Goal: Task Accomplishment & Management: Use online tool/utility

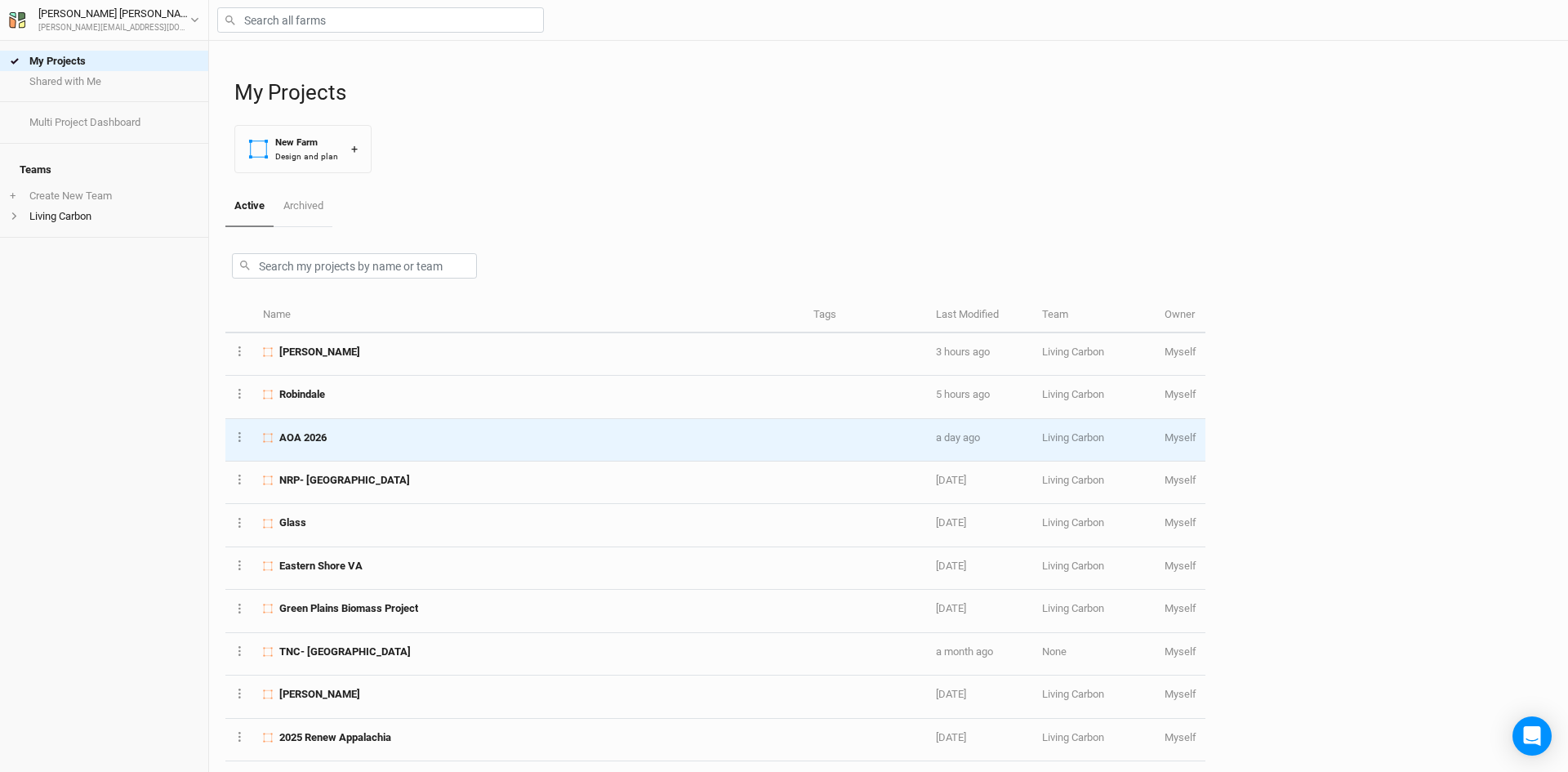
click at [377, 440] on div "AOA 2026" at bounding box center [528, 438] width 532 height 15
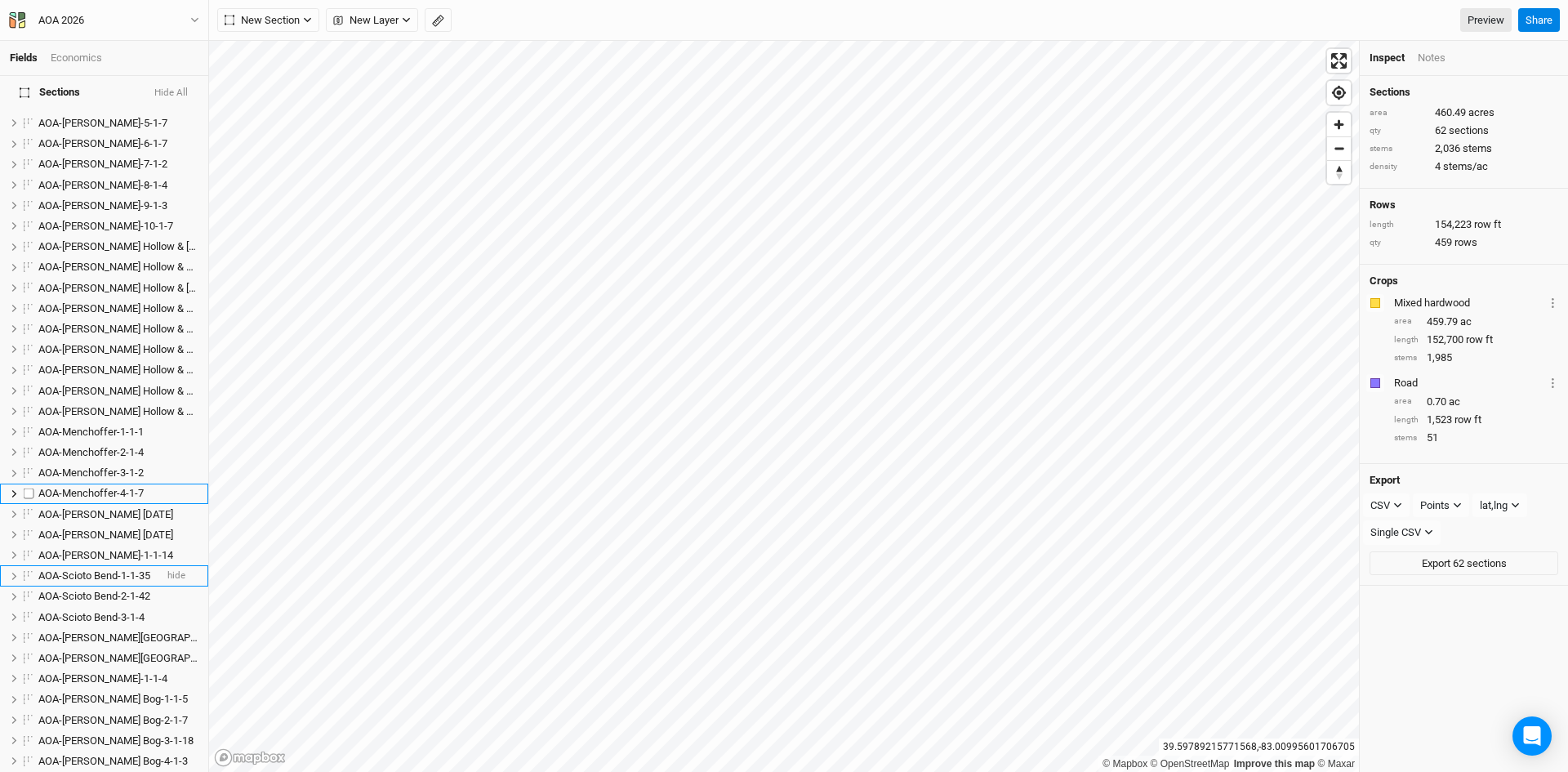
scroll to position [409, 0]
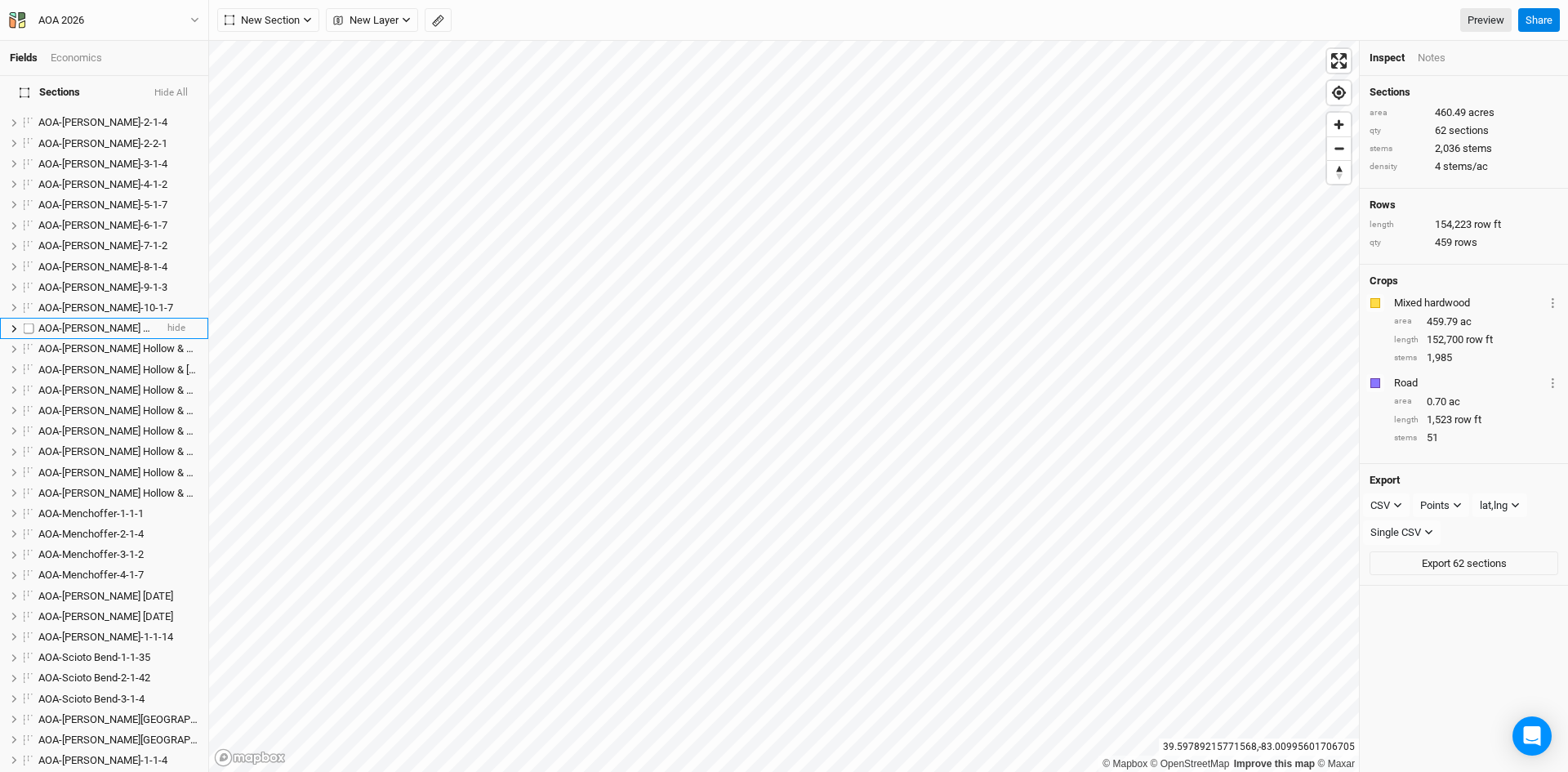
click at [110, 322] on span "AOA-[PERSON_NAME] Hollow & [GEOGRAPHIC_DATA]-1-1-8" at bounding box center [176, 328] width 274 height 12
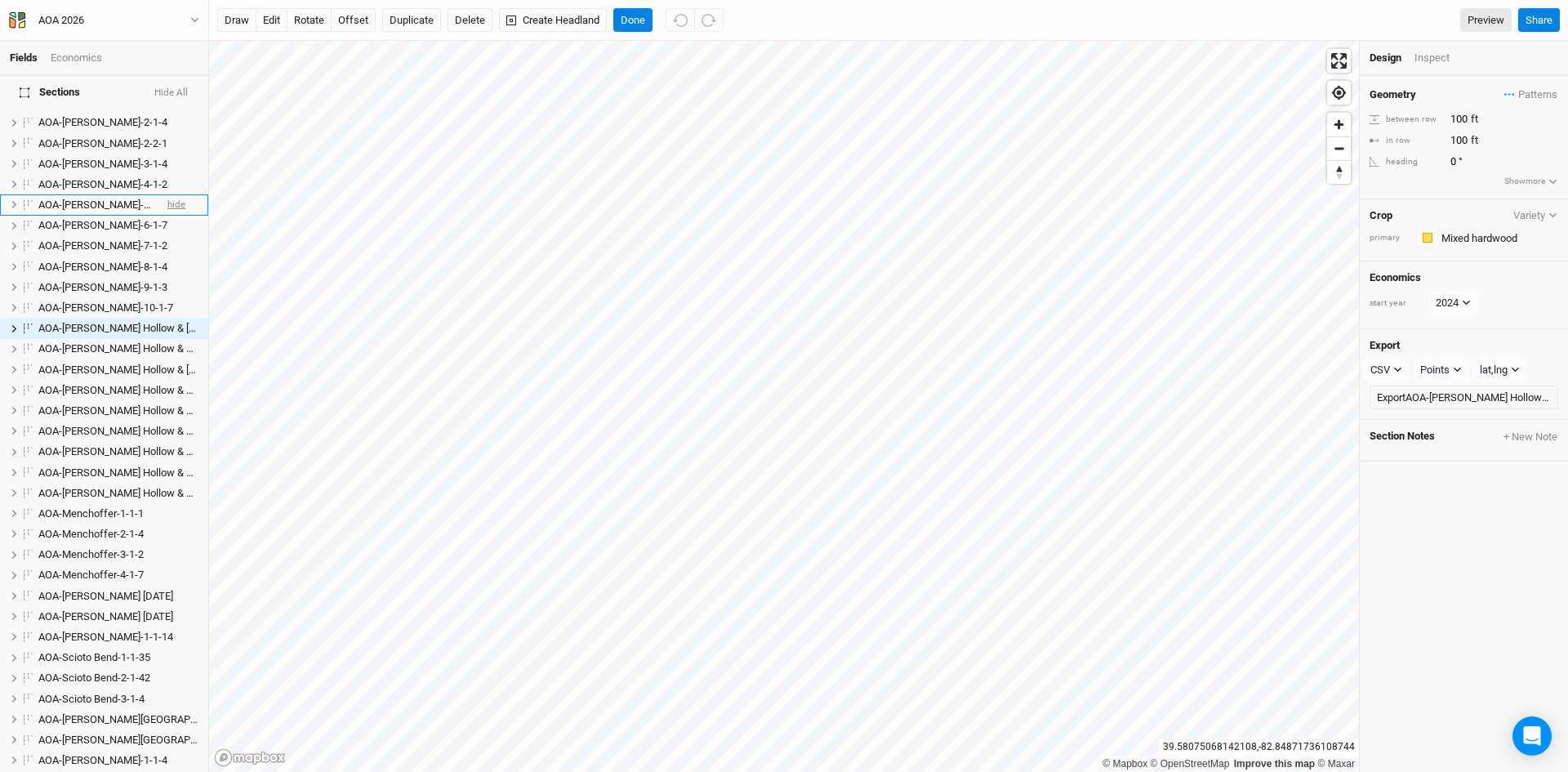
scroll to position [294, 0]
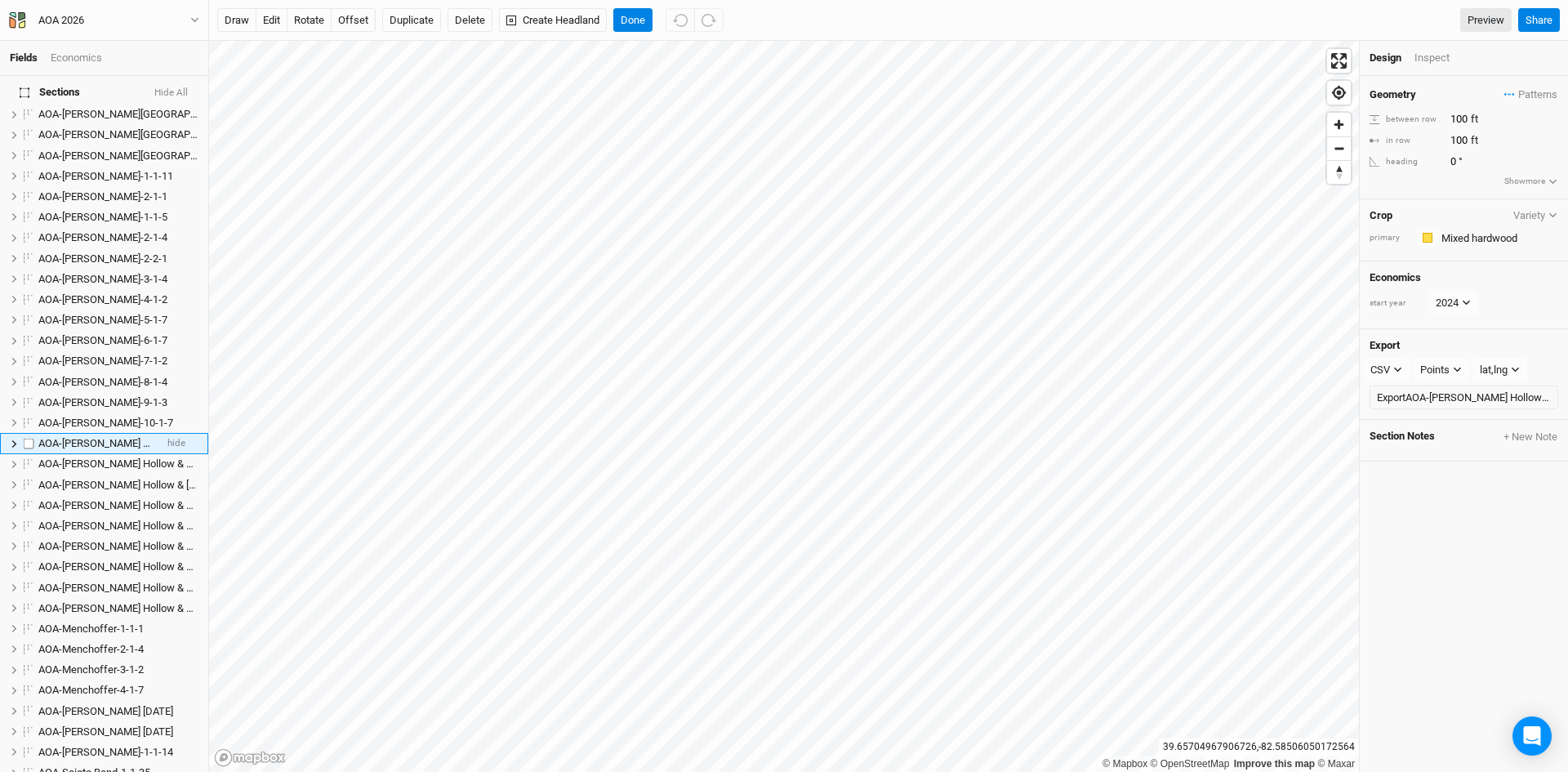
click at [111, 437] on span "AOA-[PERSON_NAME] Hollow & [GEOGRAPHIC_DATA]-1-1-8" at bounding box center [176, 443] width 274 height 12
click at [1434, 56] on div "Inspect" at bounding box center [1443, 58] width 58 height 15
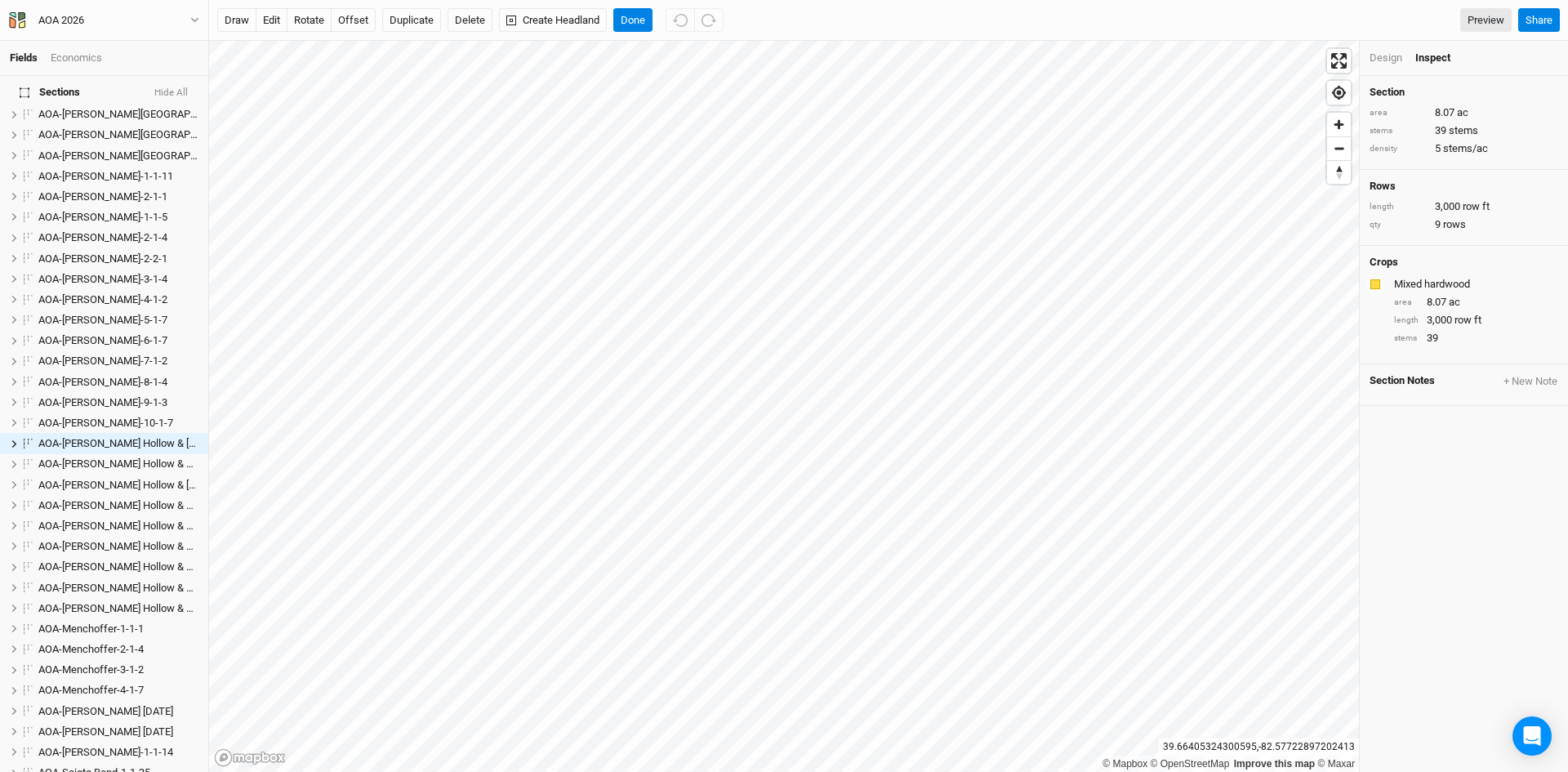
click at [171, 90] on button "Hide All" at bounding box center [171, 93] width 35 height 12
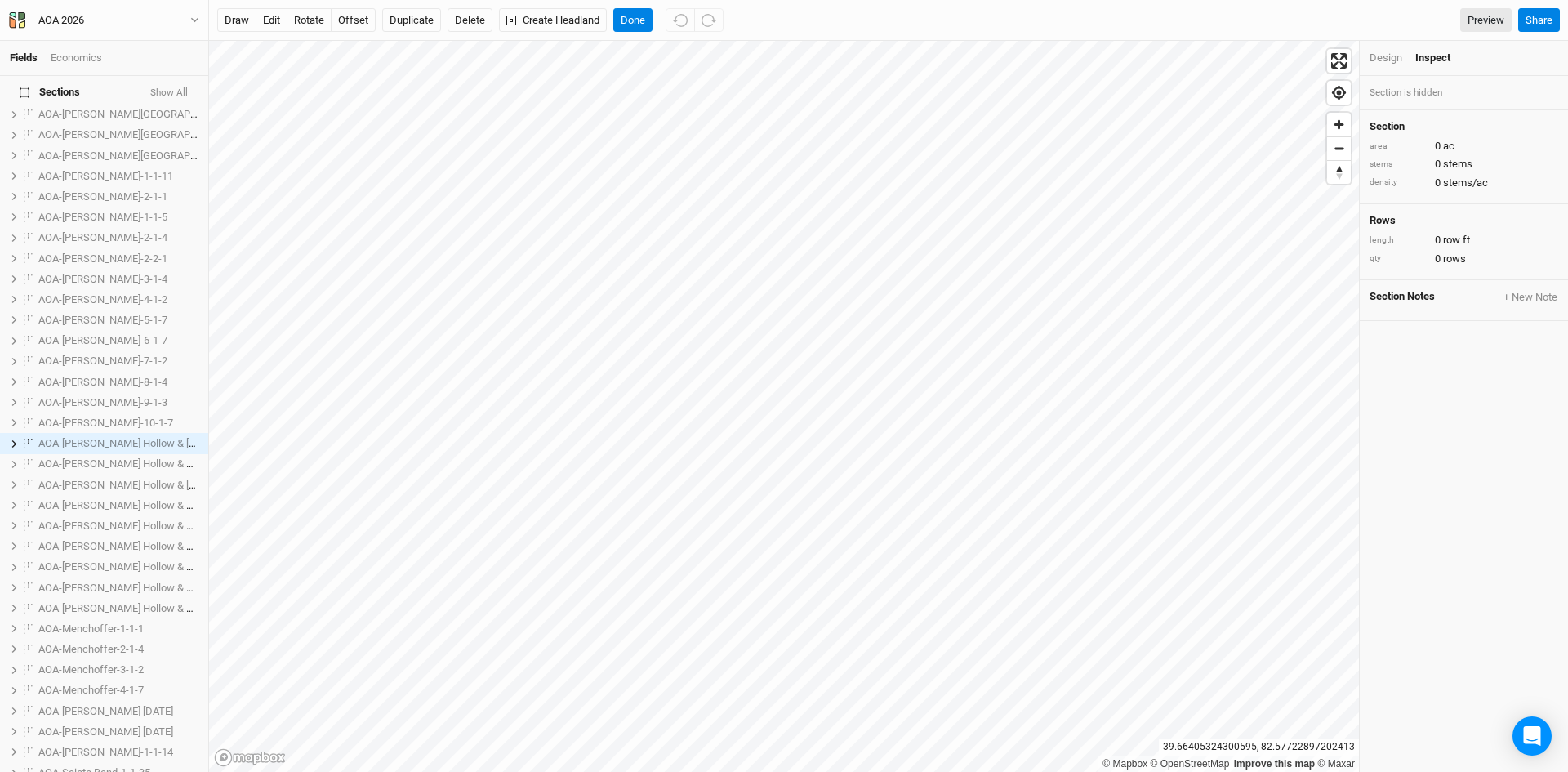
click at [163, 89] on button "Show All" at bounding box center [169, 93] width 39 height 12
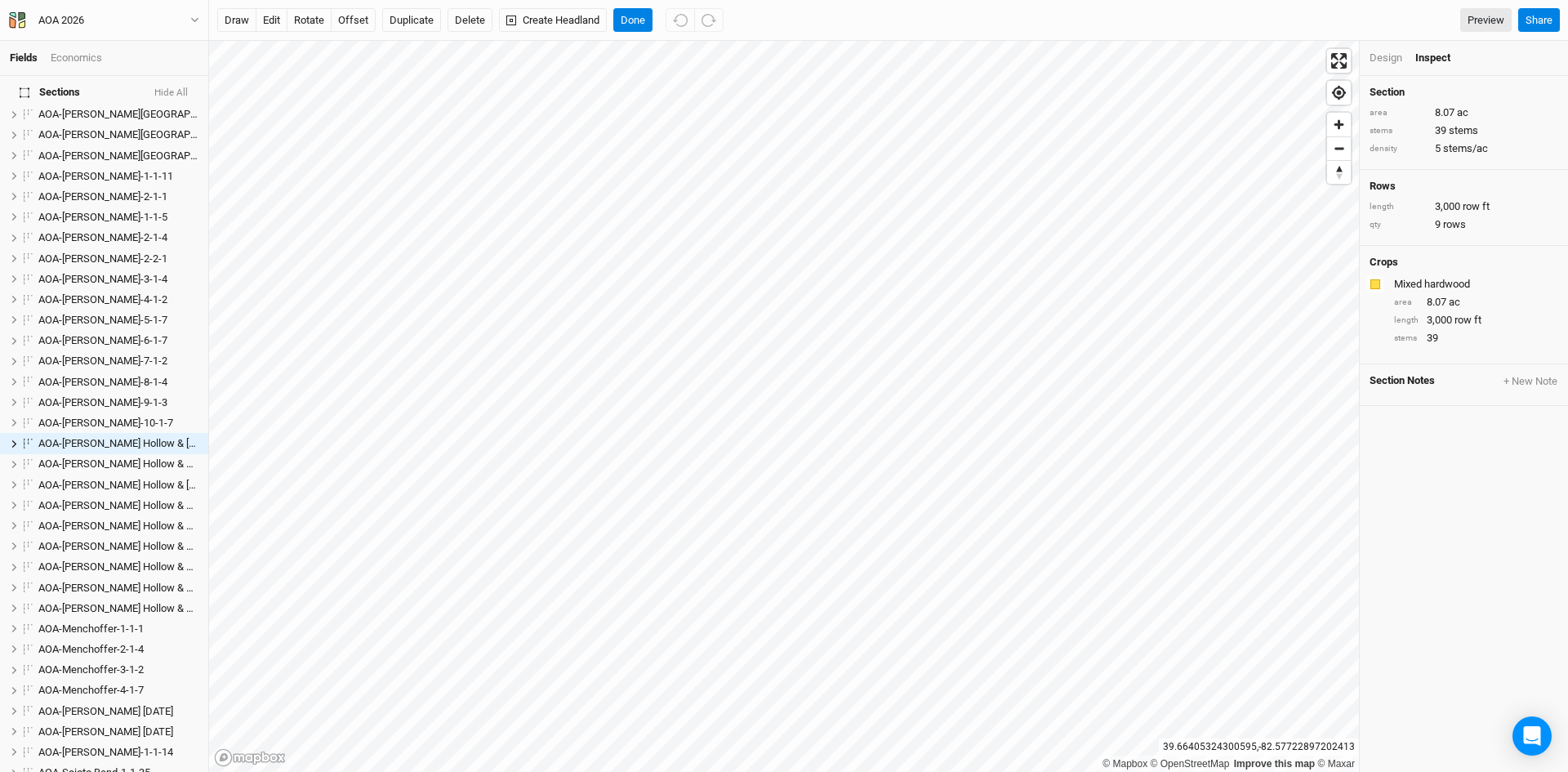
click at [175, 88] on button "Hide All" at bounding box center [171, 93] width 35 height 12
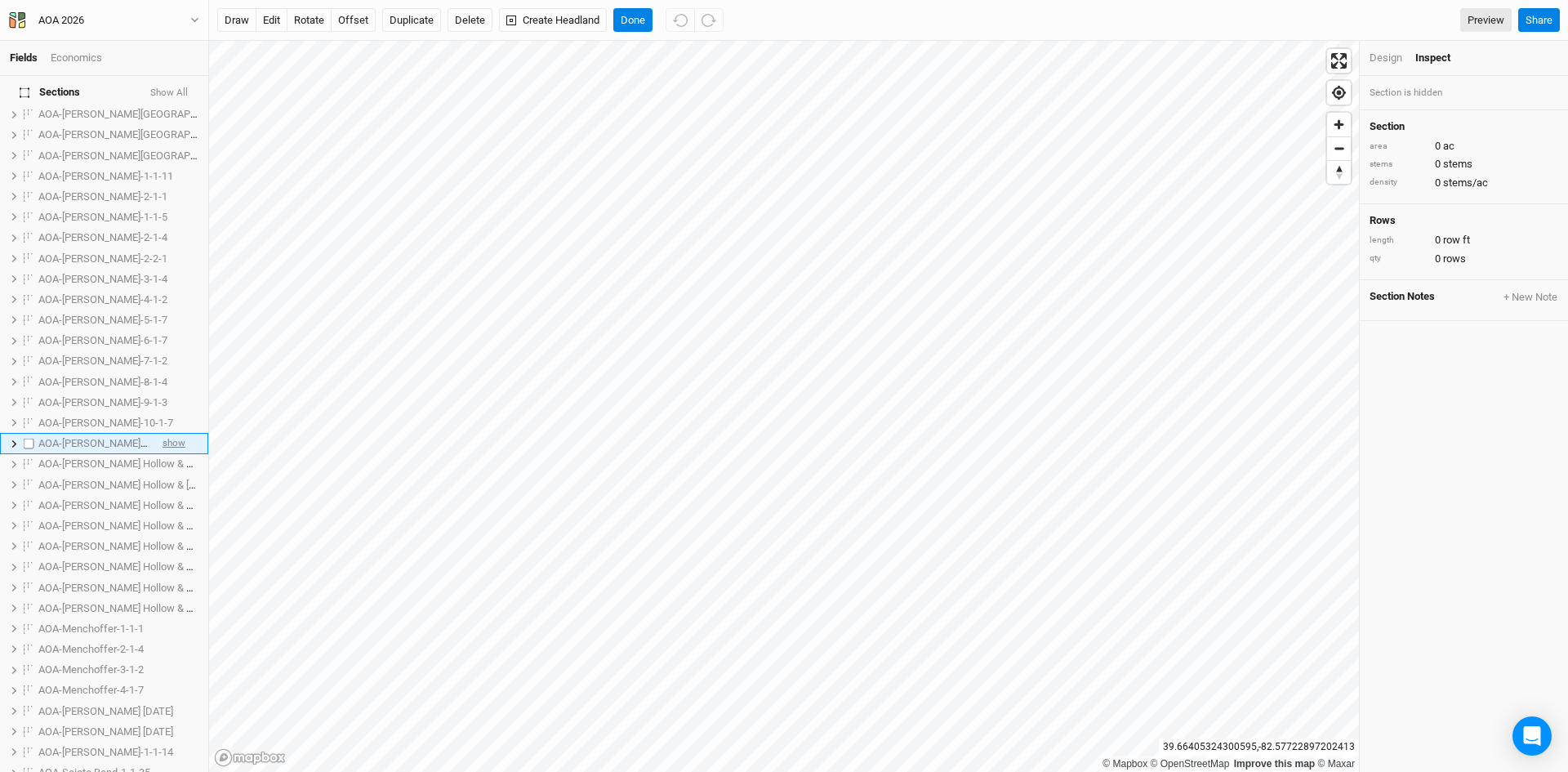
click at [169, 434] on span "show" at bounding box center [174, 444] width 23 height 21
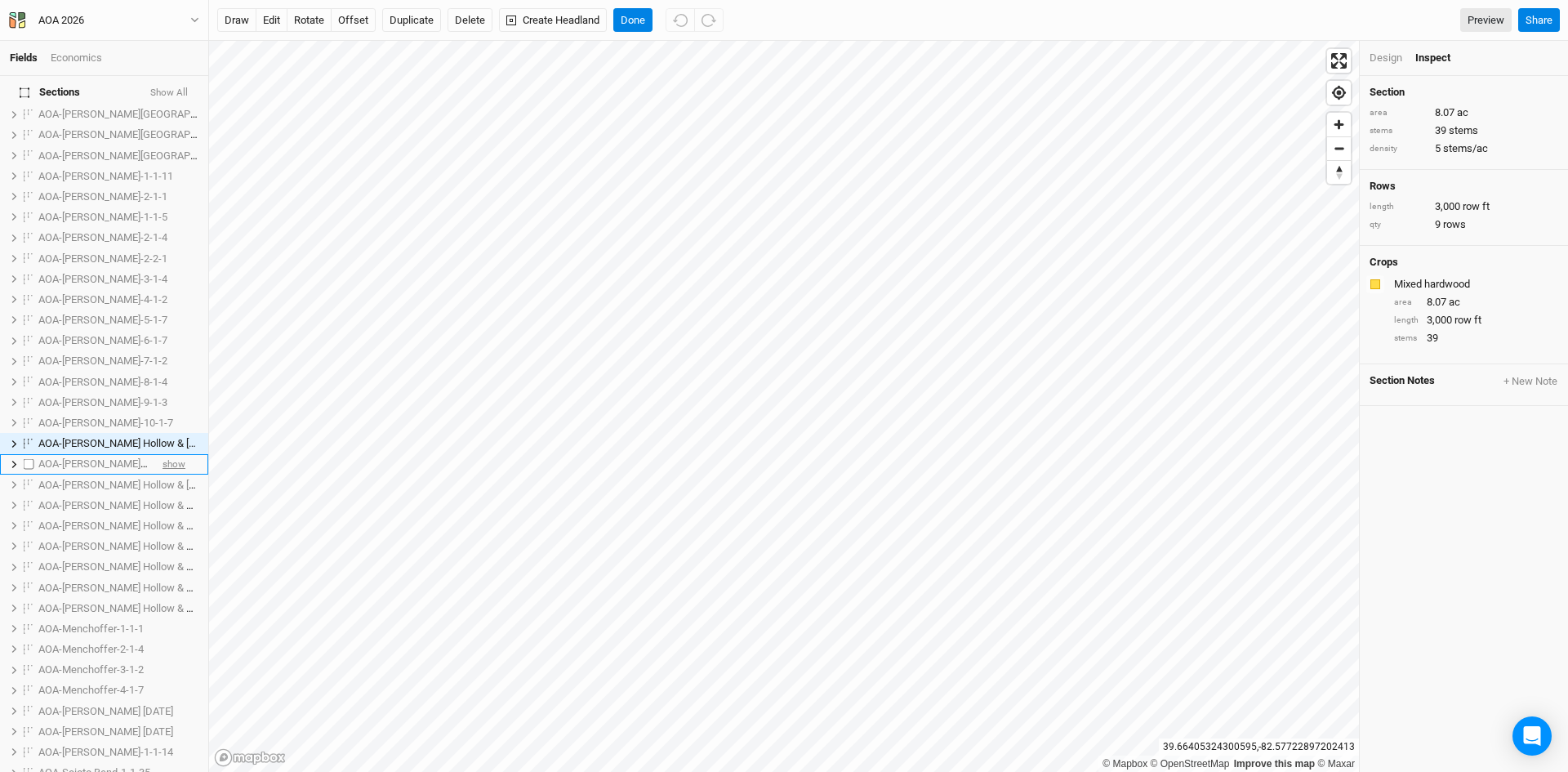
click at [168, 454] on span "show" at bounding box center [174, 464] width 23 height 21
click at [168, 474] on span "show" at bounding box center [174, 484] width 23 height 21
click at [171, 495] on span "show" at bounding box center [174, 505] width 23 height 21
click at [168, 515] on span "show" at bounding box center [174, 525] width 23 height 21
click at [168, 537] on span "show" at bounding box center [174, 547] width 23 height 21
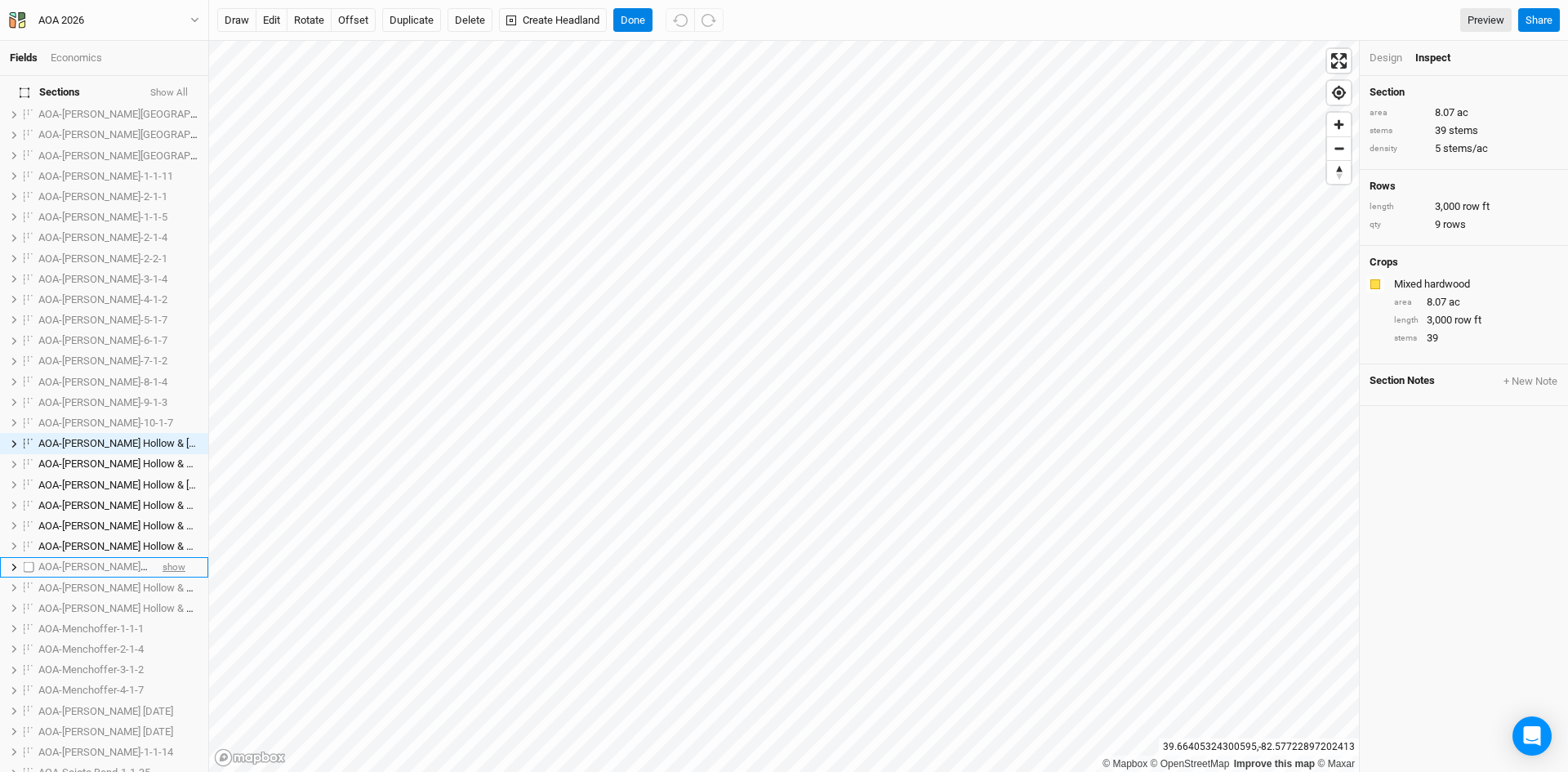
click at [166, 557] on span "show" at bounding box center [174, 567] width 23 height 21
click at [166, 578] on span "show" at bounding box center [174, 588] width 23 height 21
click at [163, 598] on span "show" at bounding box center [174, 608] width 23 height 21
click at [637, 15] on button "Done" at bounding box center [633, 21] width 39 height 25
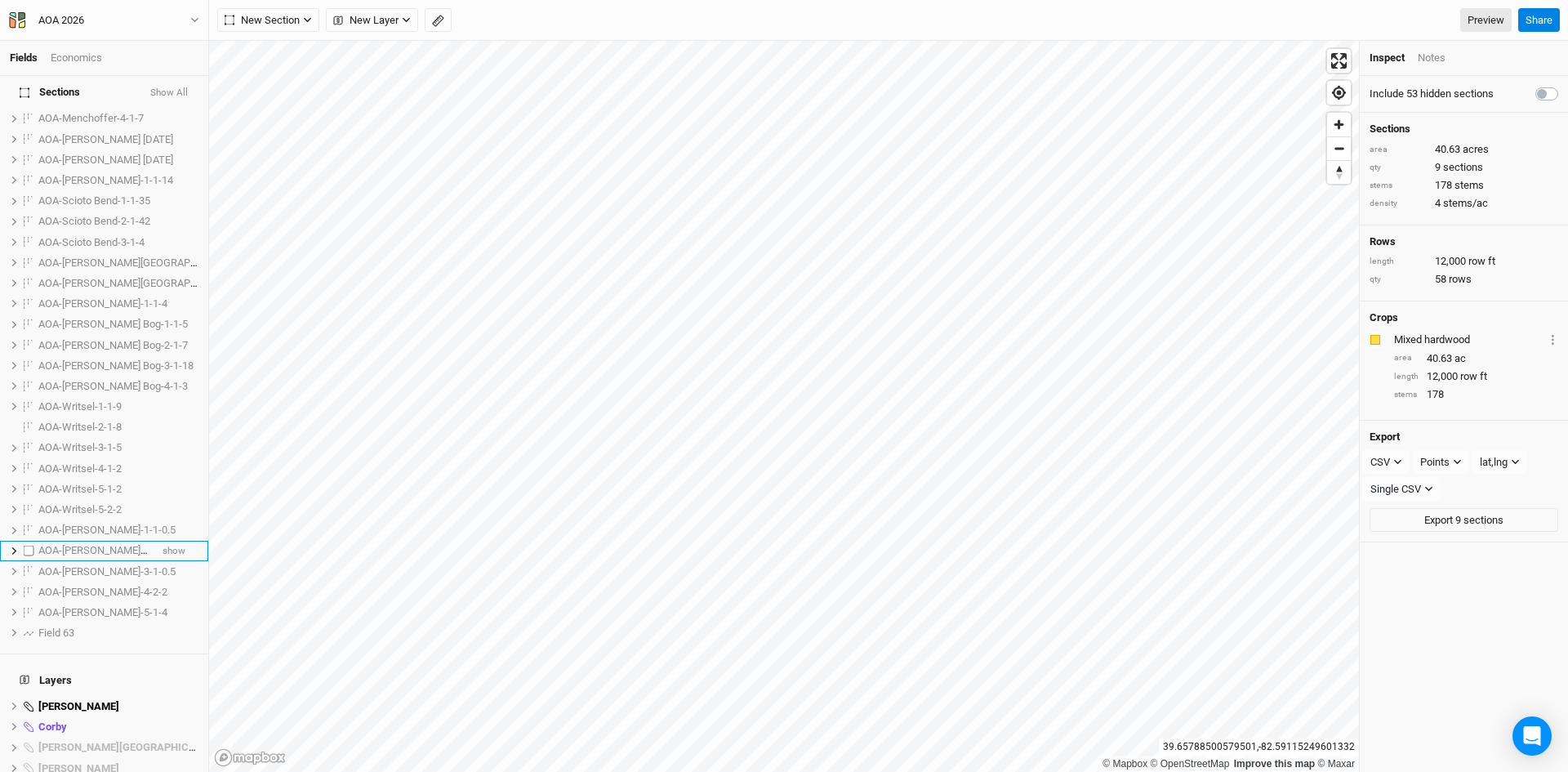
scroll to position [1274, 0]
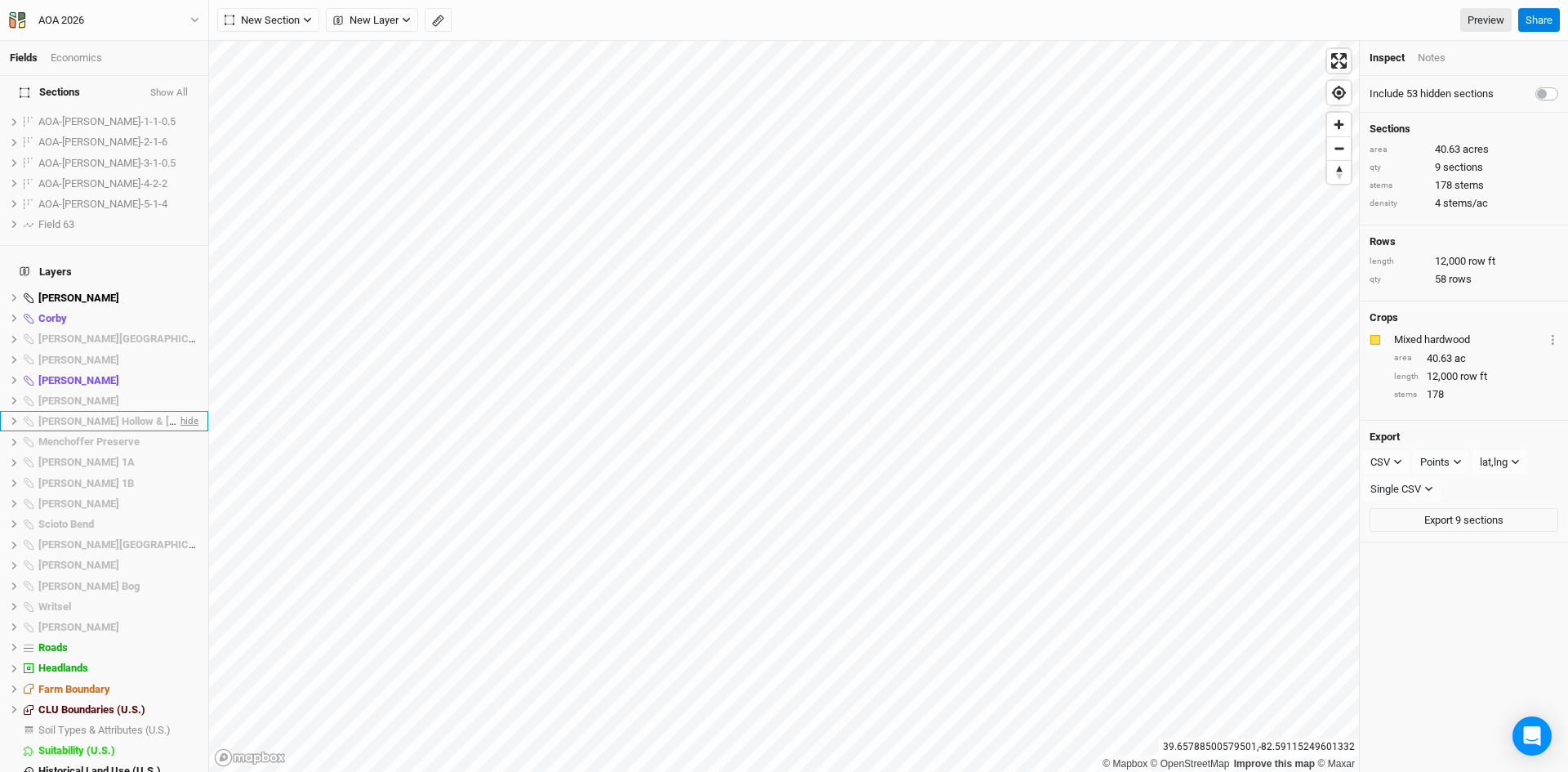
click at [181, 411] on span "hide" at bounding box center [188, 421] width 21 height 21
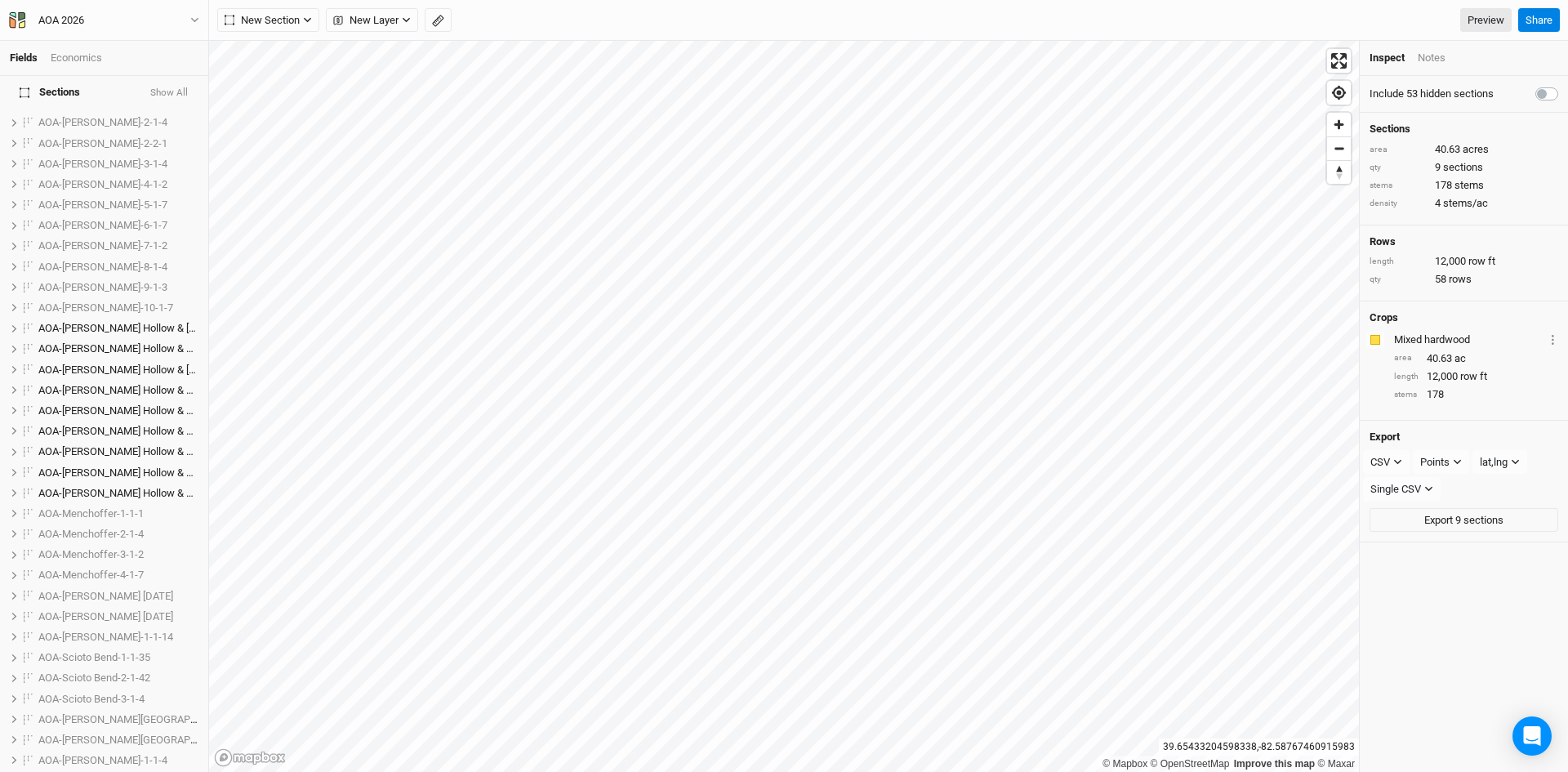
scroll to position [407, 0]
click at [168, 321] on span "hide" at bounding box center [177, 331] width 18 height 21
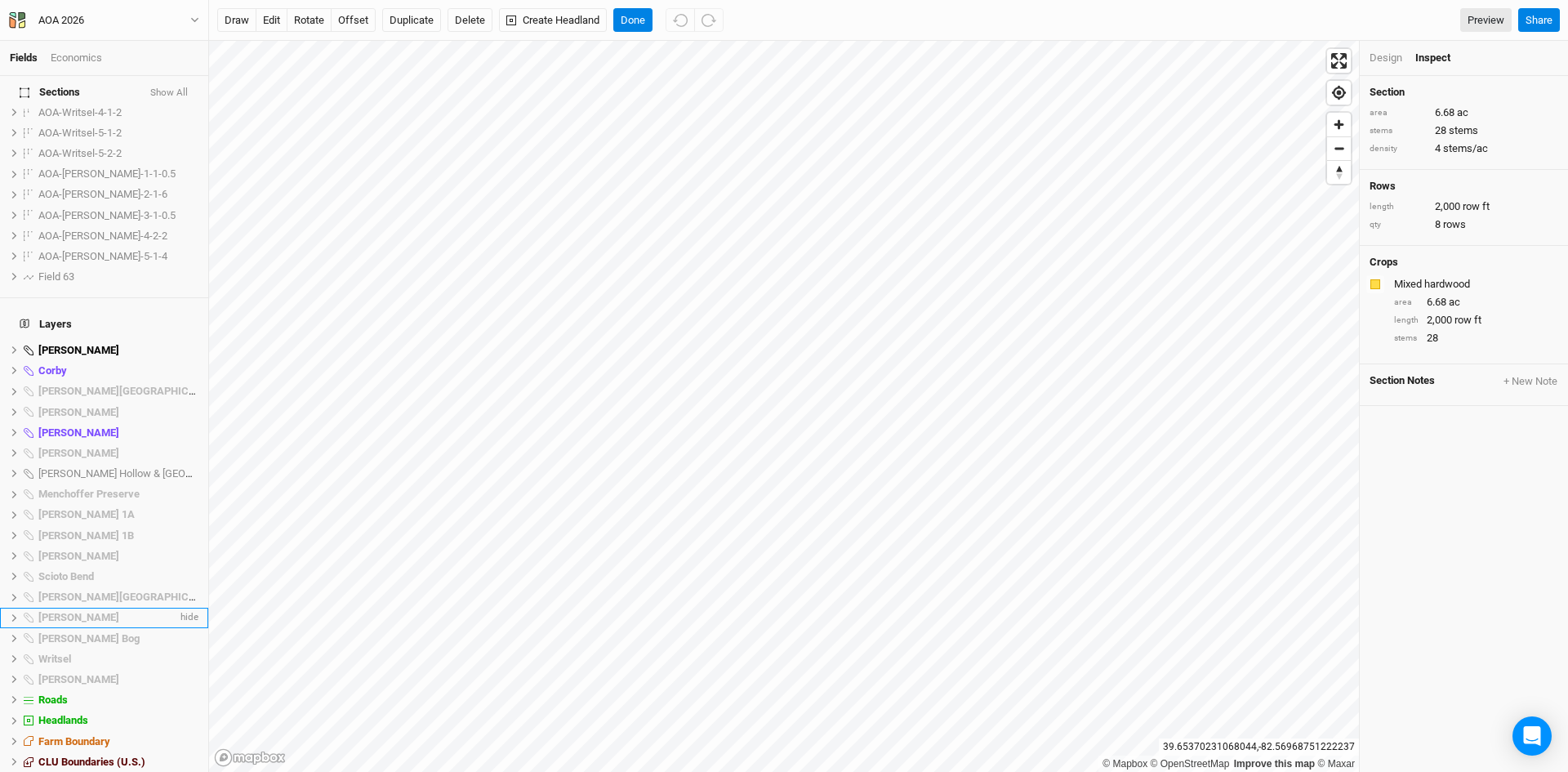
scroll to position [1306, 0]
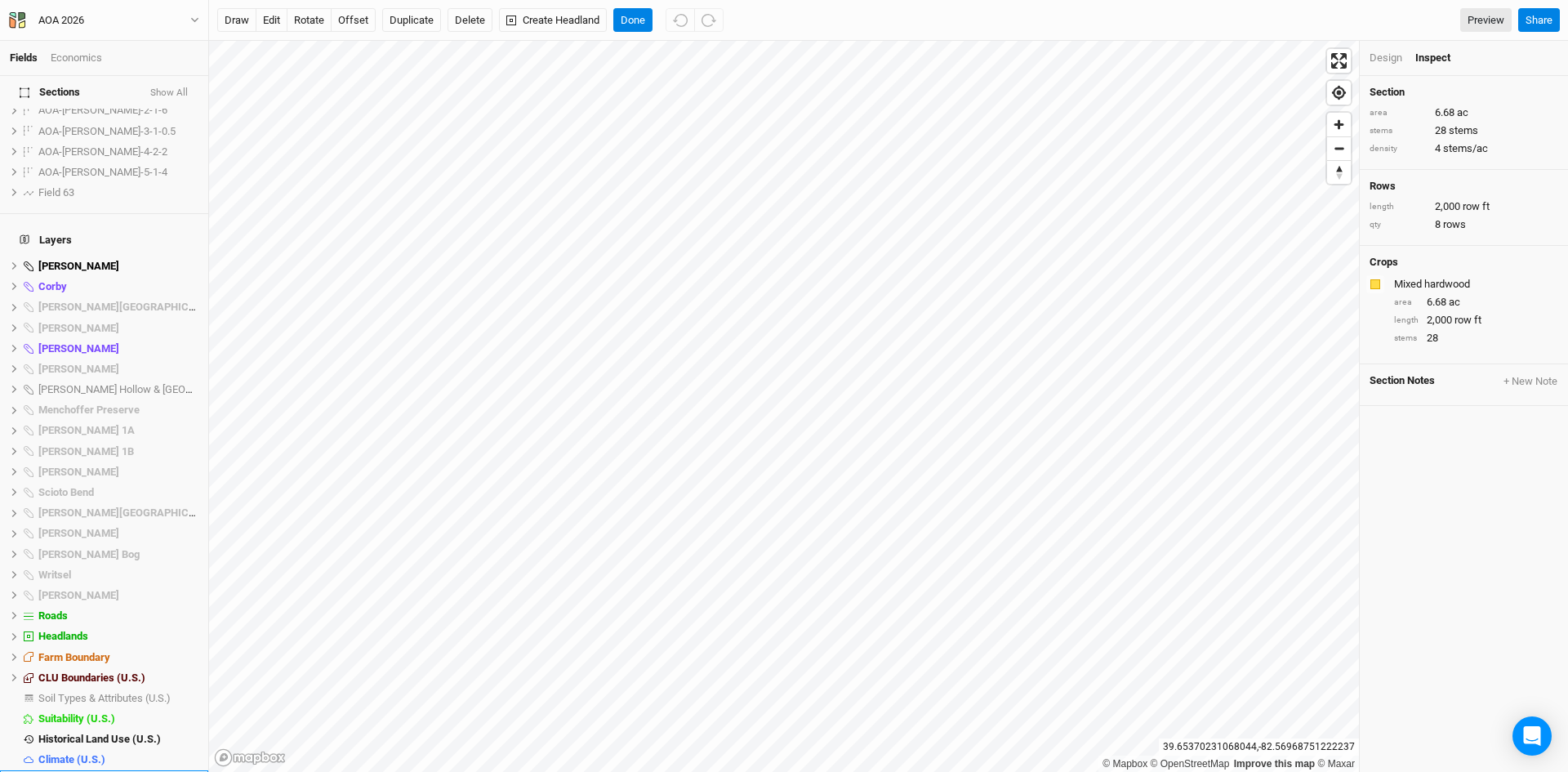
click at [70, 771] on span "Base Layer" at bounding box center [65, 780] width 53 height 12
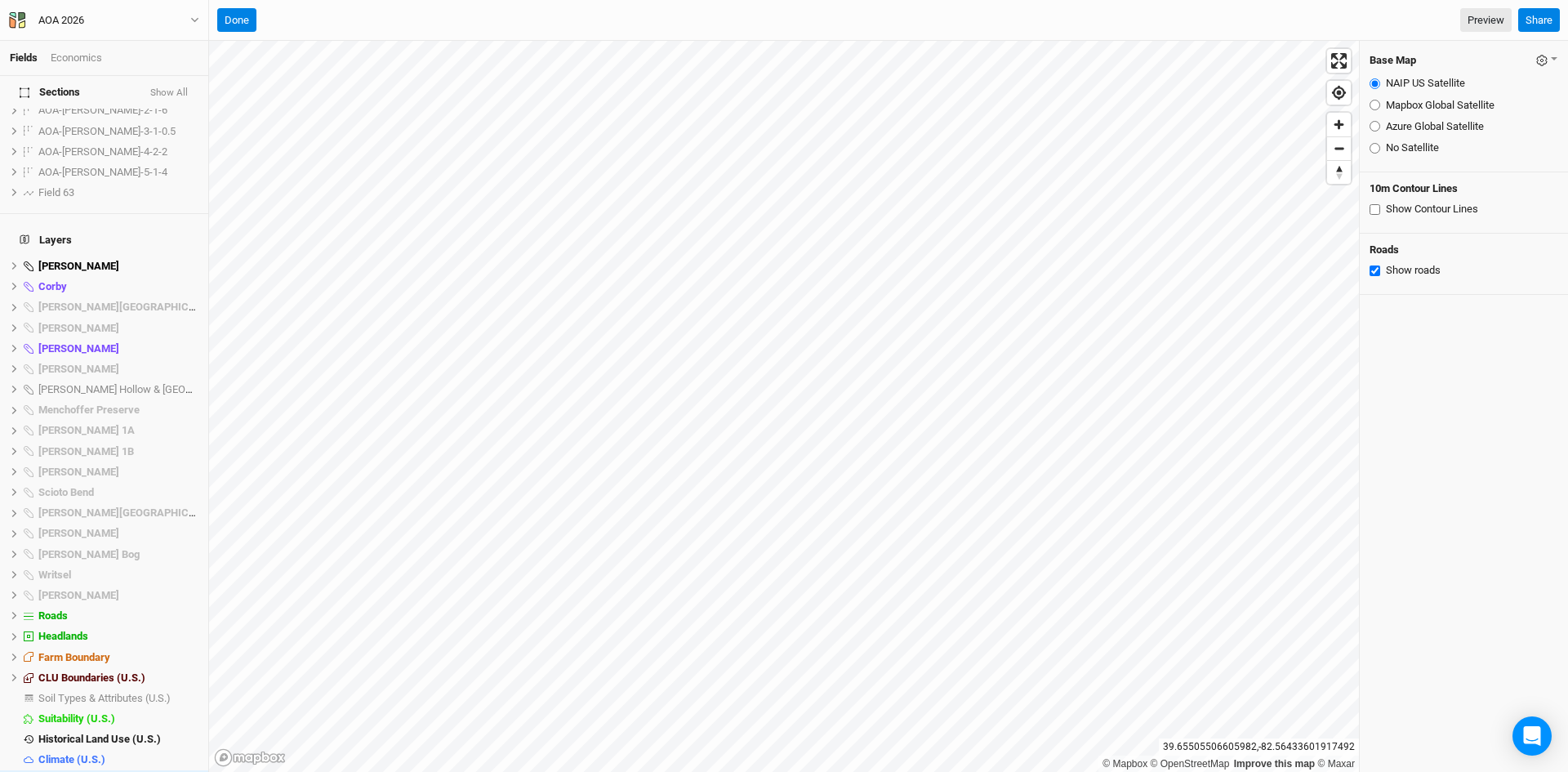
click at [1373, 126] on input "Azure Global Satellite" at bounding box center [1374, 126] width 11 height 11
radio input "true"
click at [1374, 83] on input "NAIP US Satellite" at bounding box center [1374, 83] width 11 height 11
radio input "true"
click at [1373, 106] on input "Mapbox Global Satellite" at bounding box center [1374, 104] width 11 height 11
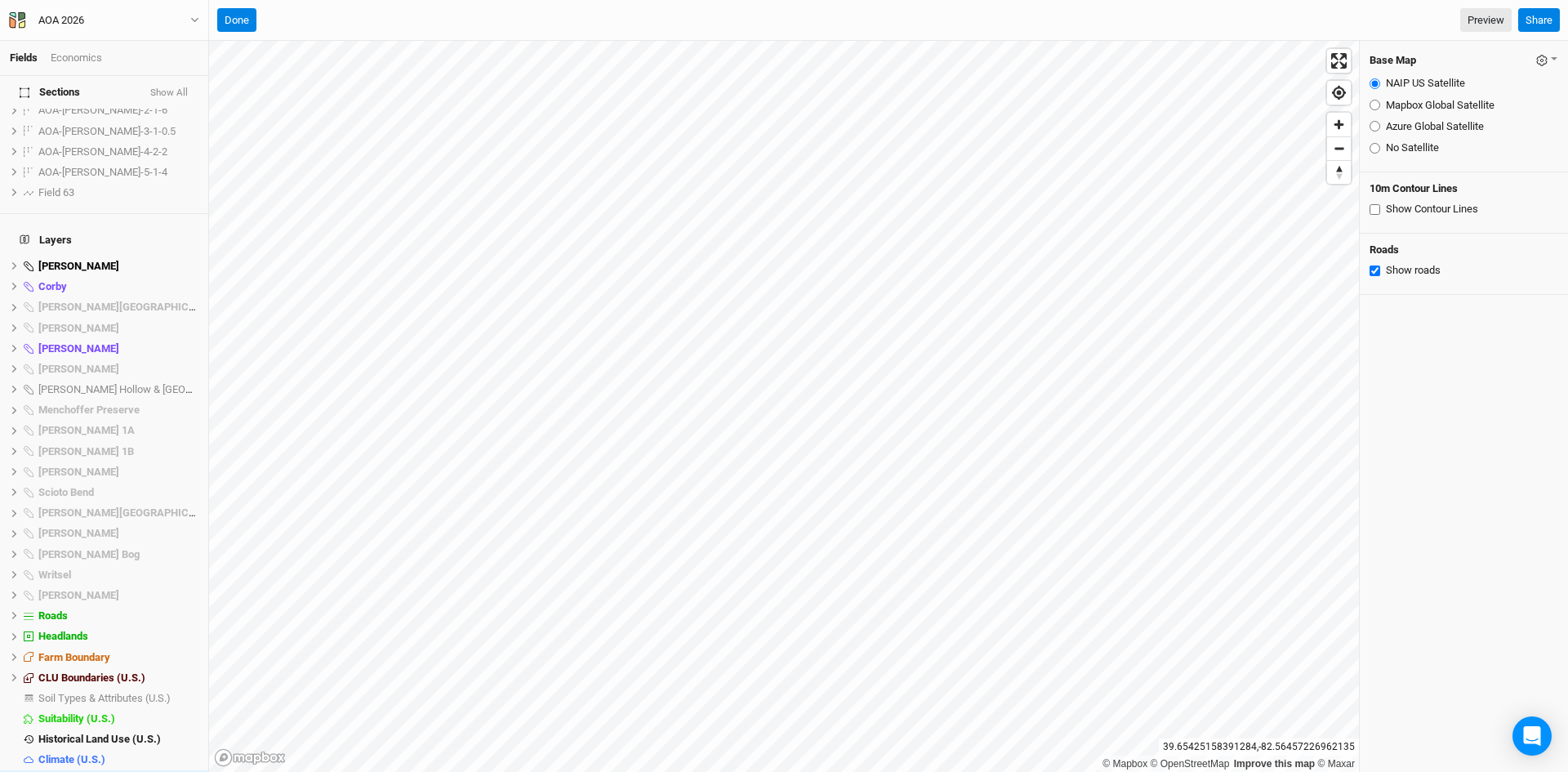
radio input "true"
click at [243, 17] on button "Done" at bounding box center [237, 21] width 39 height 25
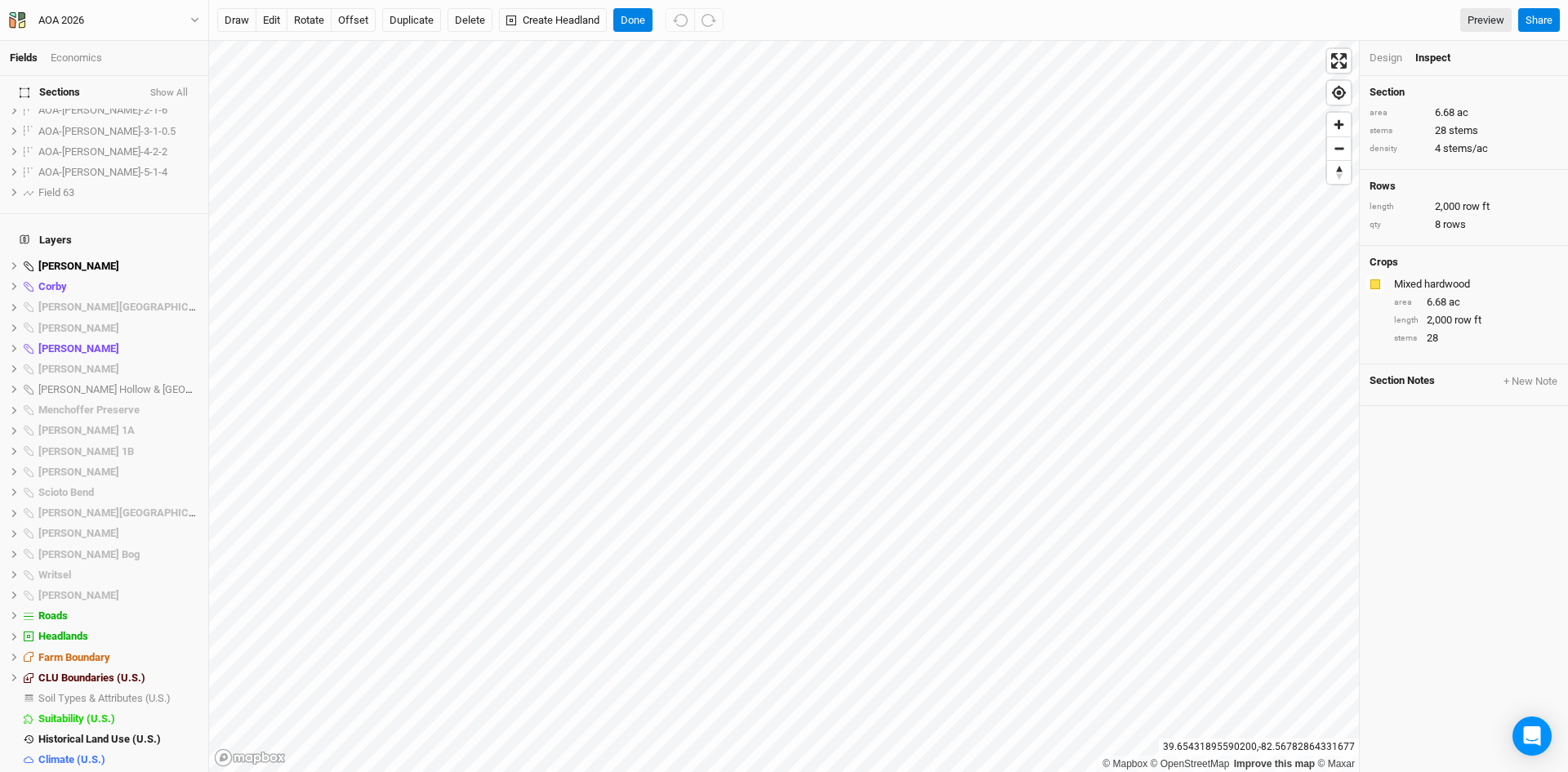
scroll to position [396, 0]
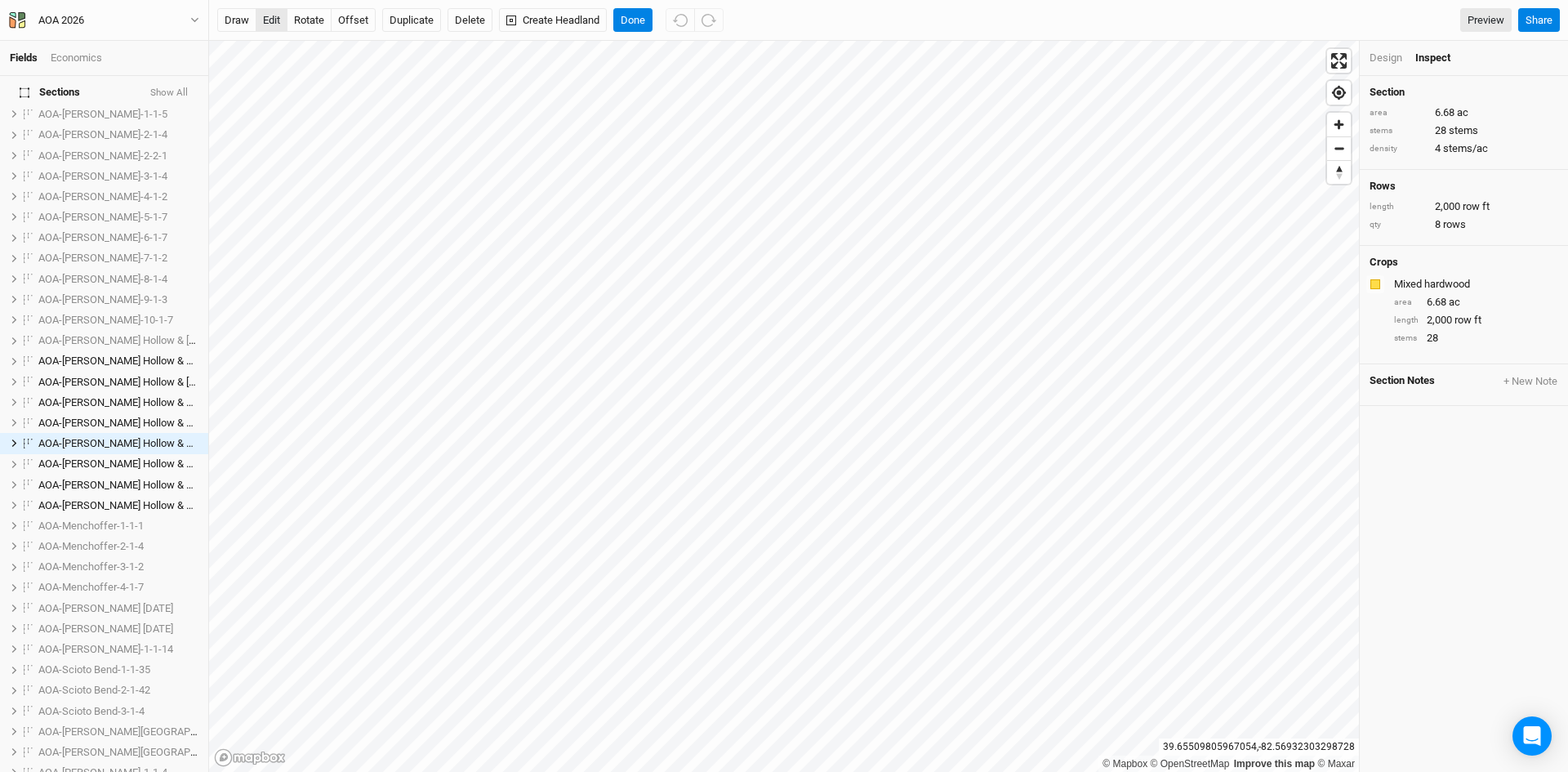
click at [274, 20] on button "edit" at bounding box center [271, 21] width 32 height 25
click at [273, 21] on button "edit" at bounding box center [271, 21] width 32 height 25
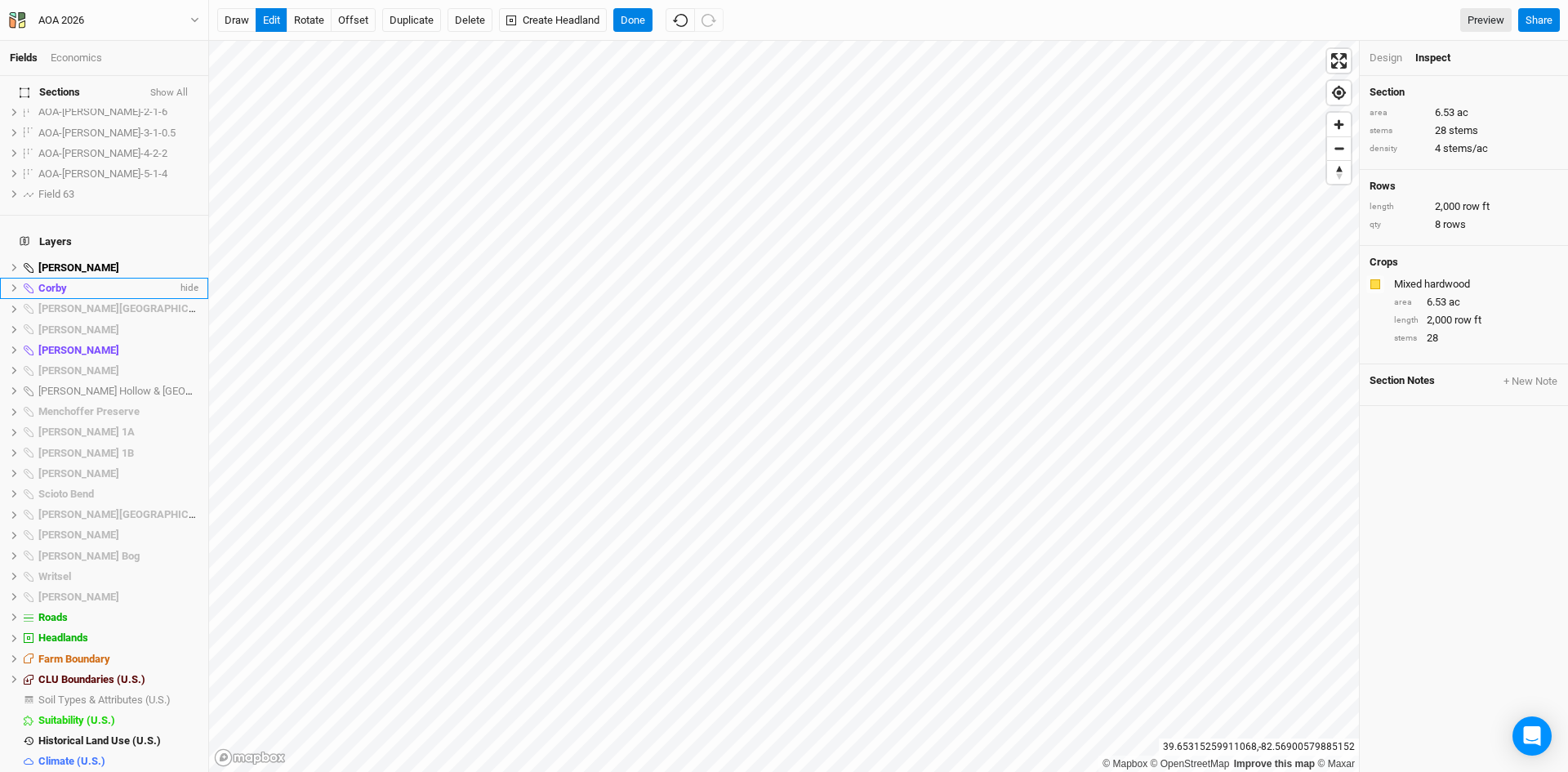
scroll to position [1306, 0]
click at [84, 771] on span "Base Layer" at bounding box center [65, 780] width 53 height 12
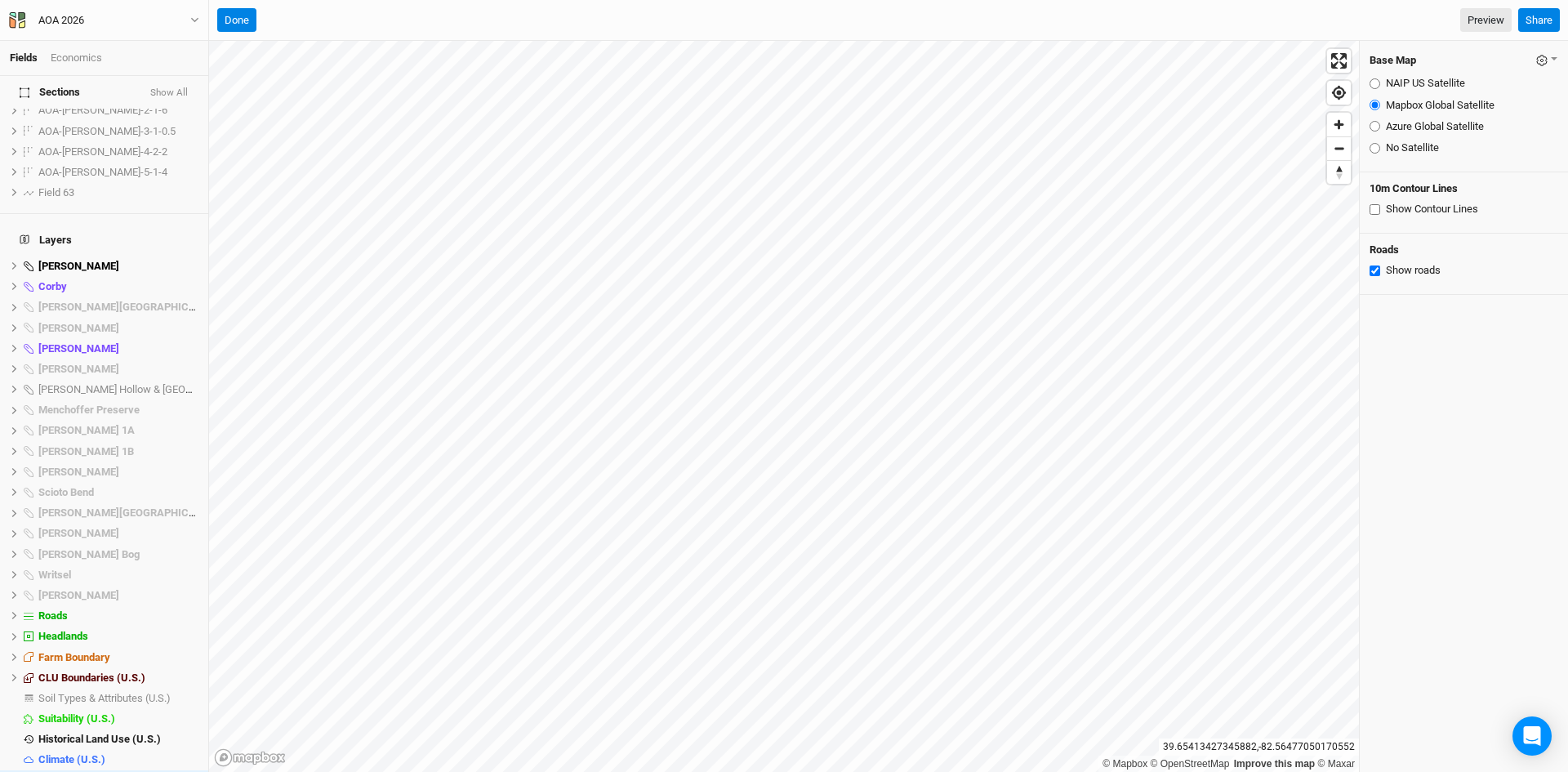
click at [1376, 126] on input "Azure Global Satellite" at bounding box center [1374, 126] width 11 height 11
radio input "true"
click at [1375, 86] on input "NAIP US Satellite" at bounding box center [1374, 83] width 11 height 11
radio input "true"
click at [1374, 106] on input "Mapbox Global Satellite" at bounding box center [1374, 104] width 11 height 11
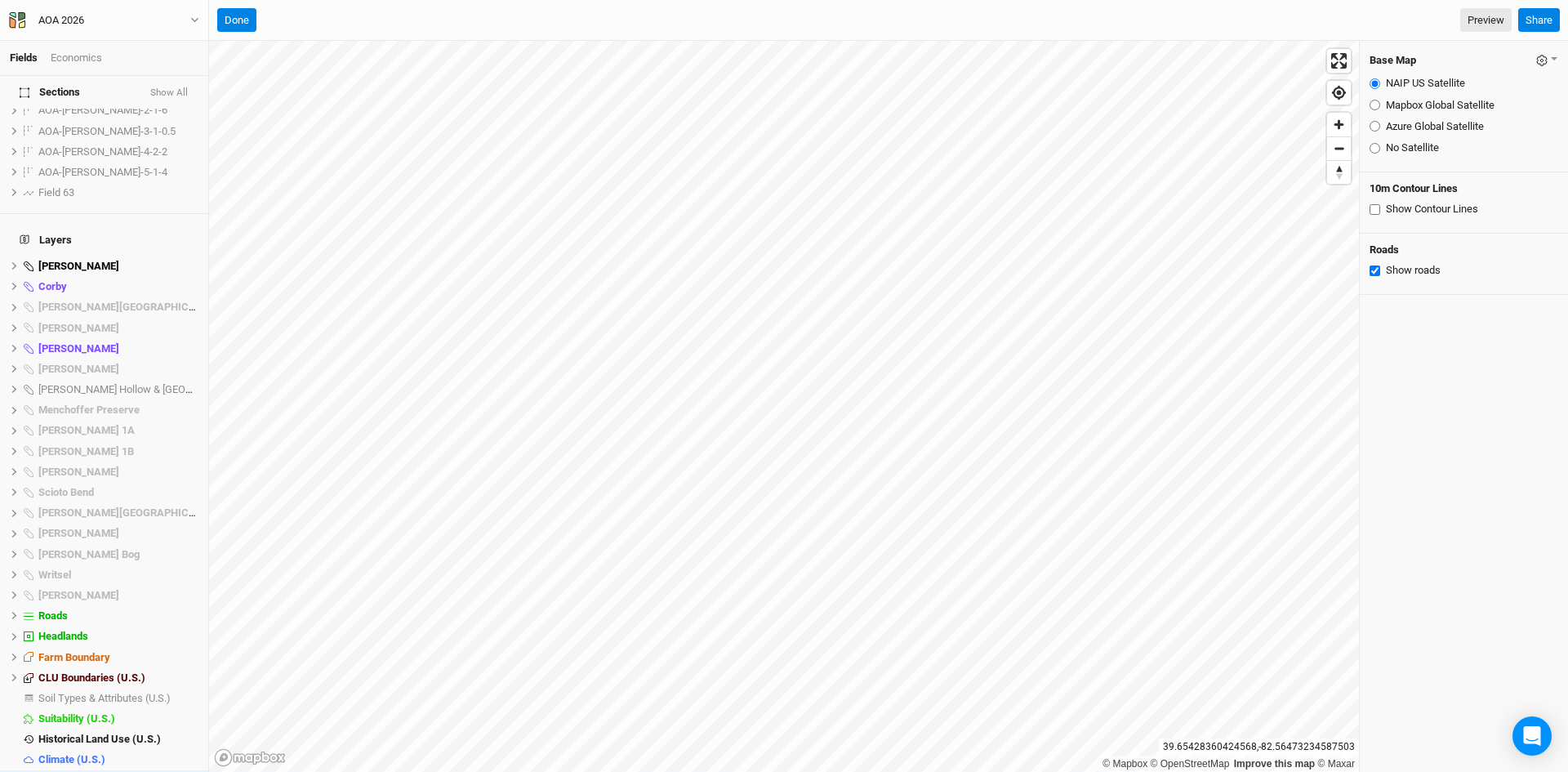
radio input "true"
click at [1373, 210] on input "Show Contour Lines" at bounding box center [1374, 209] width 11 height 11
click at [1374, 210] on input "Show Contour Lines" at bounding box center [1374, 209] width 11 height 11
checkbox input "false"
click at [238, 11] on button "Done" at bounding box center [237, 21] width 39 height 25
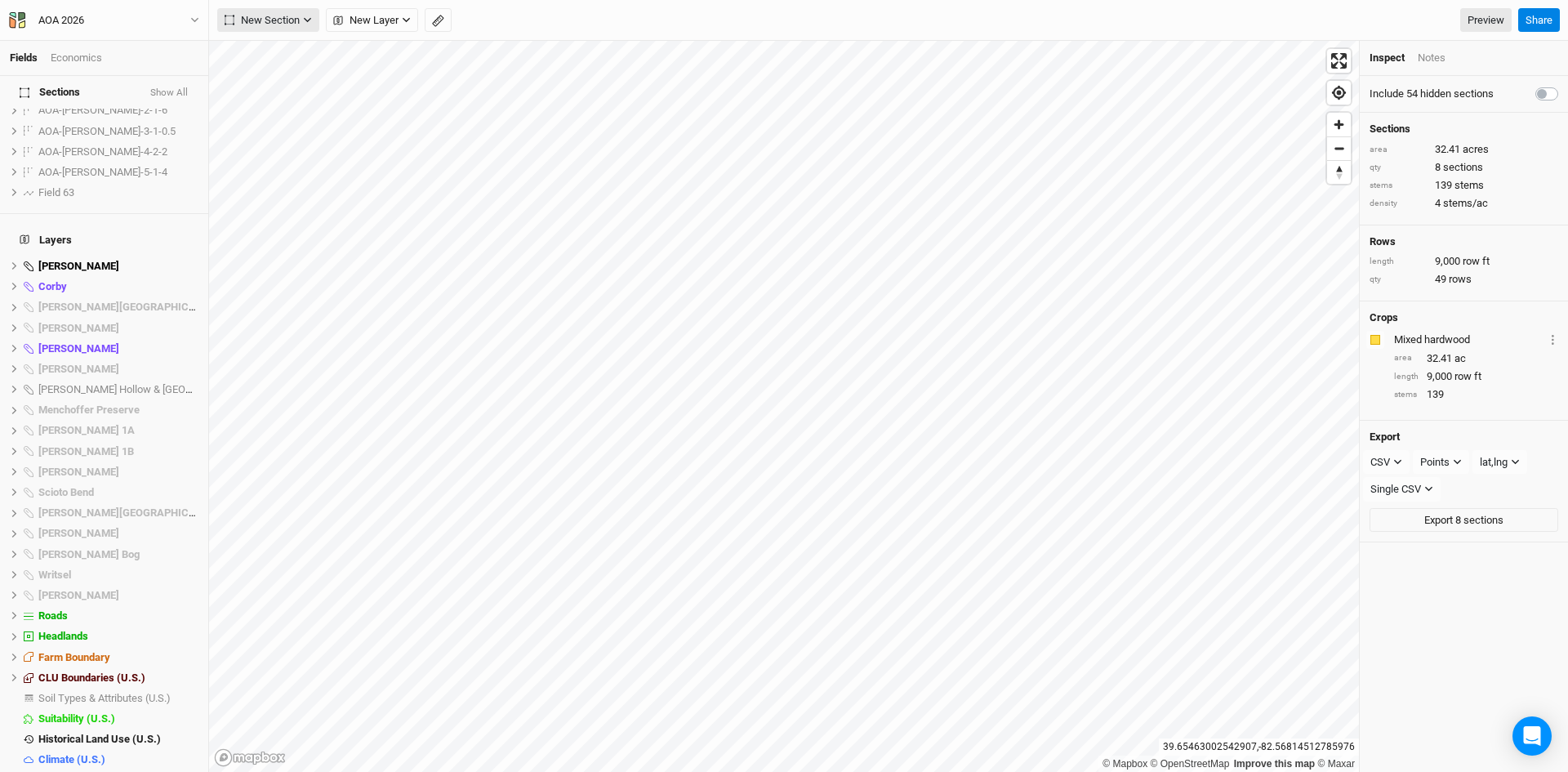
scroll to position [396, 0]
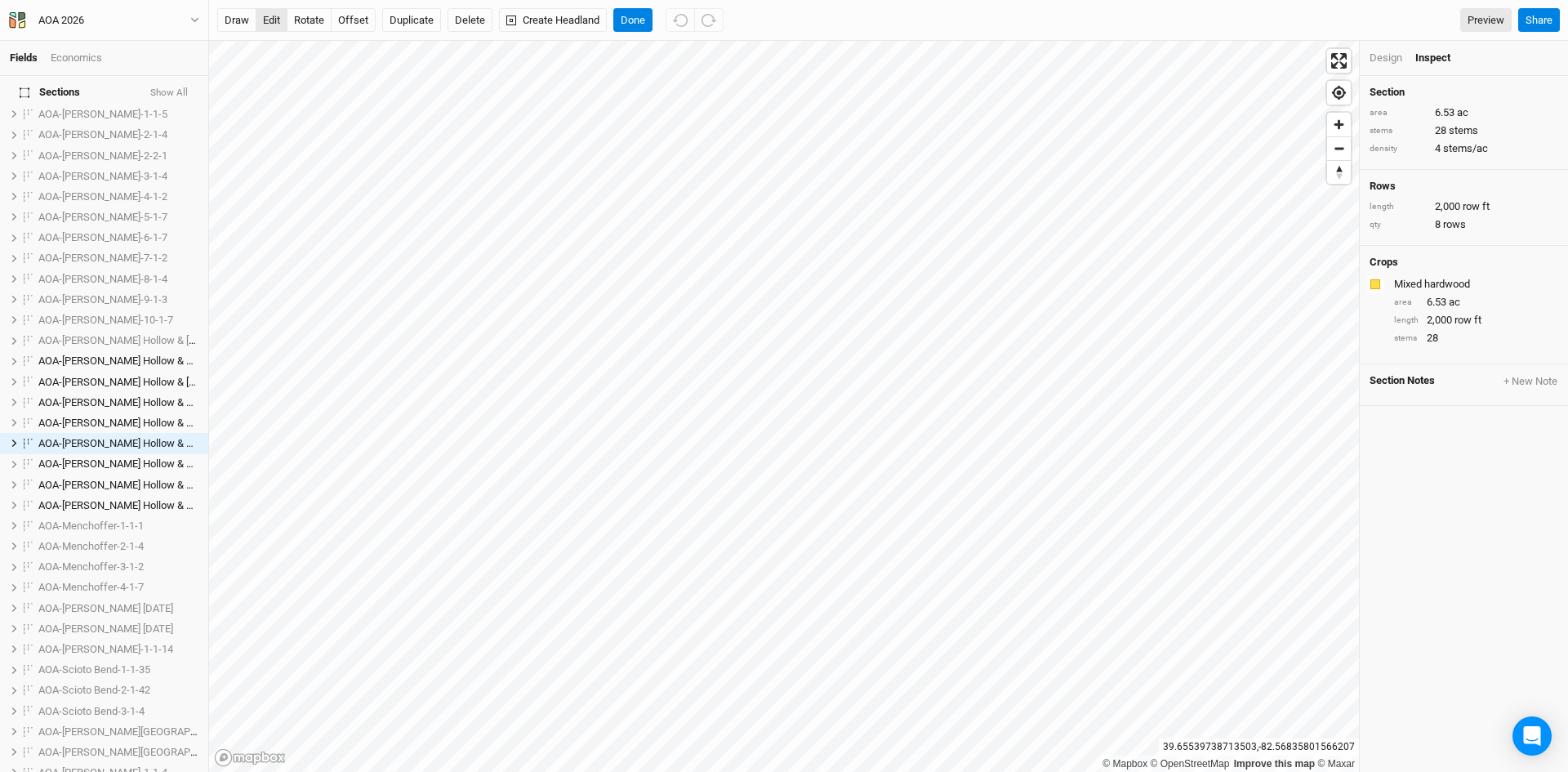
click at [274, 12] on button "edit" at bounding box center [271, 21] width 32 height 25
click at [265, 12] on button "edit" at bounding box center [271, 21] width 32 height 25
click at [625, 12] on button "Done" at bounding box center [633, 21] width 39 height 25
click at [639, 11] on button "Done" at bounding box center [633, 21] width 39 height 25
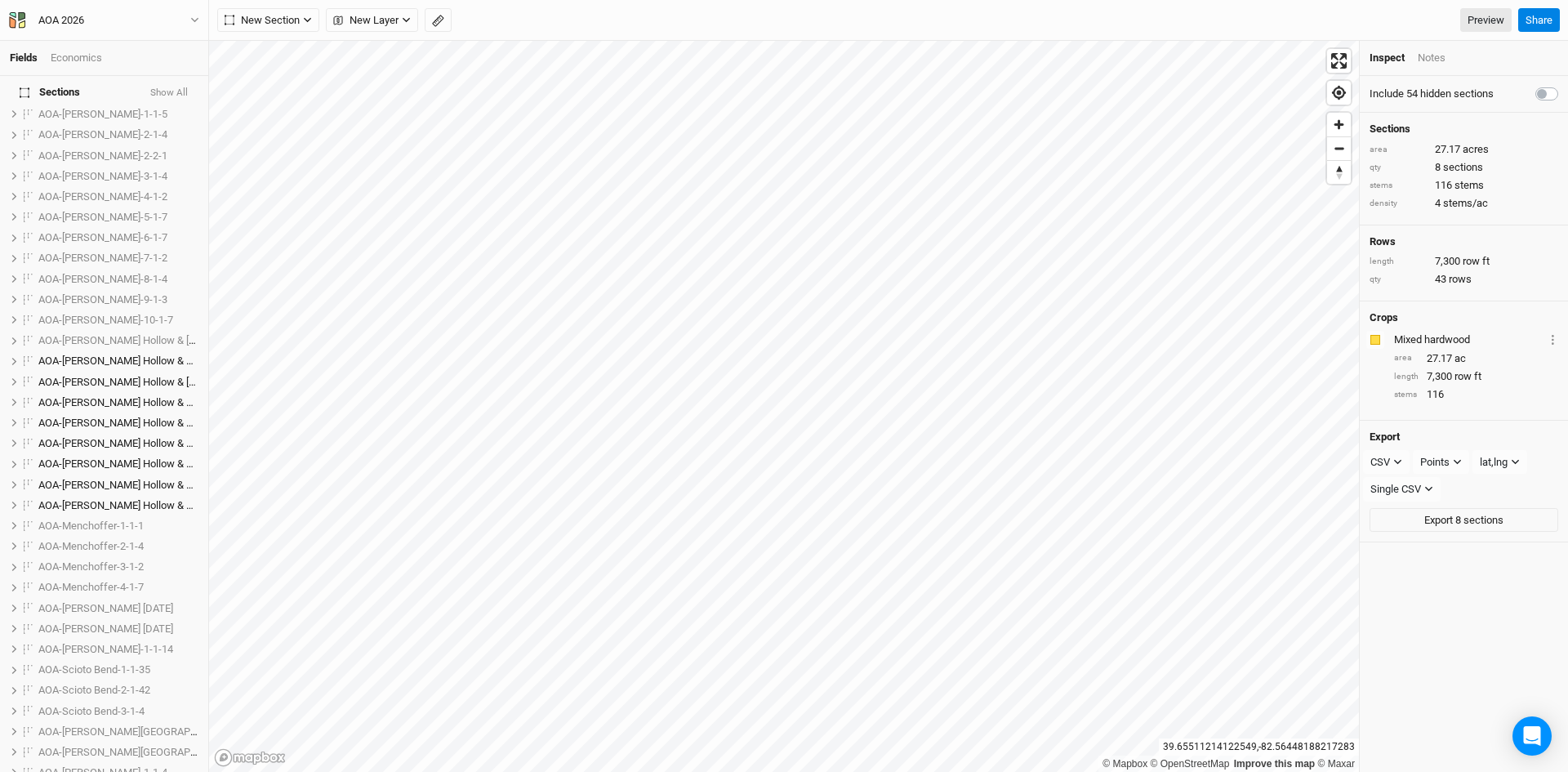
click at [1012, 771] on html "Fields Economics Section Groups New Group Scoped Sections Unique Sites Sections…" at bounding box center [784, 386] width 1568 height 772
click at [173, 87] on button "Show All" at bounding box center [169, 93] width 39 height 12
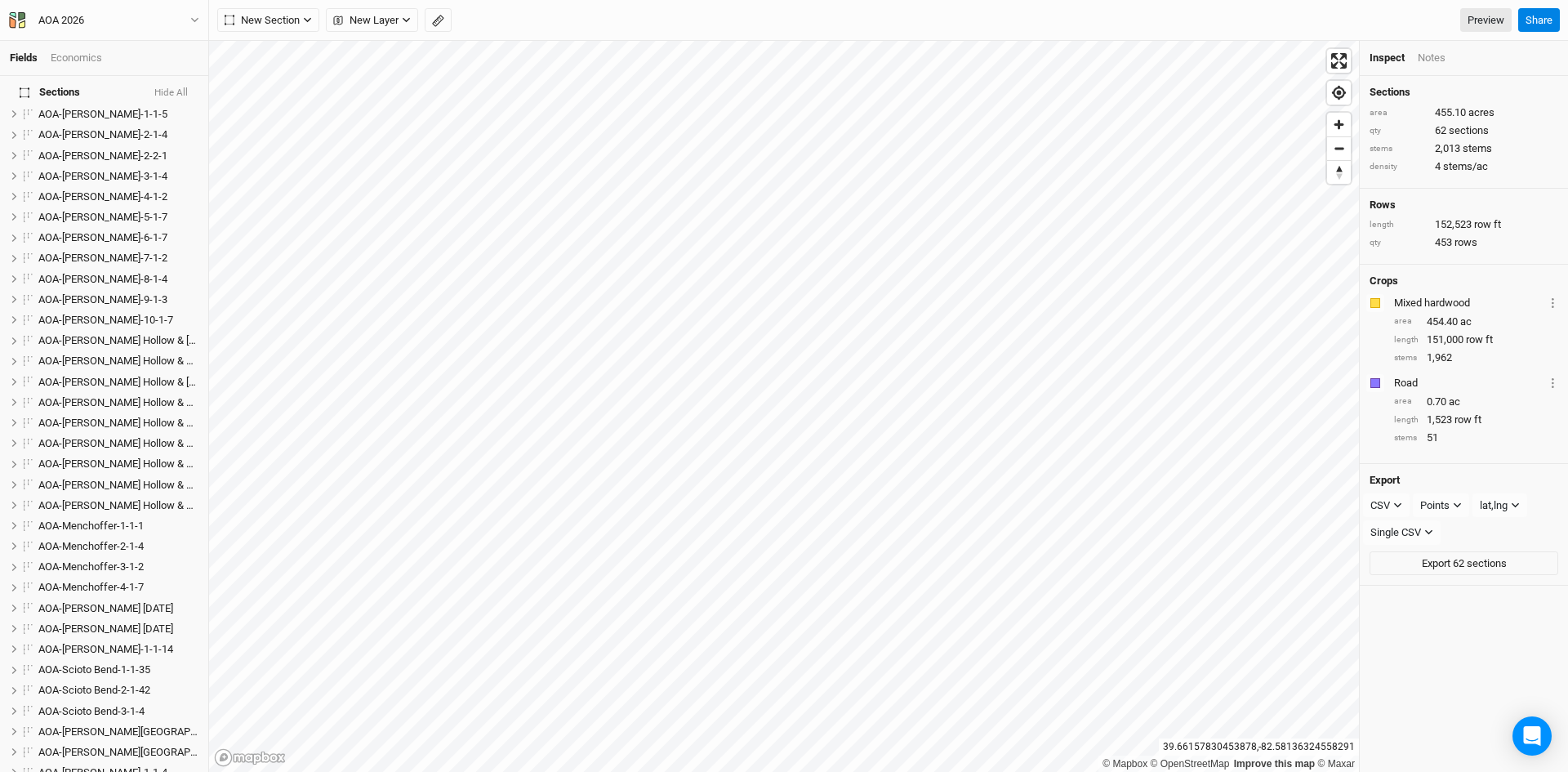
click at [173, 91] on button "Hide All" at bounding box center [171, 93] width 35 height 12
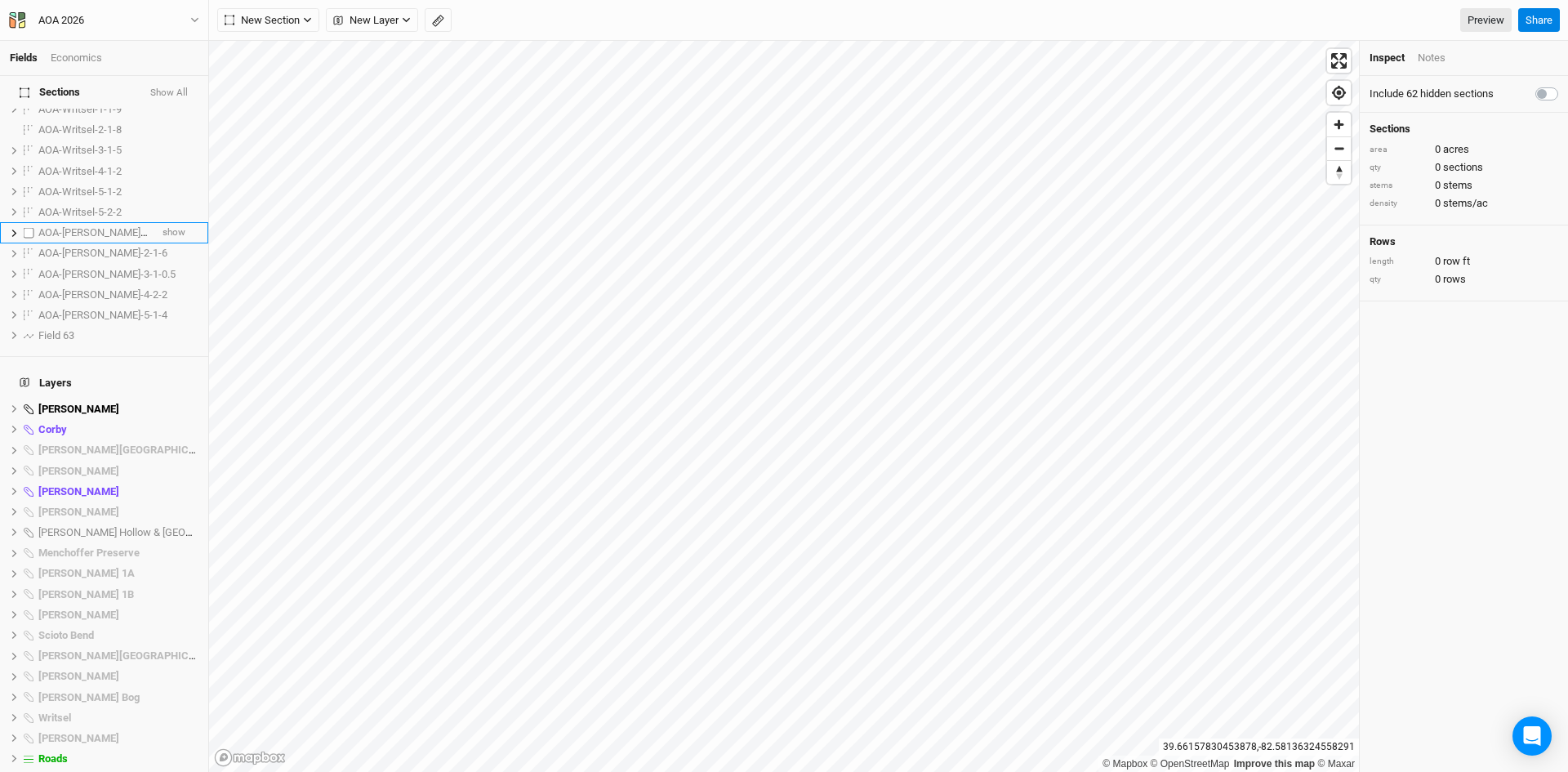
scroll to position [1306, 0]
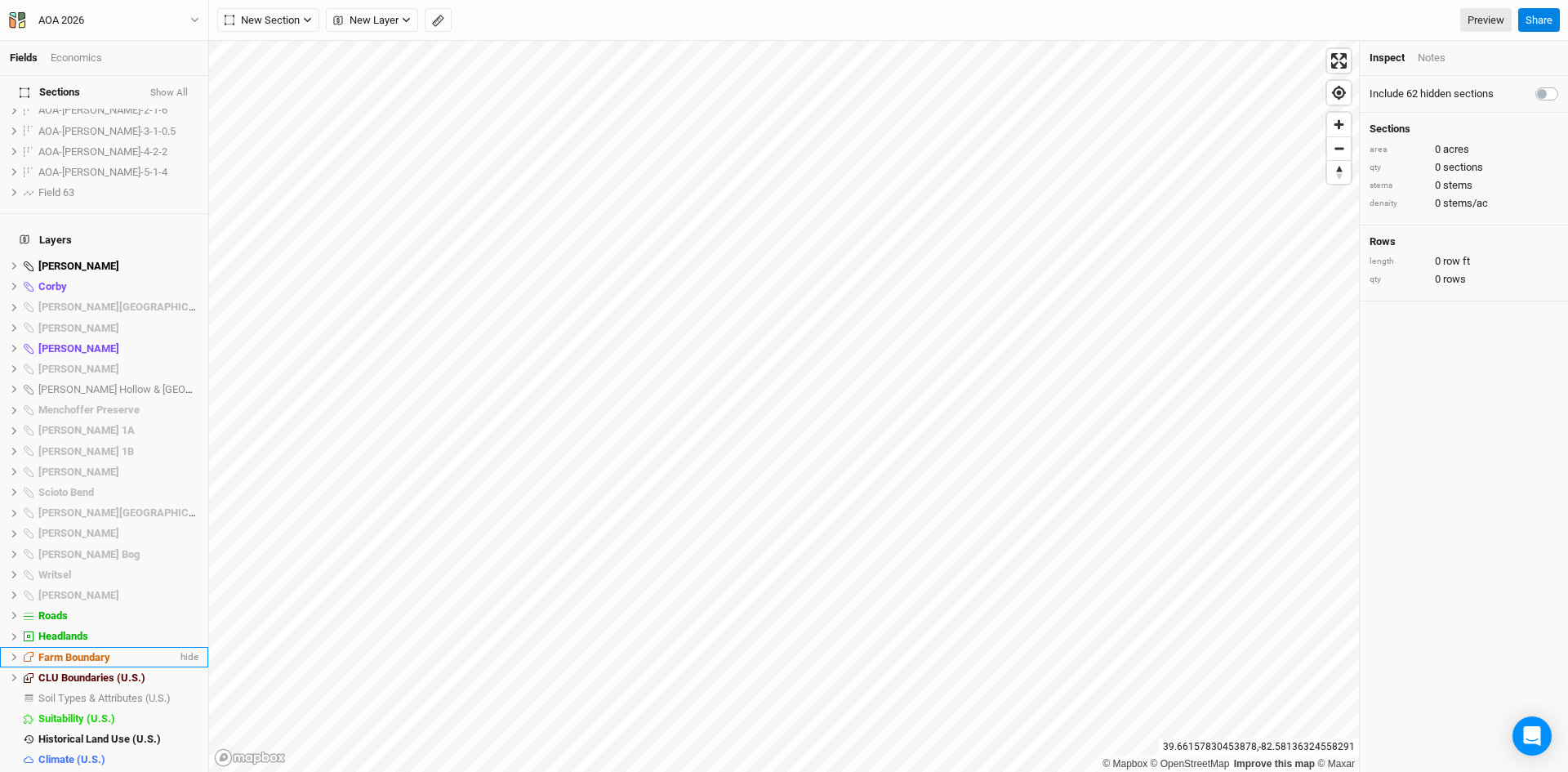
click at [18, 653] on icon at bounding box center [14, 657] width 9 height 9
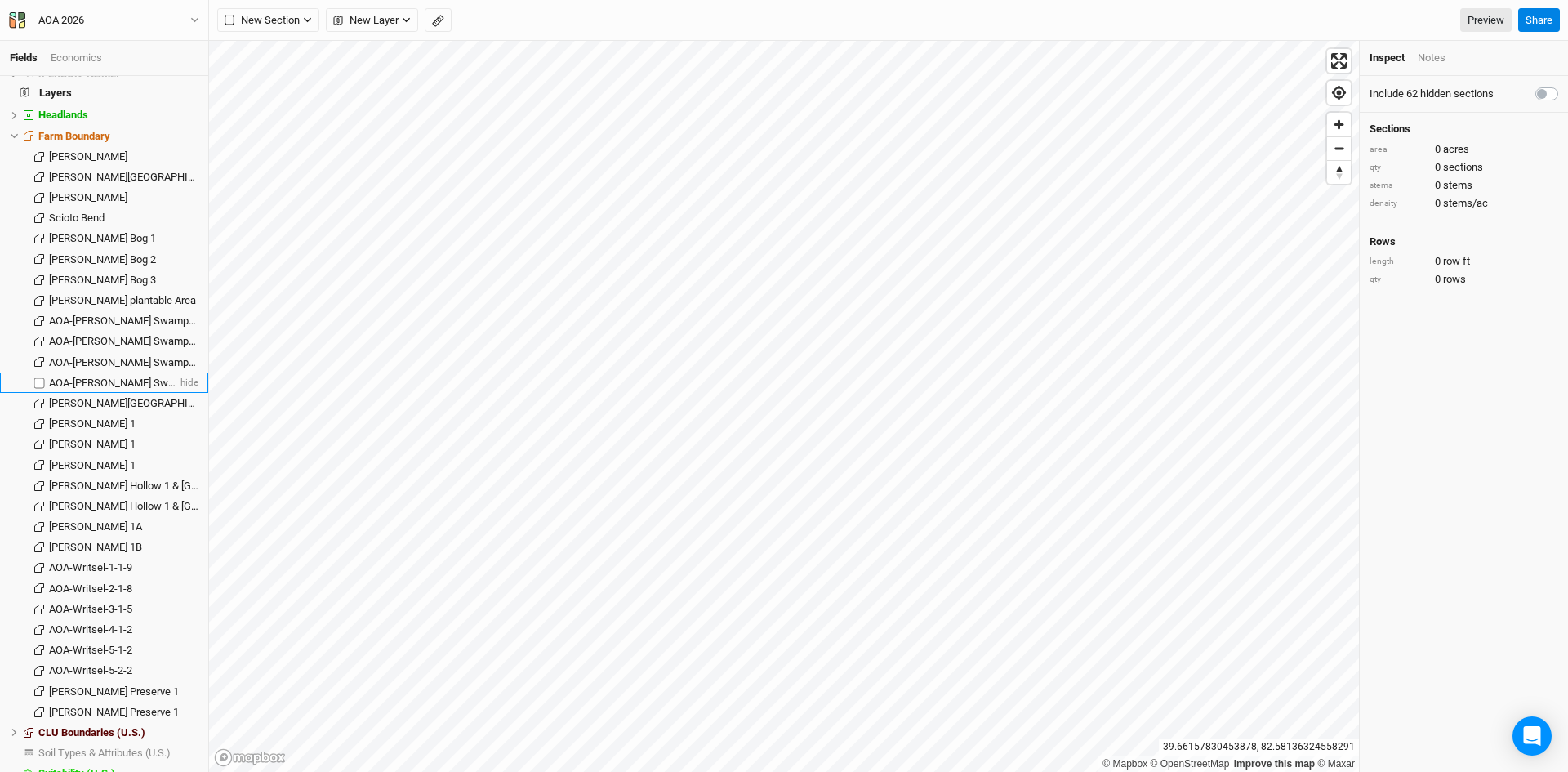
scroll to position [1800, 0]
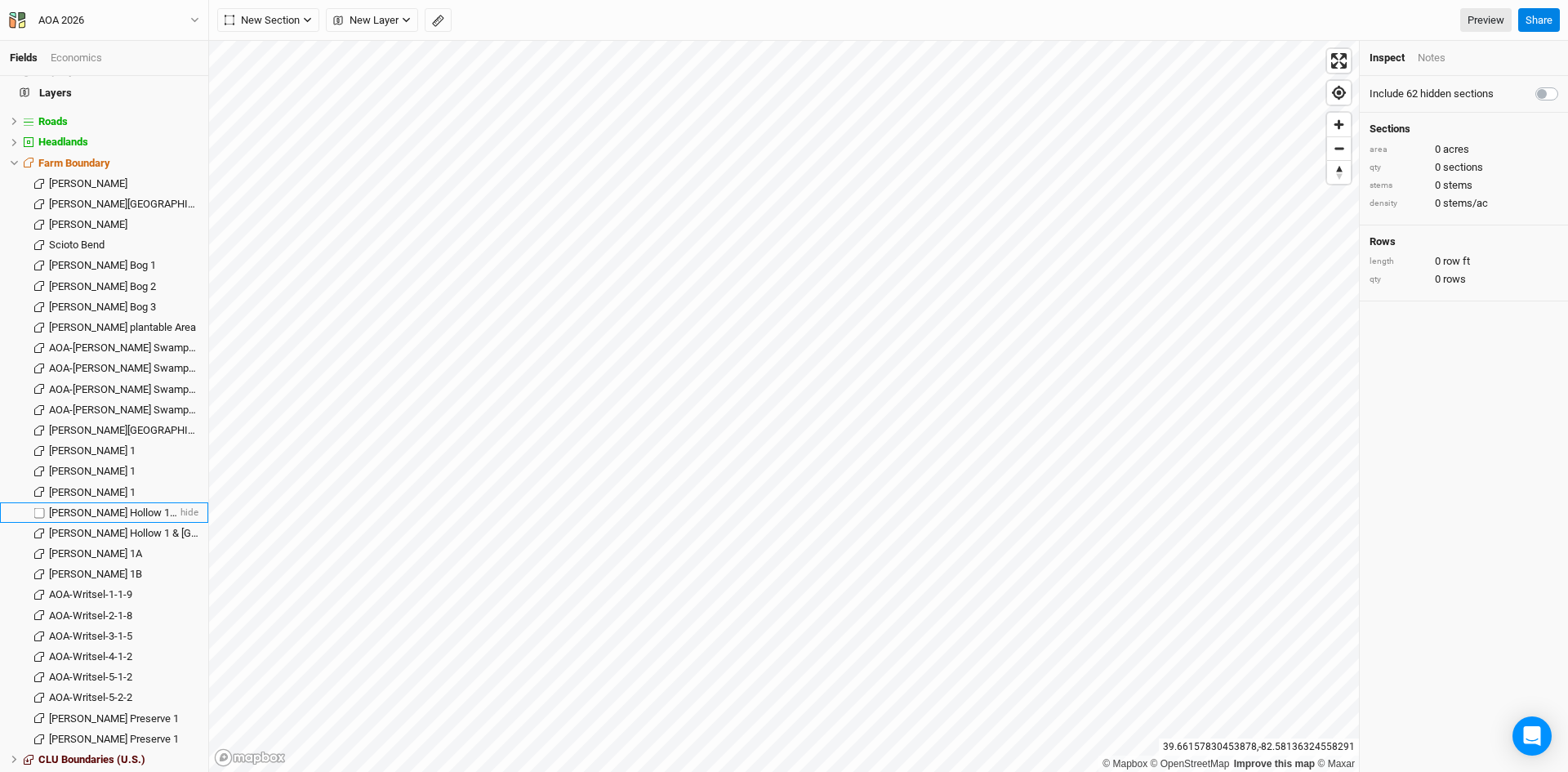
click at [114, 506] on span "[PERSON_NAME] Hollow 1 & [GEOGRAPHIC_DATA]" at bounding box center [165, 512] width 232 height 12
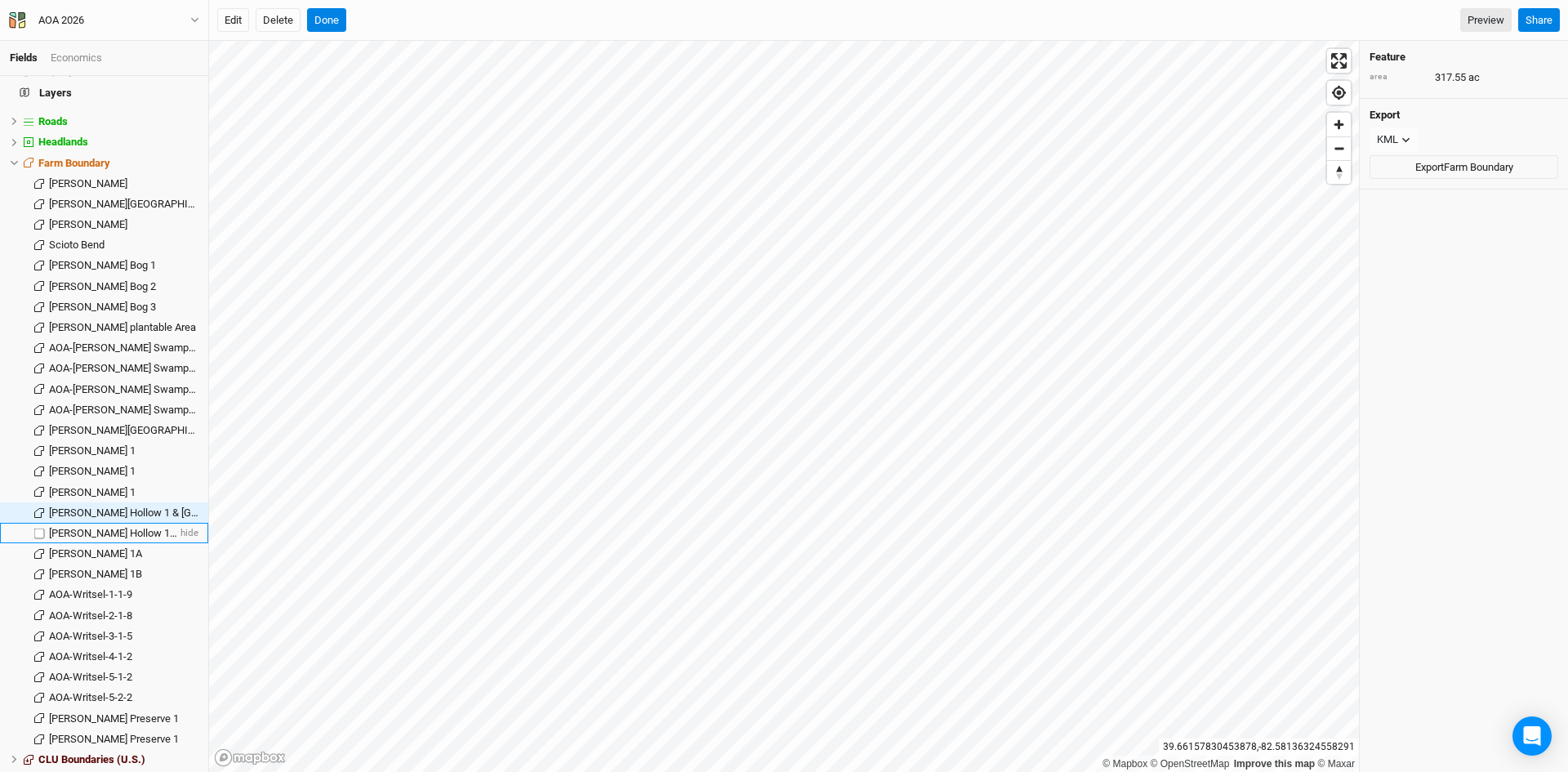
click at [117, 527] on span "[PERSON_NAME] Hollow 1 & [GEOGRAPHIC_DATA]" at bounding box center [165, 533] width 232 height 12
click at [124, 506] on span "[PERSON_NAME] Hollow 1 & [GEOGRAPHIC_DATA]" at bounding box center [165, 512] width 232 height 12
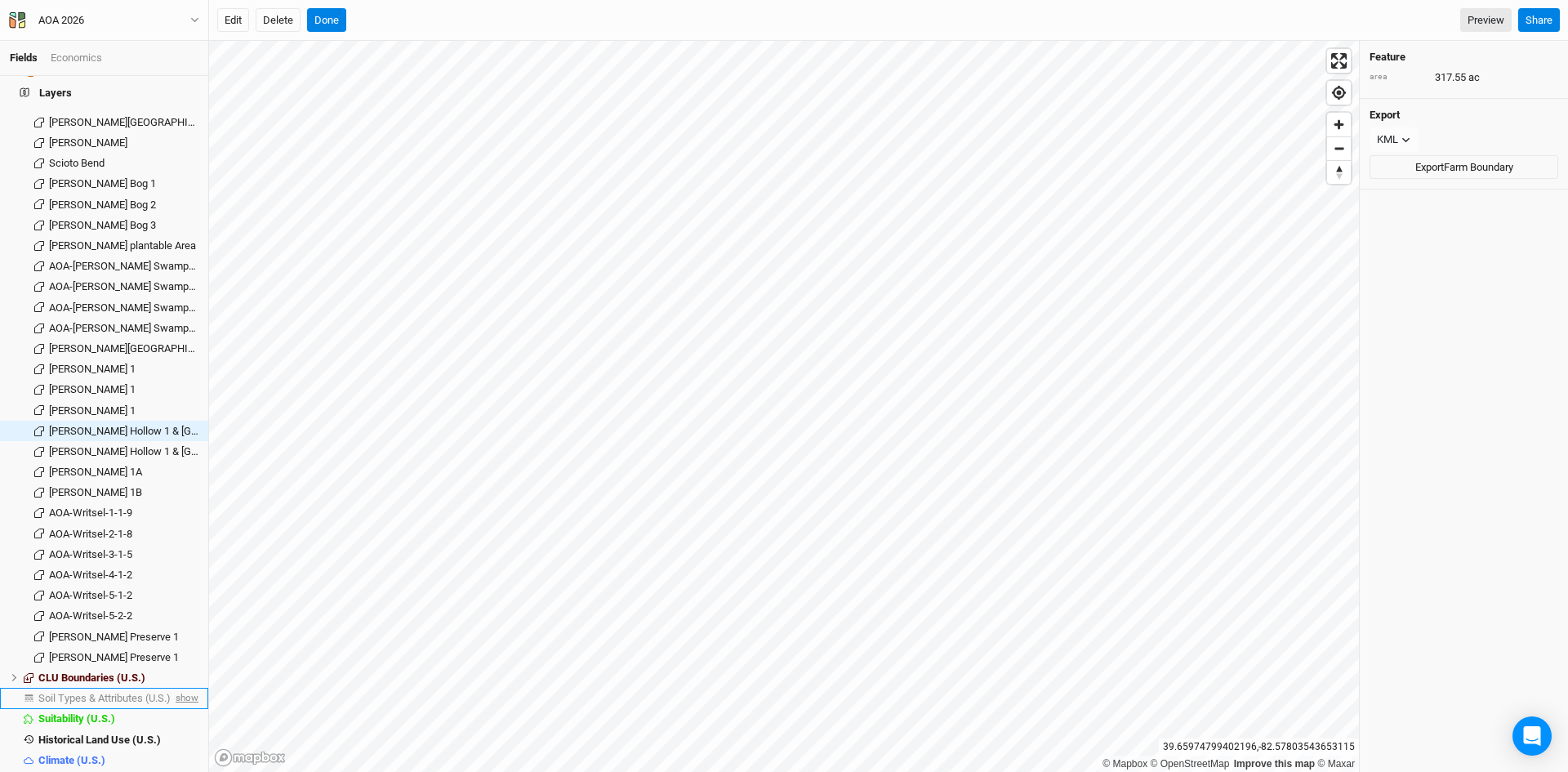
click at [173, 688] on span "show" at bounding box center [186, 698] width 26 height 21
click at [119, 692] on span "Soil Types & Attributes (U.S.)" at bounding box center [108, 698] width 138 height 12
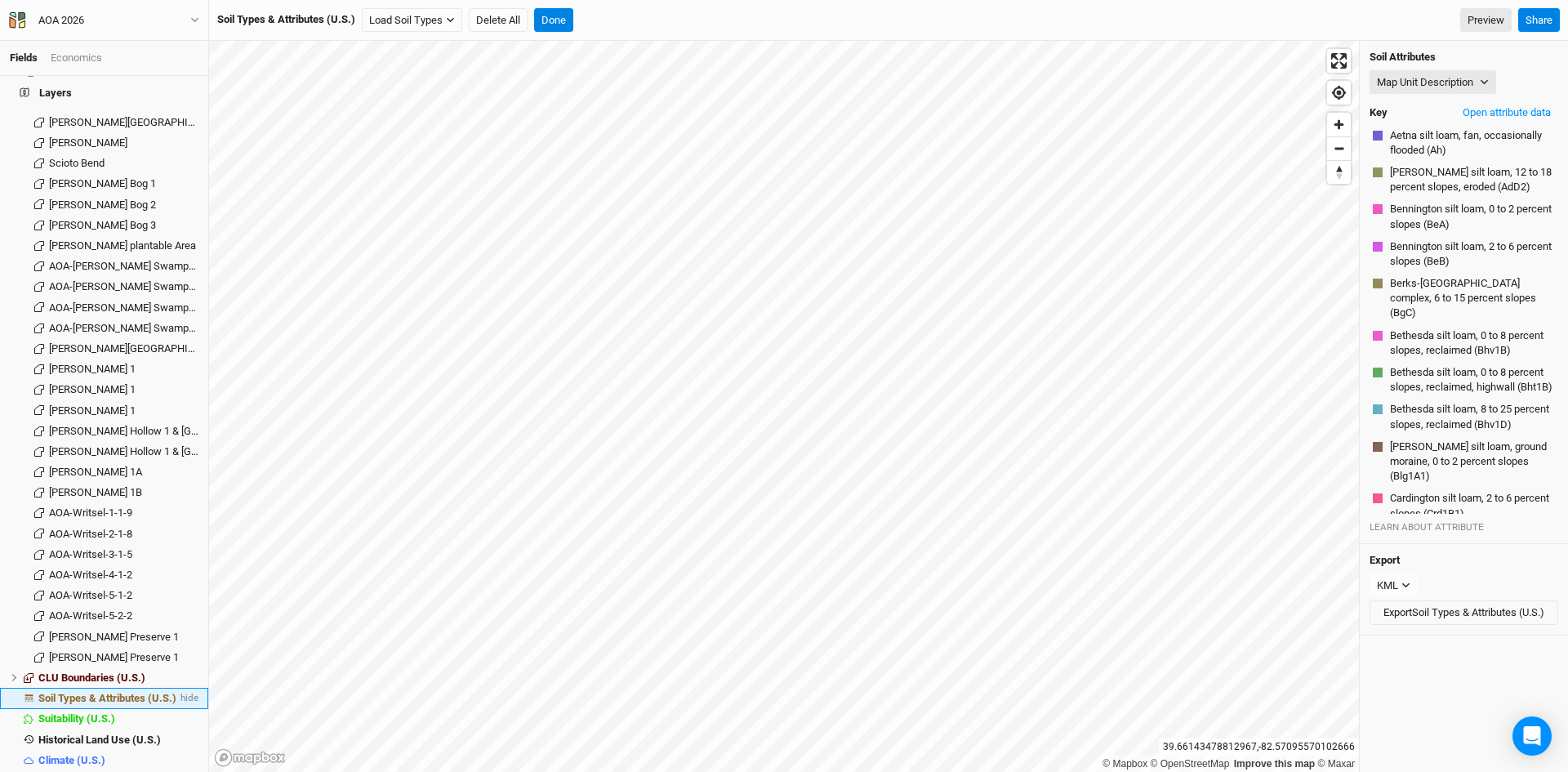
scroll to position [1056, 0]
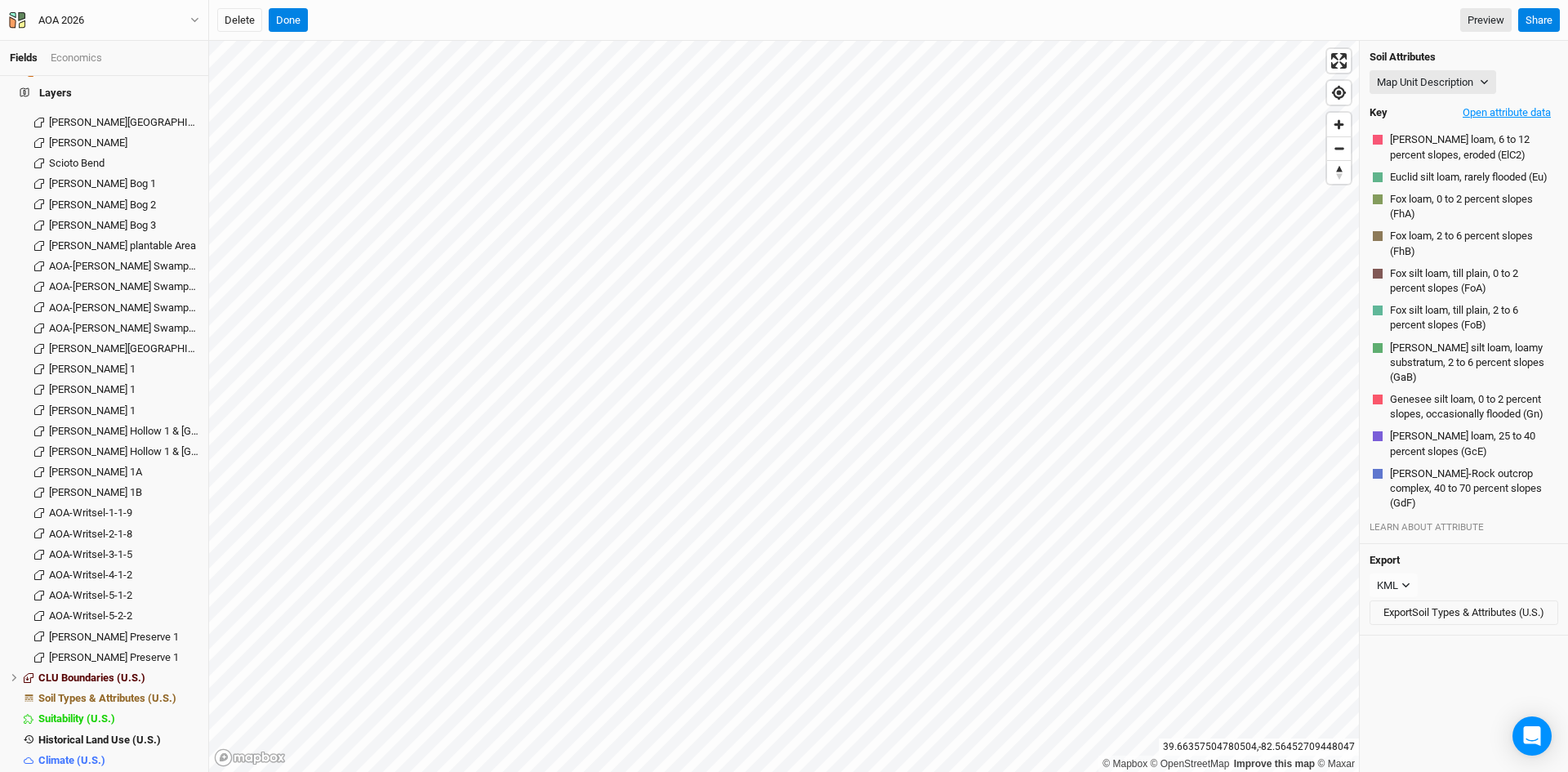
click at [1485, 113] on button "Open attribute data" at bounding box center [1506, 113] width 103 height 25
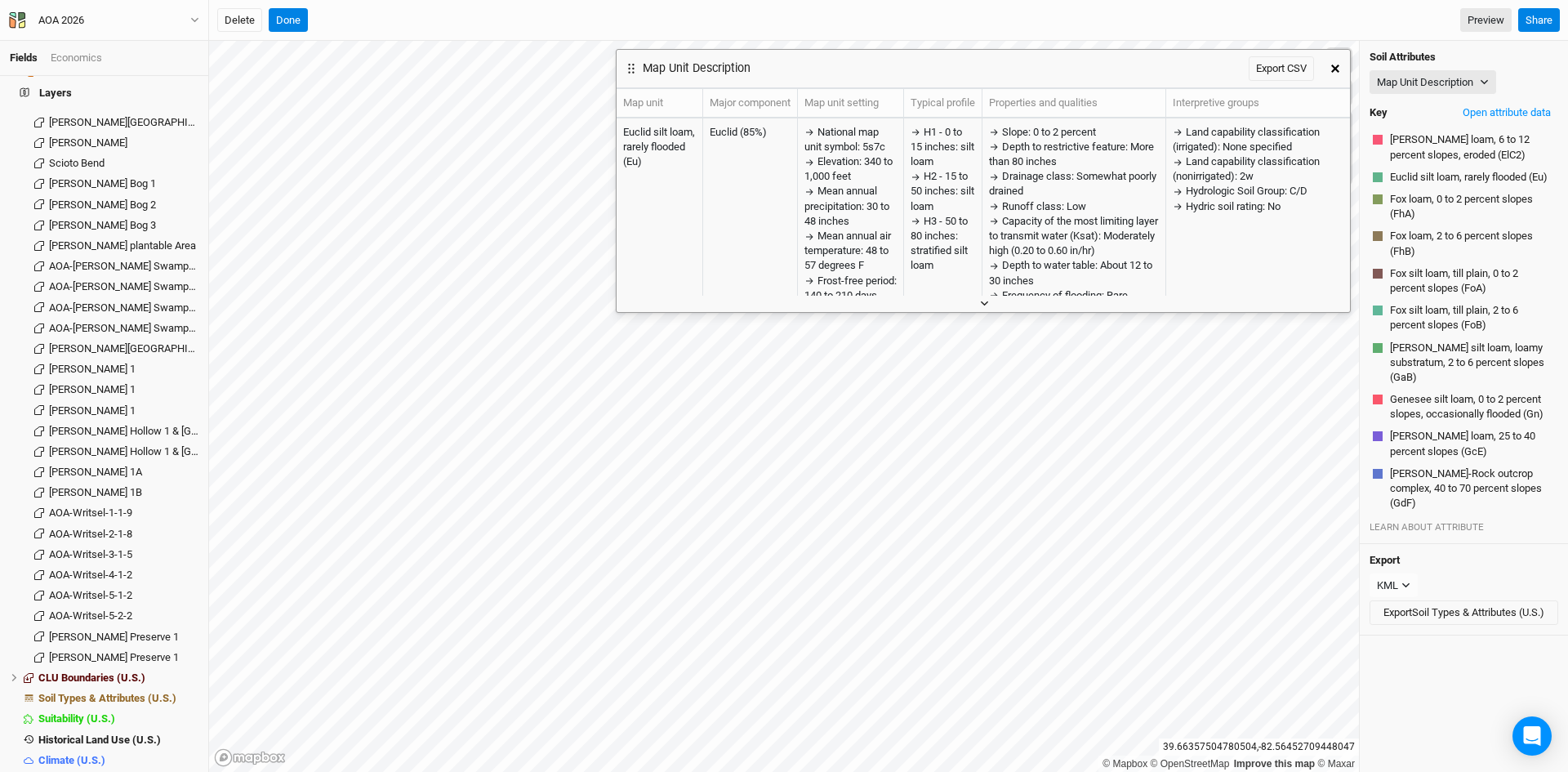
click at [989, 299] on button "button" at bounding box center [983, 303] width 27 height 17
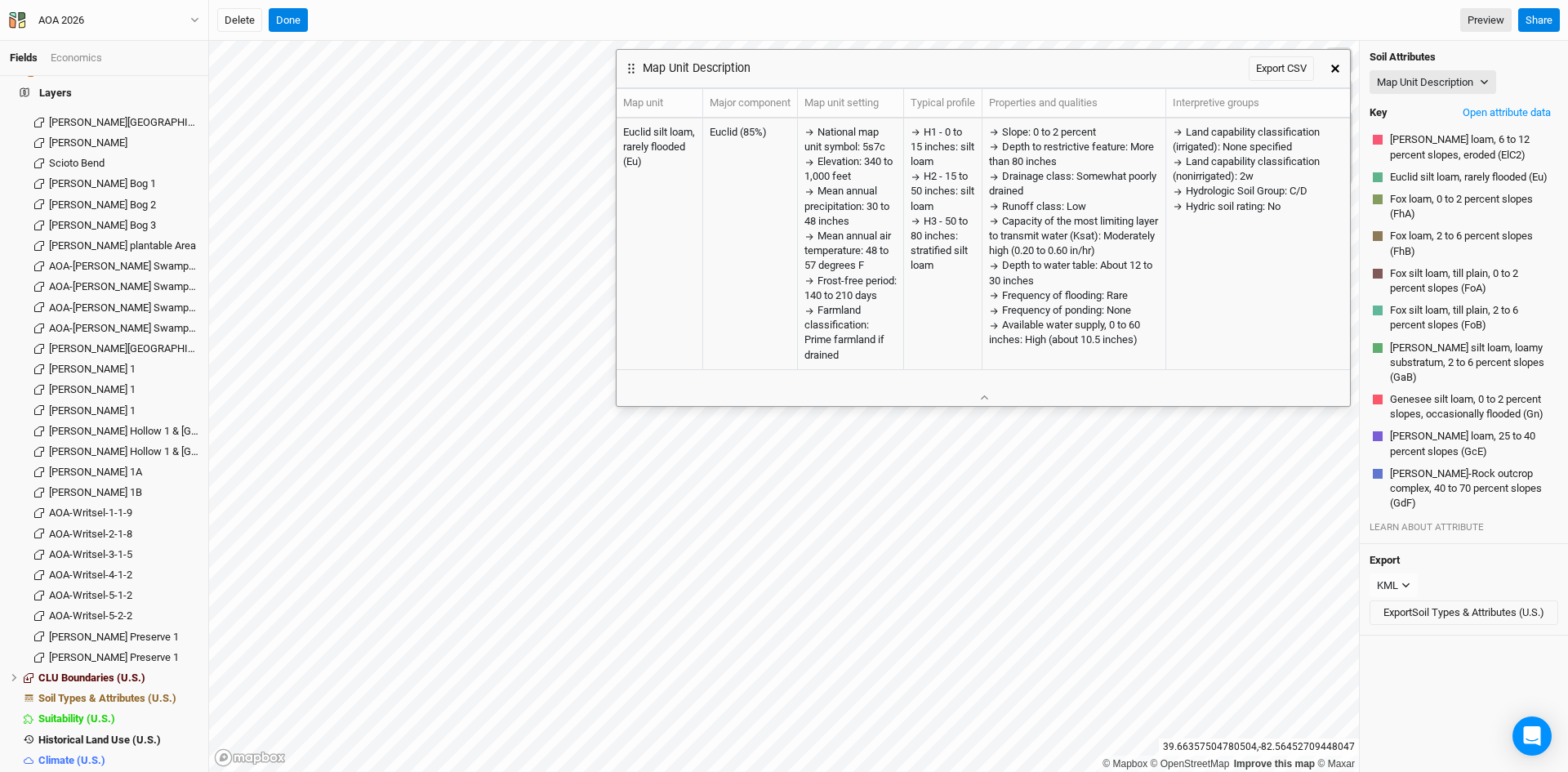
click at [1333, 65] on icon "button" at bounding box center [1335, 69] width 8 height 8
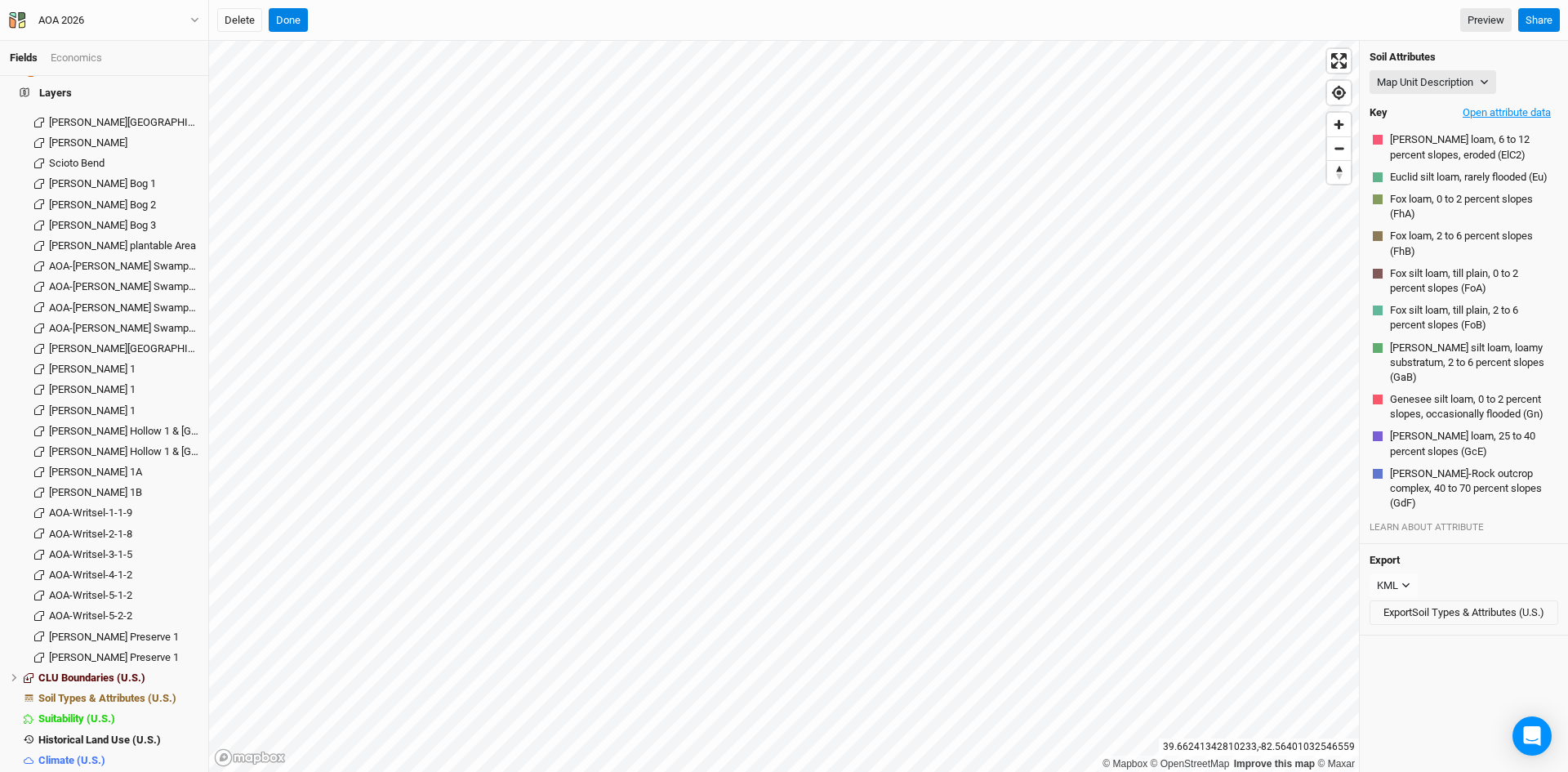
click at [1484, 113] on button "Open attribute data" at bounding box center [1506, 113] width 103 height 25
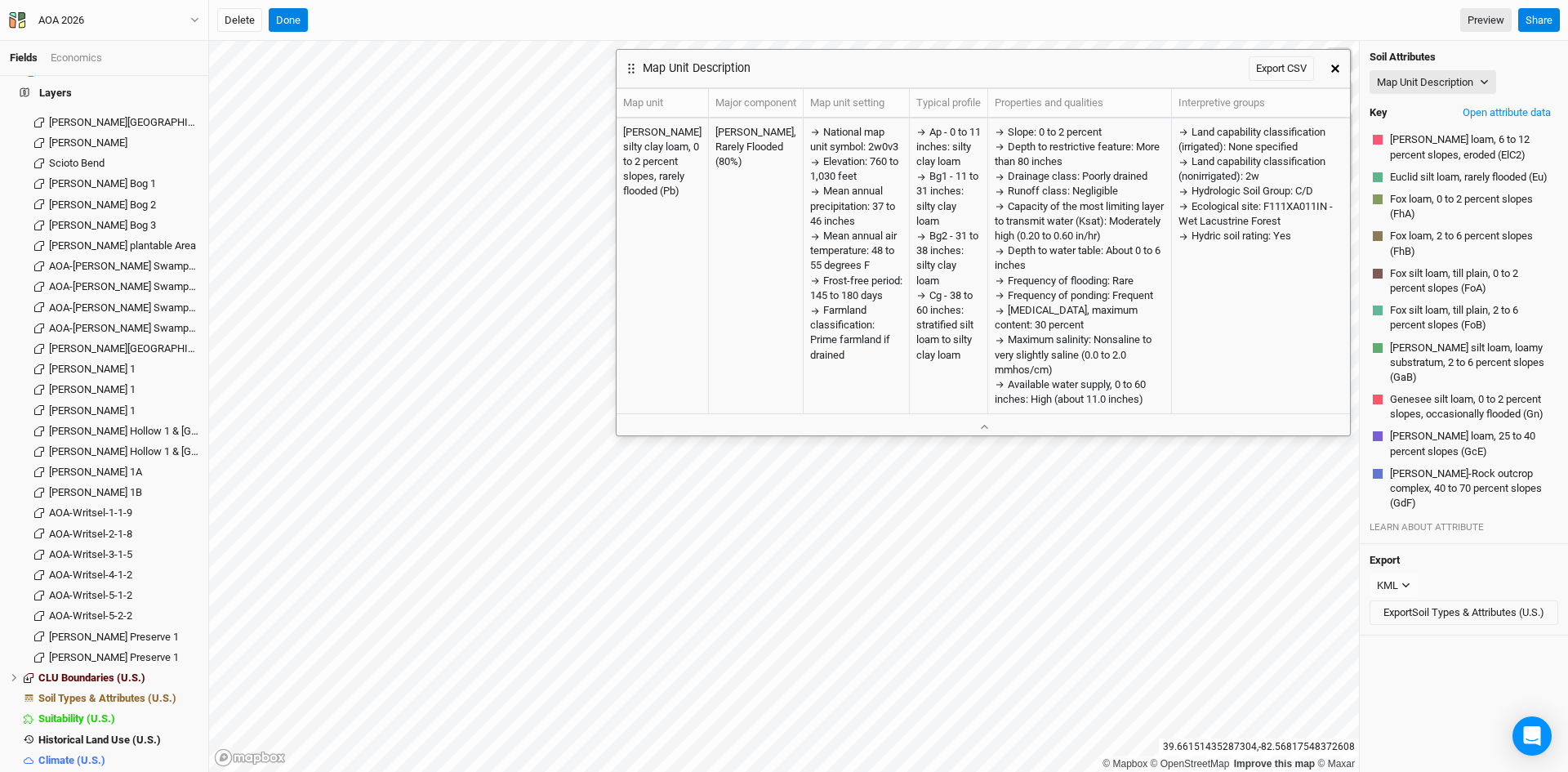
click at [1334, 63] on button "button" at bounding box center [1335, 69] width 30 height 30
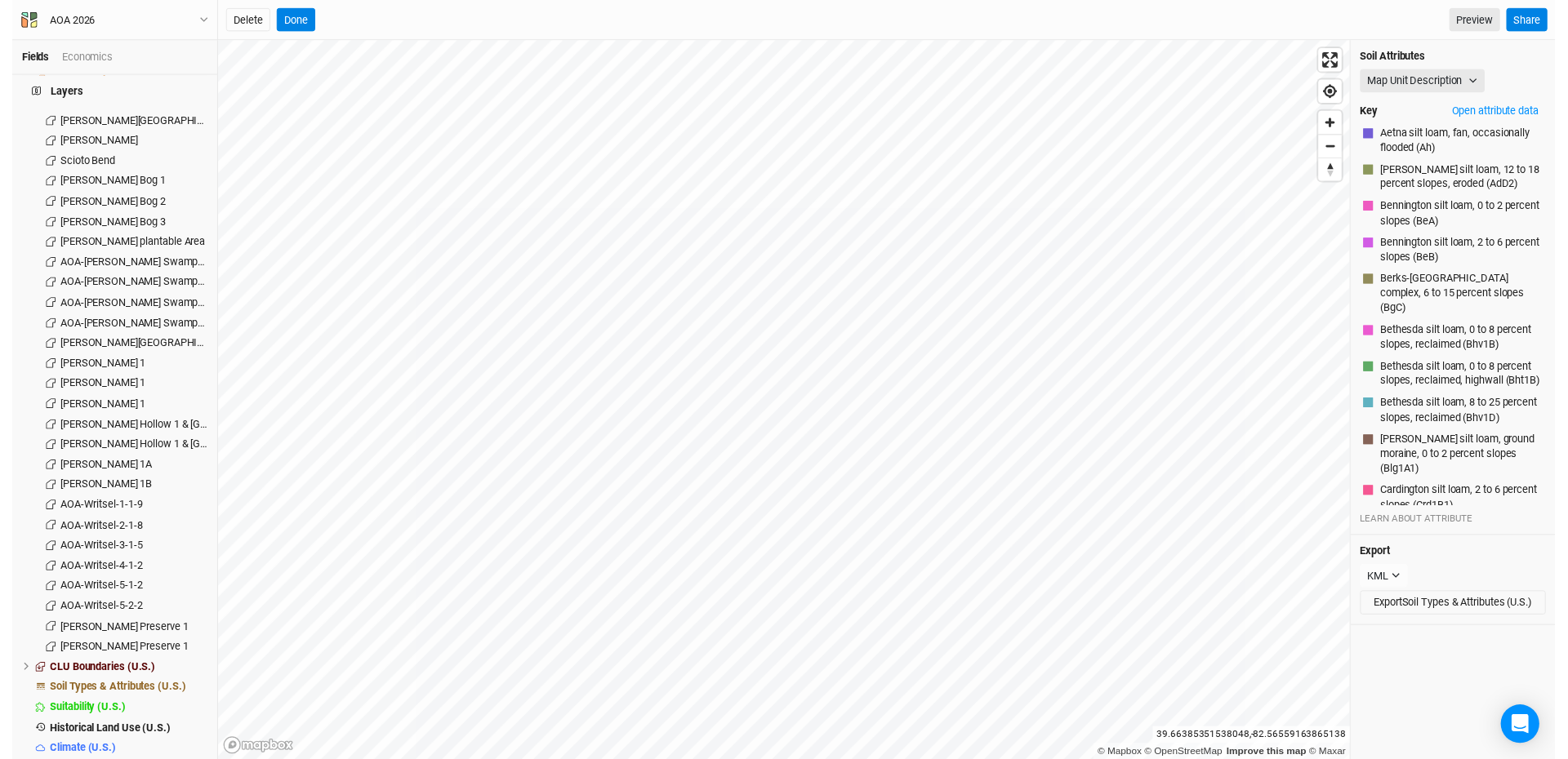
scroll to position [2485, 0]
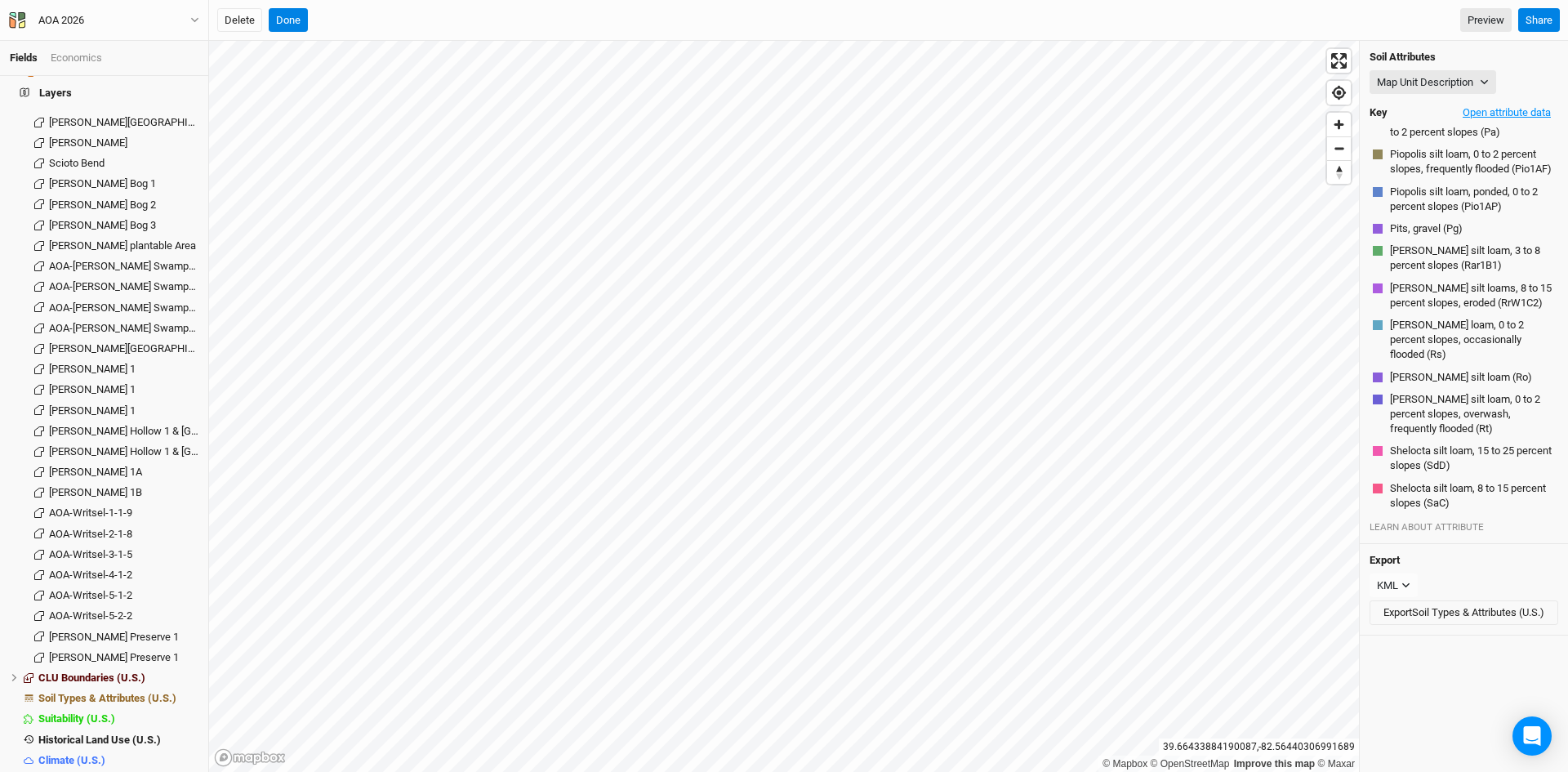
click at [1505, 112] on button "Open attribute data" at bounding box center [1506, 113] width 103 height 25
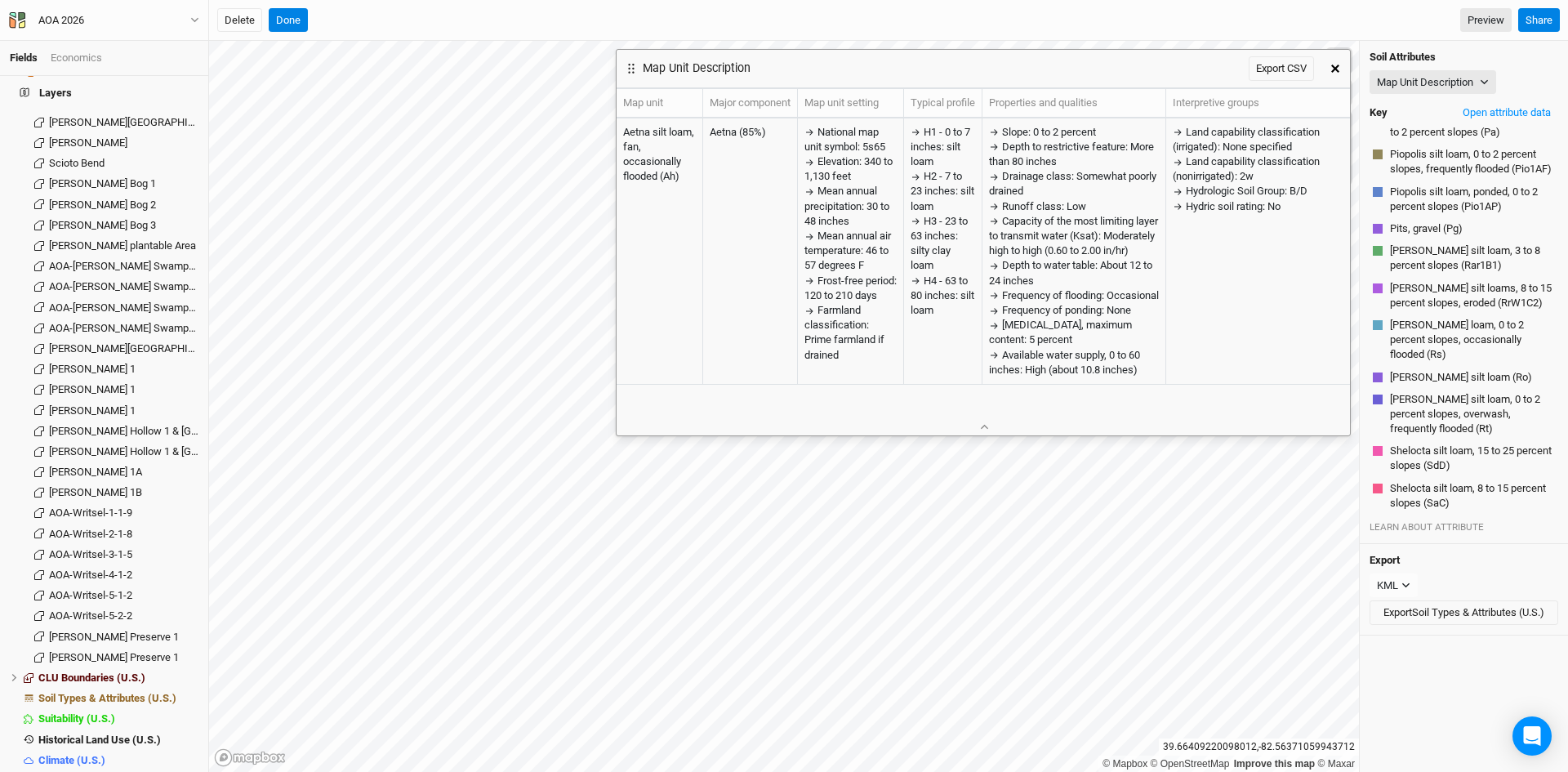
click at [1335, 65] on icon "button" at bounding box center [1335, 69] width 8 height 8
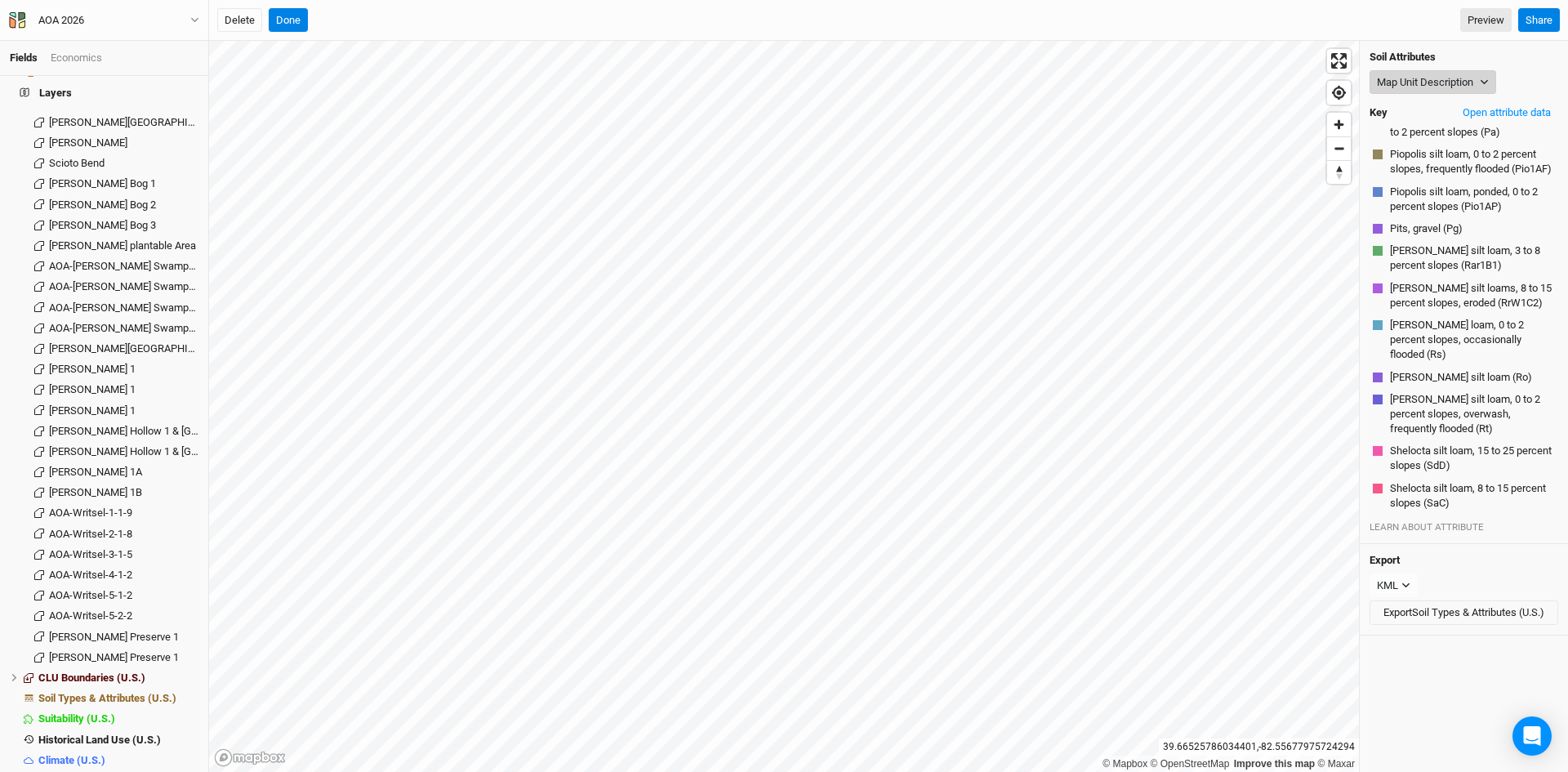
click at [1418, 76] on button "Map Unit Description" at bounding box center [1432, 82] width 127 height 25
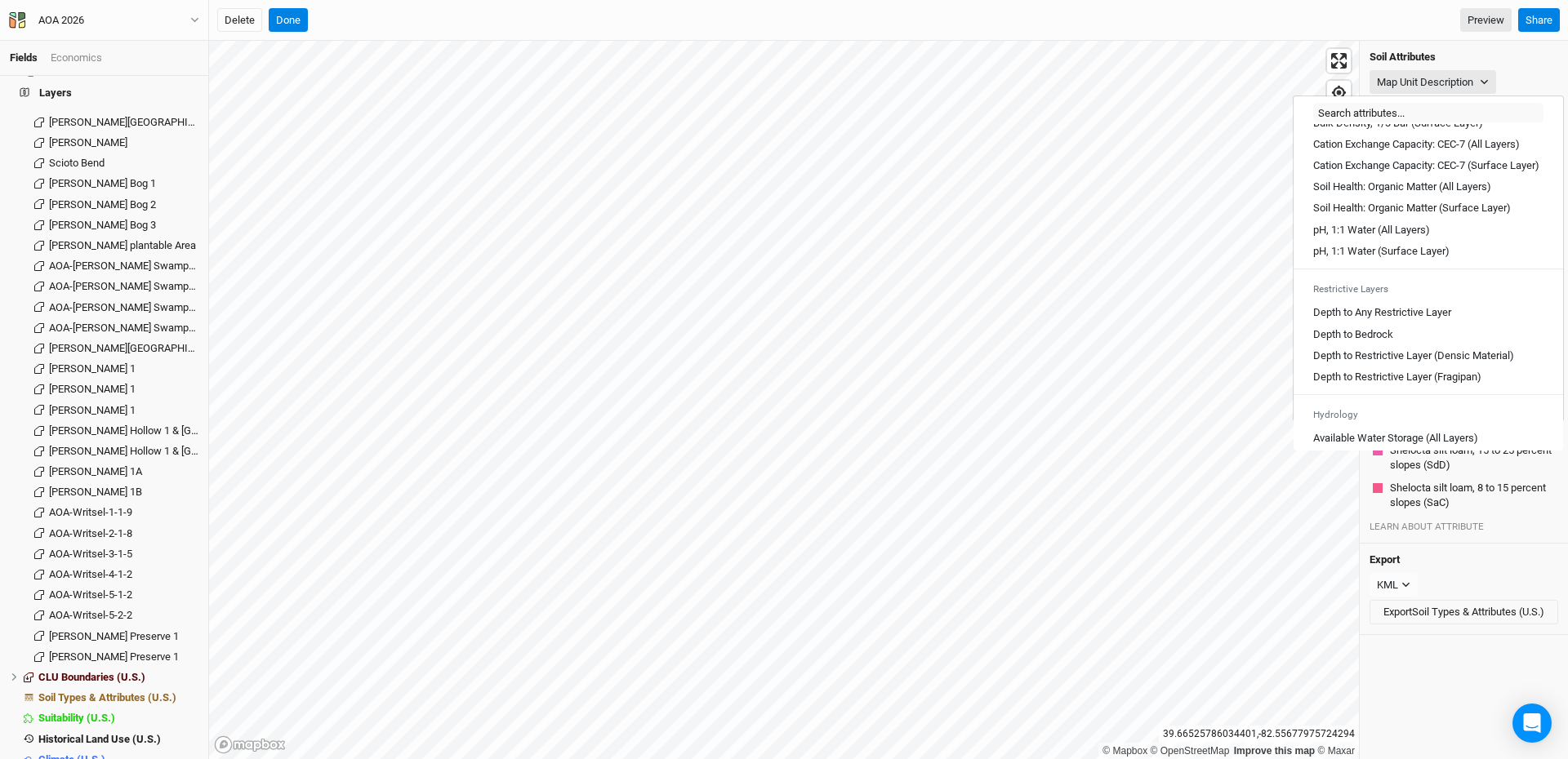
scroll to position [326, 0]
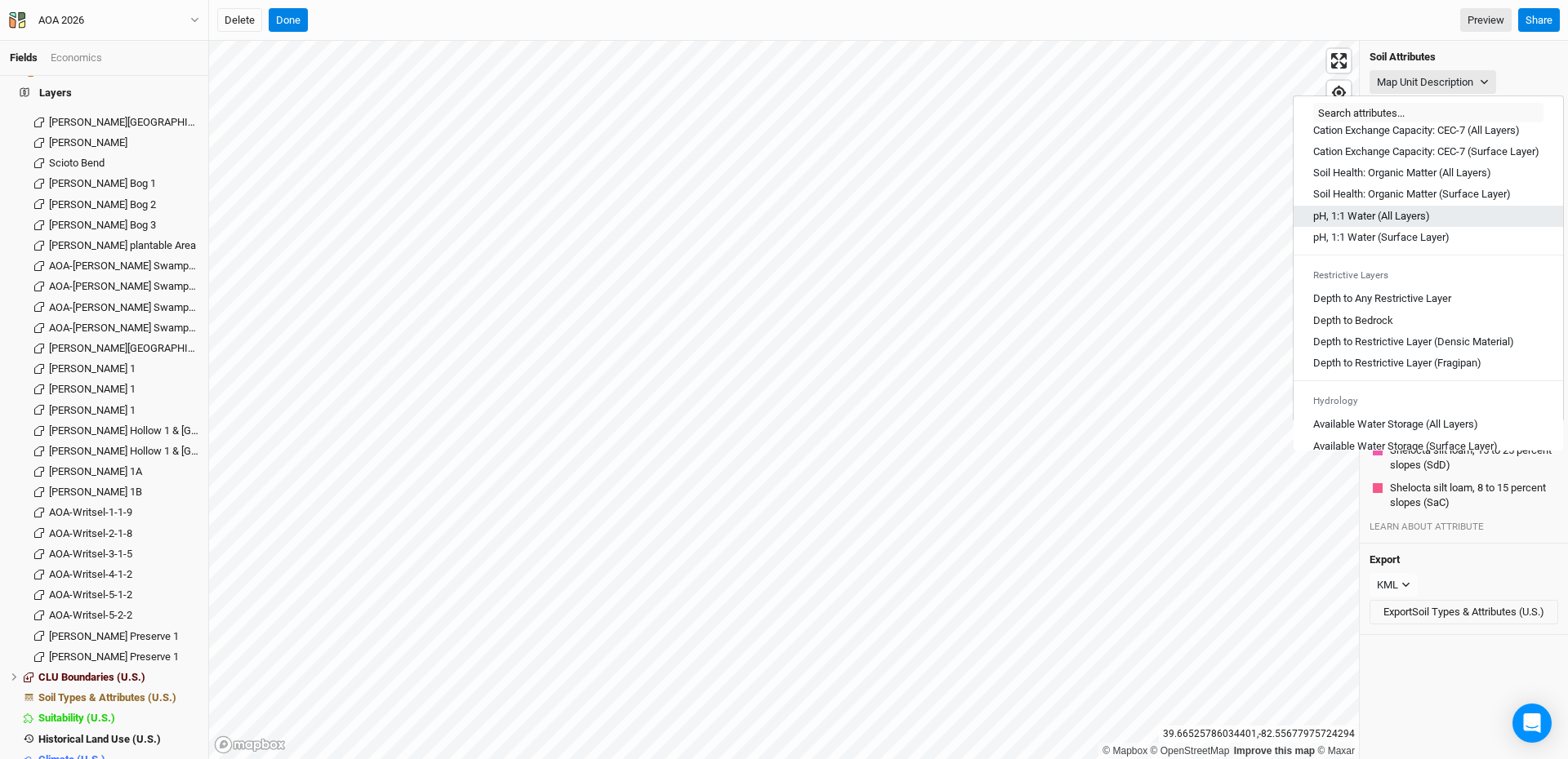
click at [1380, 223] on Layers\) "pH, 1:1 Water (All Layers)" at bounding box center [1372, 216] width 117 height 15
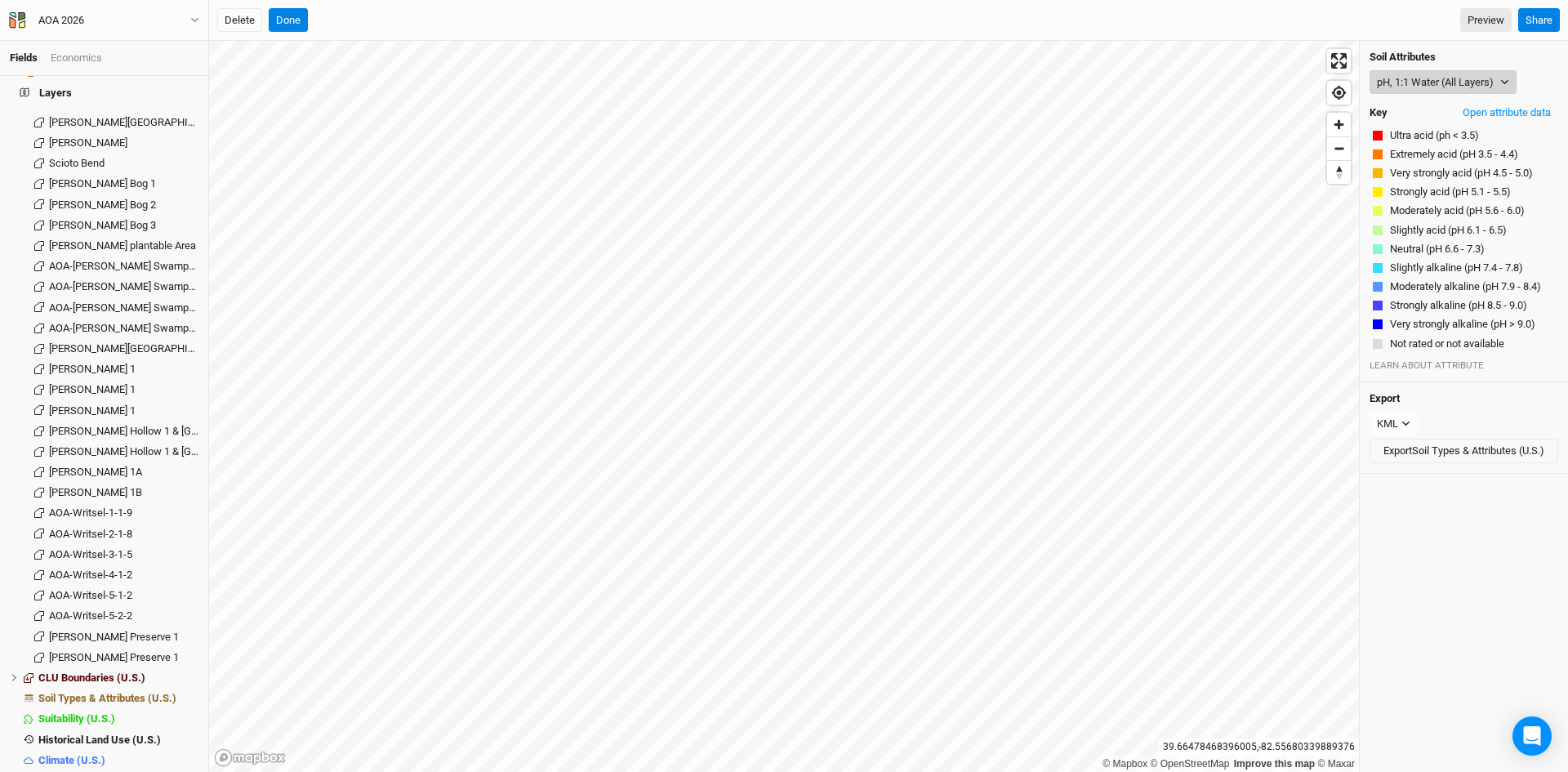
click at [1412, 77] on button "pH, 1:1 Water (All Layers)" at bounding box center [1442, 82] width 147 height 25
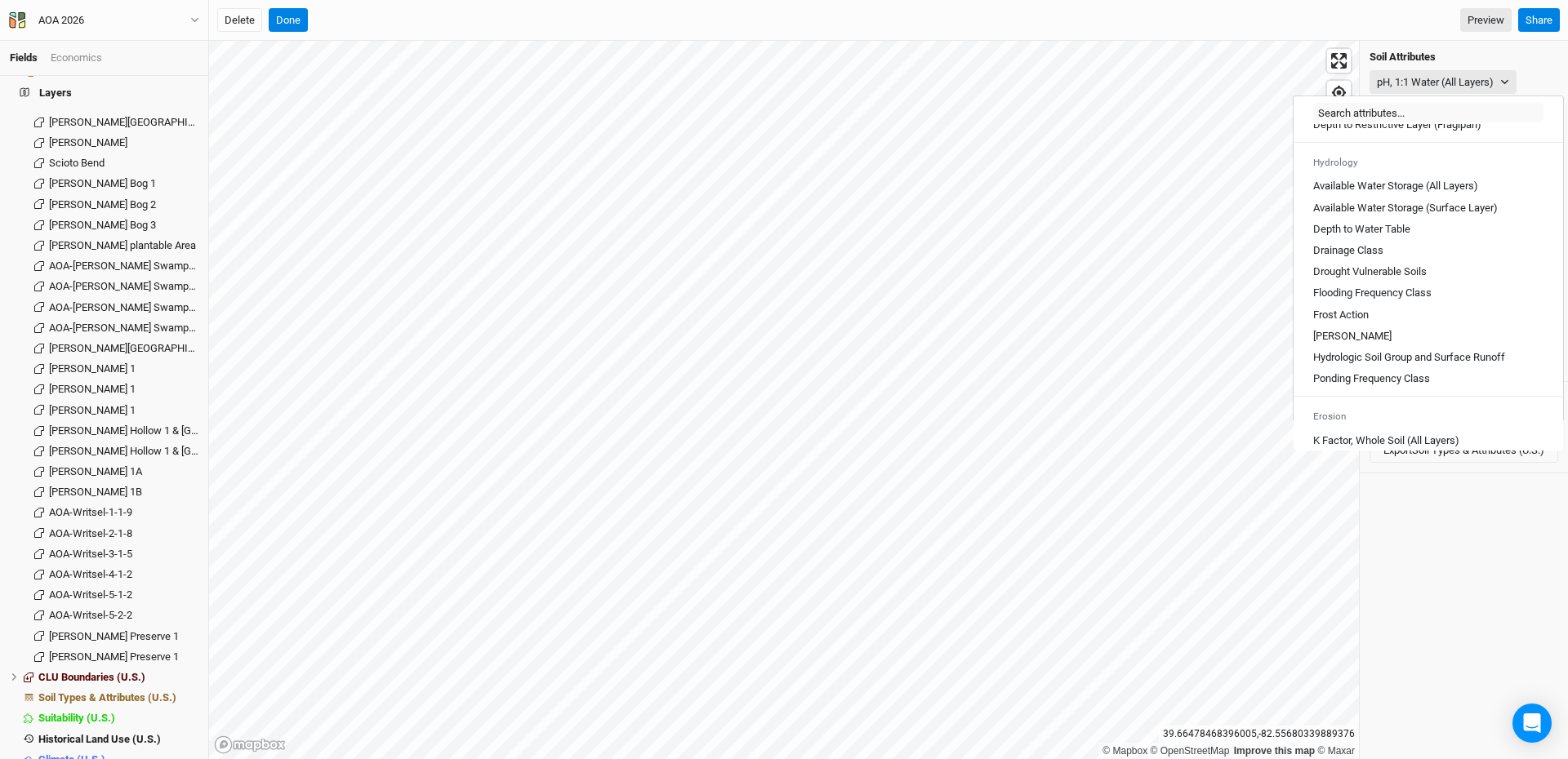
scroll to position [572, 0]
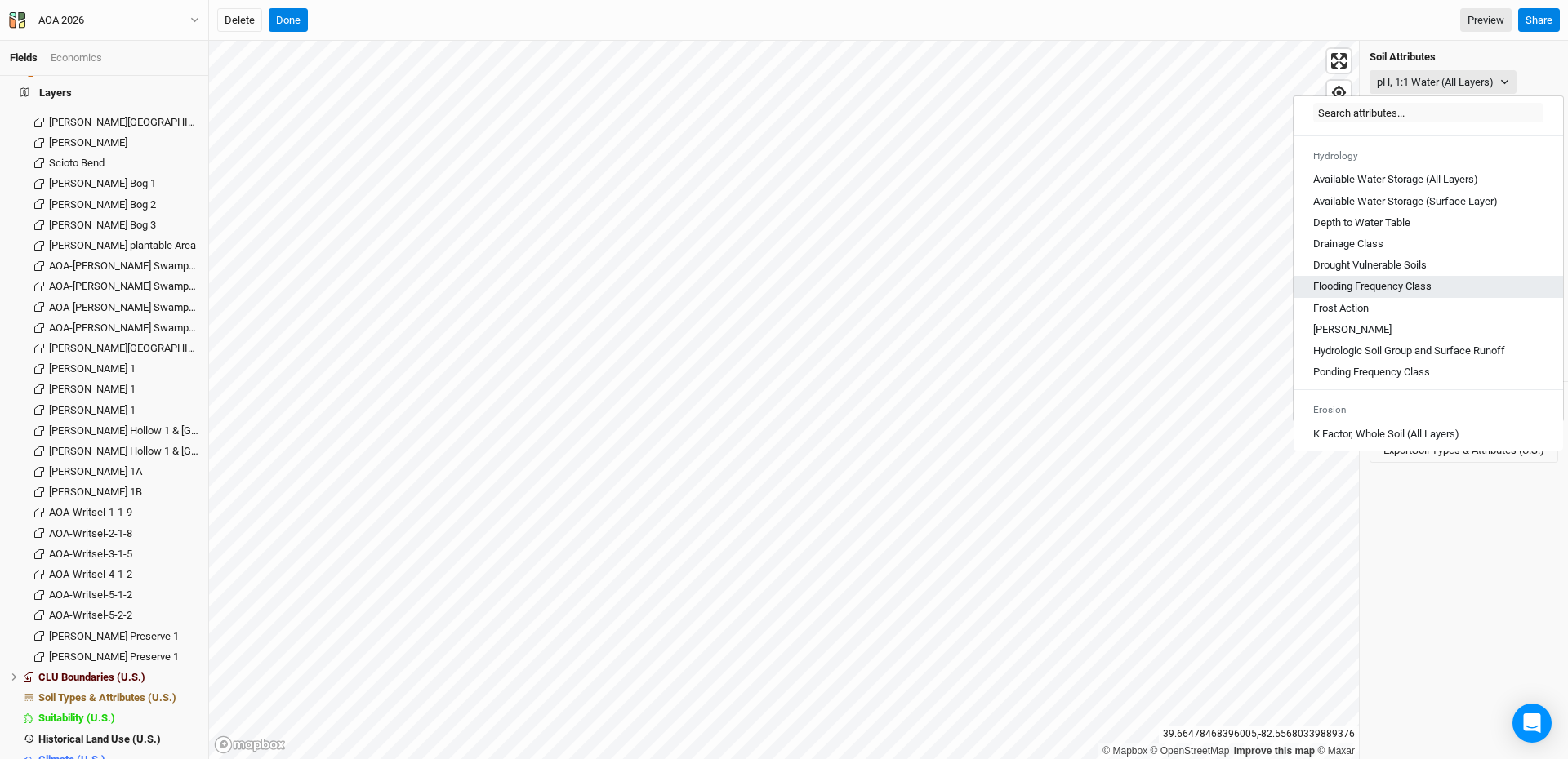
click at [1395, 294] on Class "Flooding Frequency Class" at bounding box center [1372, 287] width 118 height 15
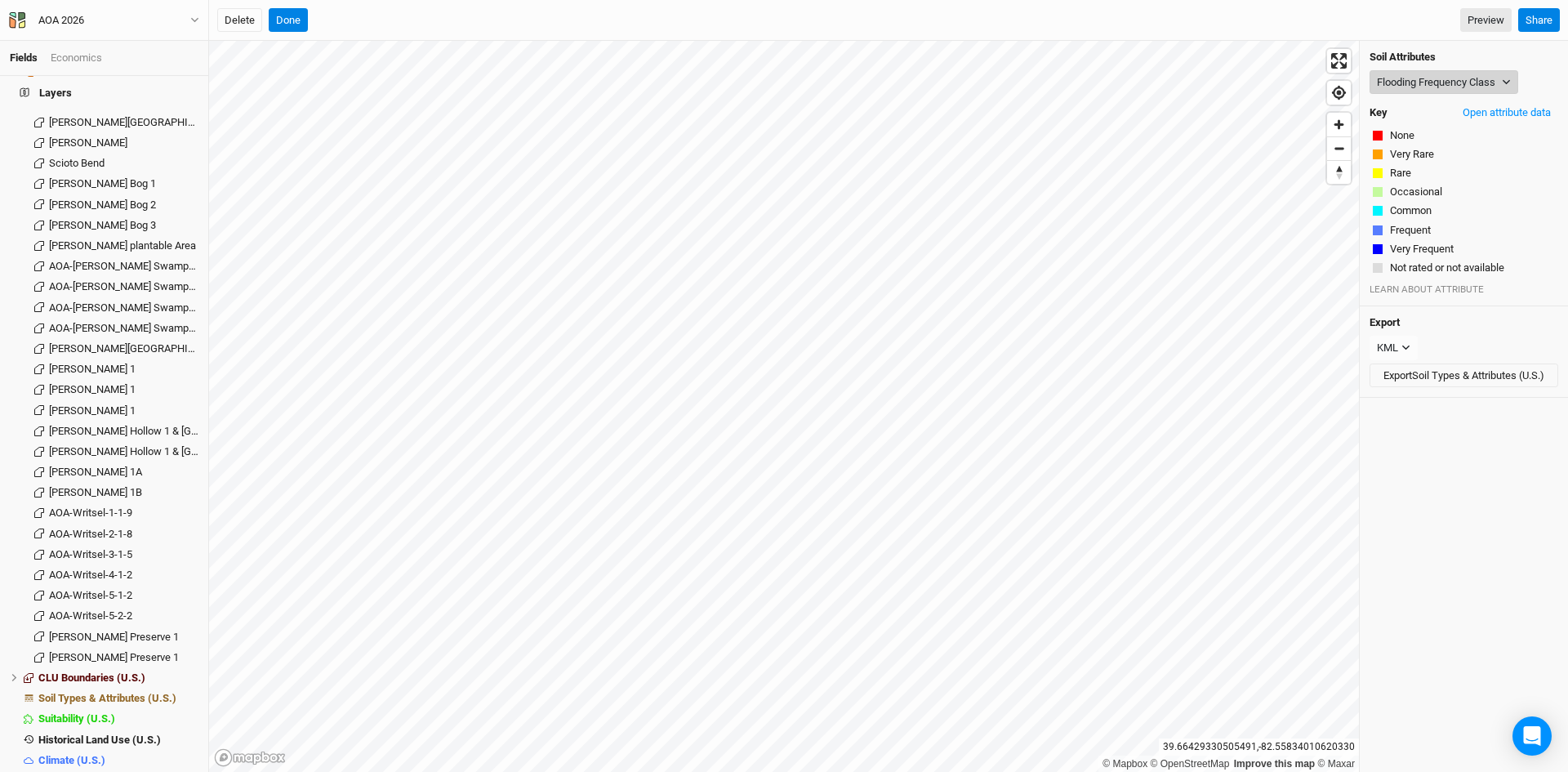
click at [1442, 80] on button "Flooding Frequency Class" at bounding box center [1443, 82] width 149 height 25
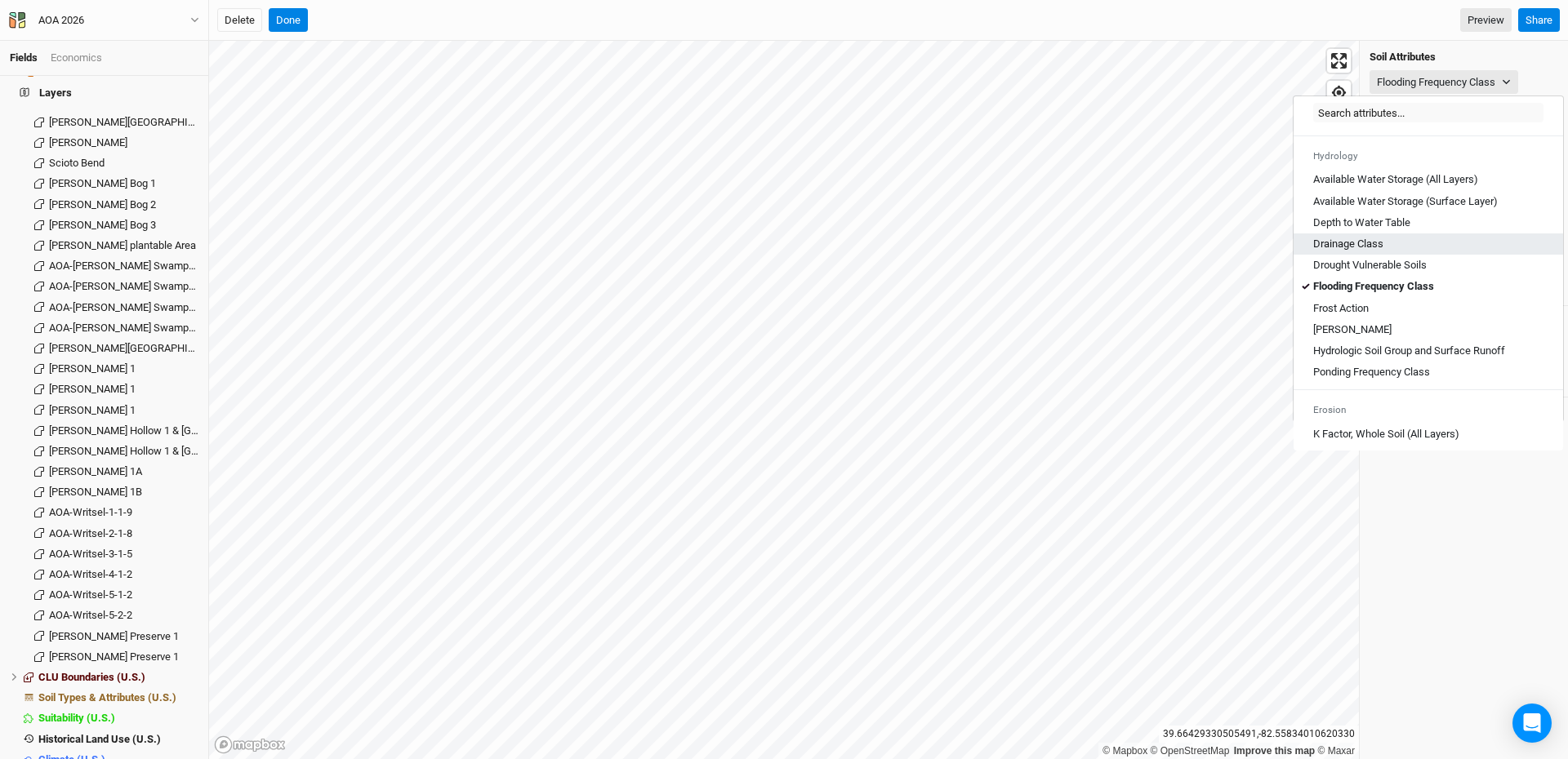
click at [1356, 251] on Class "Drainage Class" at bounding box center [1348, 244] width 70 height 15
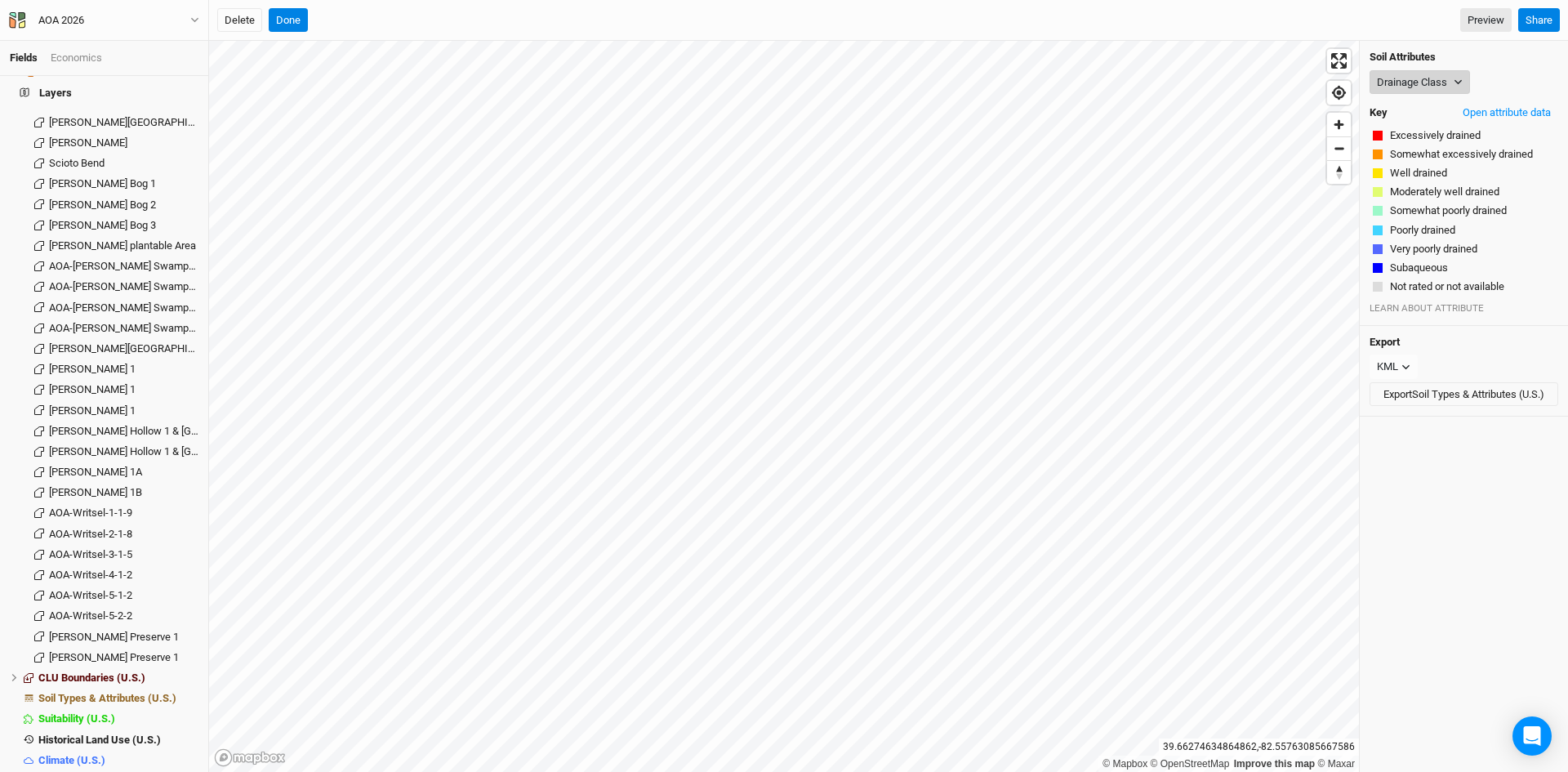
click at [1427, 81] on button "Drainage Class" at bounding box center [1419, 82] width 100 height 25
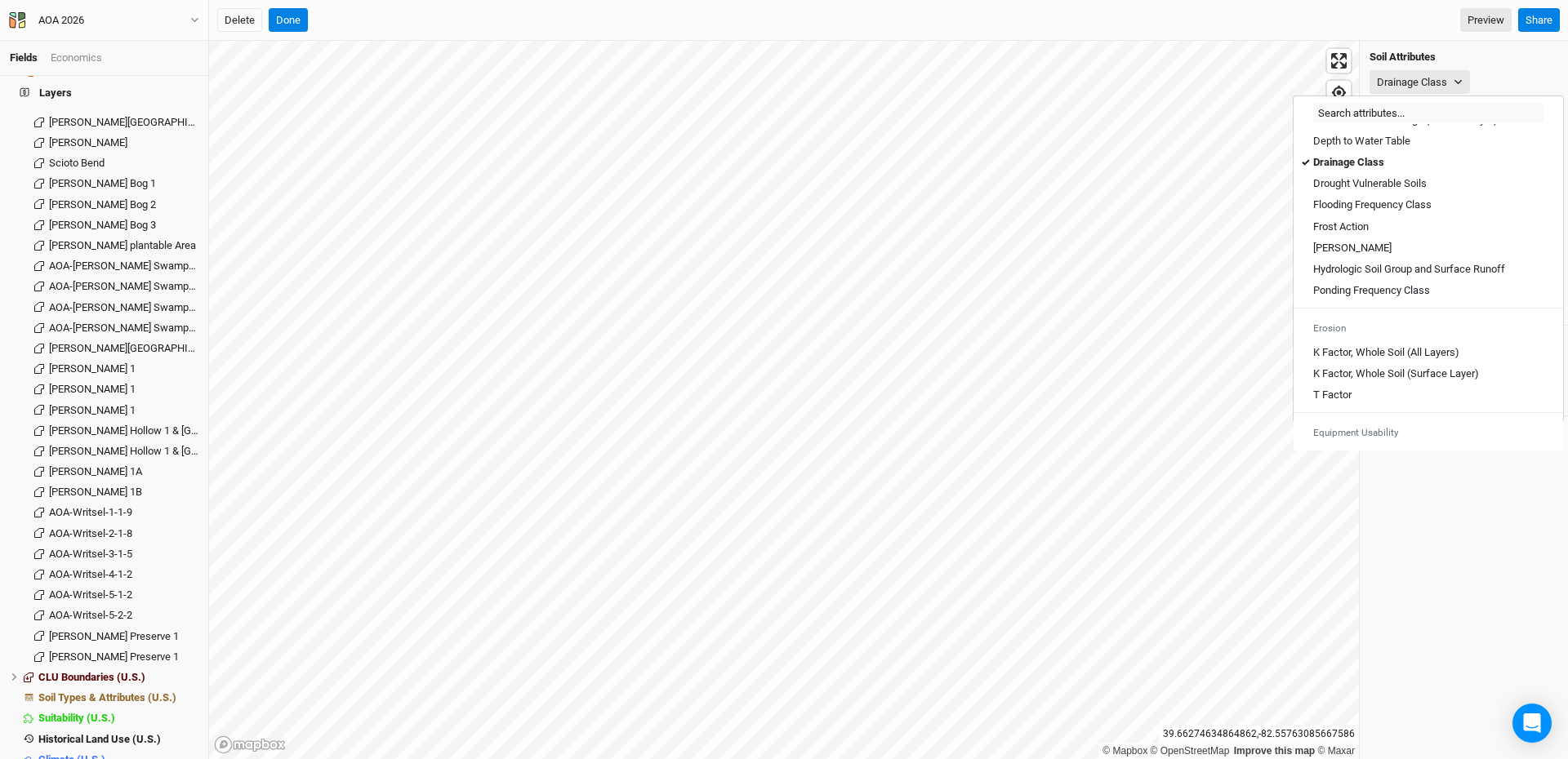
scroll to position [734, 0]
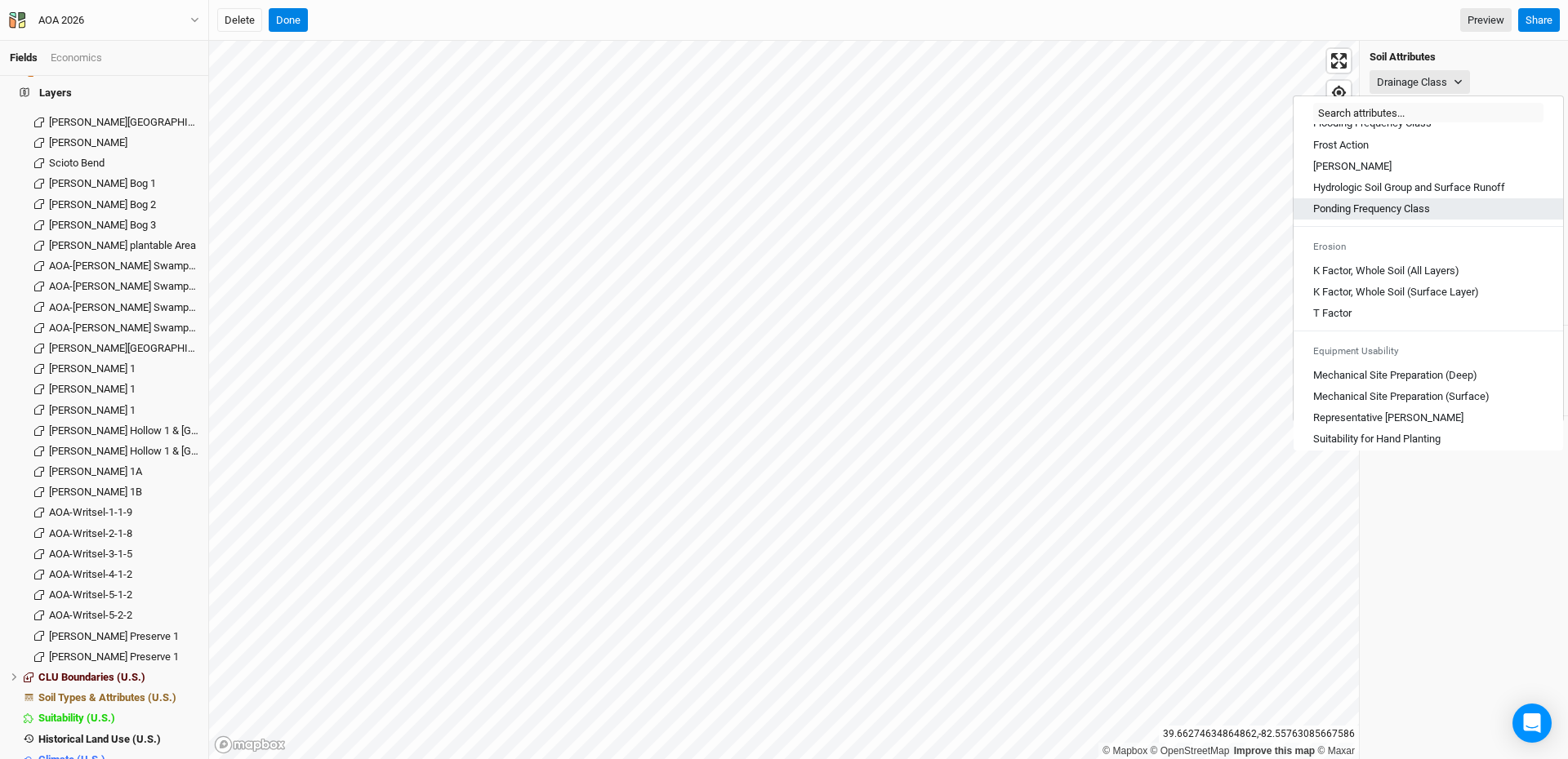
click at [1377, 216] on Class "Ponding Frequency Class" at bounding box center [1372, 209] width 117 height 15
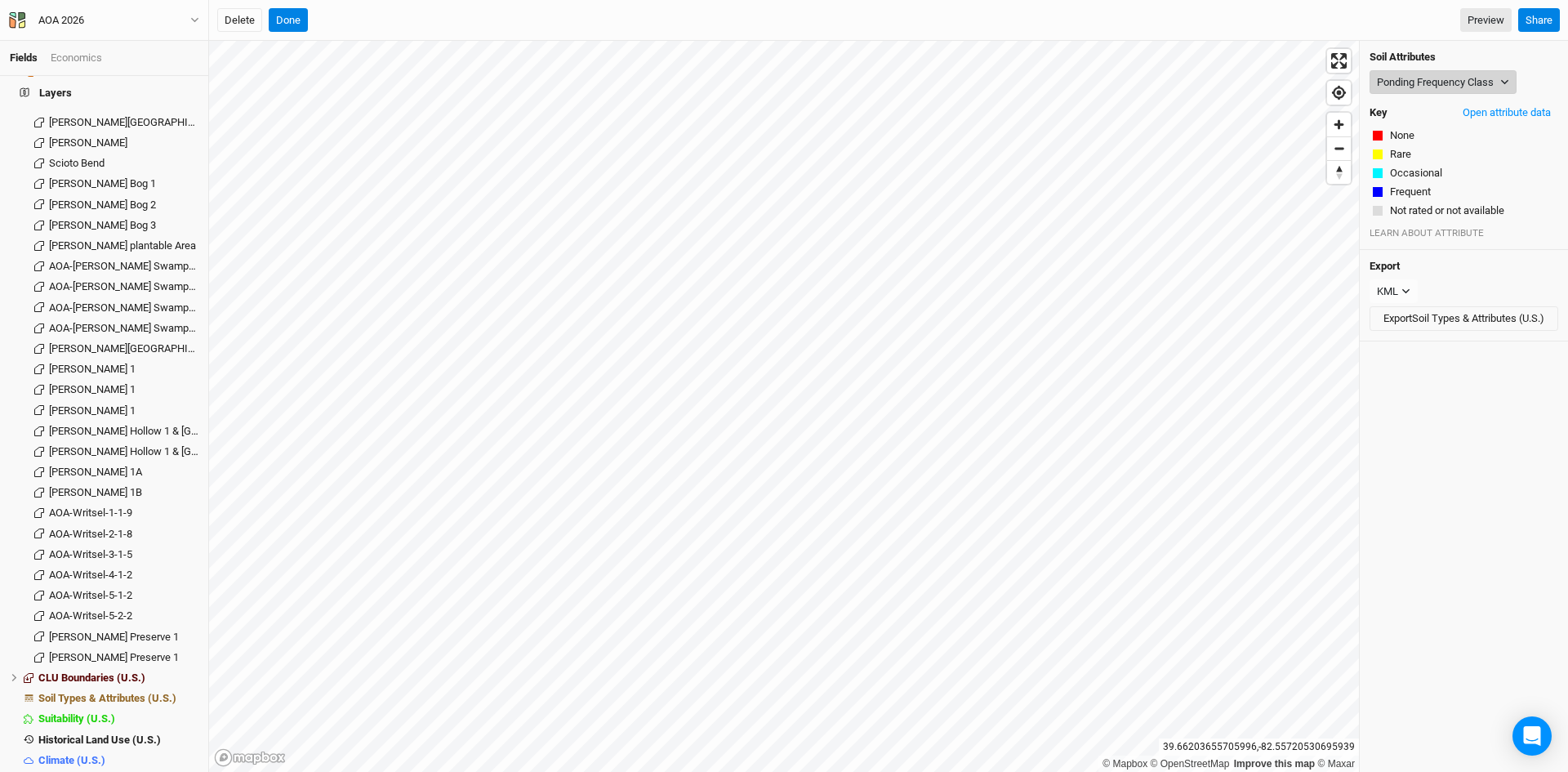
click at [1467, 76] on button "Ponding Frequency Class" at bounding box center [1442, 82] width 147 height 25
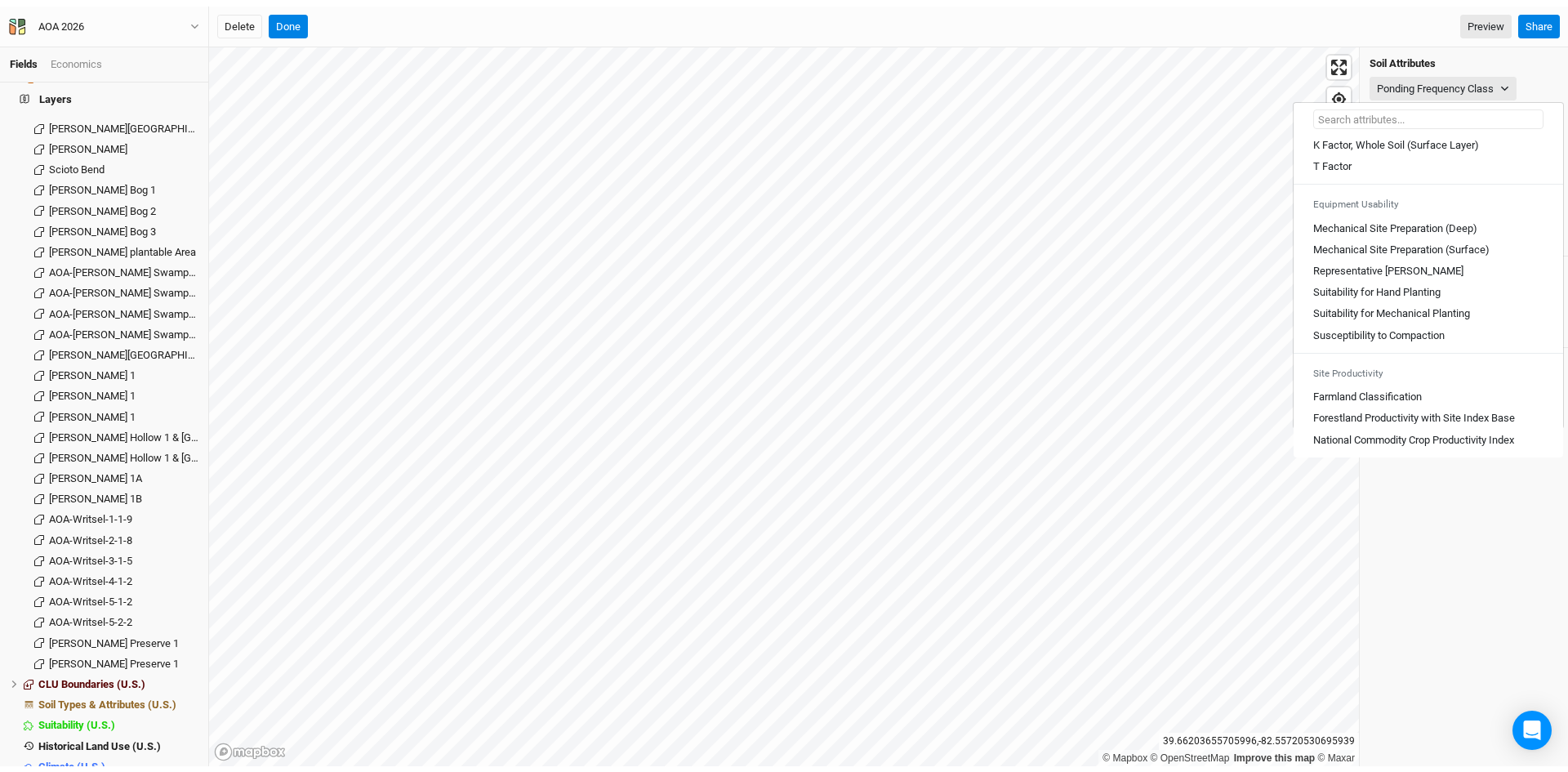
scroll to position [899, 0]
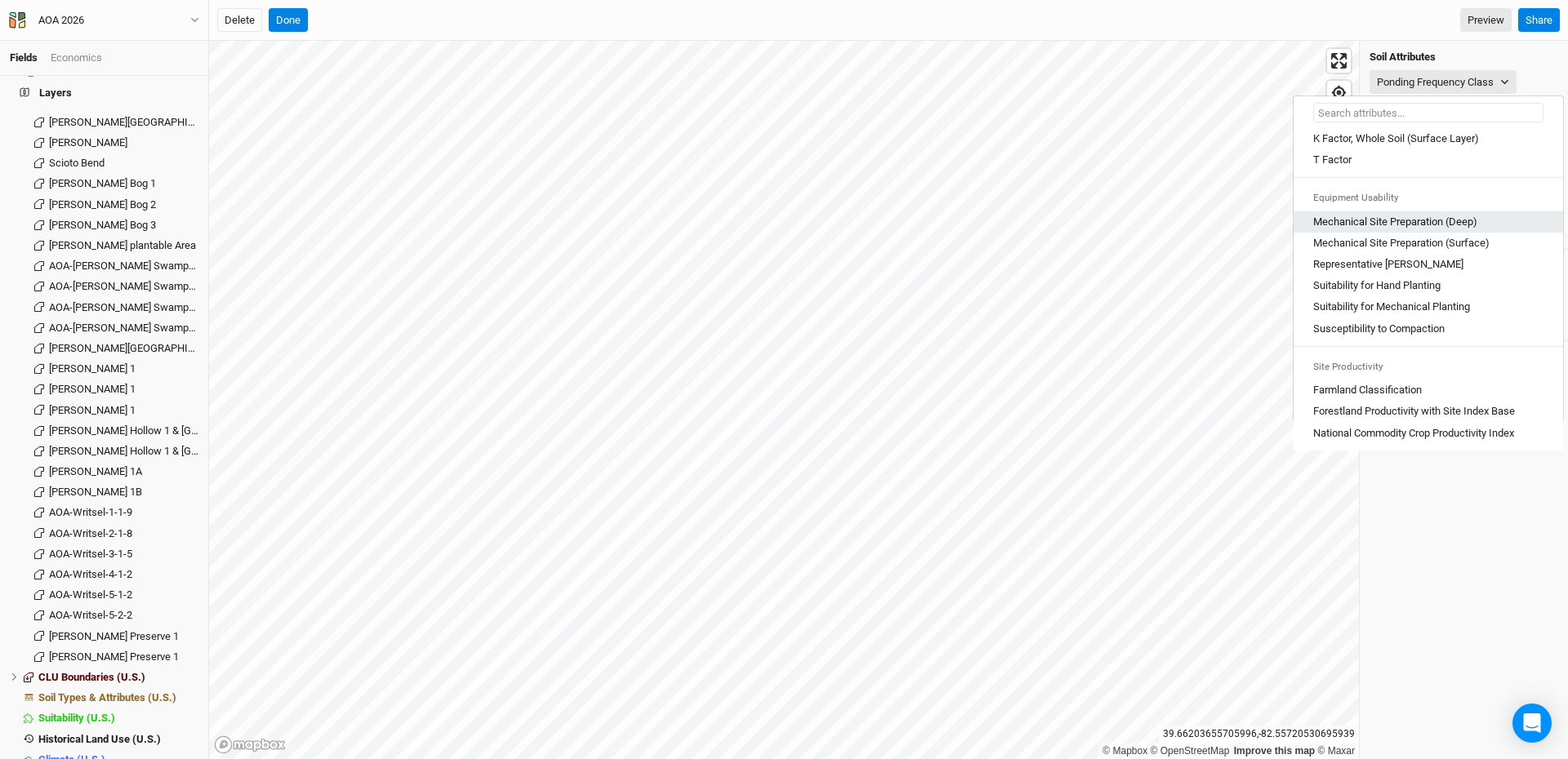
click at [1380, 227] on \(Deep\) "Mechanical Site Preparation (Deep)" at bounding box center [1395, 222] width 164 height 15
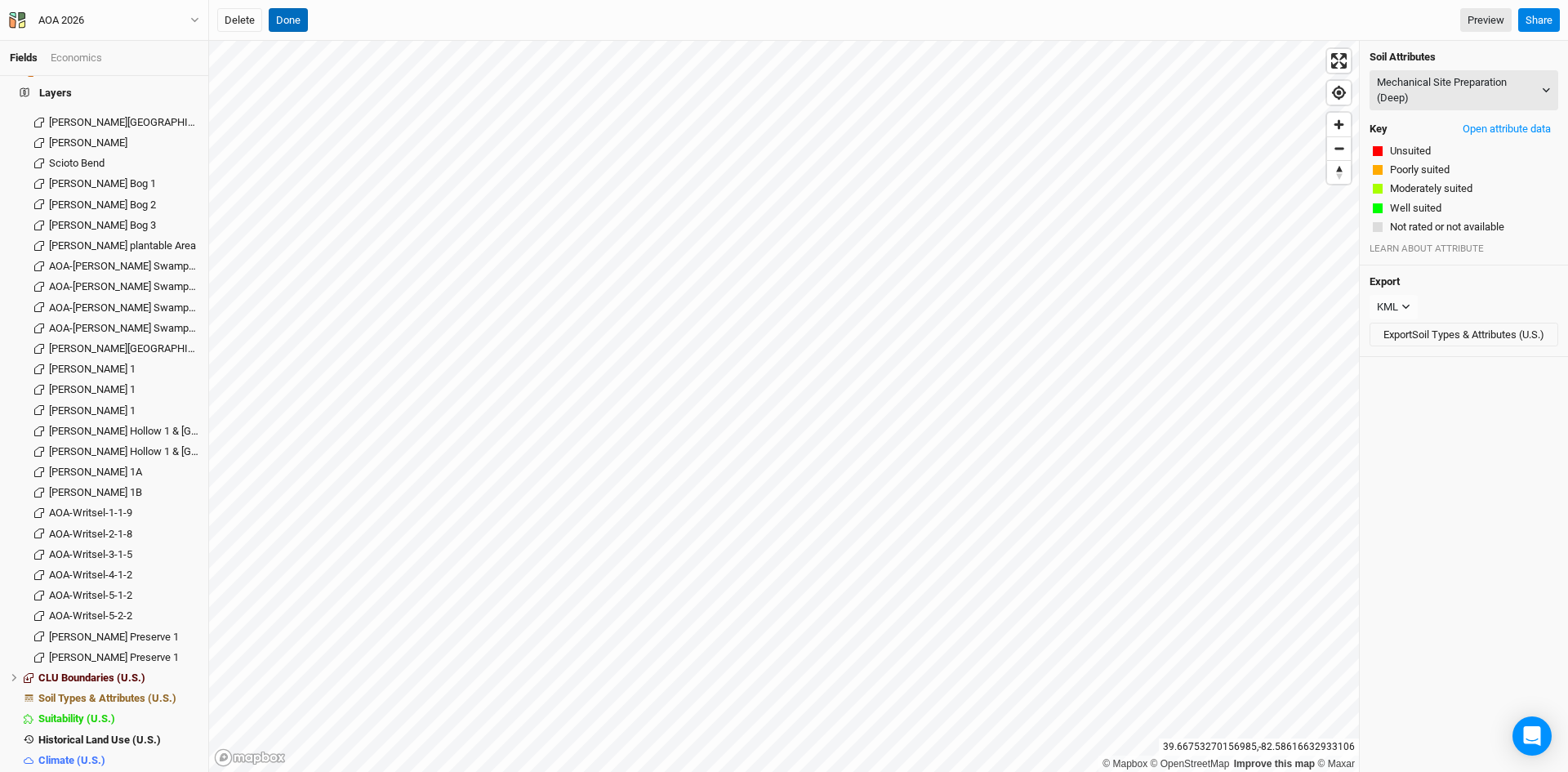
click at [280, 17] on button "Done" at bounding box center [288, 21] width 39 height 25
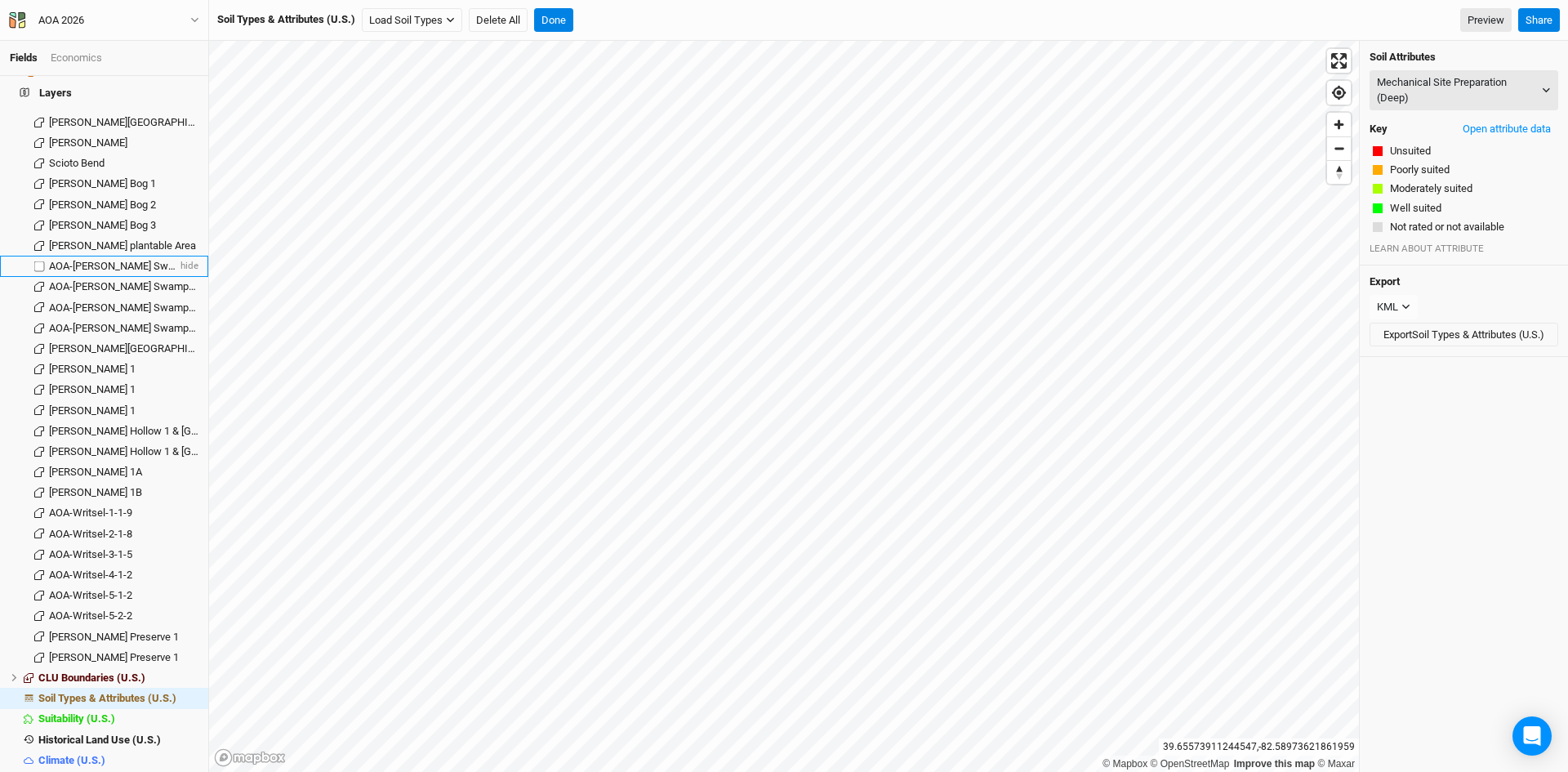
click at [123, 260] on span "AOA-[PERSON_NAME] Swamp-1-2-5" at bounding box center [132, 266] width 167 height 12
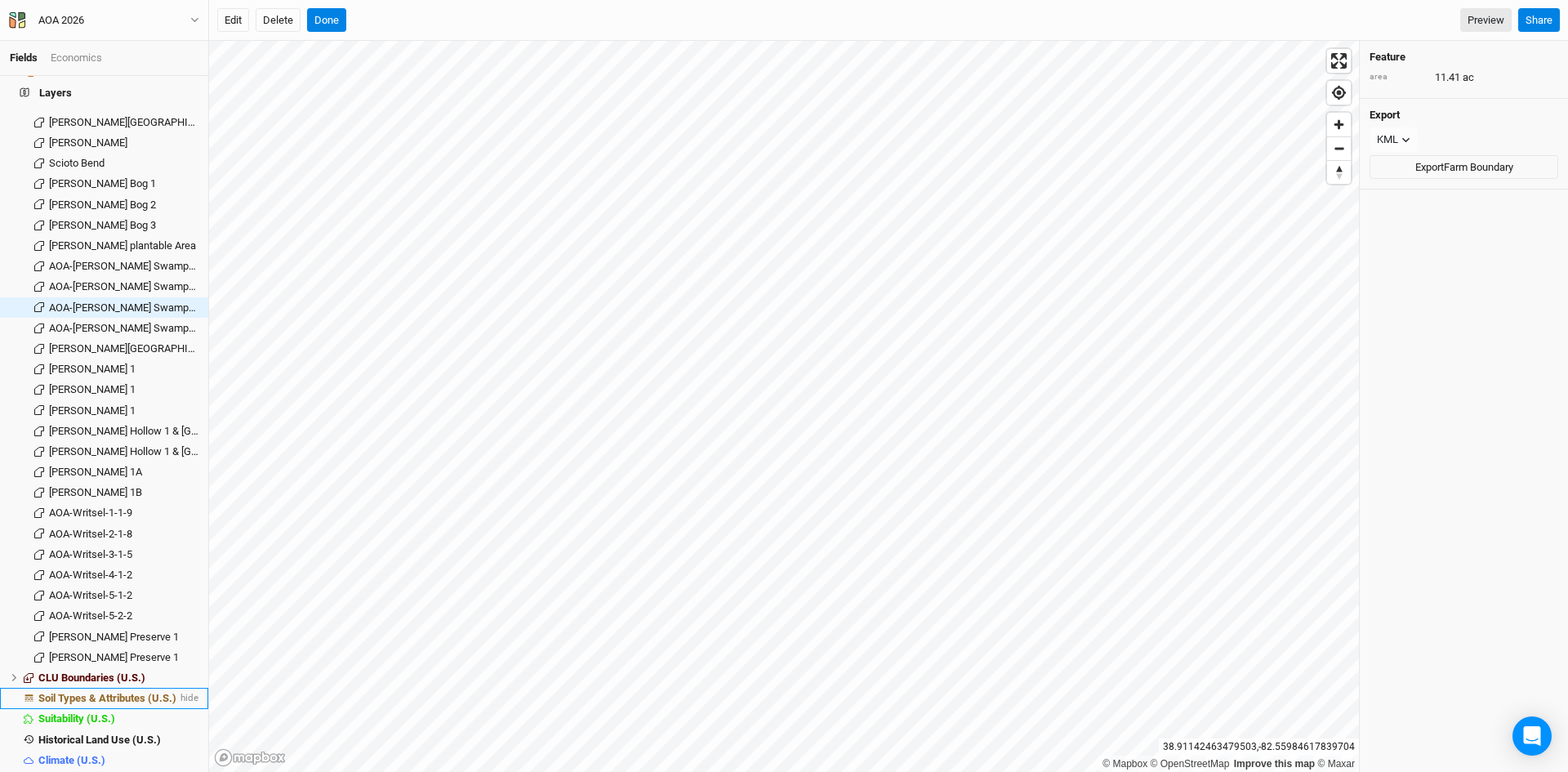
click at [141, 692] on span "Soil Types & Attributes (U.S.)" at bounding box center [108, 698] width 138 height 12
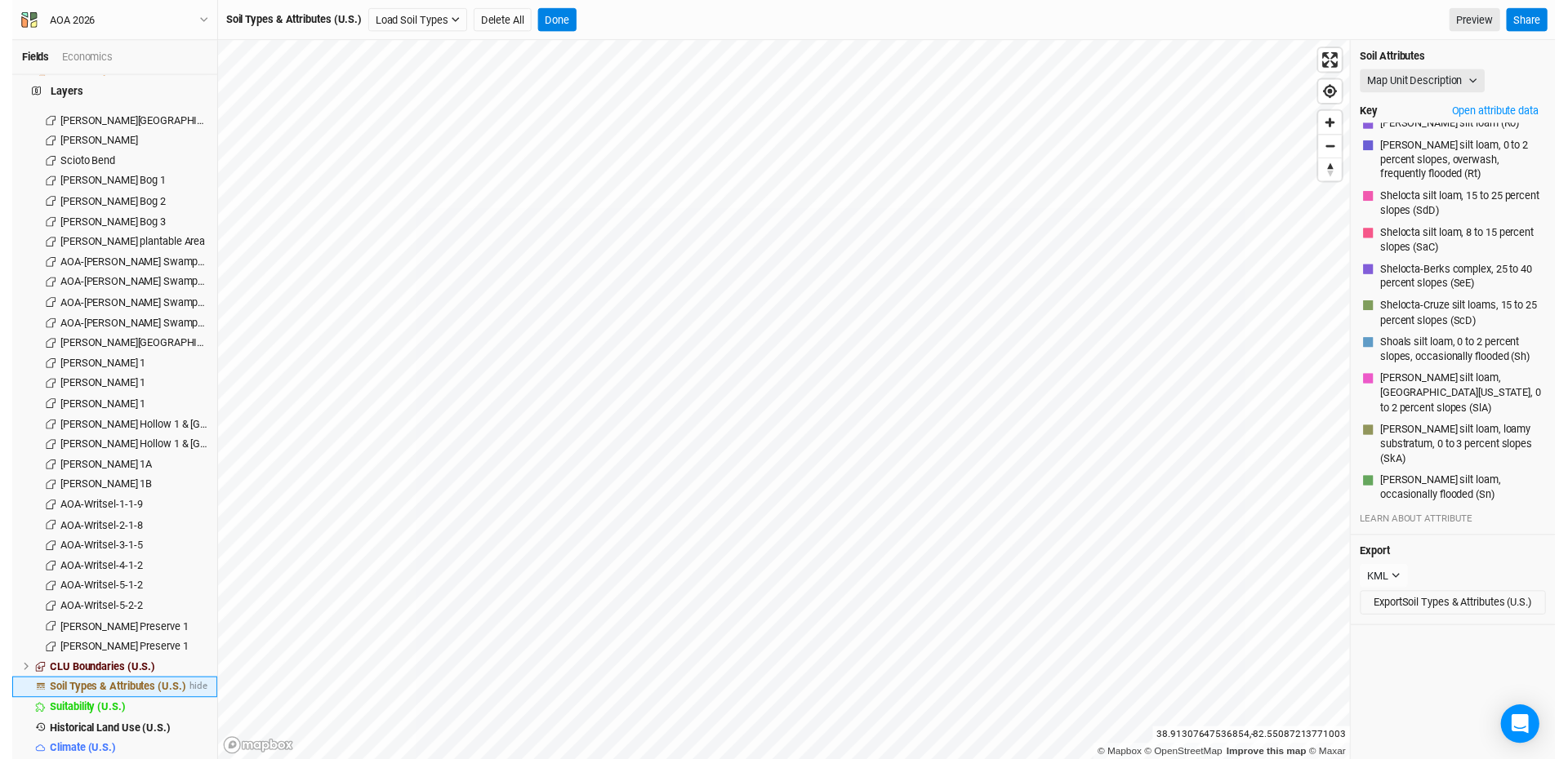
scroll to position [2440, 0]
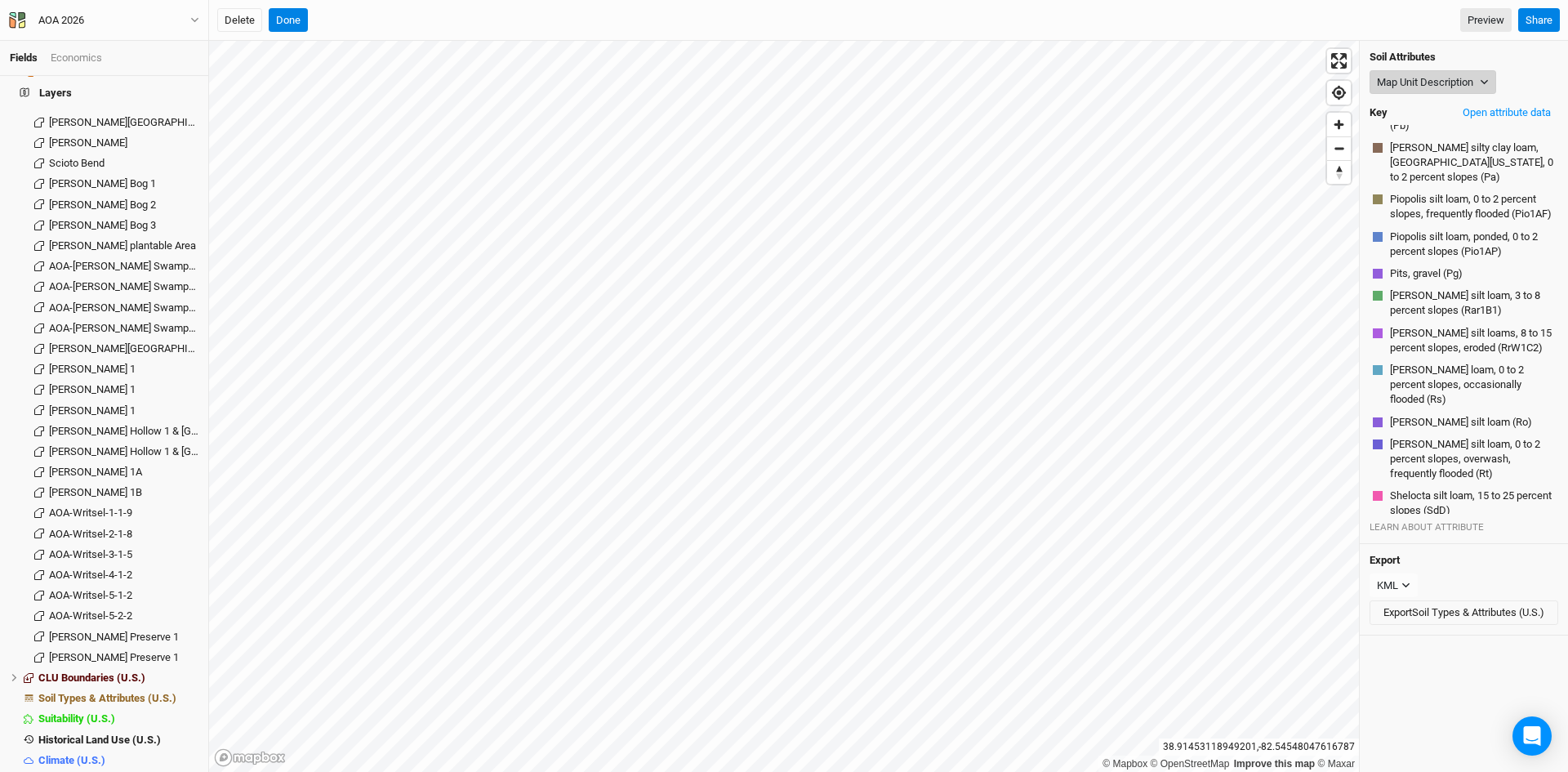
click at [1461, 78] on button "Map Unit Description" at bounding box center [1432, 82] width 127 height 25
click at [1428, 68] on div "Soil Attributes Map Unit Description Map Unit Description Minor Components Phys…" at bounding box center [1463, 293] width 208 height 503
click at [1418, 80] on button "Map Unit Description" at bounding box center [1432, 82] width 127 height 25
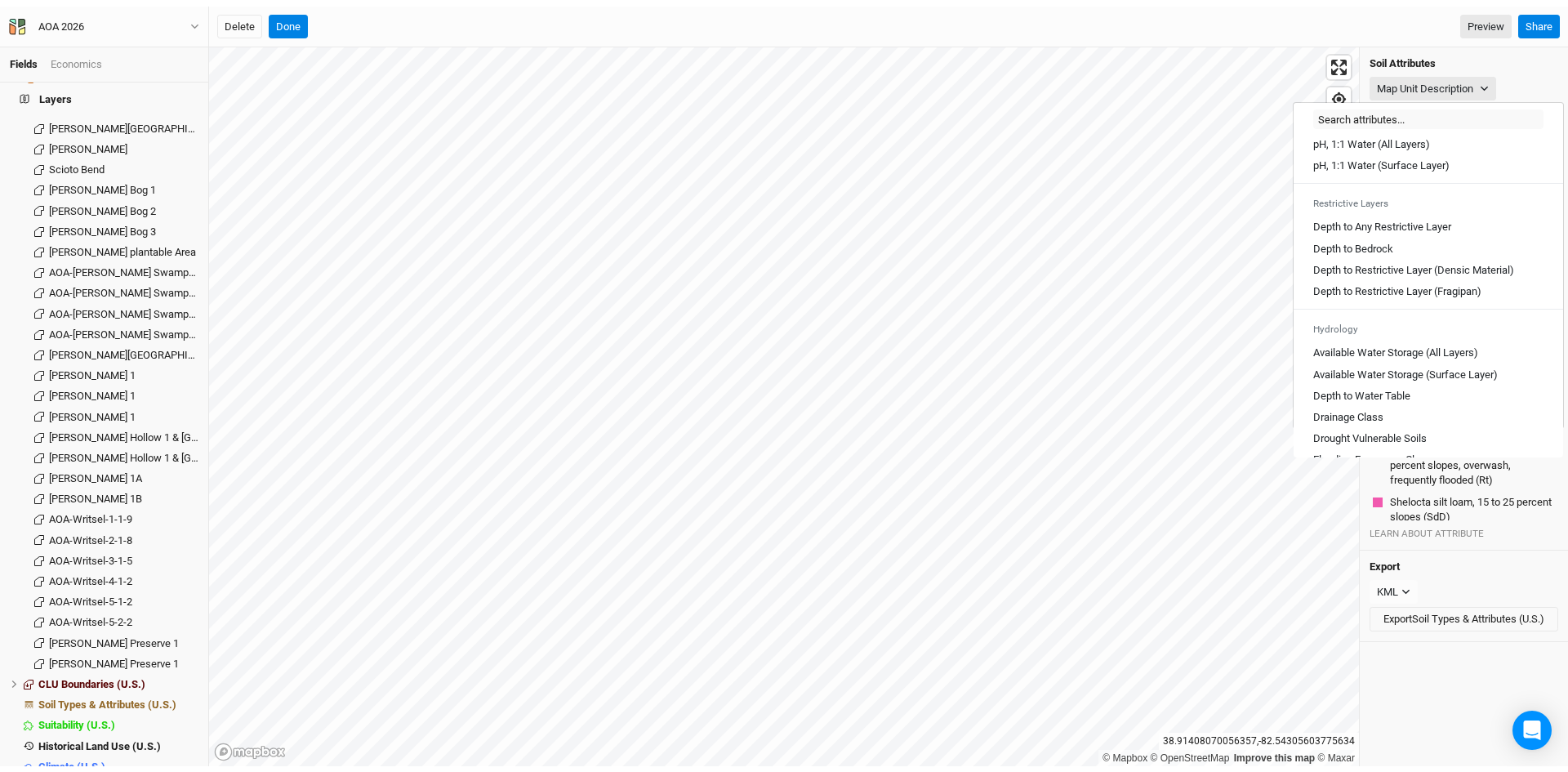
scroll to position [409, 0]
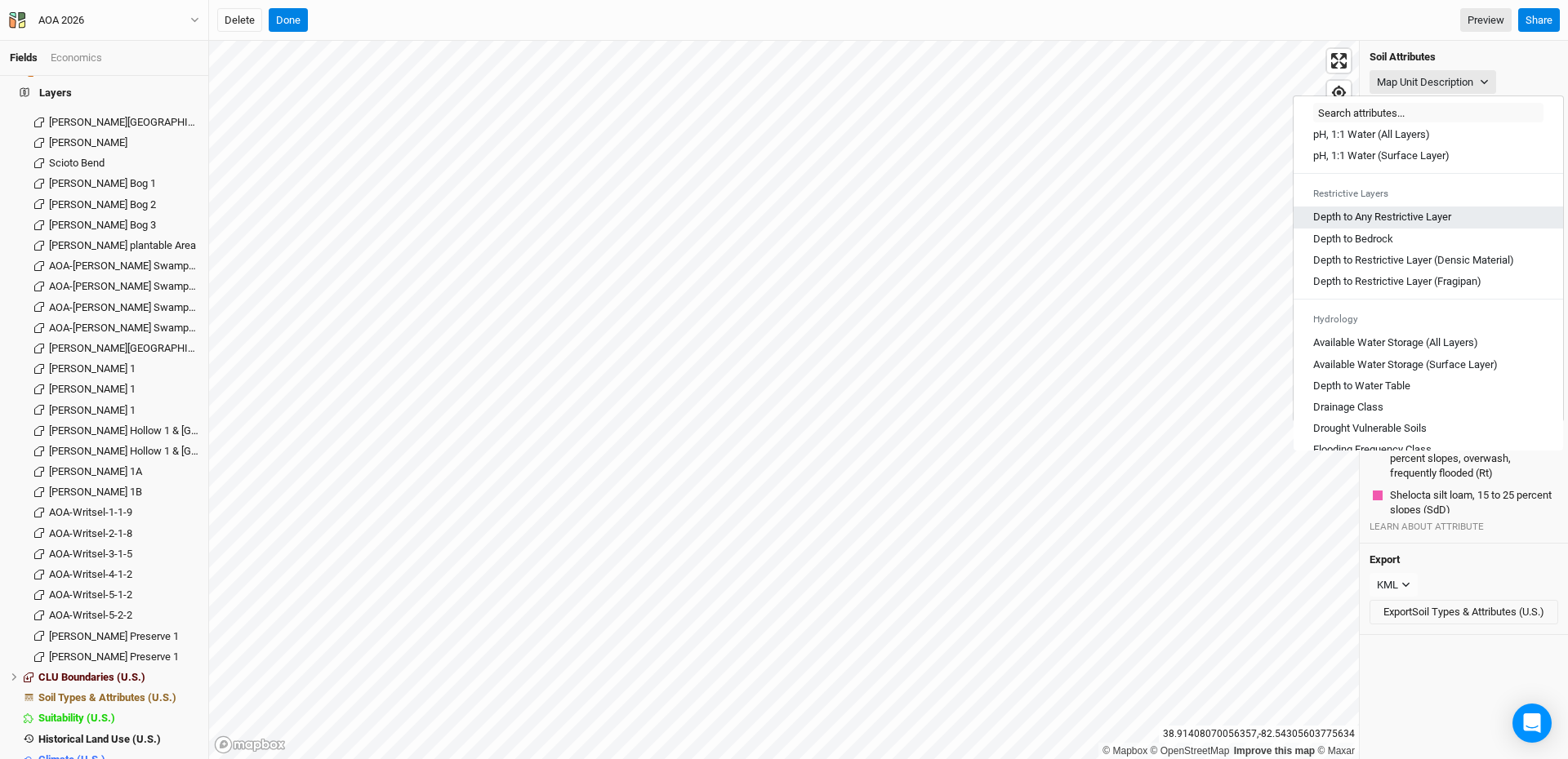
click at [1405, 224] on Layer "Depth to Any Restrictive Layer" at bounding box center [1382, 217] width 138 height 15
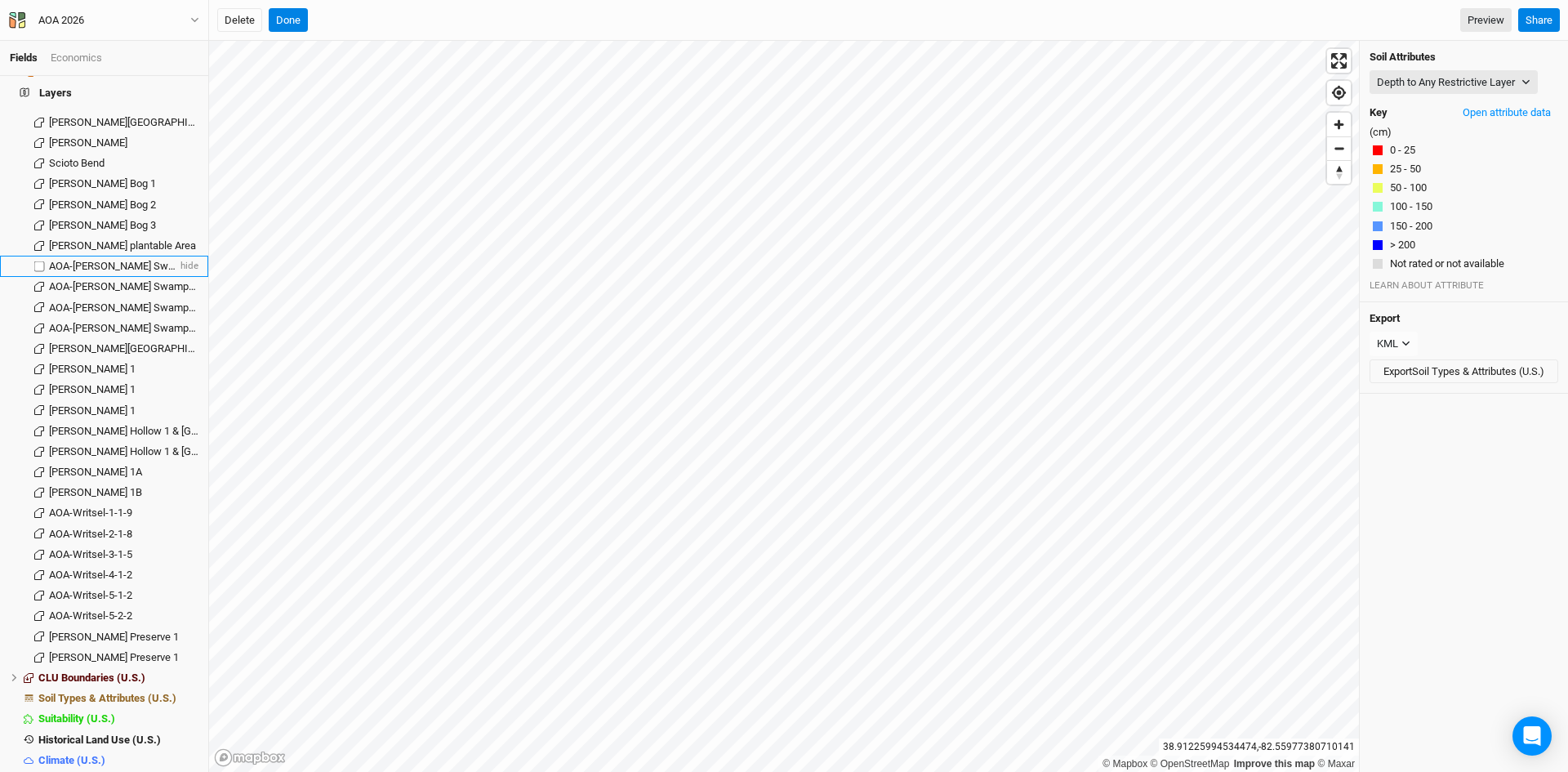
click at [106, 260] on span "AOA-[PERSON_NAME] Swamp-1-2-5" at bounding box center [132, 266] width 167 height 12
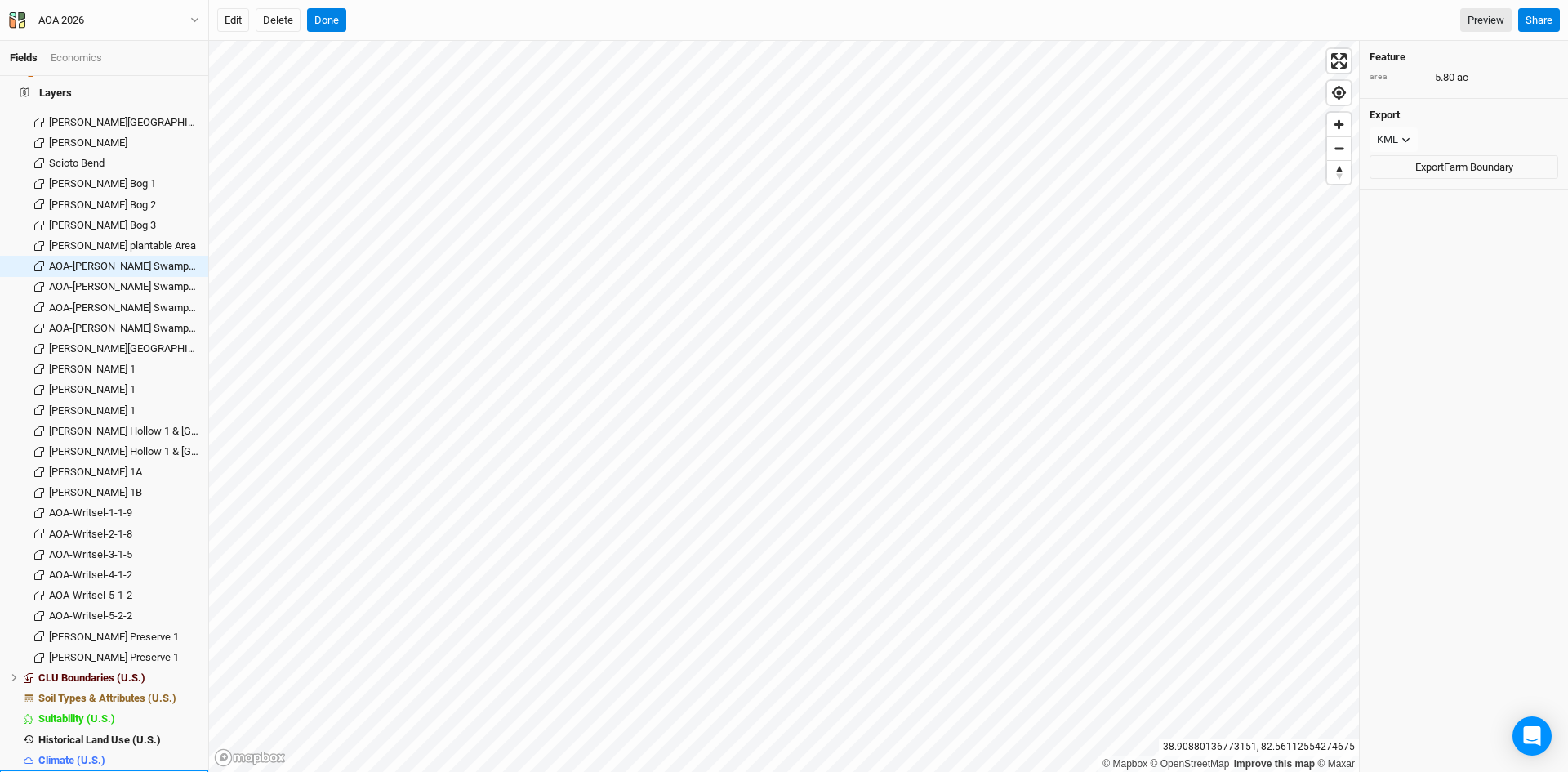
click at [95, 771] on div "Base Layer" at bounding box center [118, 781] width 160 height 13
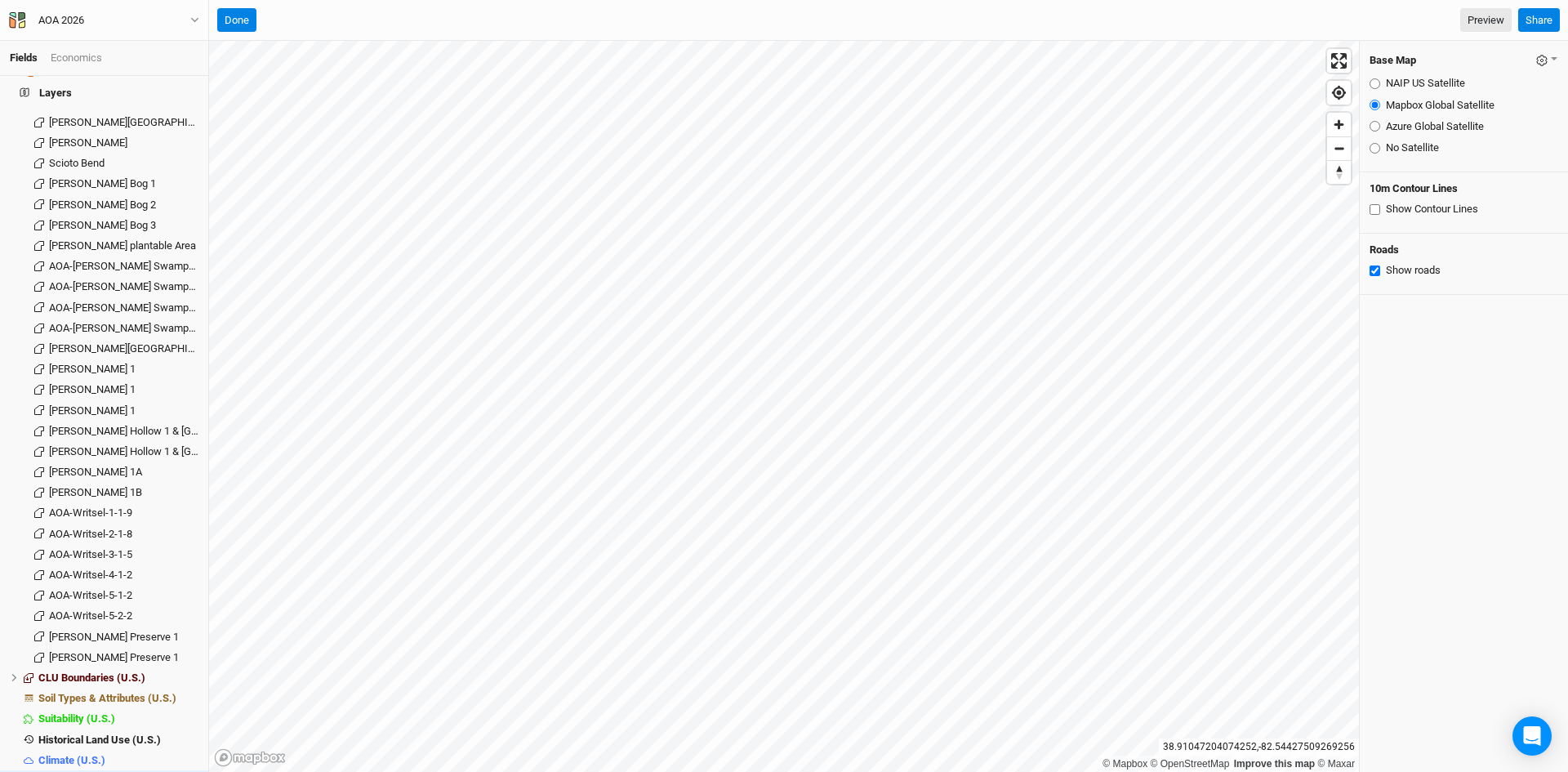
click at [1372, 149] on input "No Satellite" at bounding box center [1374, 148] width 11 height 11
radio input "true"
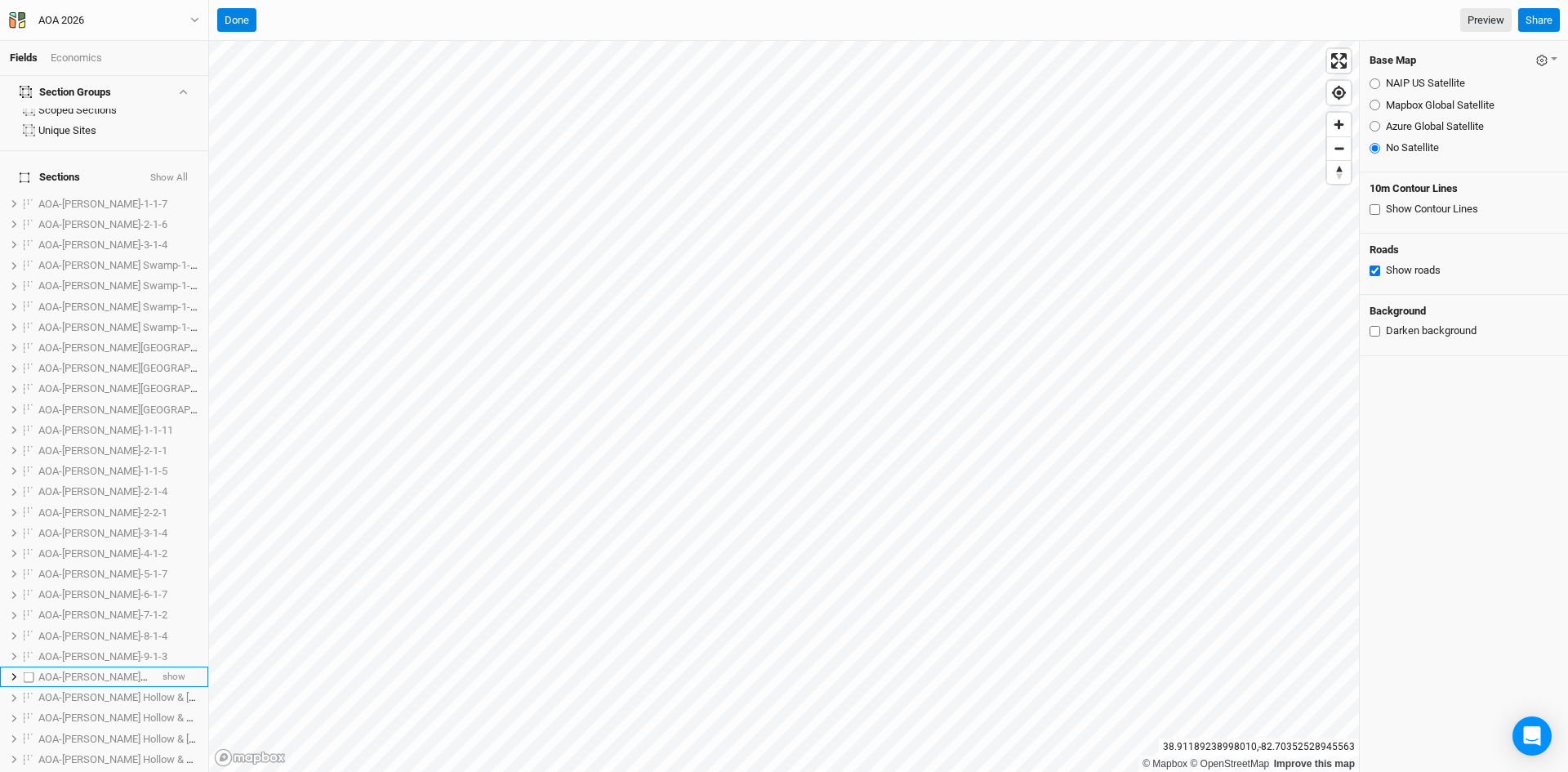
scroll to position [0, 0]
click at [194, 16] on icon "button" at bounding box center [195, 20] width 9 height 9
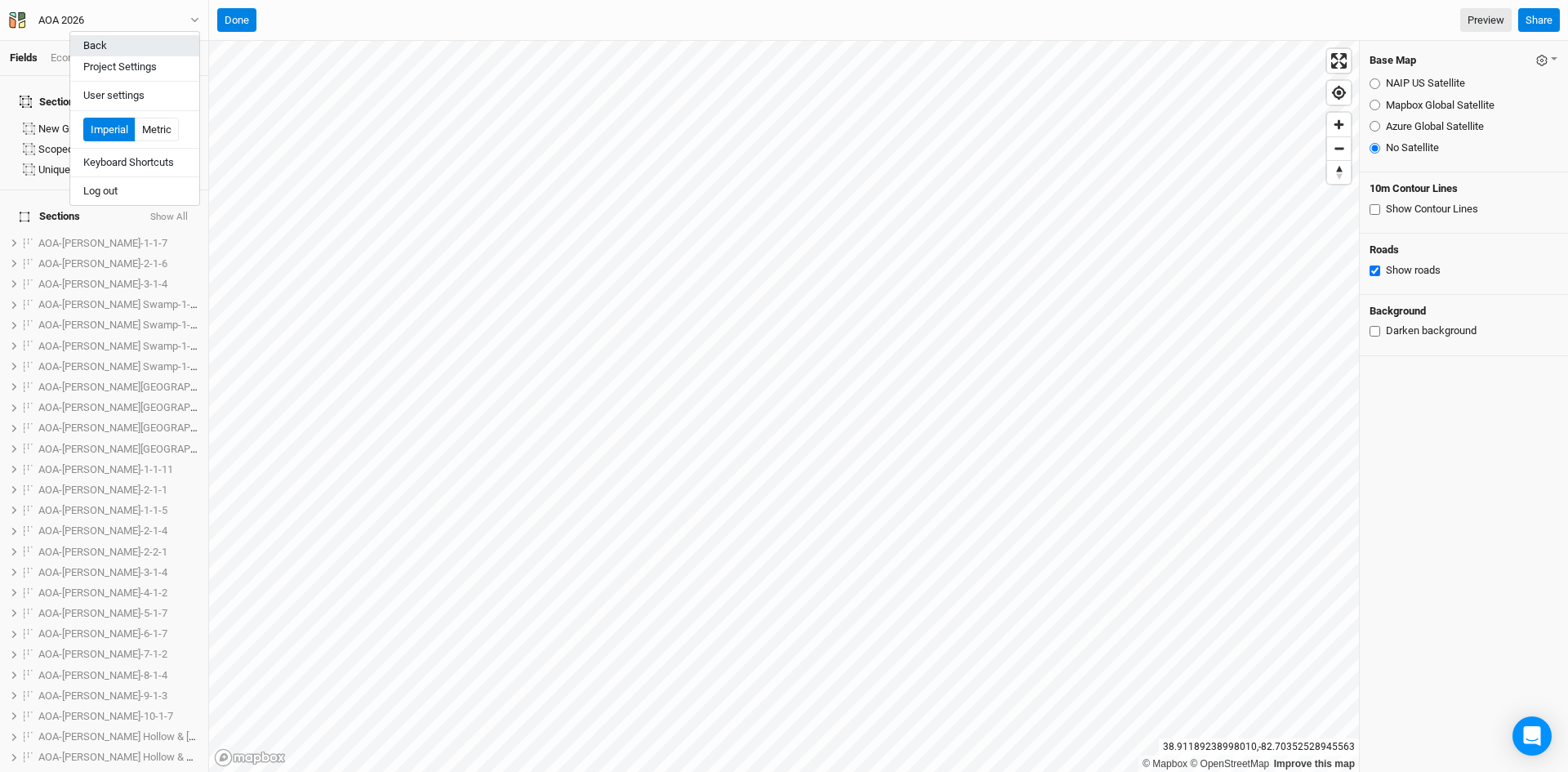
click at [122, 43] on button "Back" at bounding box center [134, 46] width 129 height 21
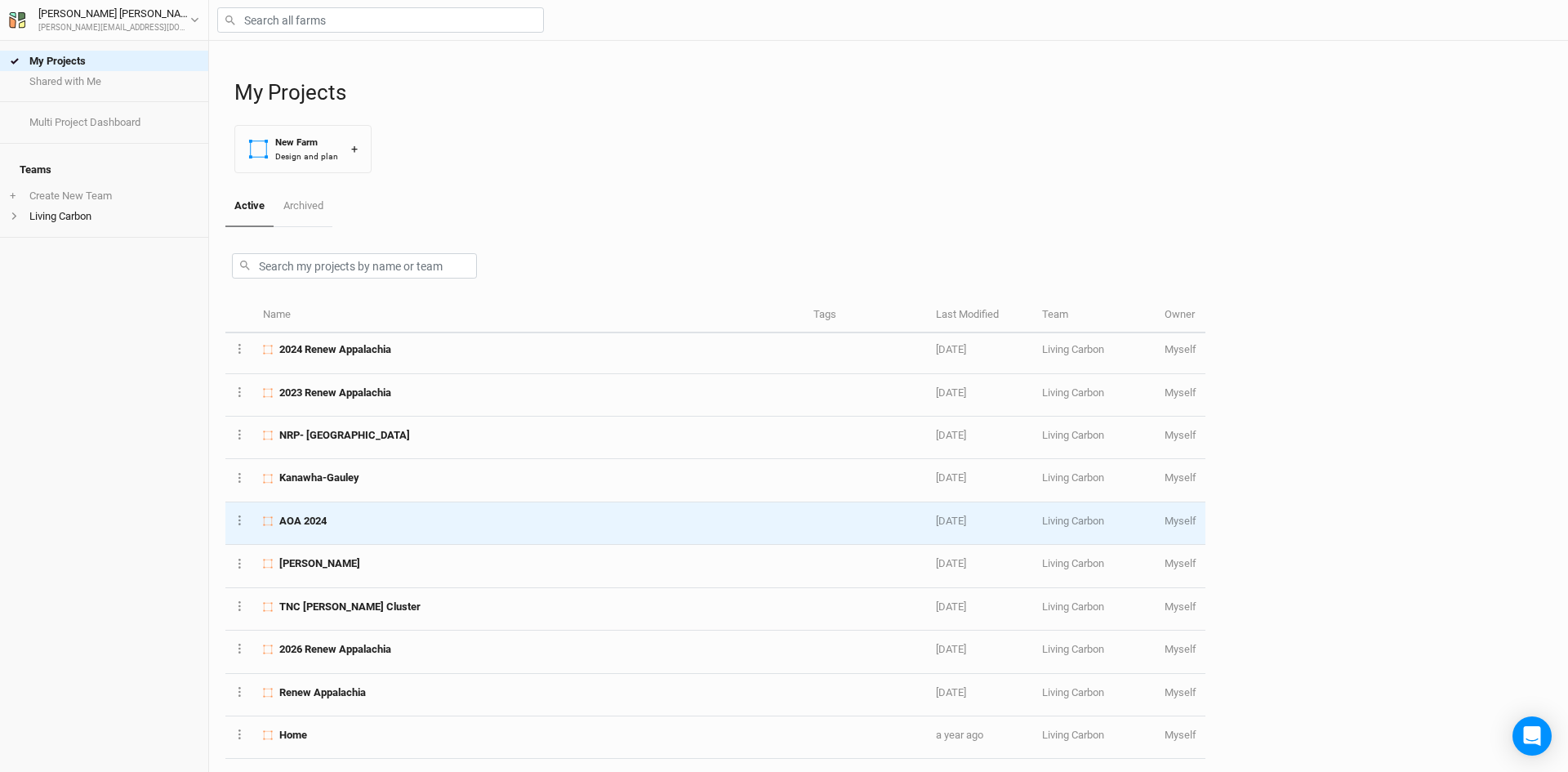
scroll to position [267, 0]
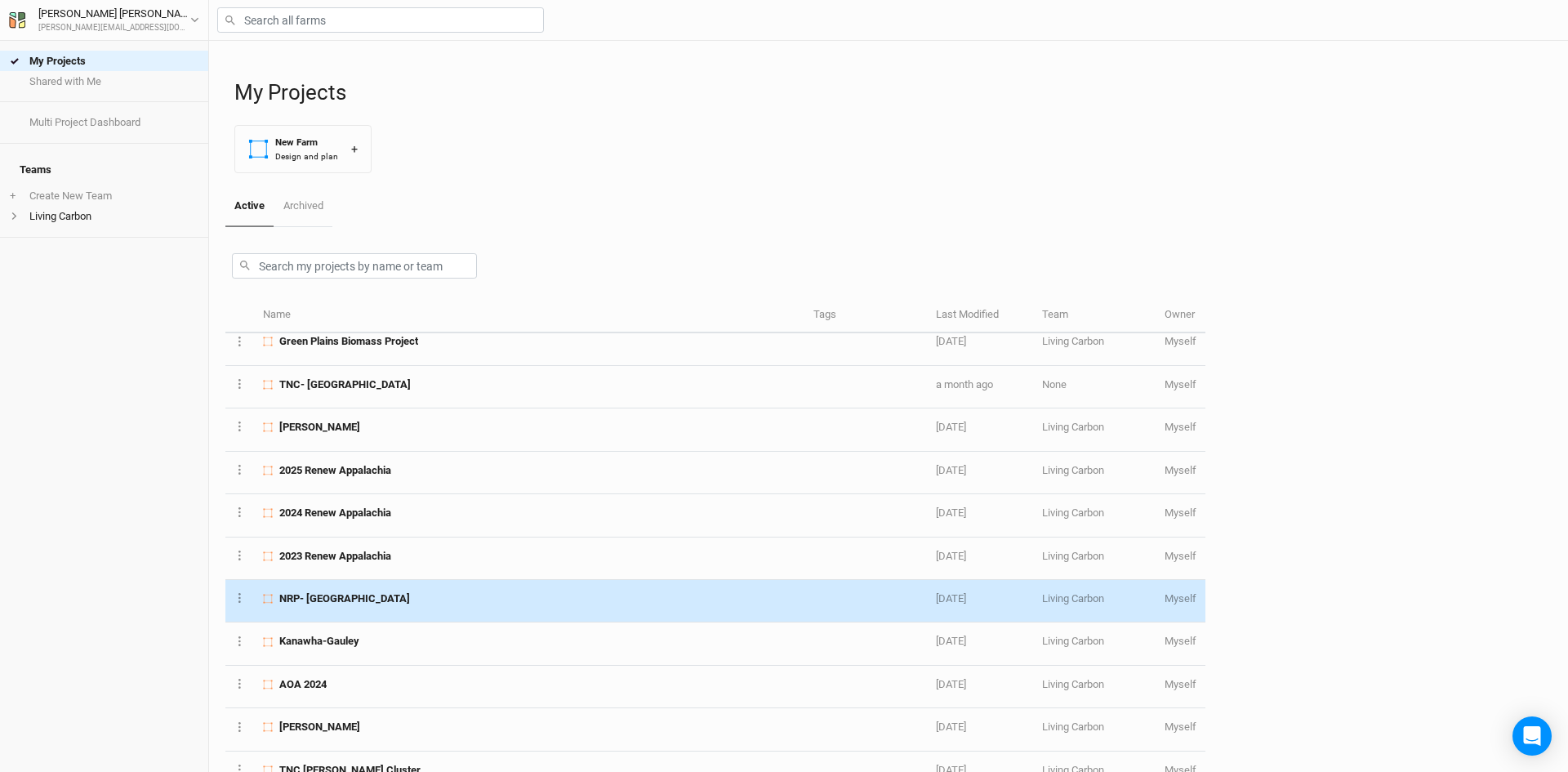
click at [383, 601] on div "NRP- [GEOGRAPHIC_DATA]" at bounding box center [528, 599] width 532 height 15
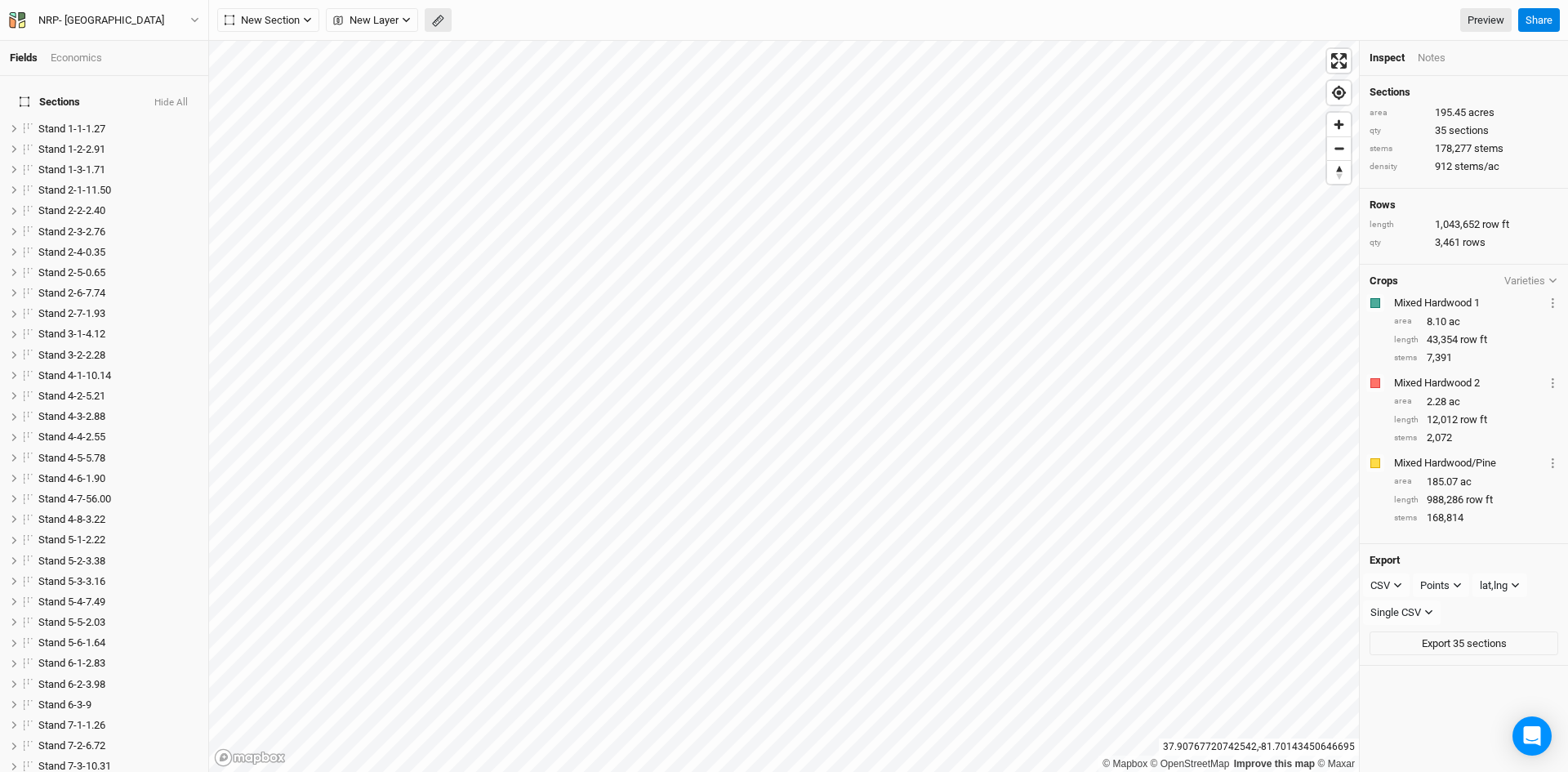
click at [440, 26] on icon "button" at bounding box center [438, 21] width 12 height 12
click at [274, 28] on div "Done Distance : 0 ft" at bounding box center [305, 21] width 176 height 25
click at [248, 16] on icon "button" at bounding box center [253, 21] width 10 height 10
click at [248, 13] on button "button" at bounding box center [253, 21] width 25 height 25
click at [293, 15] on button "Done" at bounding box center [292, 21] width 39 height 25
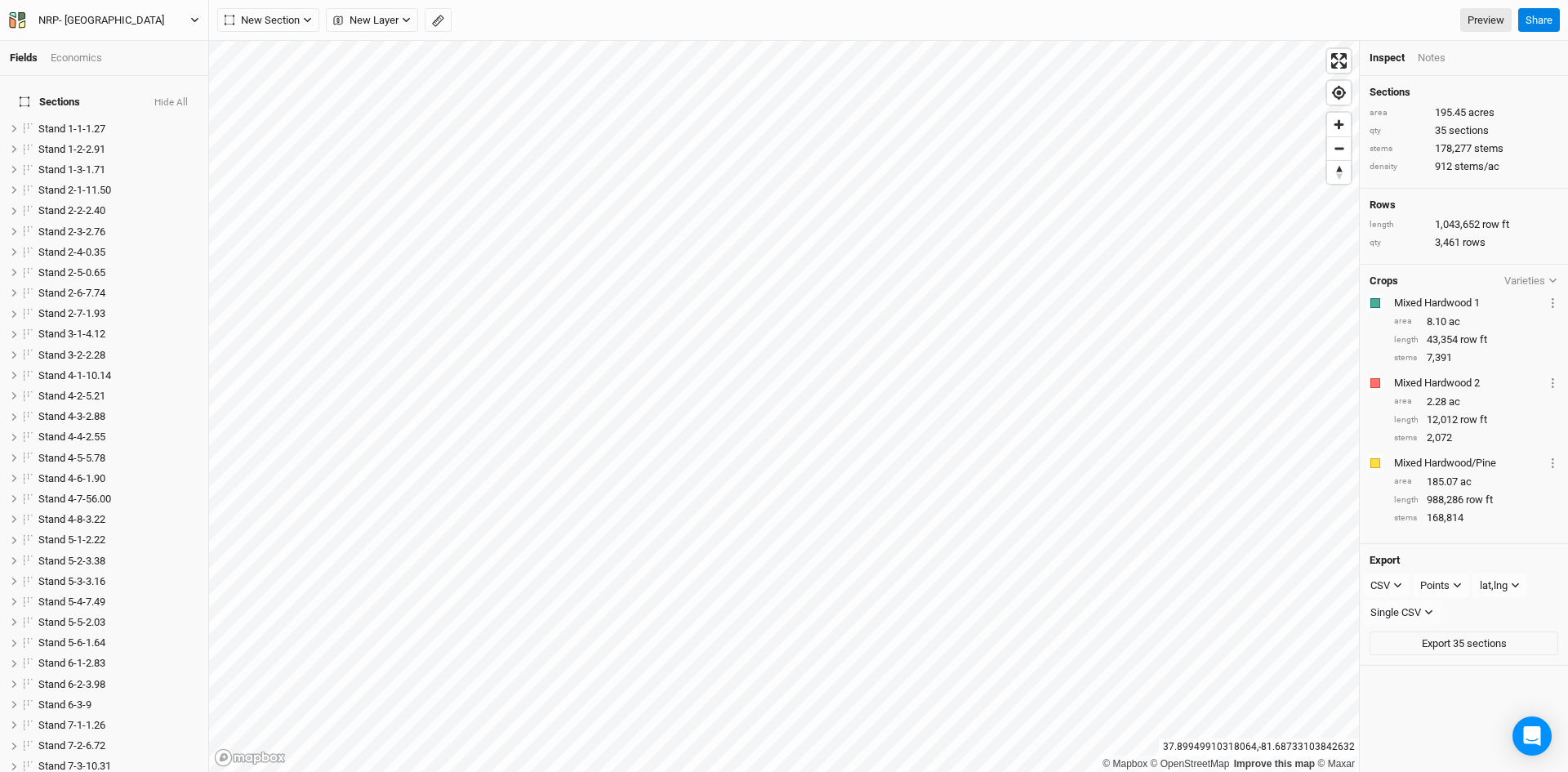
click at [192, 16] on icon "button" at bounding box center [195, 20] width 9 height 9
click at [105, 43] on button "Back" at bounding box center [134, 46] width 129 height 21
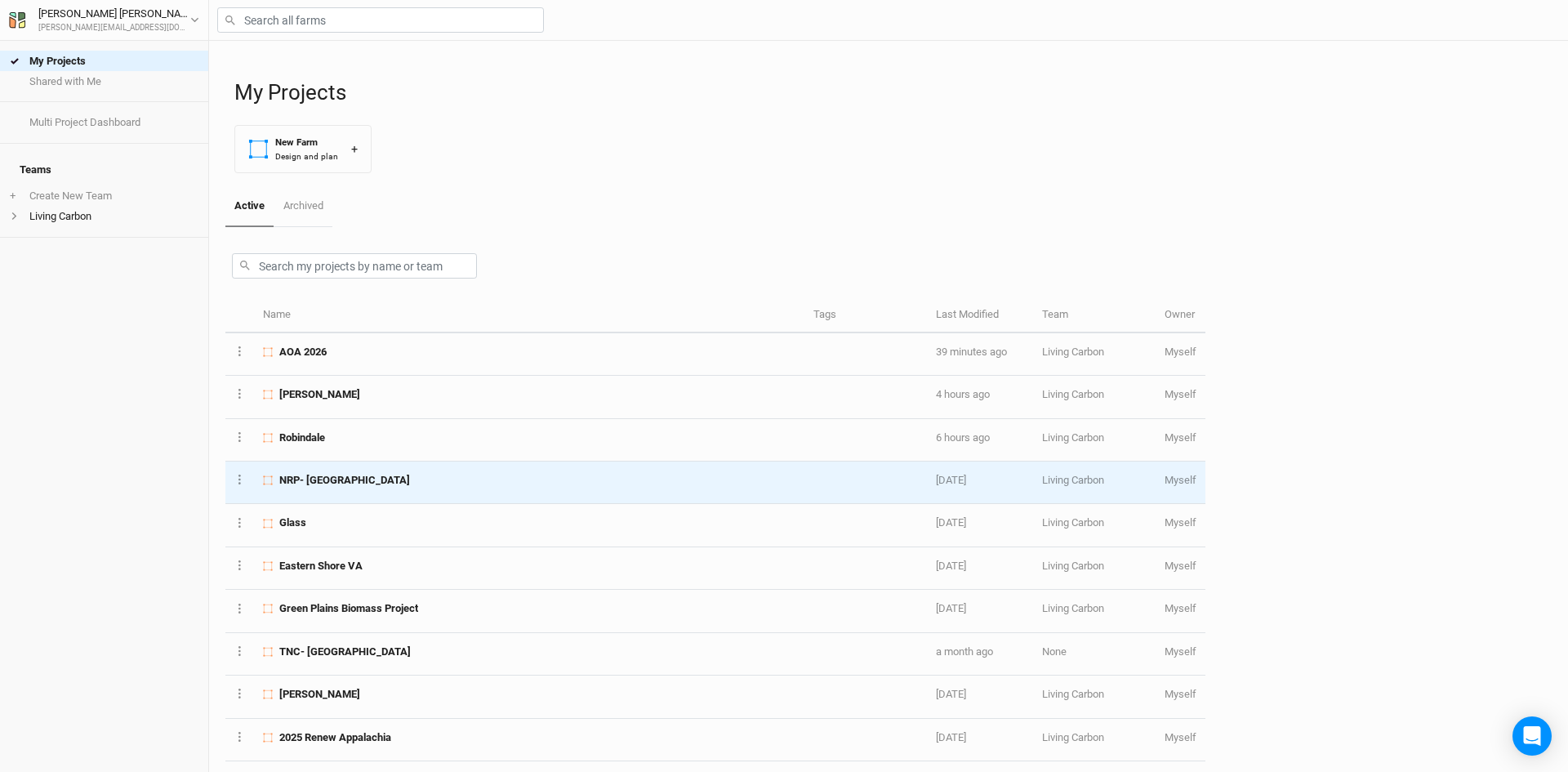
click at [387, 485] on span "NRP- [GEOGRAPHIC_DATA]" at bounding box center [344, 480] width 131 height 15
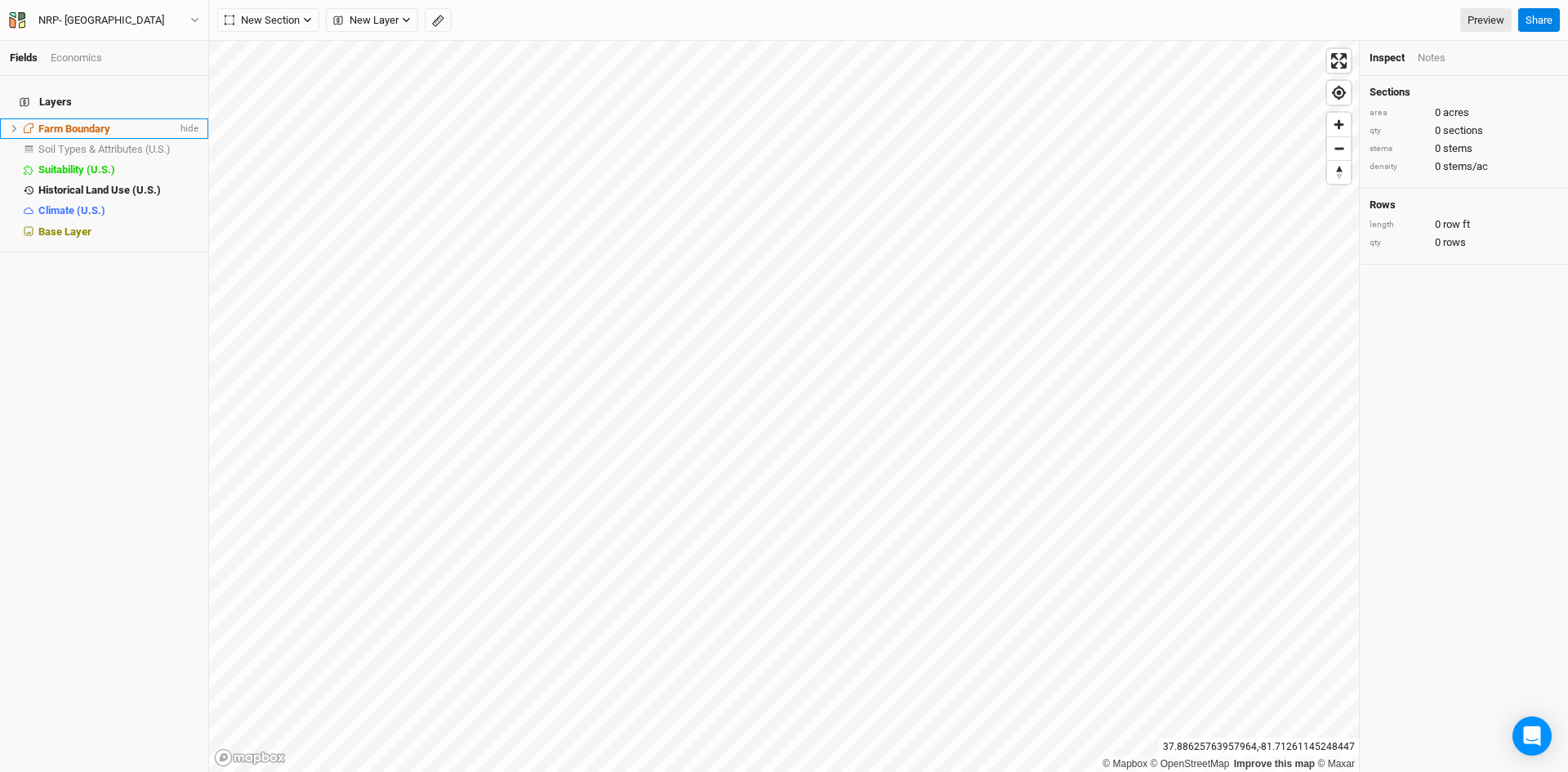
click at [17, 124] on icon at bounding box center [14, 128] width 9 height 9
click at [59, 123] on span "Farm Boundary" at bounding box center [74, 128] width 71 height 12
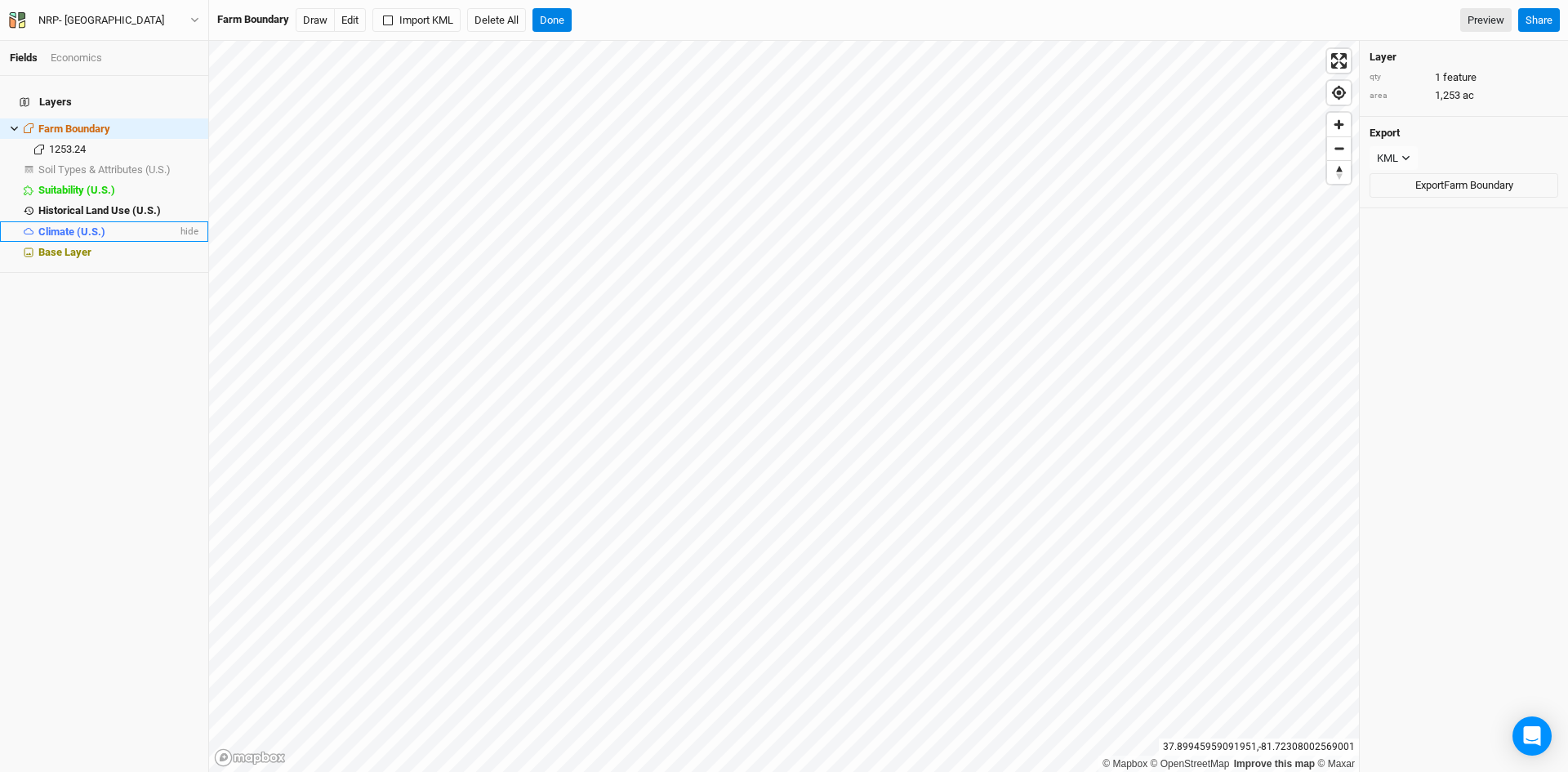
click at [72, 229] on li "Climate (U.S.) hide" at bounding box center [104, 231] width 208 height 21
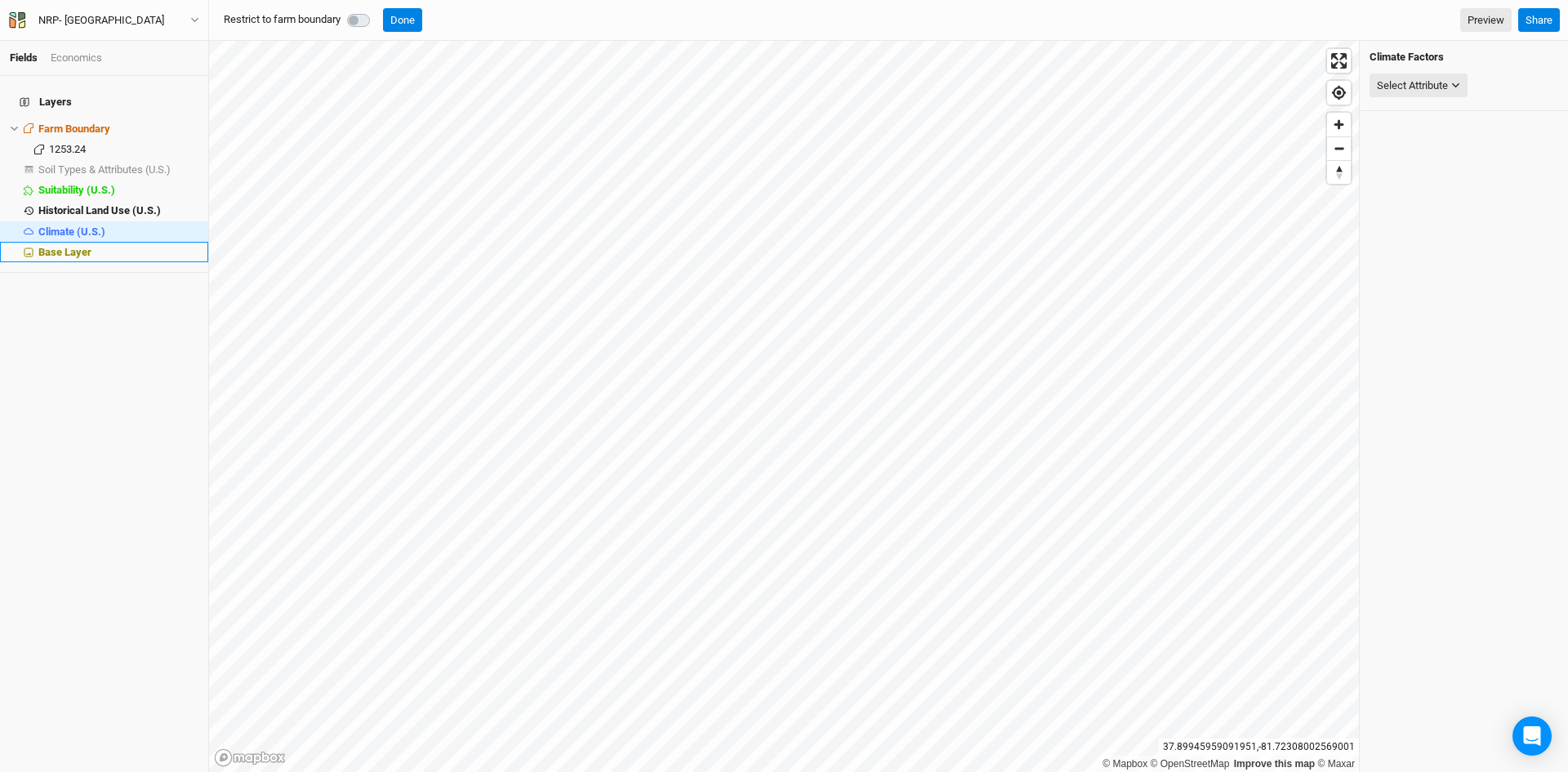
click at [67, 246] on span "Base Layer" at bounding box center [65, 252] width 53 height 12
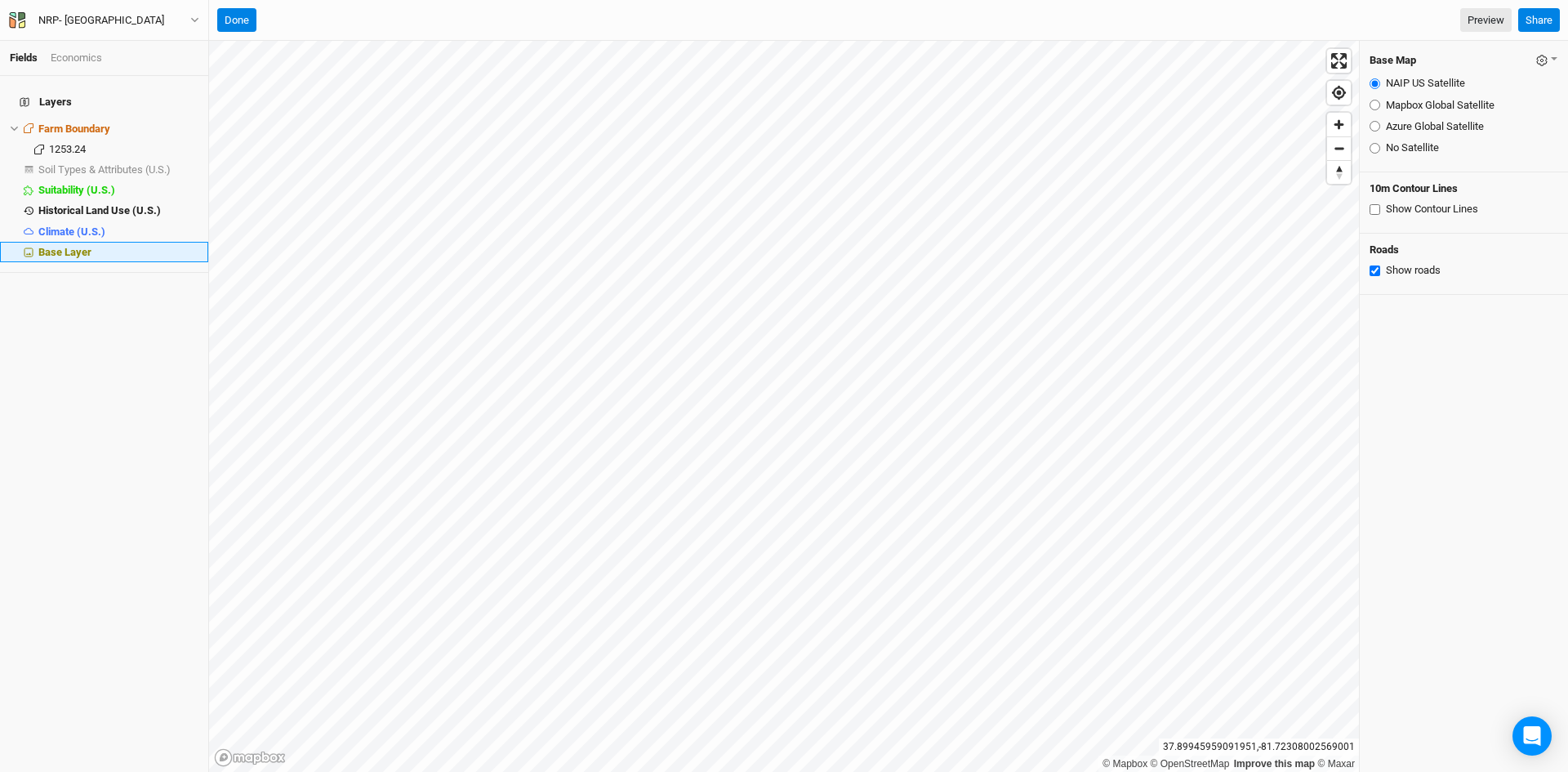
click at [67, 246] on span "Base Layer" at bounding box center [65, 252] width 53 height 12
click at [1377, 105] on input "Mapbox Global Satellite" at bounding box center [1374, 104] width 11 height 11
radio input "true"
click at [87, 123] on span "Farm Boundary" at bounding box center [74, 128] width 71 height 12
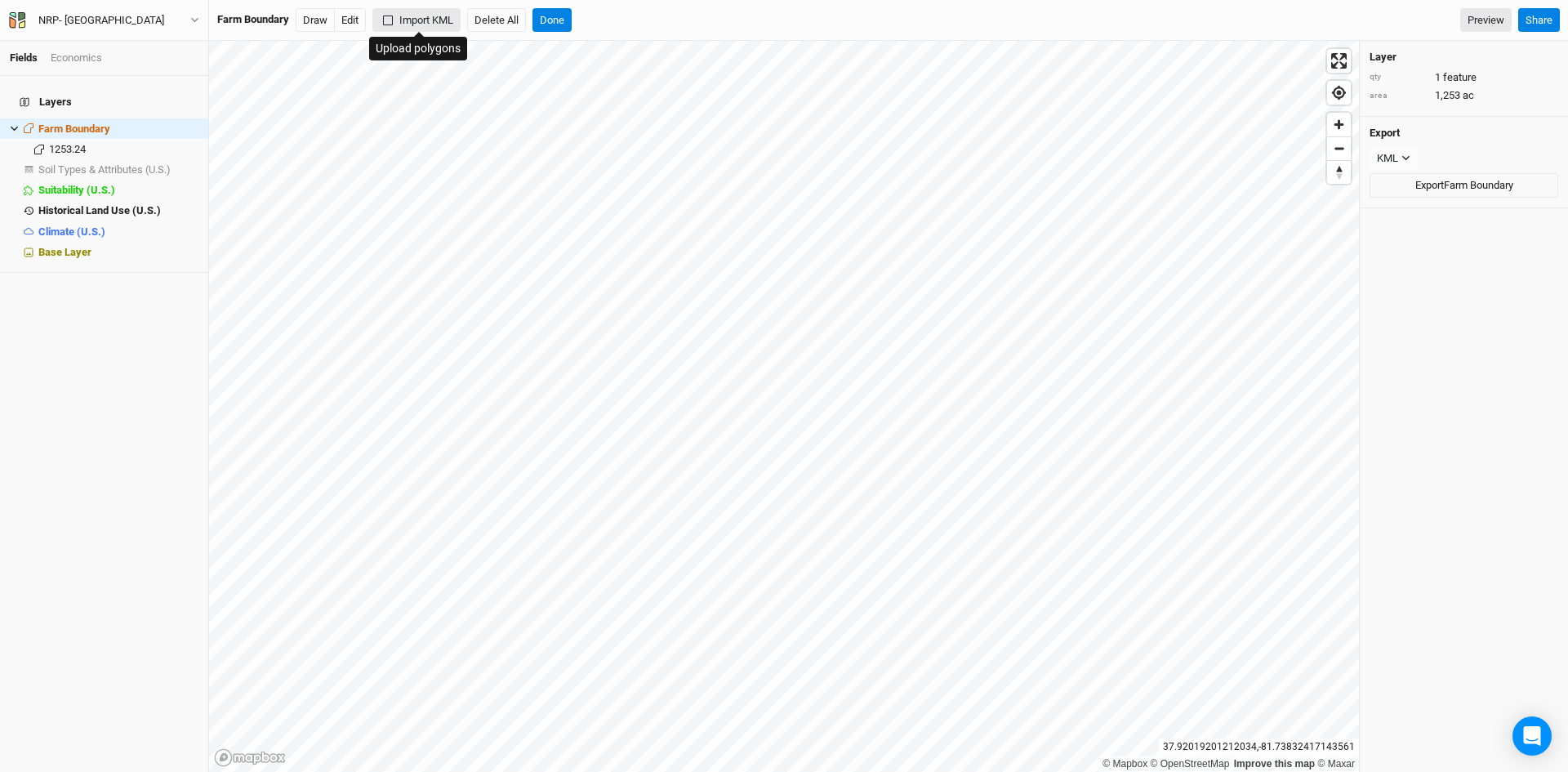
click at [420, 13] on button "Import KML" at bounding box center [416, 21] width 88 height 25
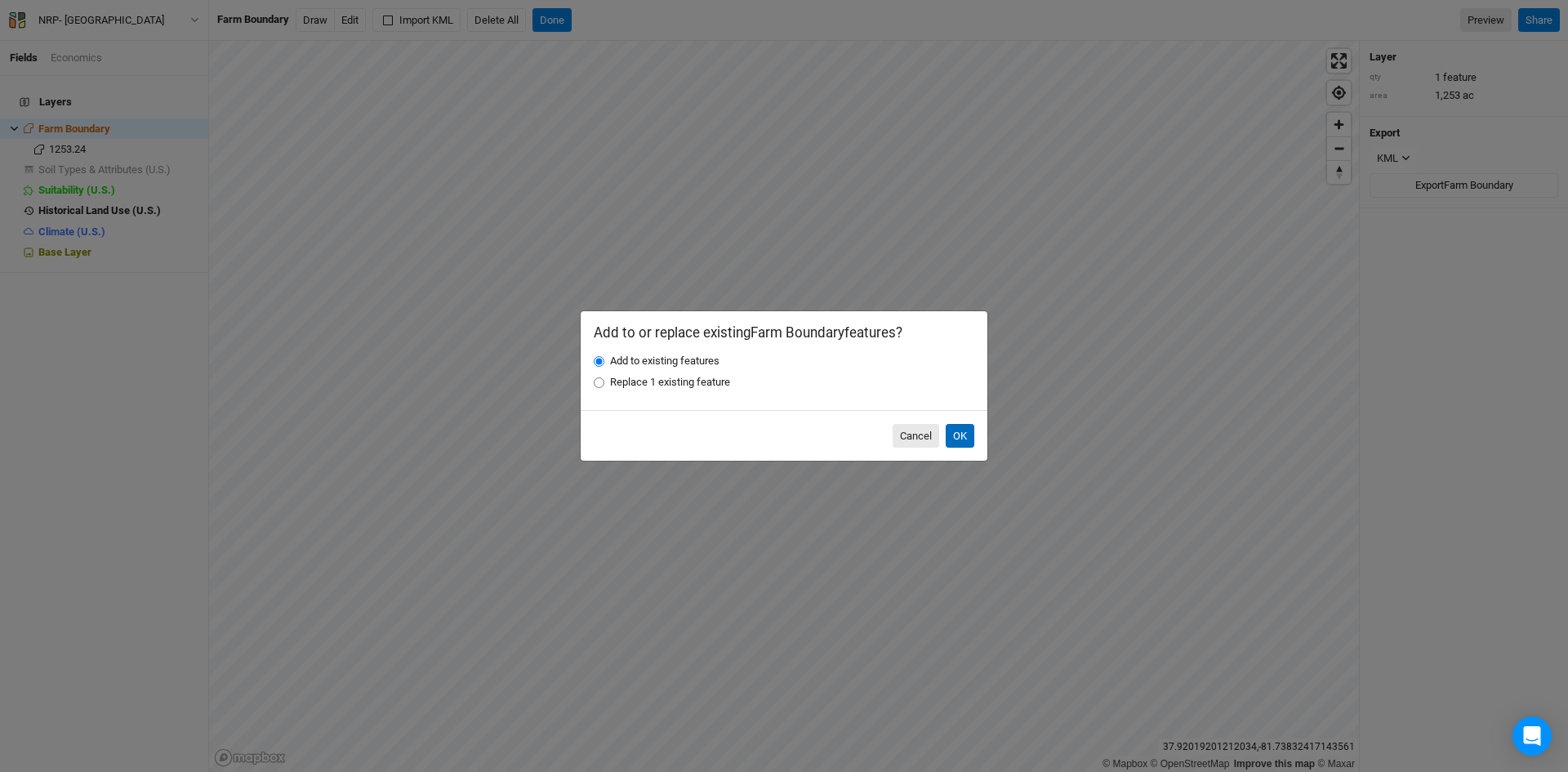
click at [960, 432] on button "OK" at bounding box center [960, 437] width 29 height 25
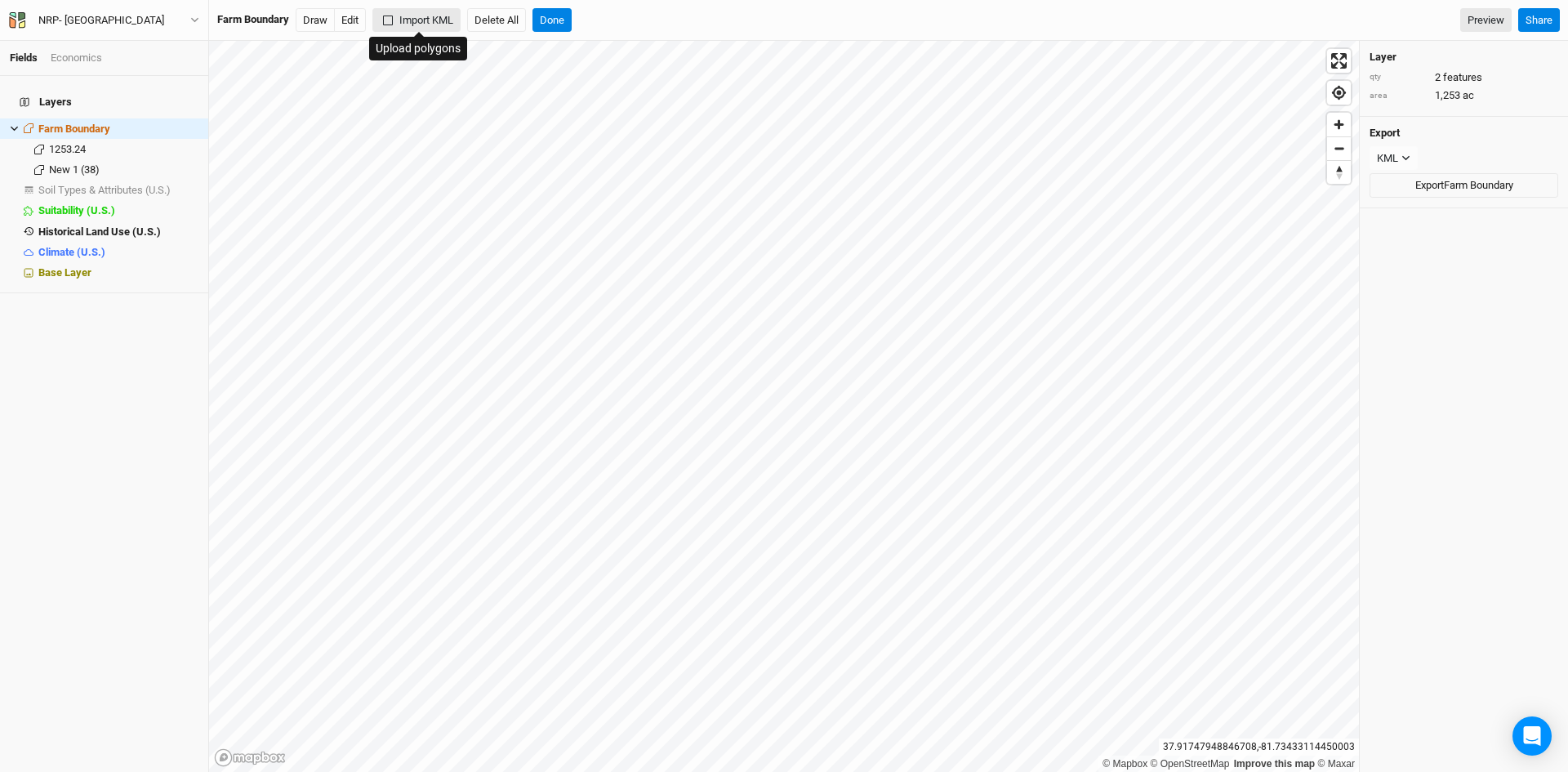
click at [431, 18] on button "Import KML" at bounding box center [416, 21] width 88 height 25
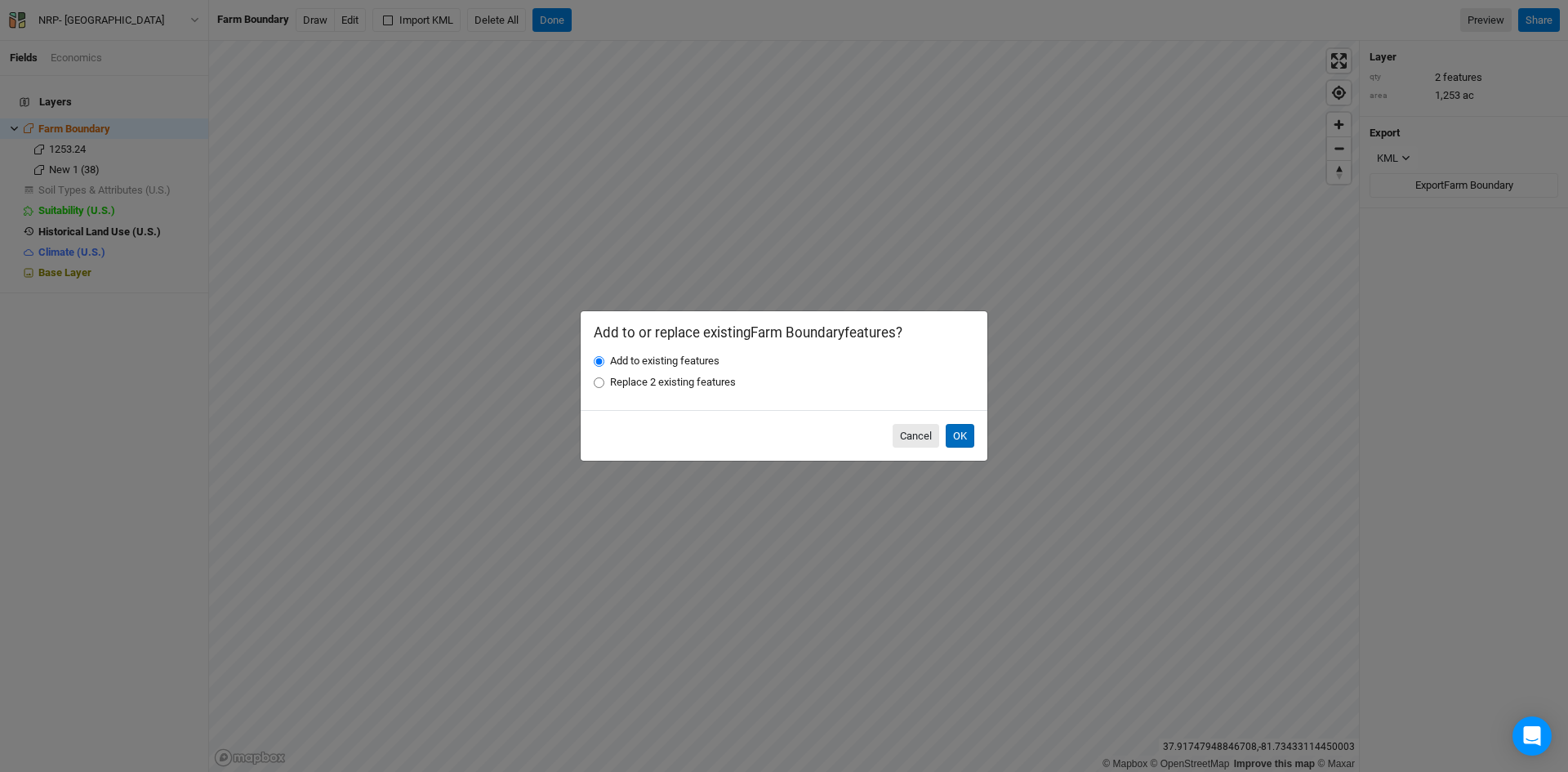
click at [954, 430] on button "OK" at bounding box center [960, 437] width 29 height 25
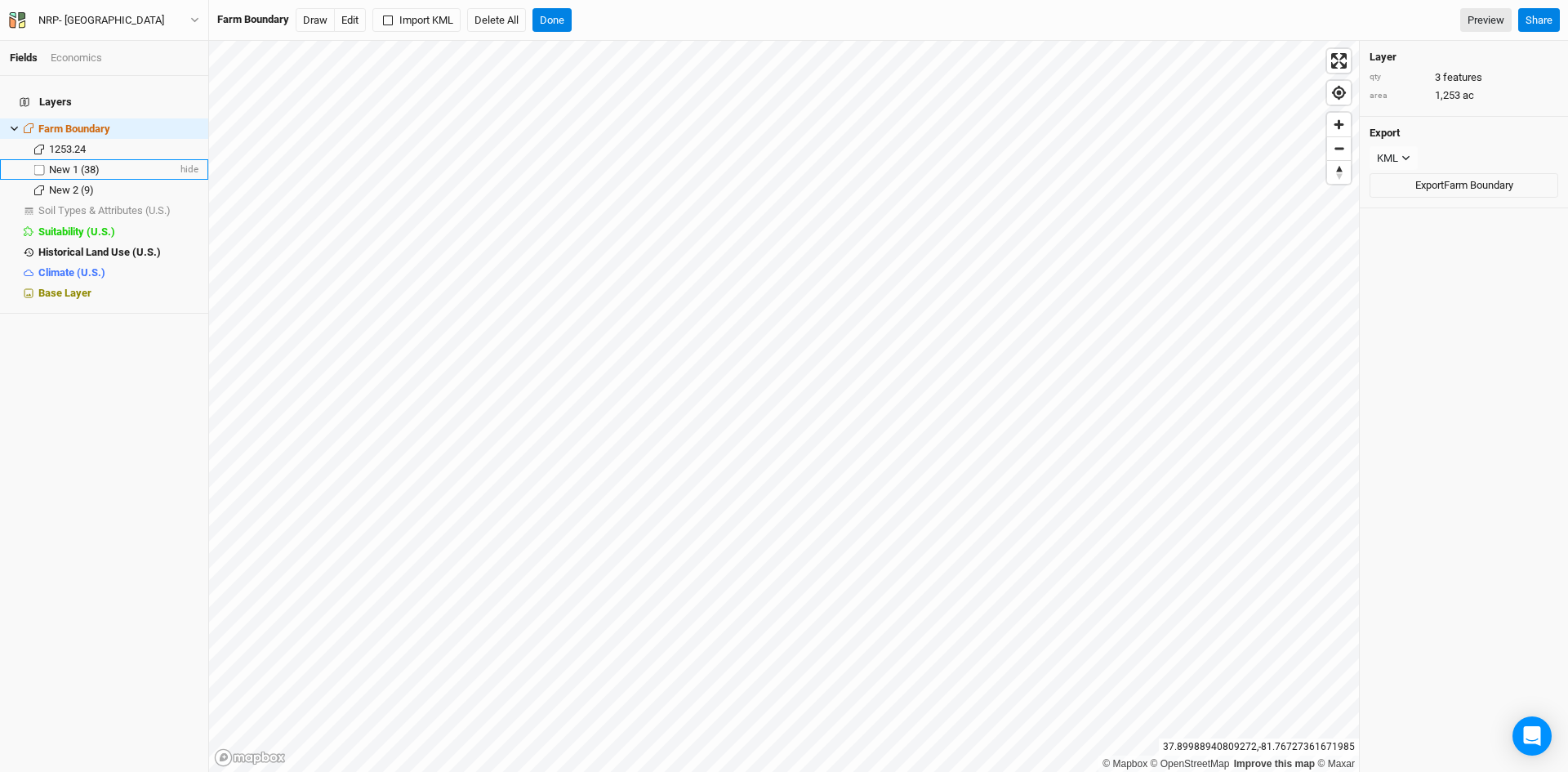
click at [93, 164] on span "New 1 (38)" at bounding box center [75, 169] width 51 height 12
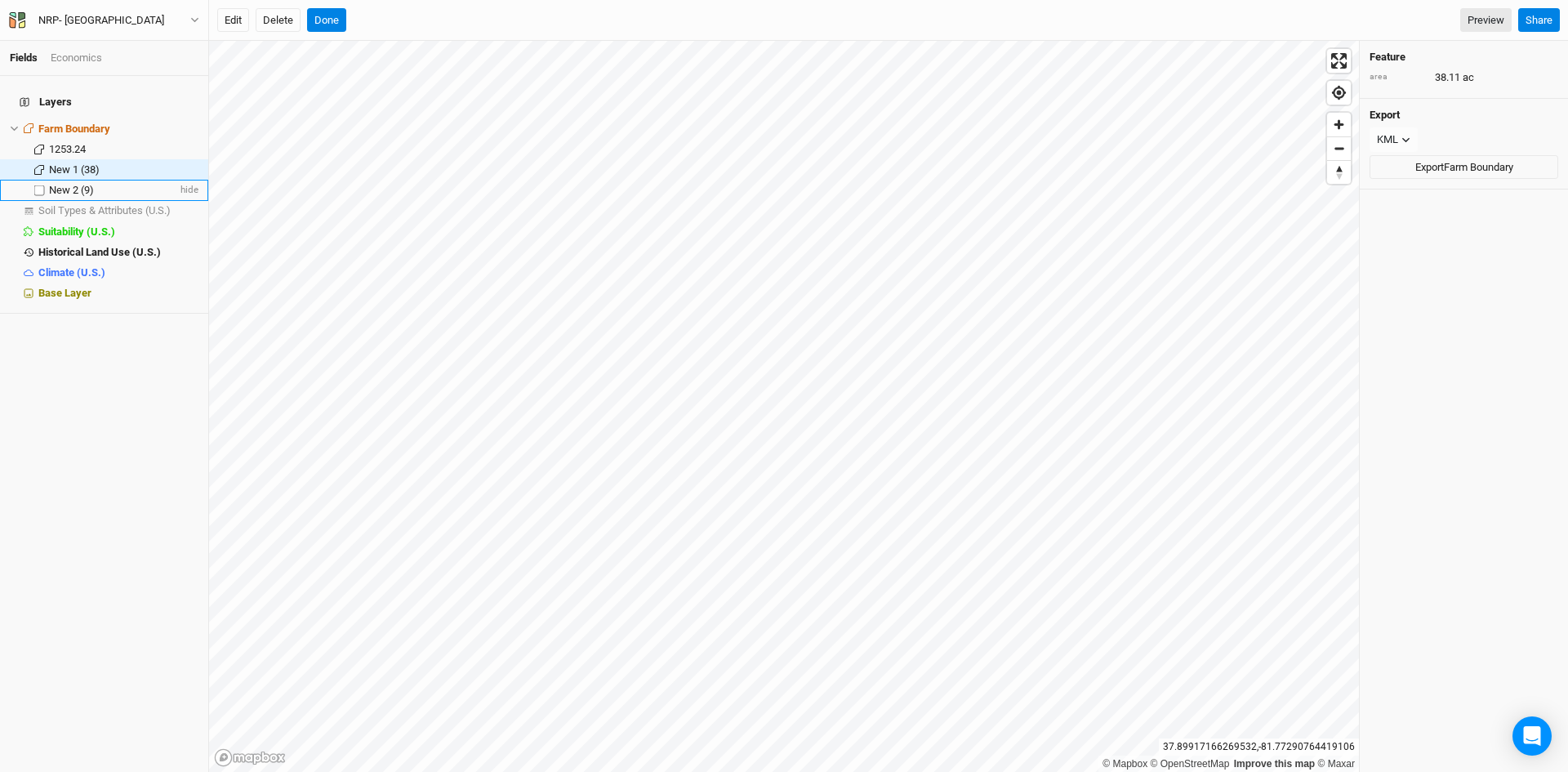
click at [72, 184] on span "New 2 (9)" at bounding box center [71, 190] width 45 height 12
click at [180, 139] on span "hide" at bounding box center [188, 149] width 21 height 21
click at [75, 123] on span "Farm Boundary" at bounding box center [74, 128] width 71 height 12
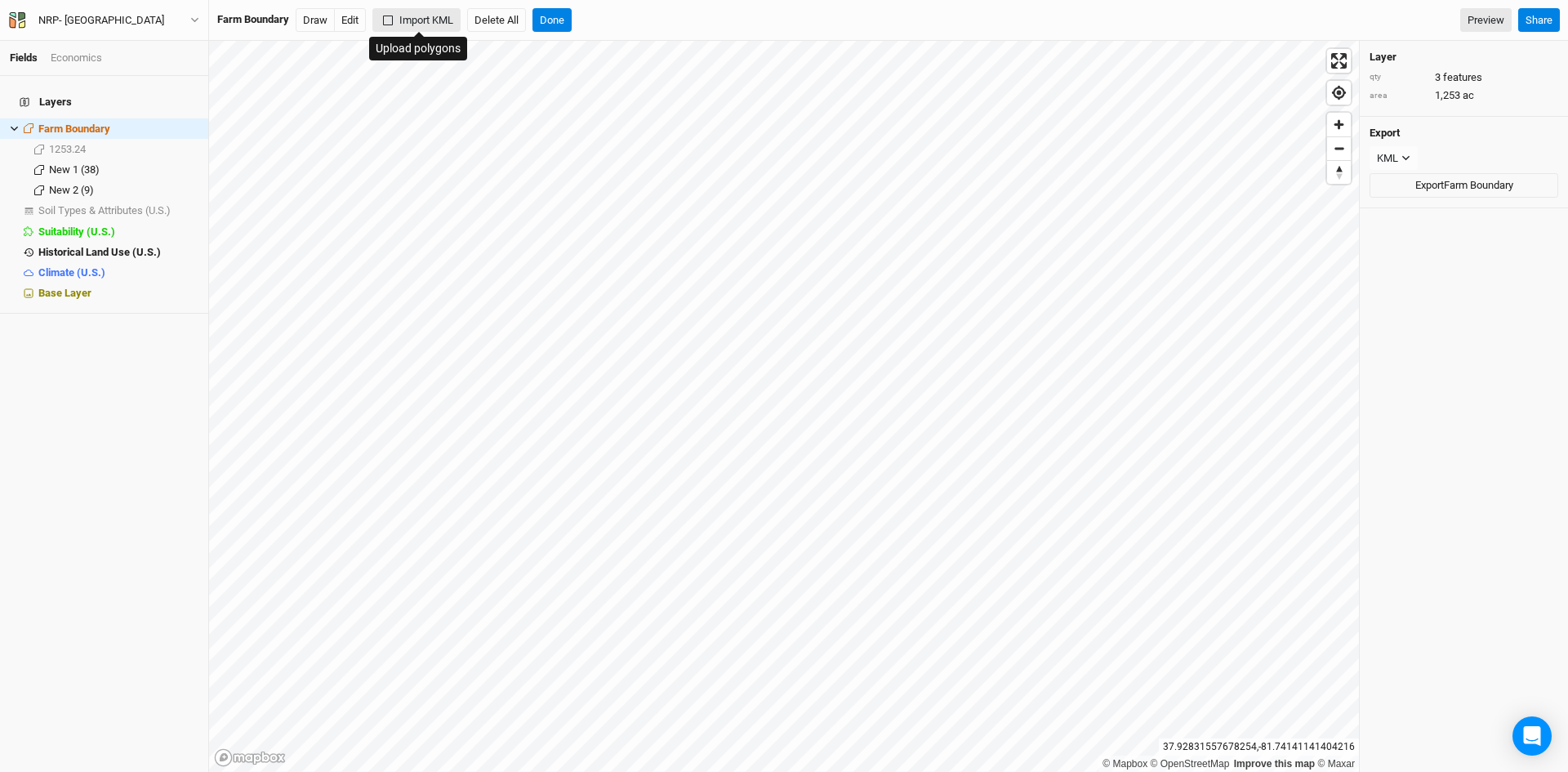
click at [440, 23] on button "Import KML" at bounding box center [416, 21] width 88 height 25
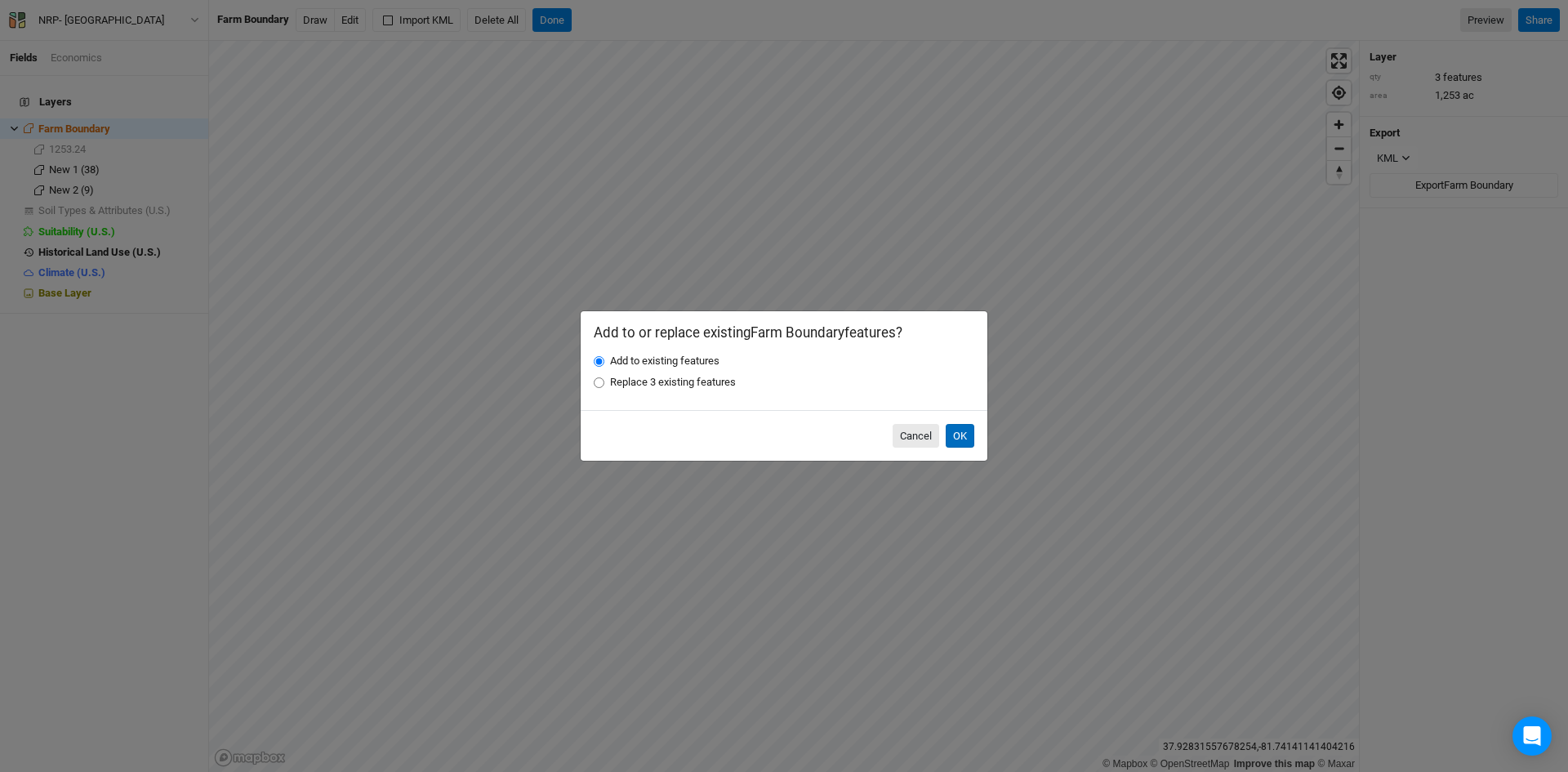
click at [962, 431] on button "OK" at bounding box center [960, 437] width 29 height 25
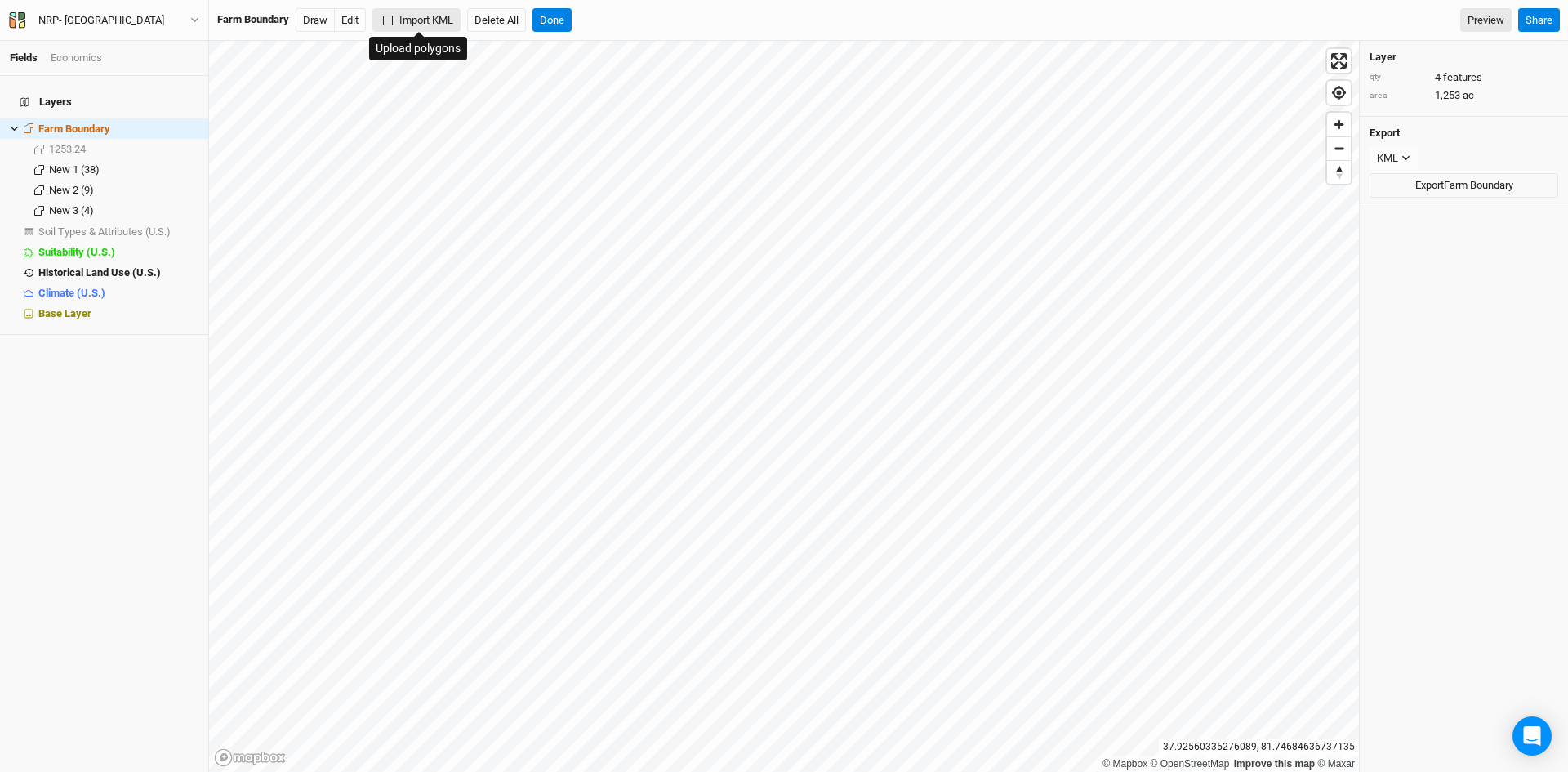
click at [440, 18] on button "Import KML" at bounding box center [416, 21] width 88 height 25
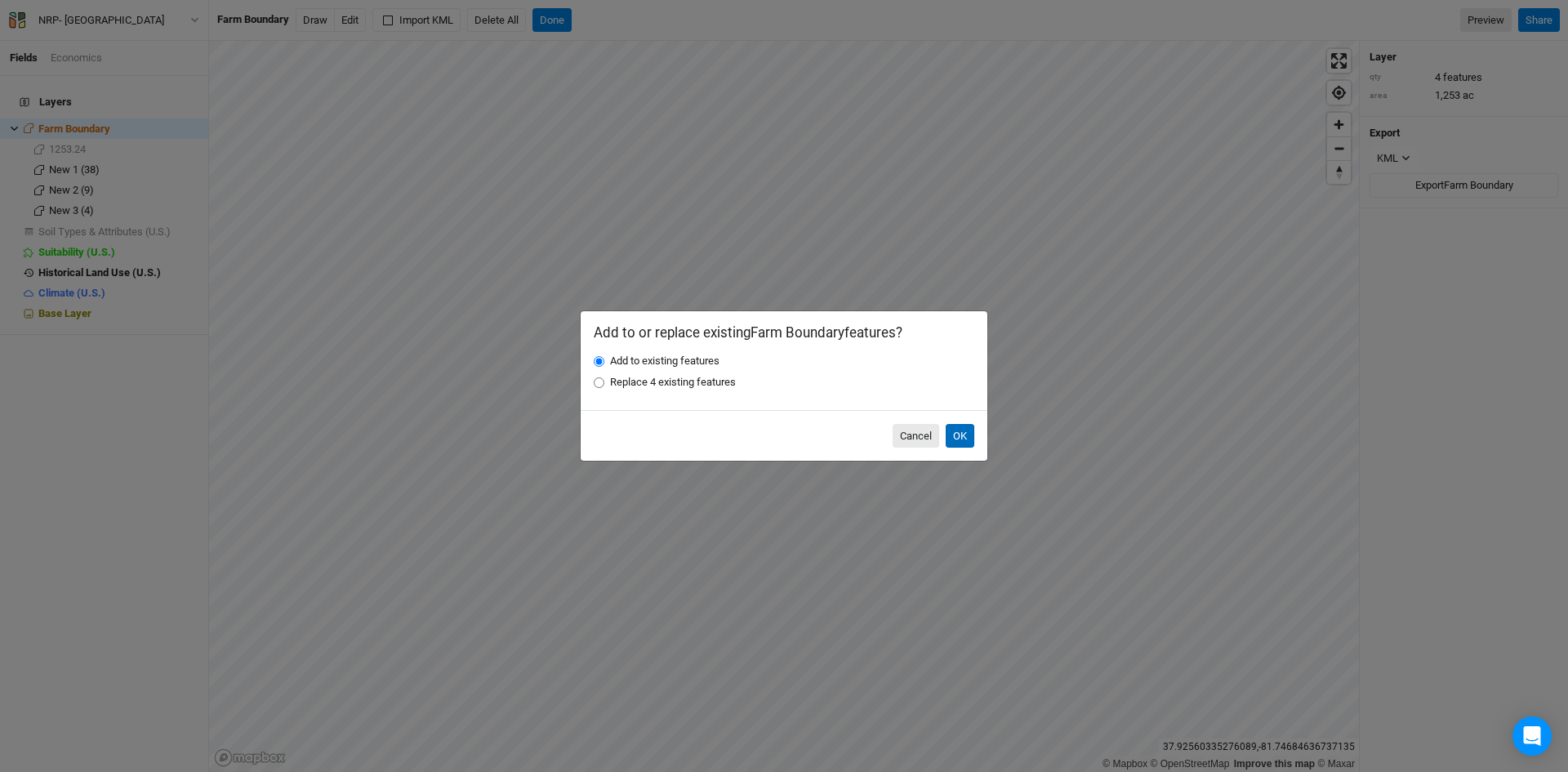
click at [962, 434] on button "OK" at bounding box center [960, 437] width 29 height 25
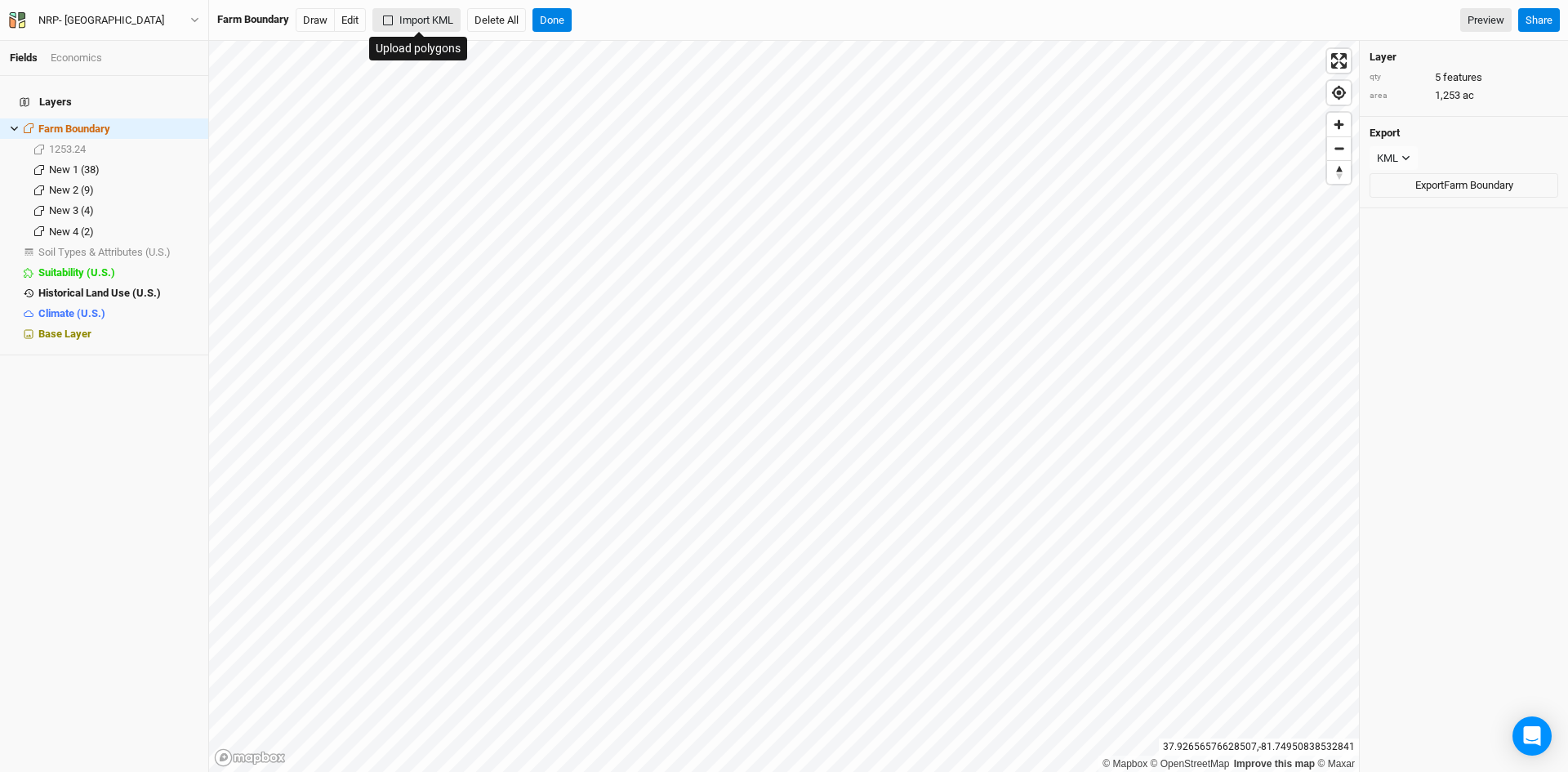
click at [421, 15] on button "Import KML" at bounding box center [416, 21] width 88 height 25
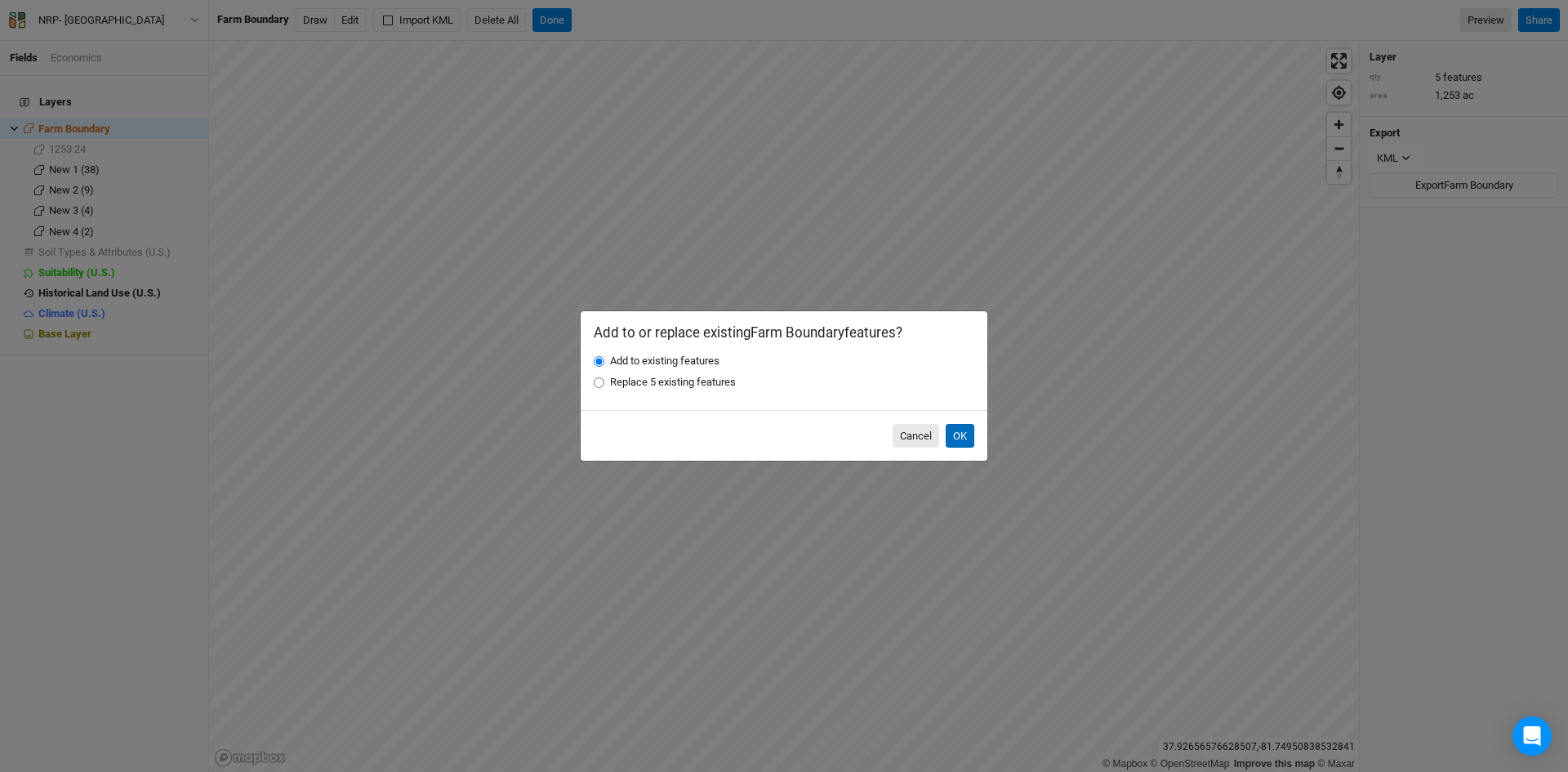
click at [956, 428] on button "OK" at bounding box center [960, 437] width 29 height 25
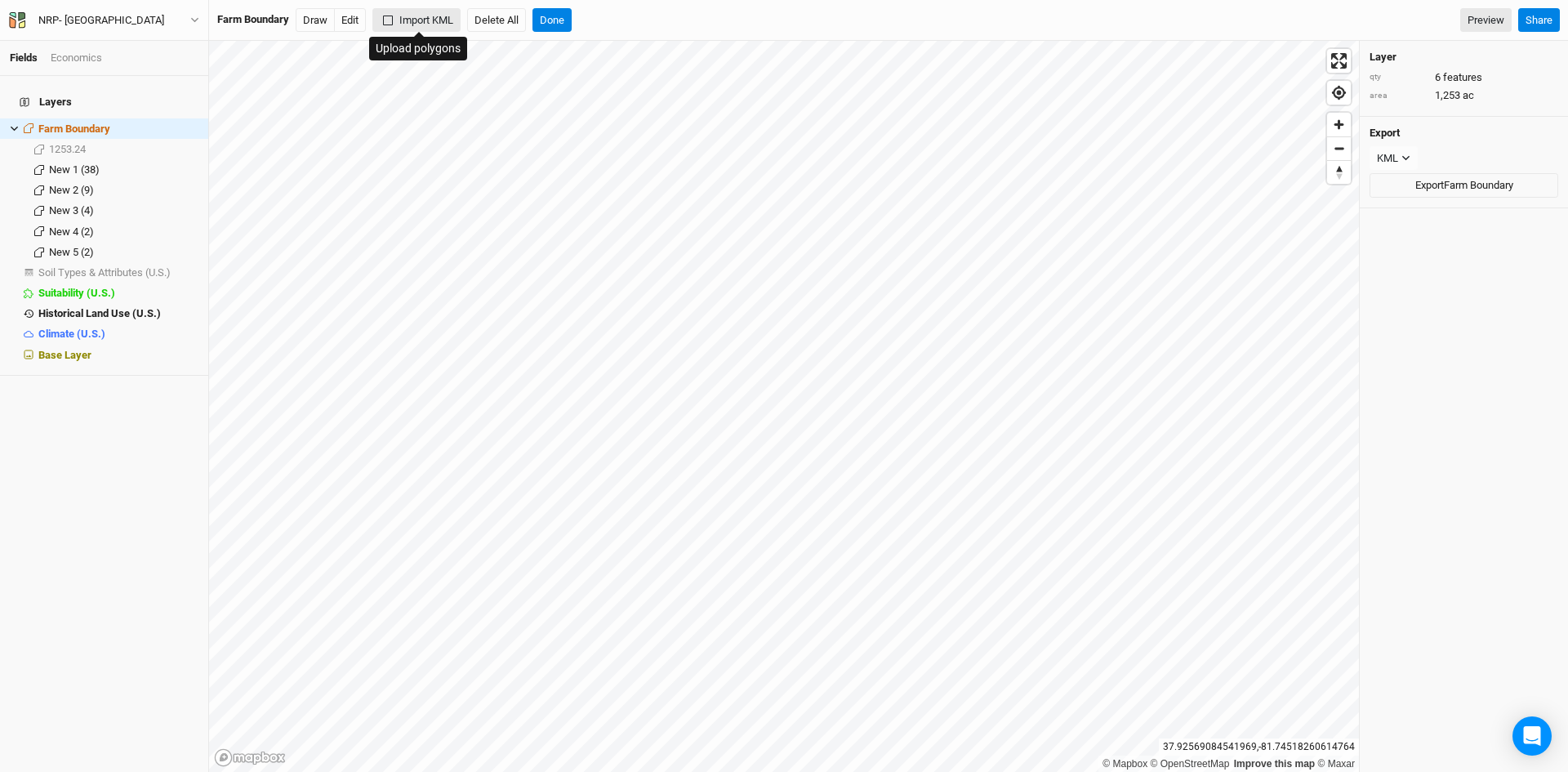
click at [436, 20] on button "Import KML" at bounding box center [416, 21] width 88 height 25
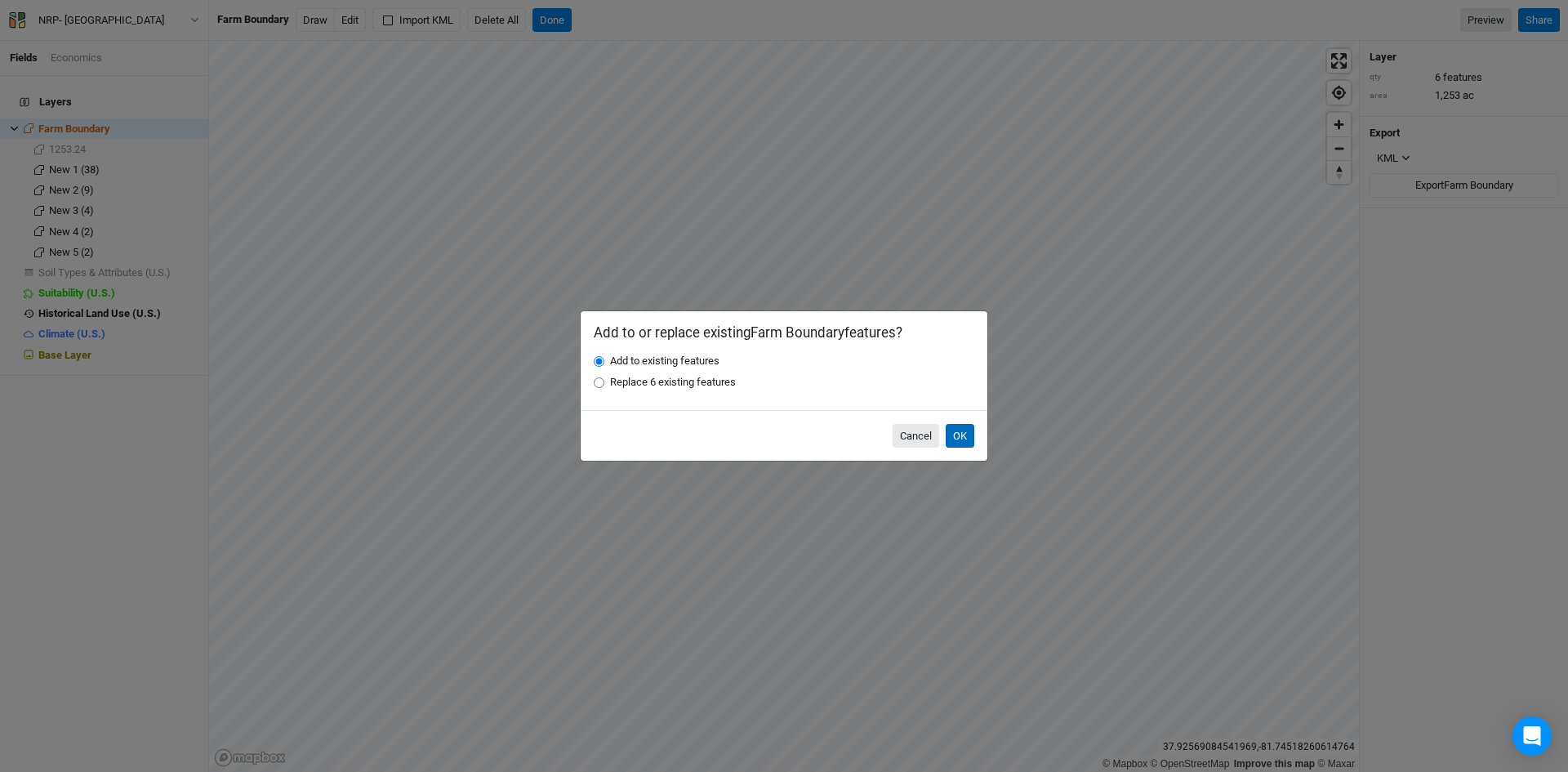
click at [963, 440] on button "OK" at bounding box center [960, 437] width 29 height 25
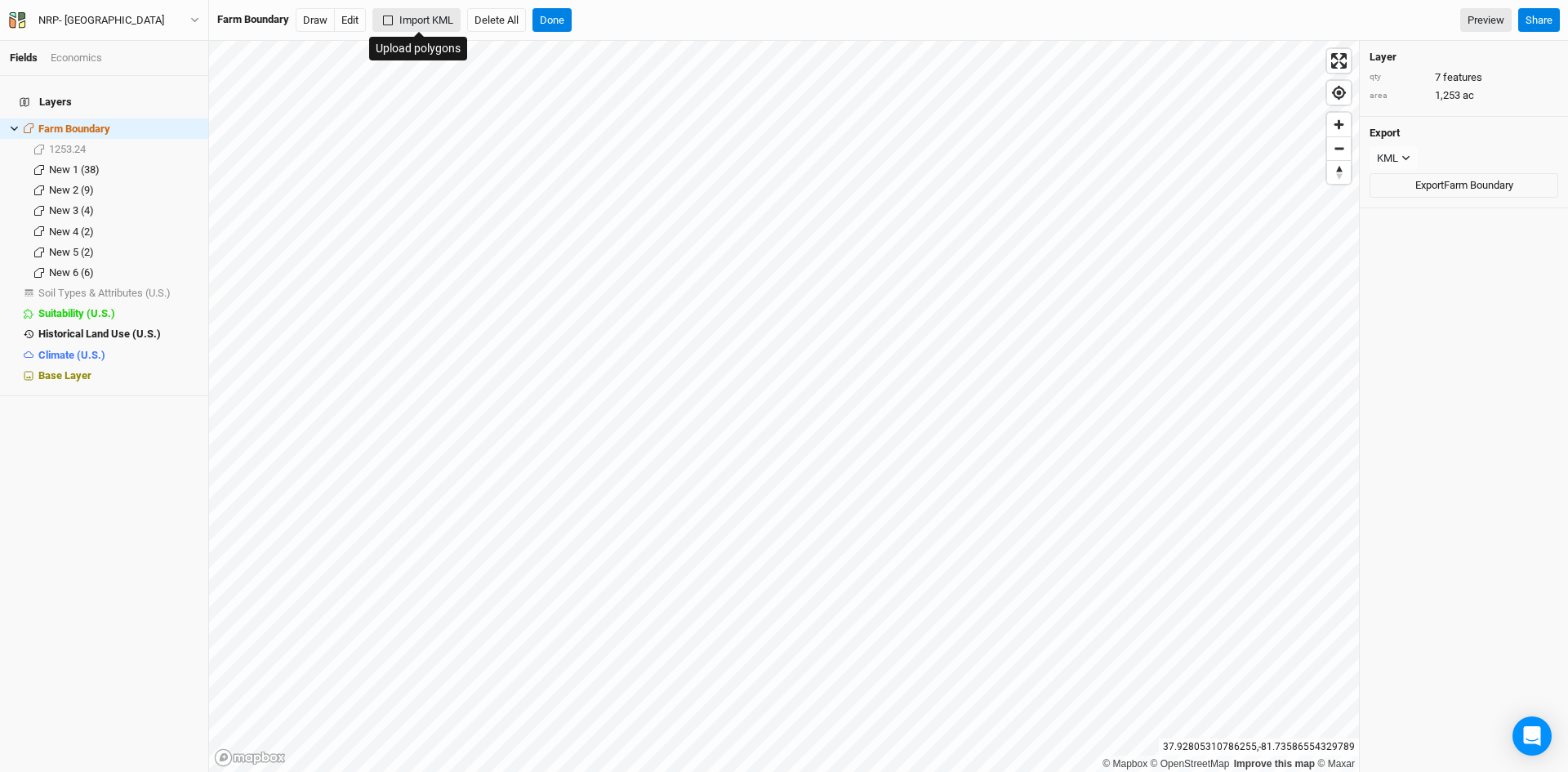
click at [423, 16] on button "Import KML" at bounding box center [416, 21] width 88 height 25
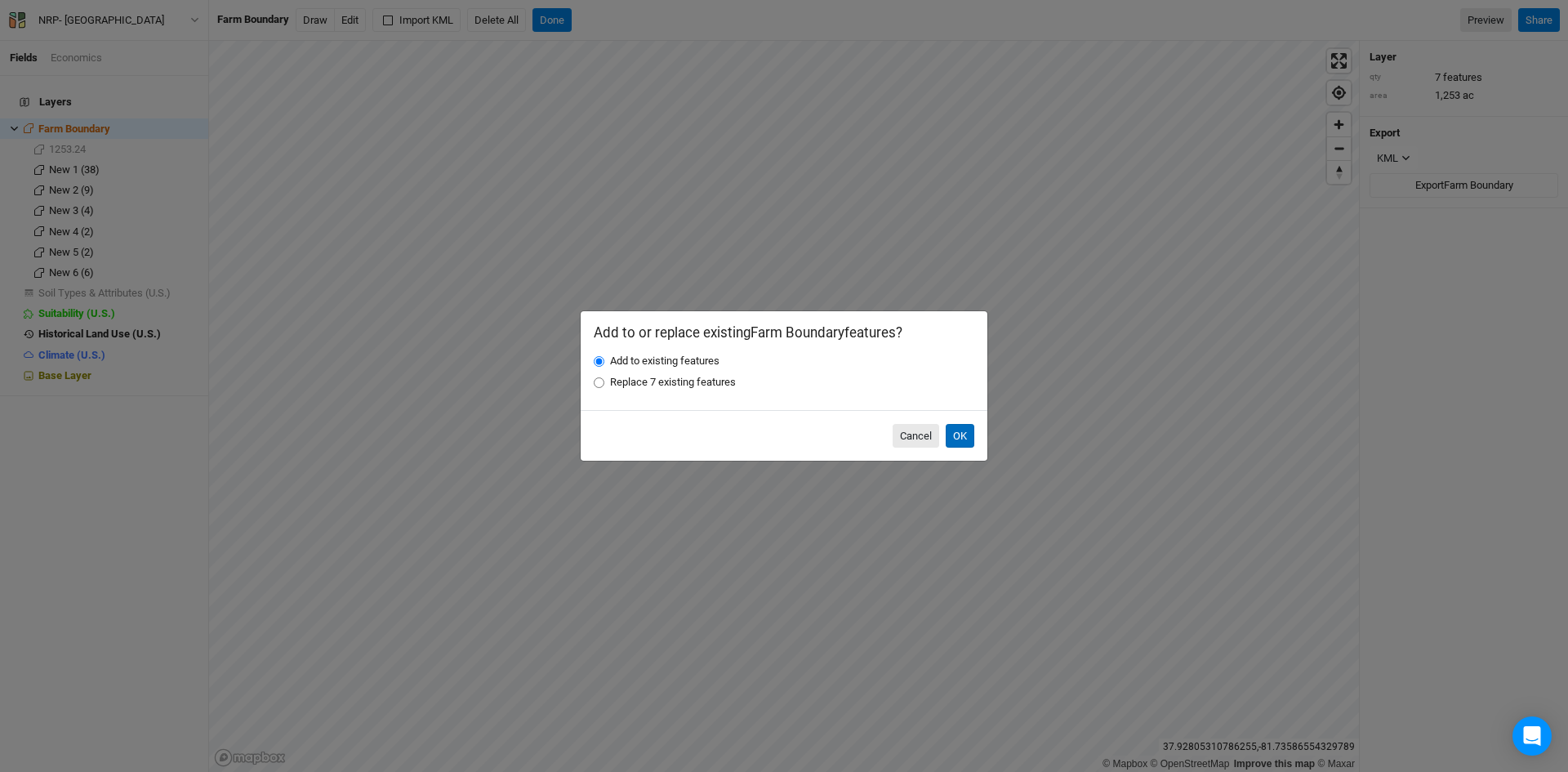
click at [962, 424] on button "OK" at bounding box center [960, 437] width 29 height 25
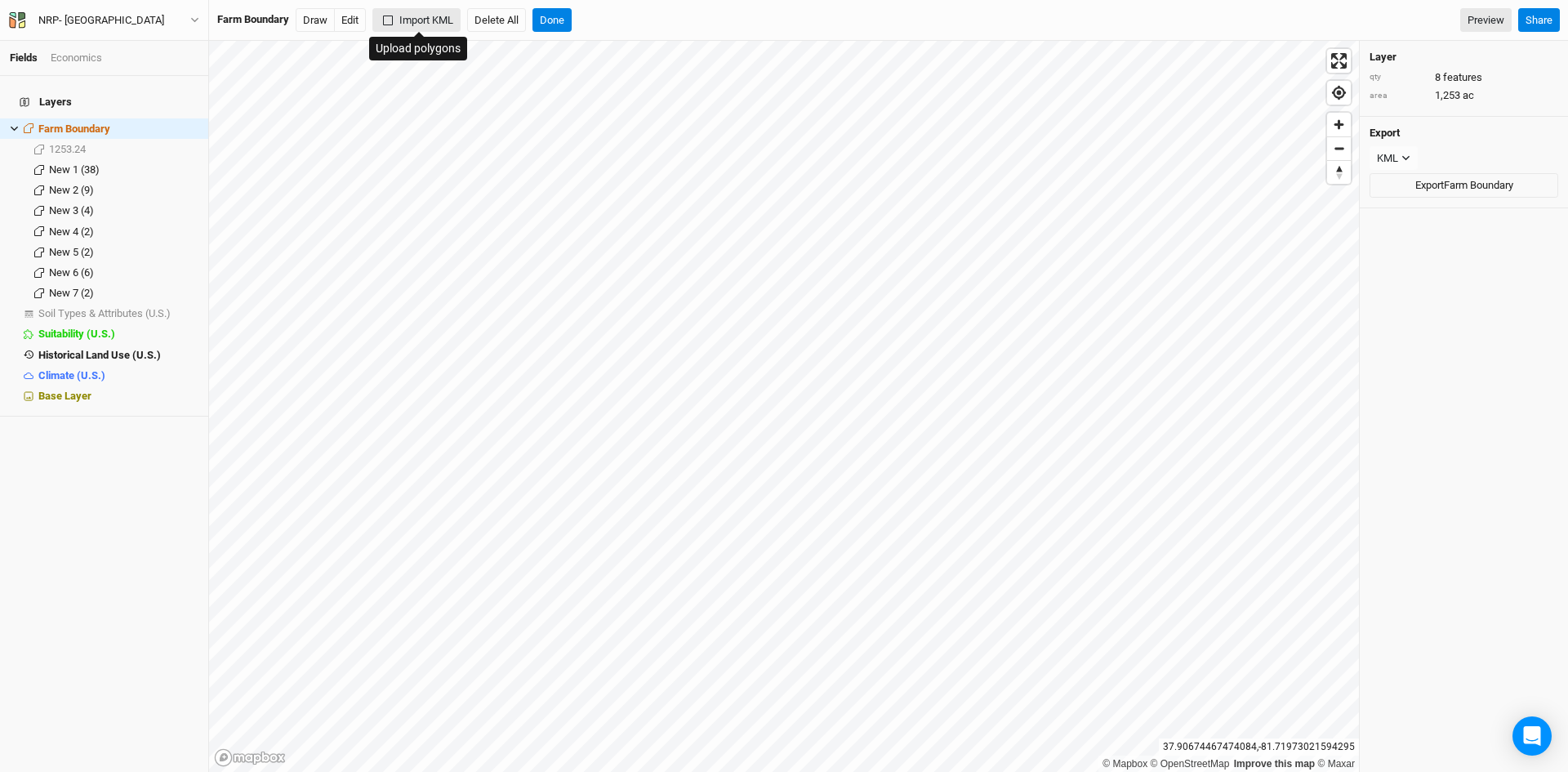
click at [432, 16] on button "Import KML" at bounding box center [416, 21] width 88 height 25
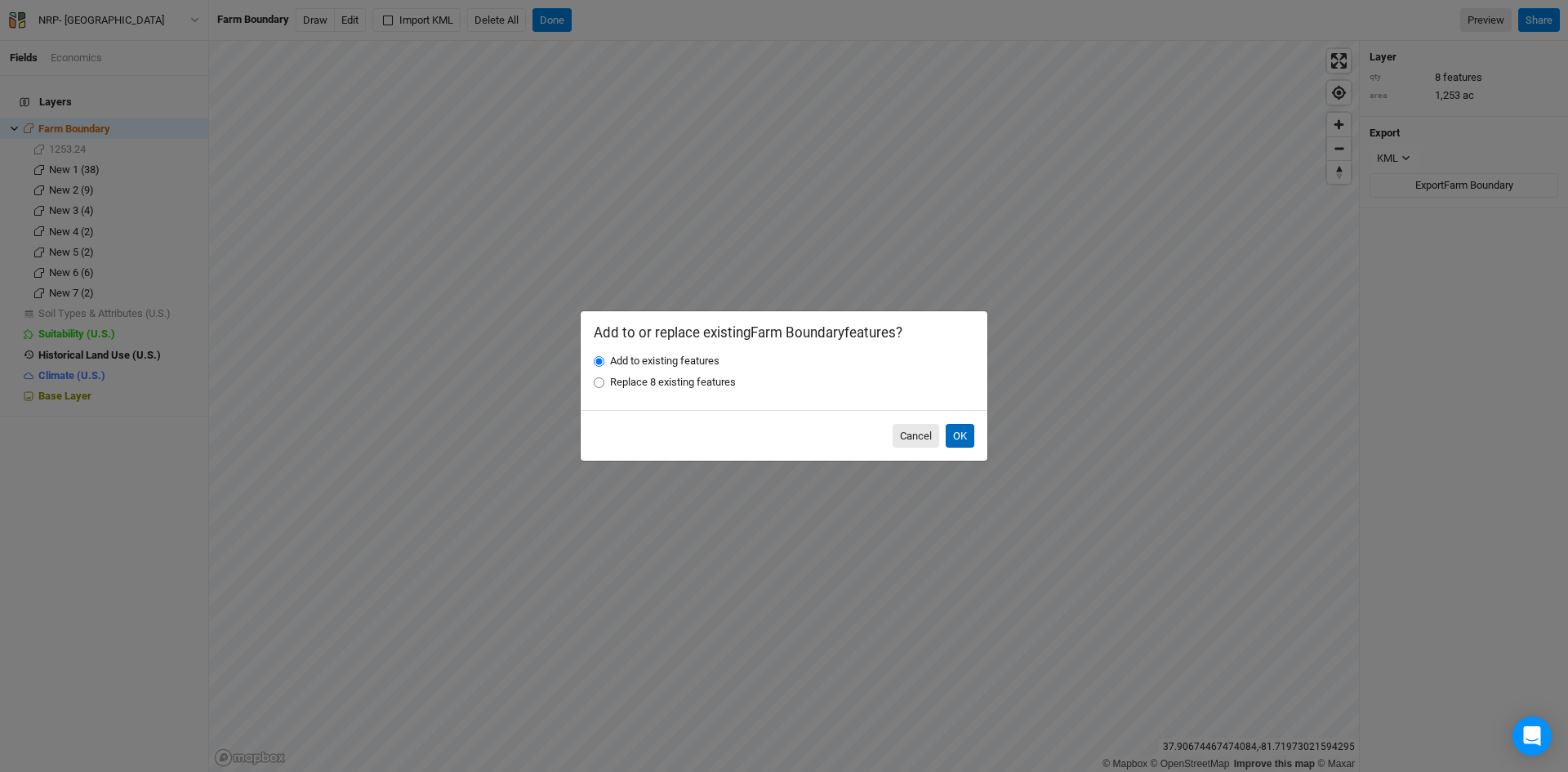
click at [960, 437] on button "OK" at bounding box center [960, 437] width 29 height 25
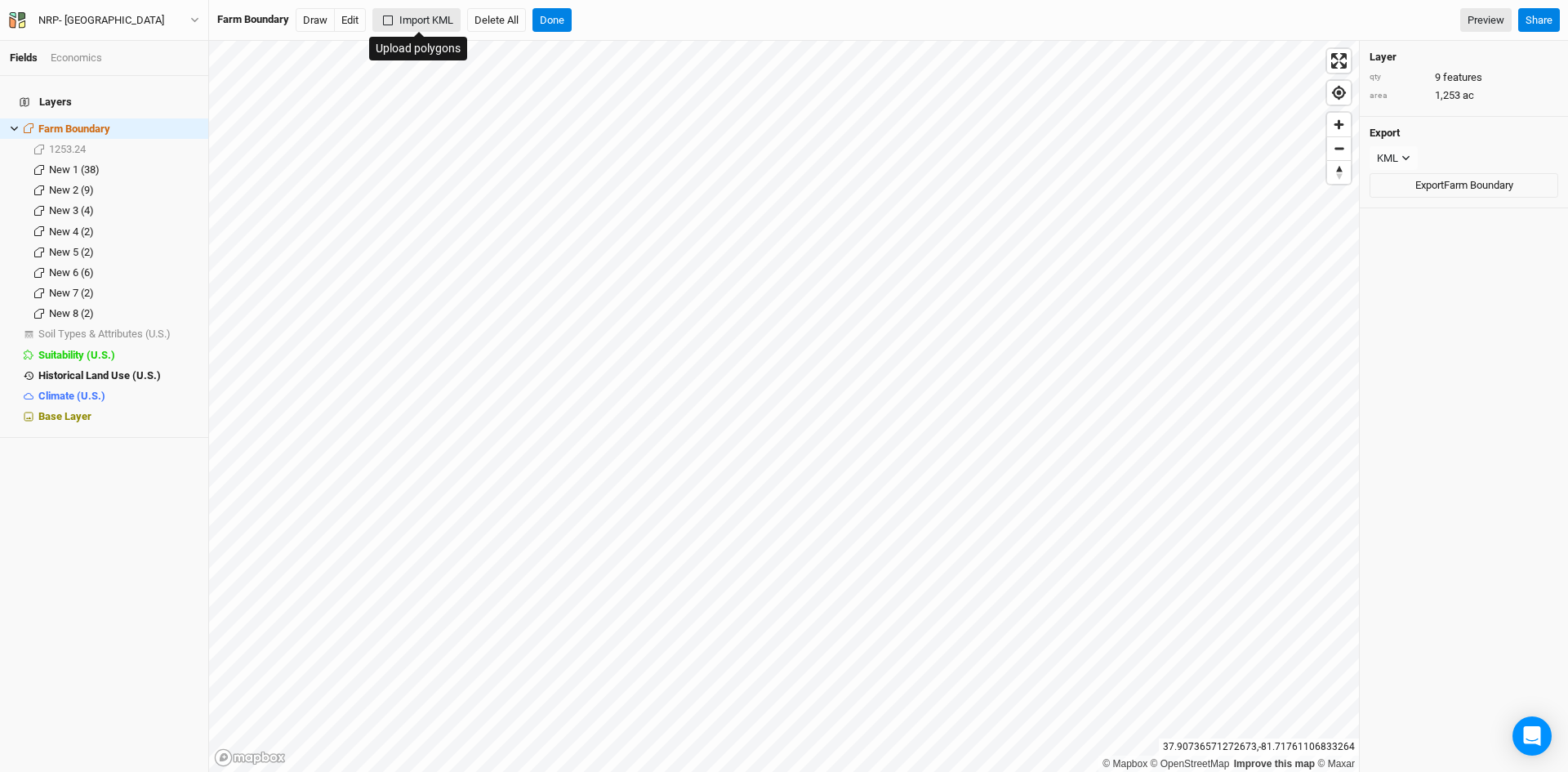
click at [393, 11] on button "Import KML" at bounding box center [416, 21] width 88 height 25
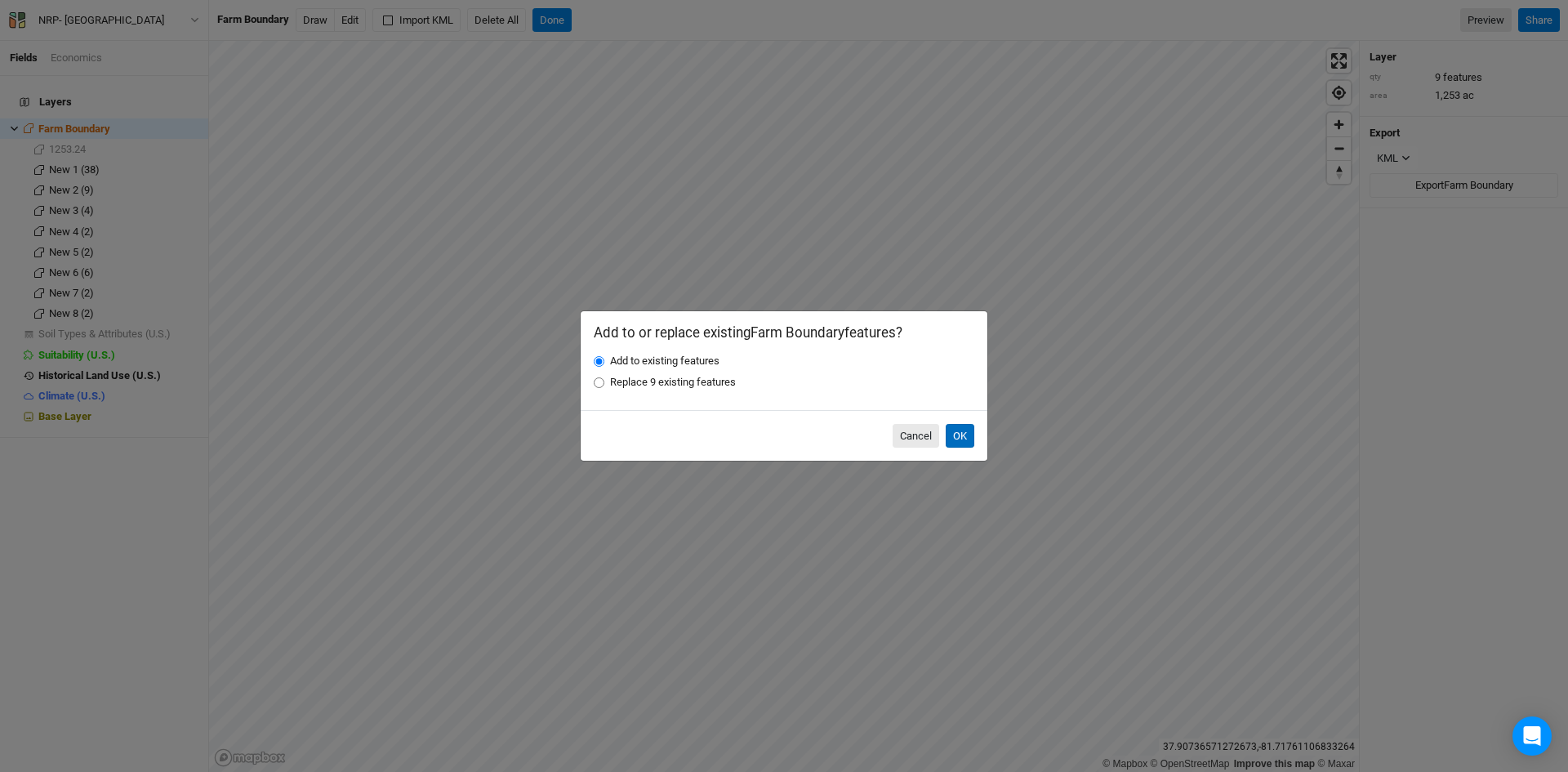
click at [965, 431] on button "OK" at bounding box center [960, 437] width 29 height 25
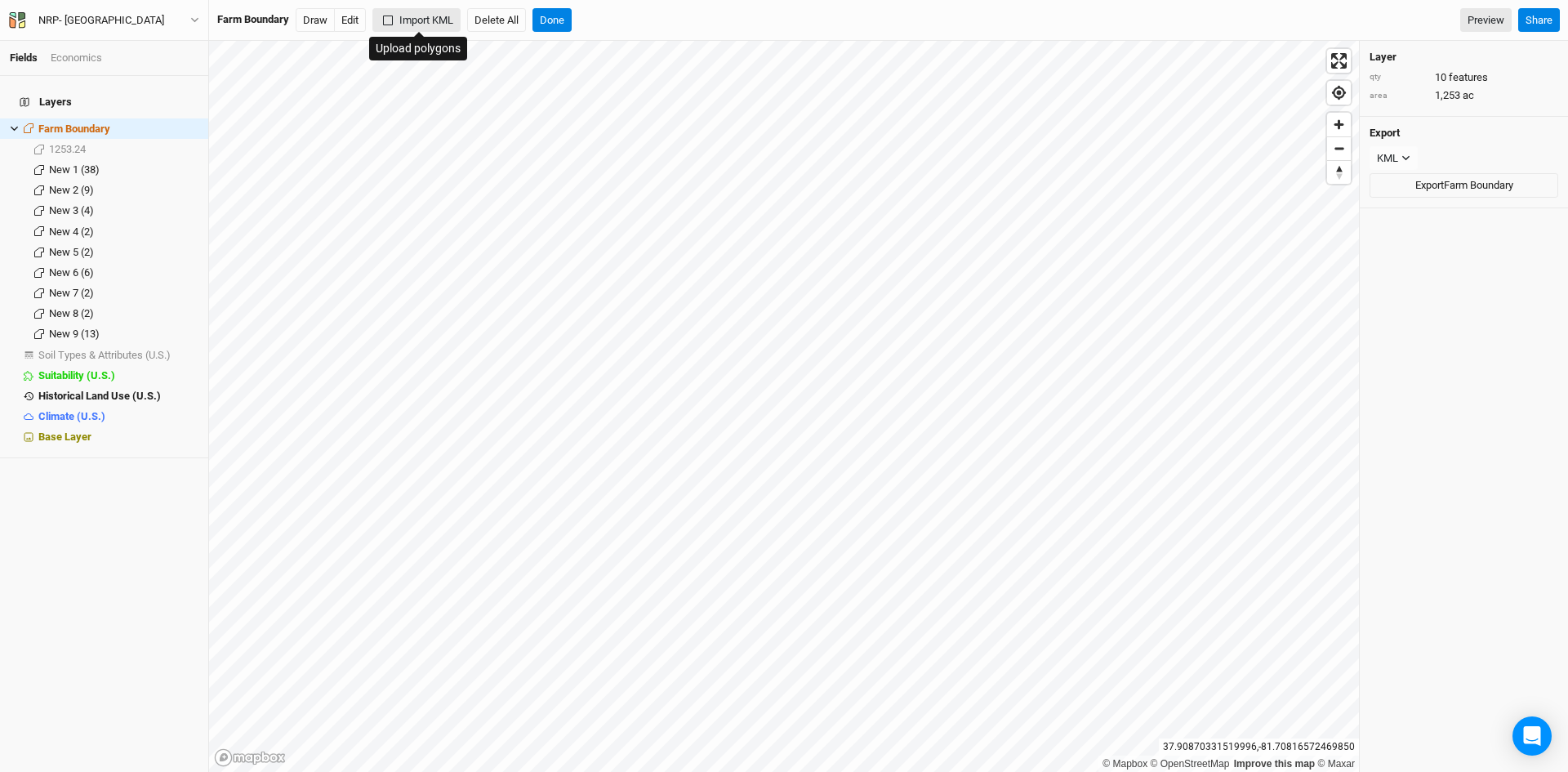
click at [424, 22] on button "Import KML" at bounding box center [416, 21] width 88 height 25
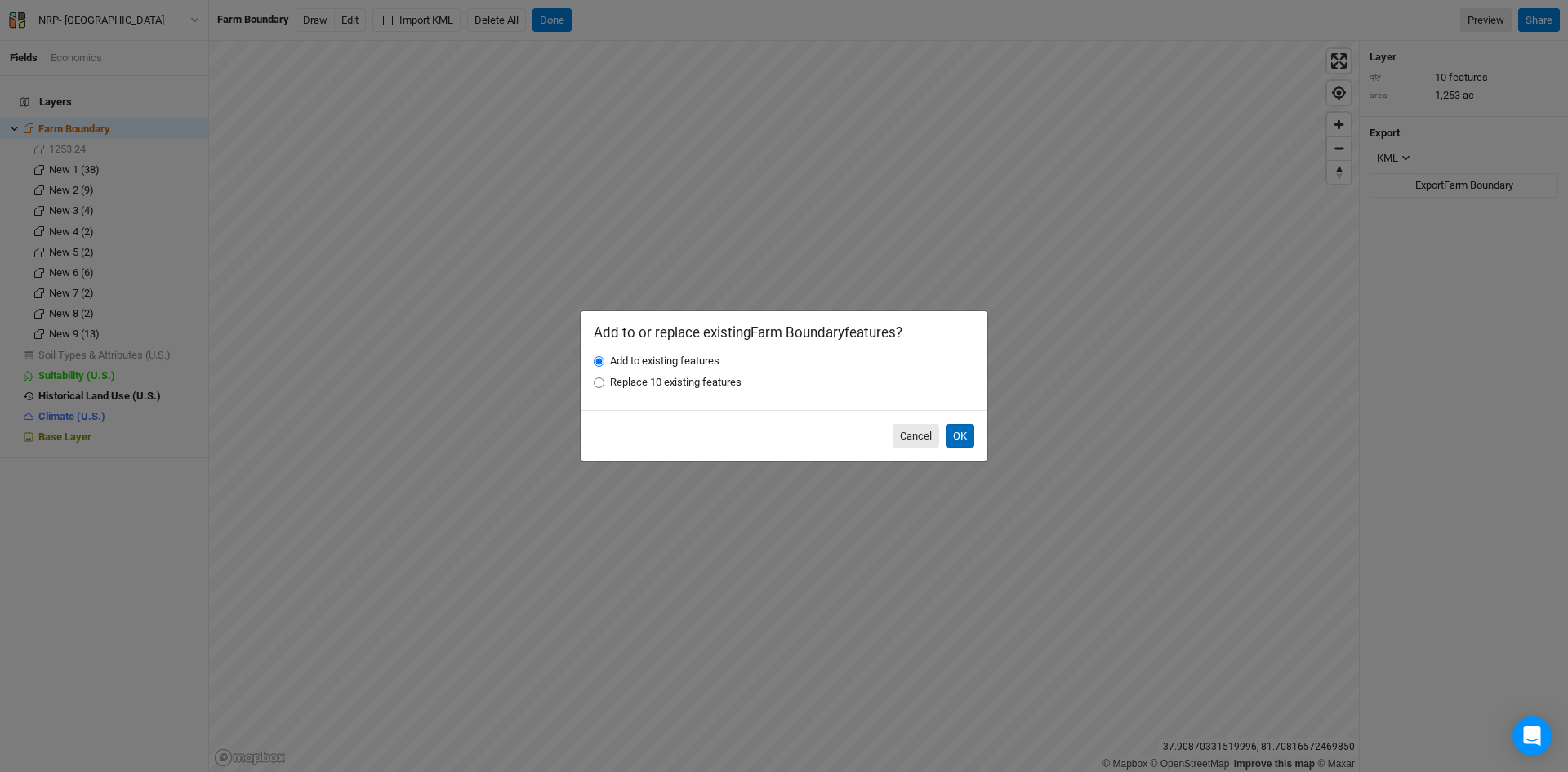
click at [960, 432] on button "OK" at bounding box center [960, 437] width 29 height 25
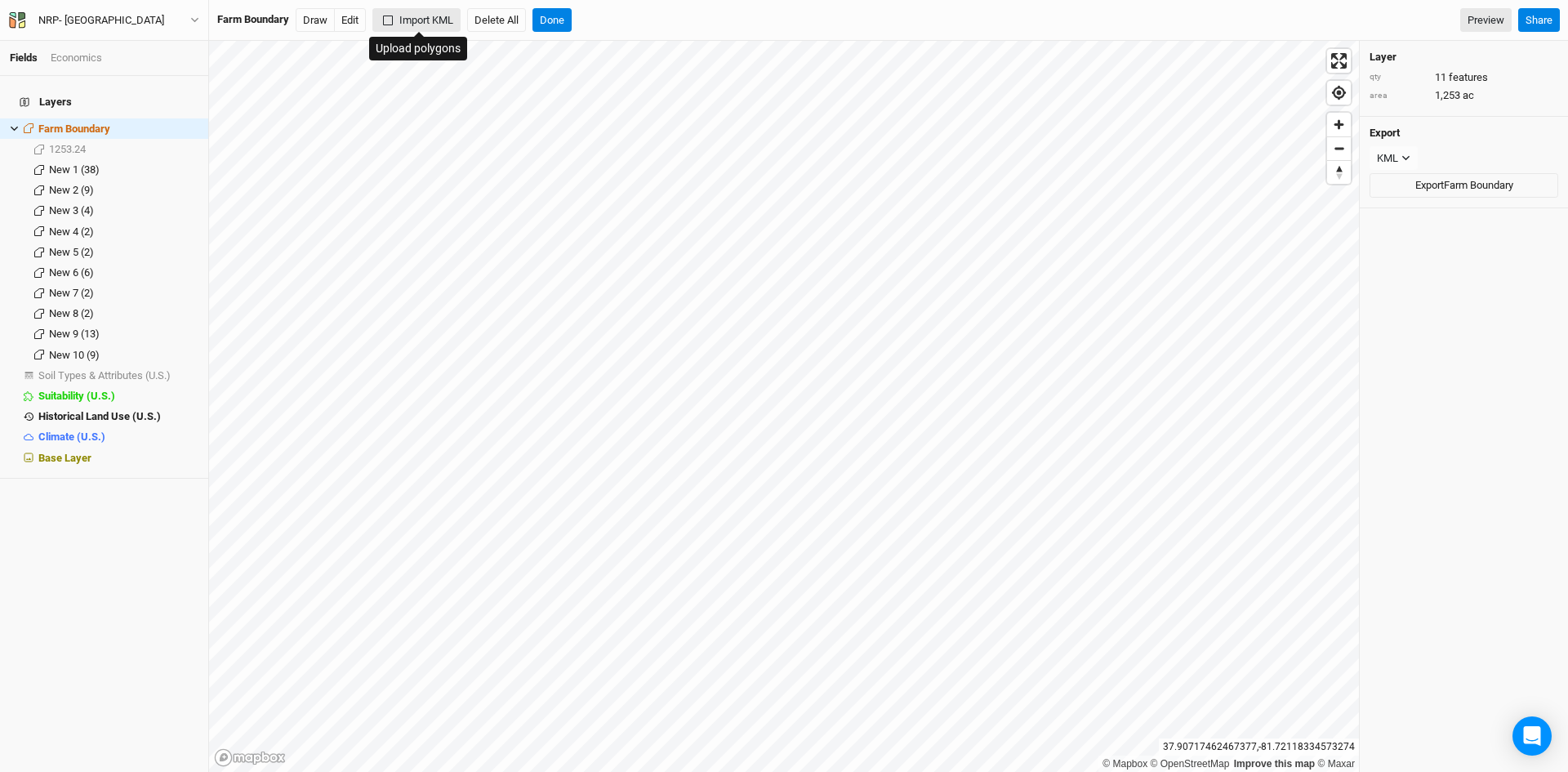
click at [416, 19] on button "Import KML" at bounding box center [416, 21] width 88 height 25
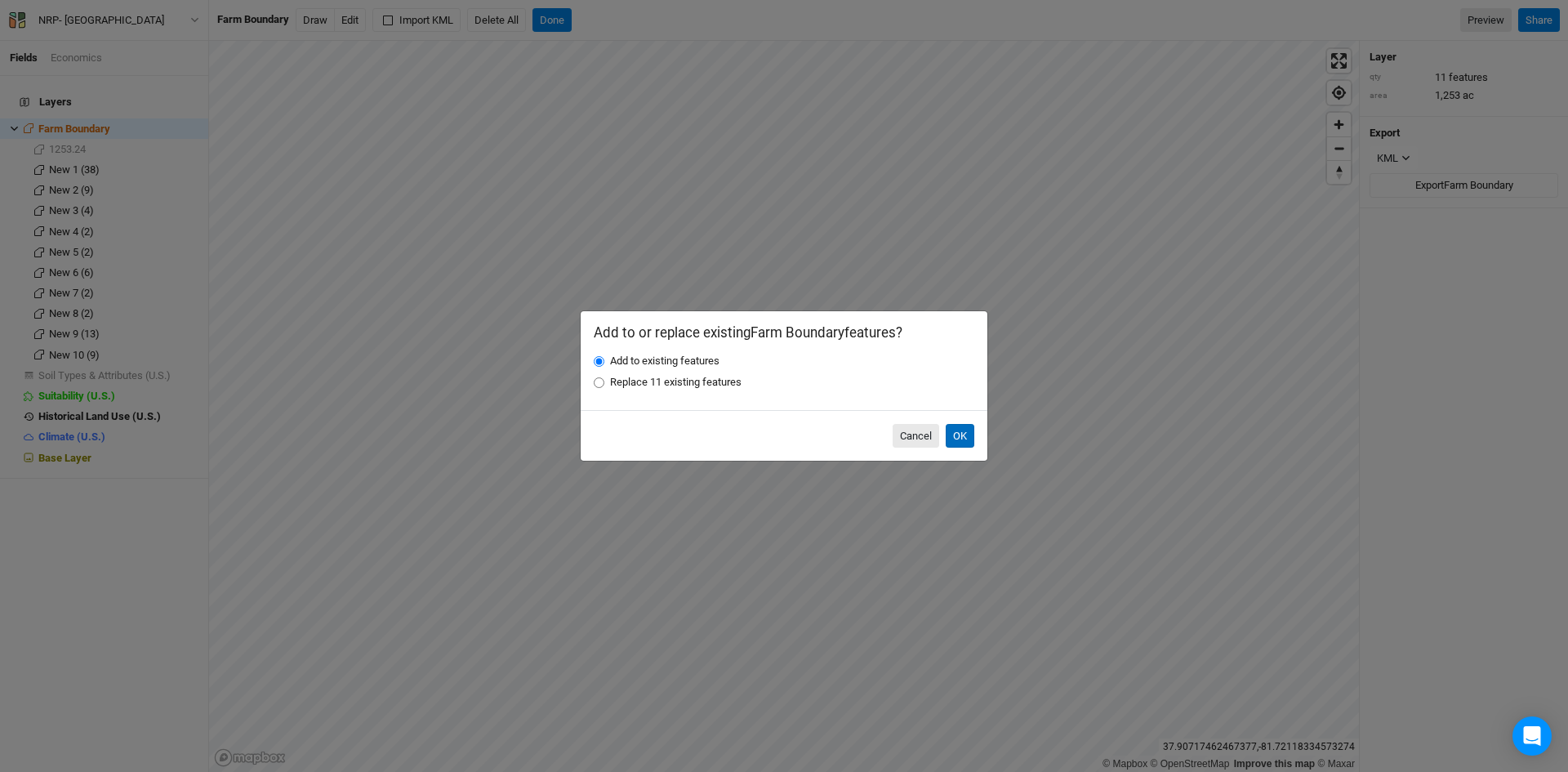
click at [957, 437] on button "OK" at bounding box center [960, 437] width 29 height 25
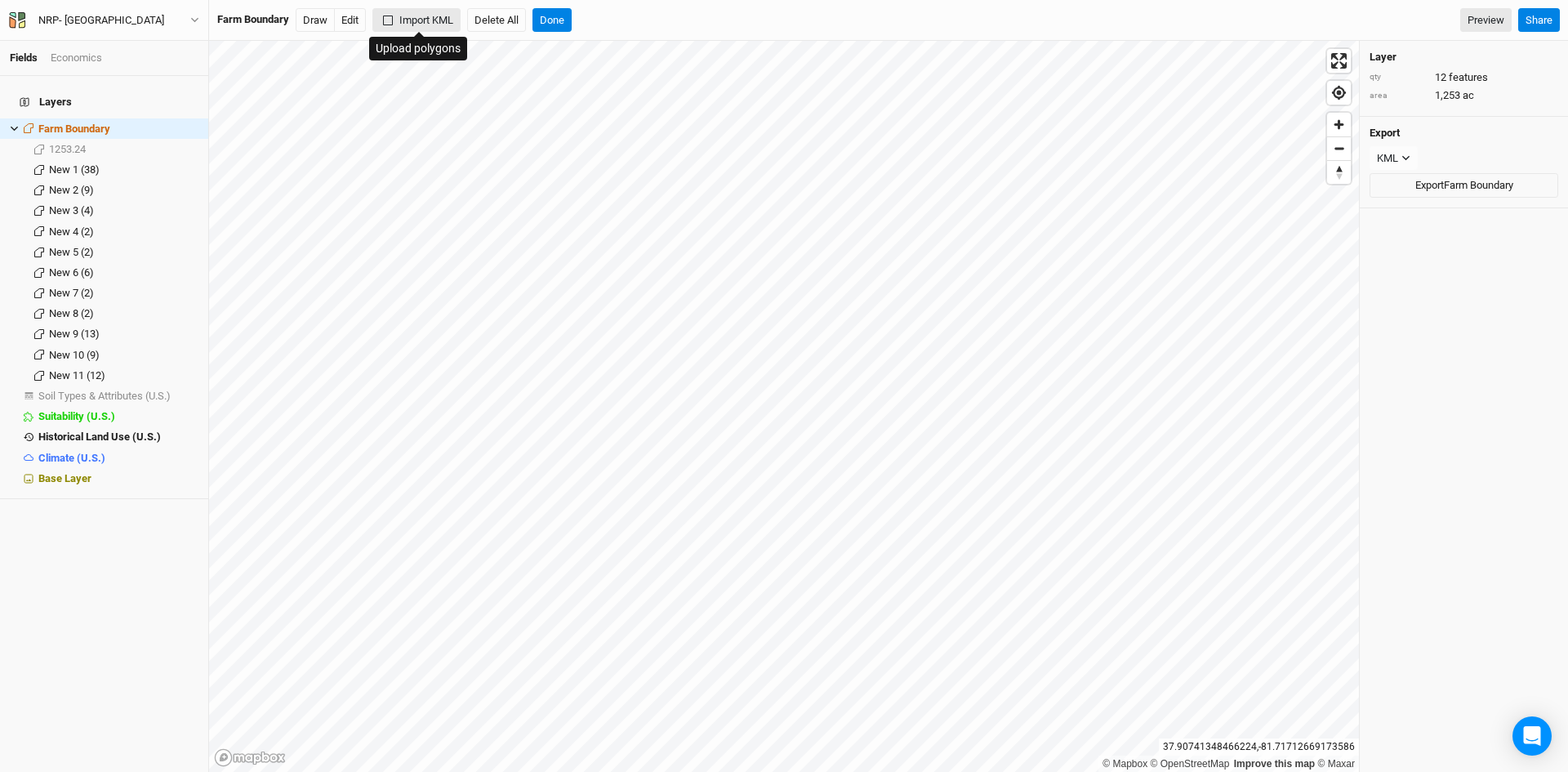
click at [426, 16] on button "Import KML" at bounding box center [416, 21] width 88 height 25
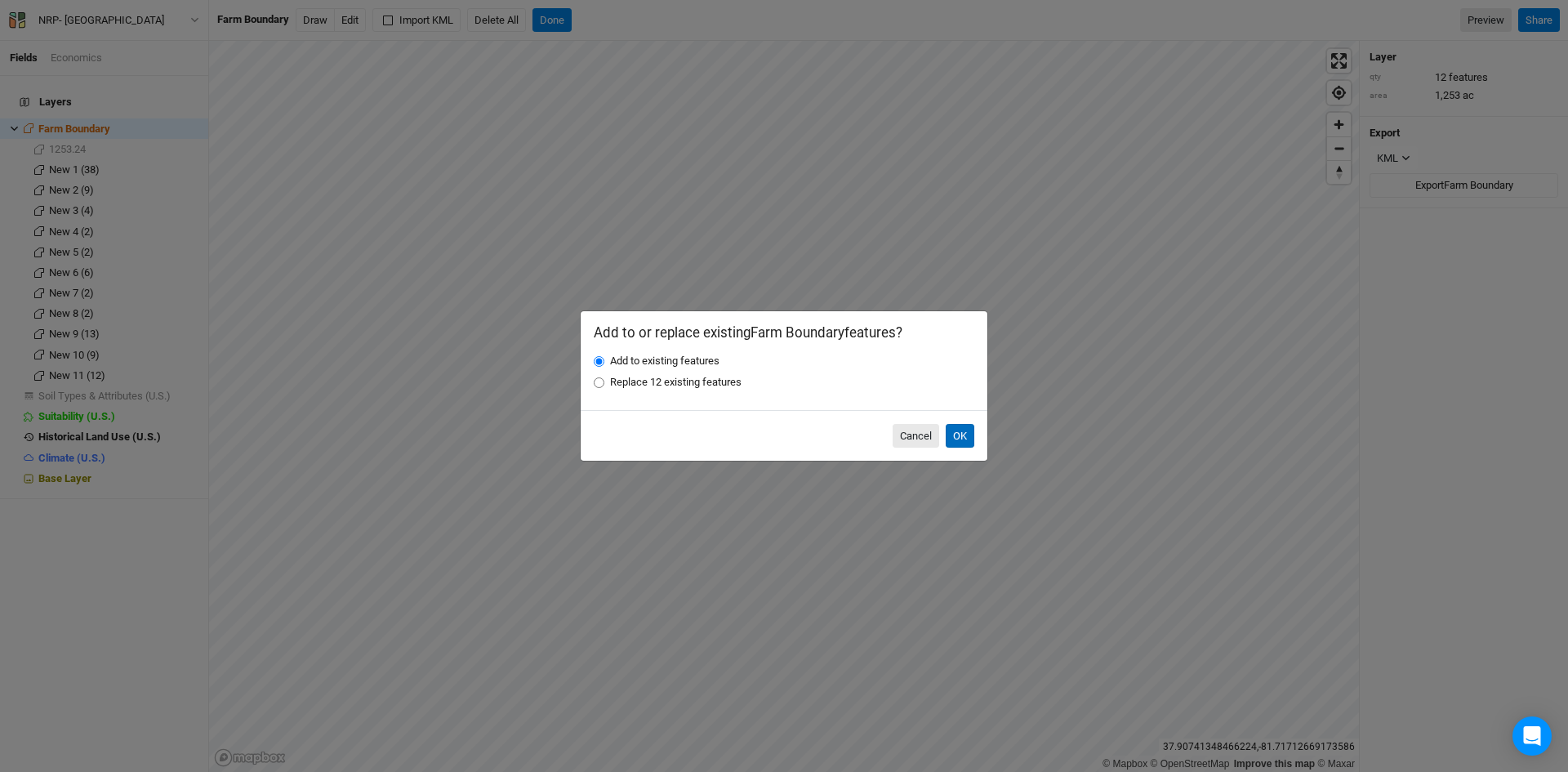
click at [962, 435] on button "OK" at bounding box center [960, 437] width 29 height 25
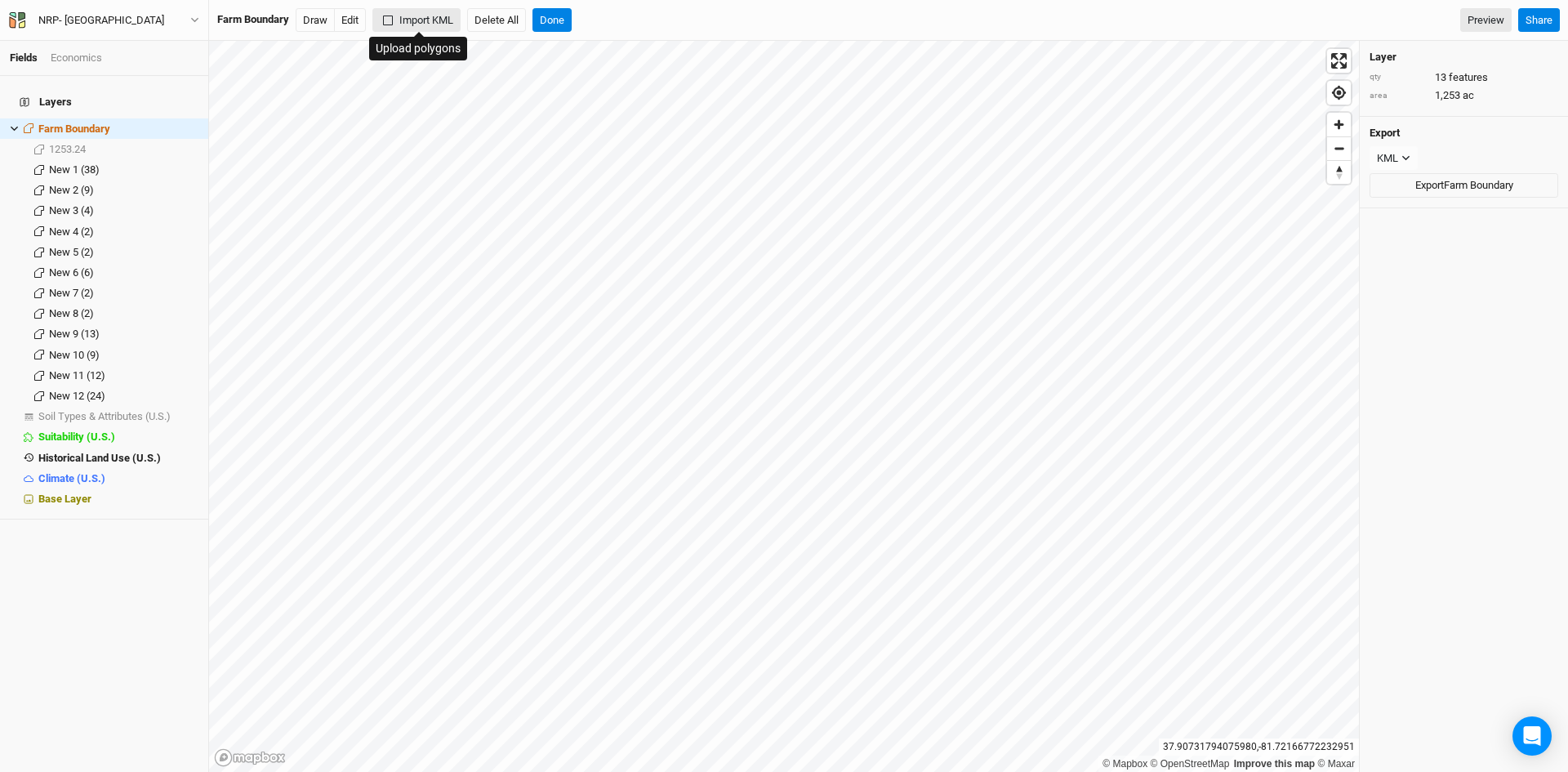
click at [413, 16] on button "Import KML" at bounding box center [416, 21] width 88 height 25
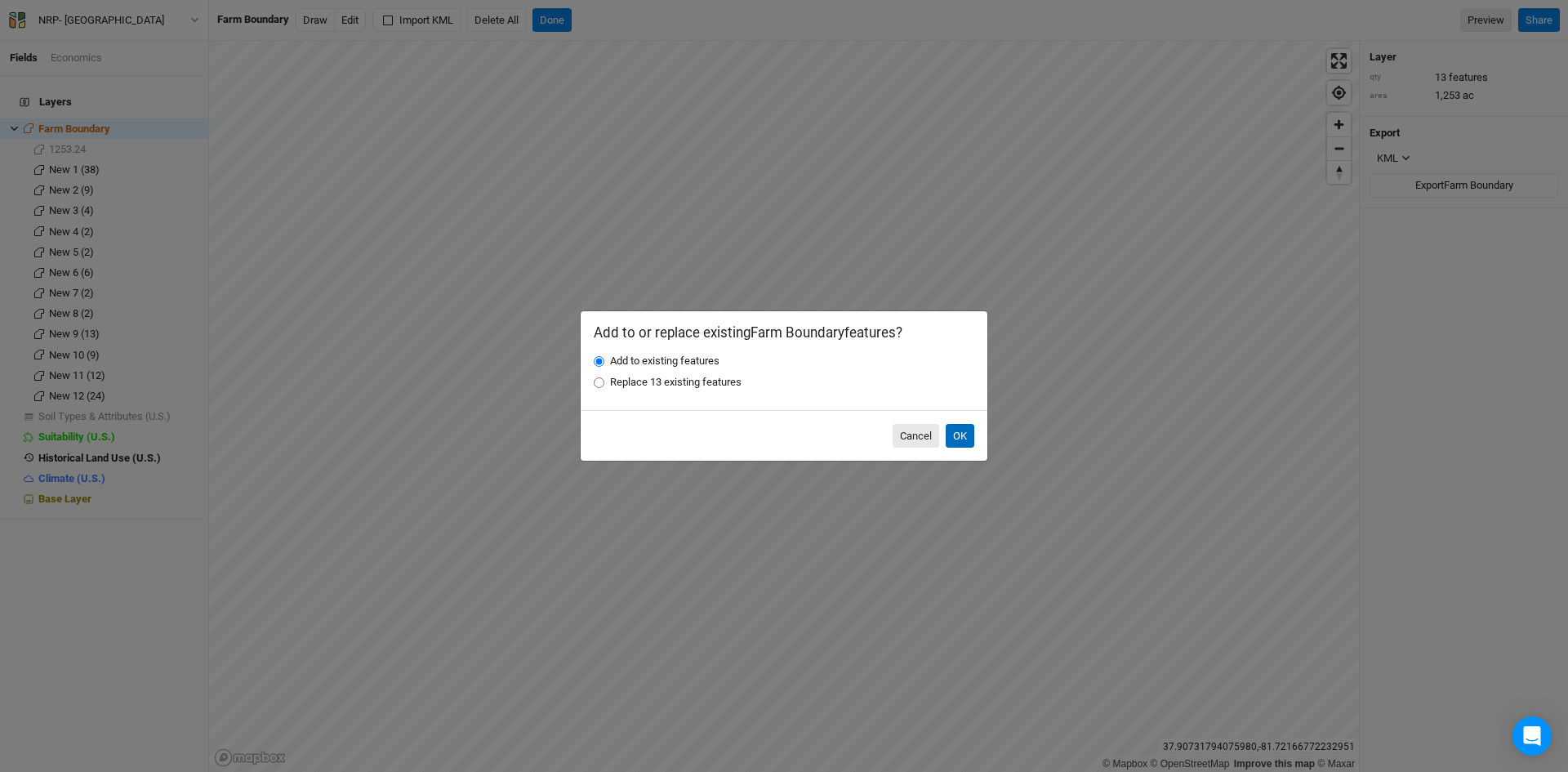
click at [956, 430] on button "OK" at bounding box center [960, 437] width 29 height 25
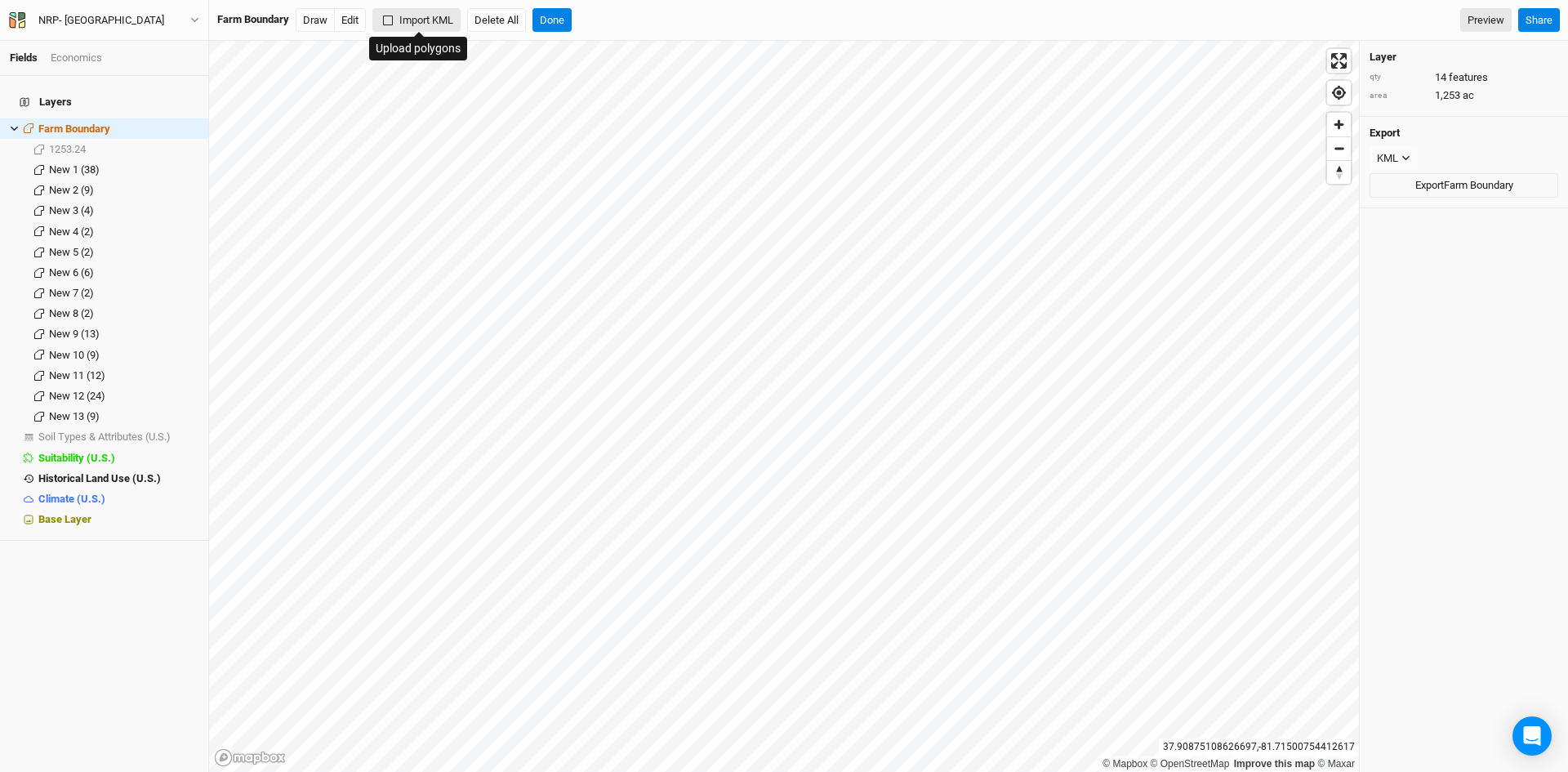
click at [443, 22] on button "Import KML" at bounding box center [416, 21] width 88 height 25
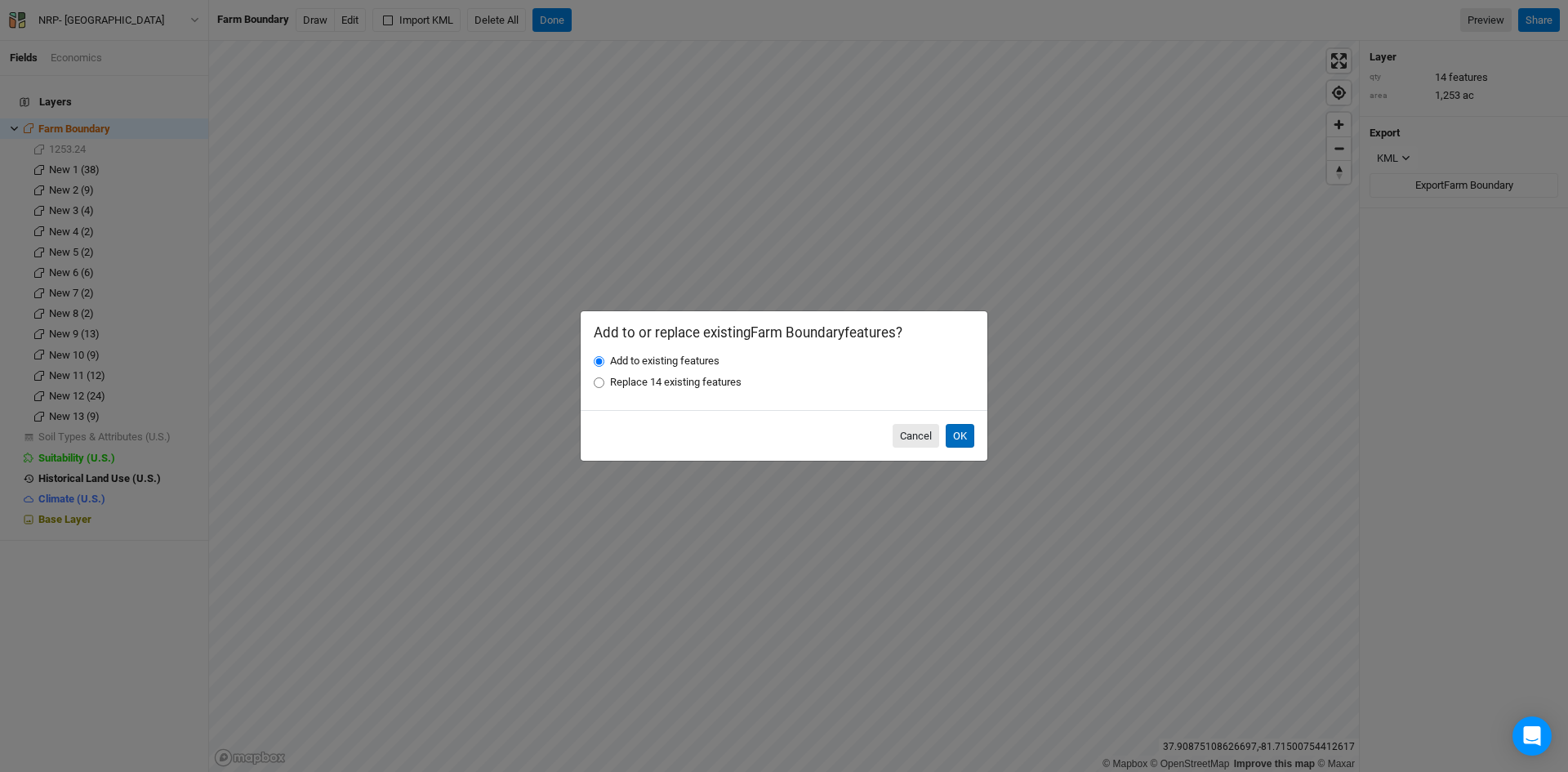
click at [957, 437] on button "OK" at bounding box center [960, 437] width 29 height 25
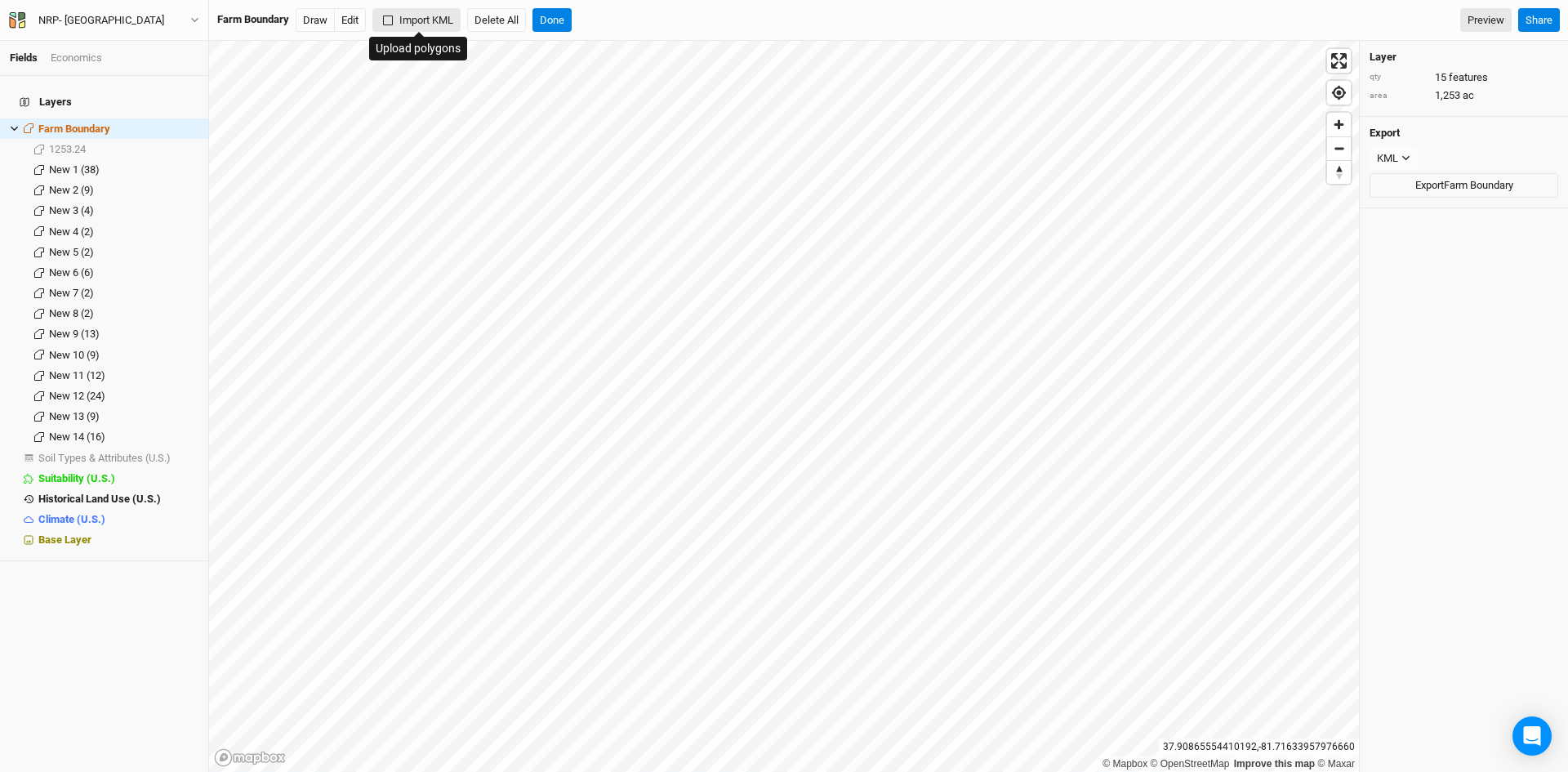
click at [435, 16] on button "Import KML" at bounding box center [416, 21] width 88 height 25
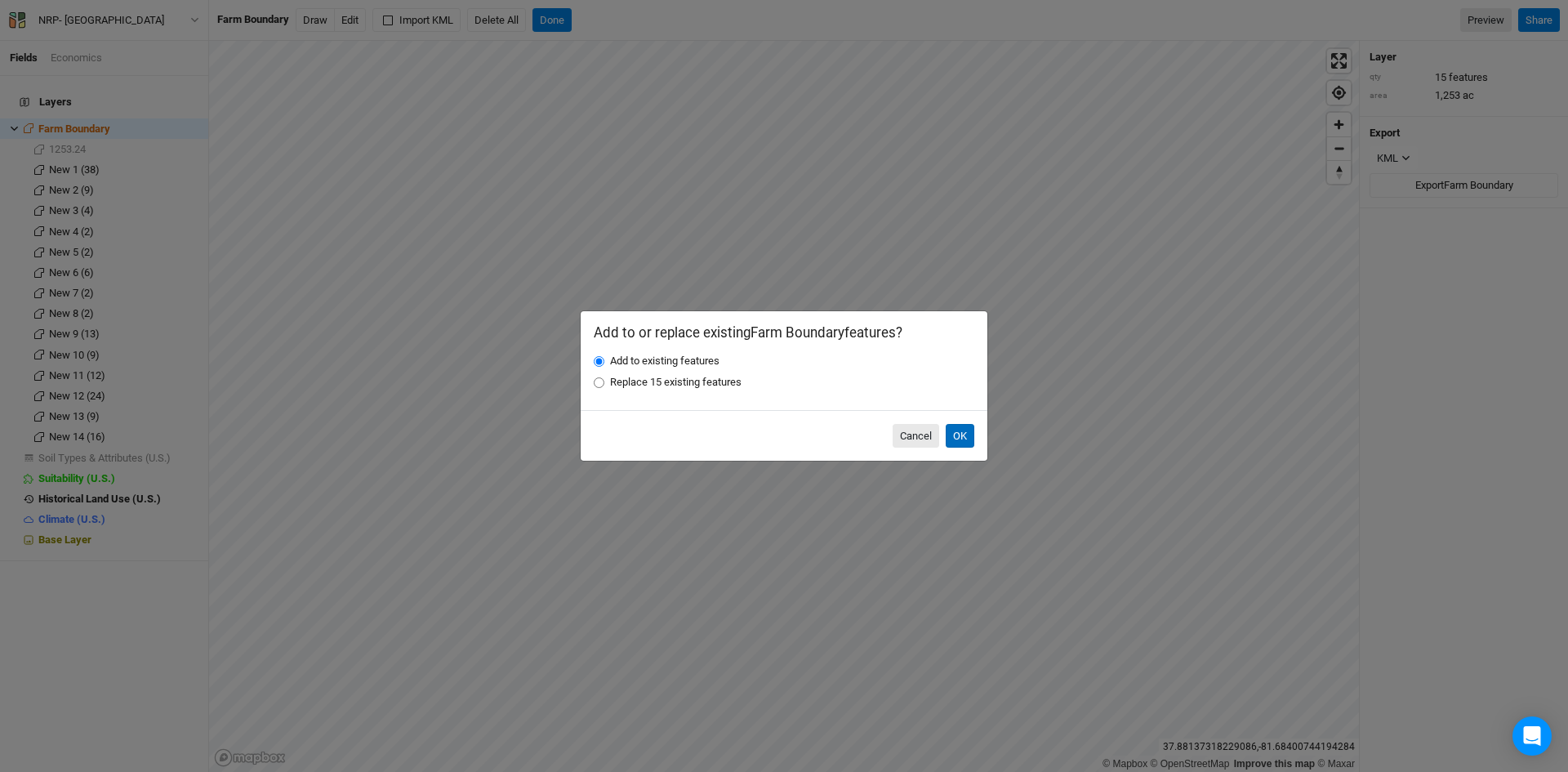
click at [965, 438] on button "OK" at bounding box center [960, 437] width 29 height 25
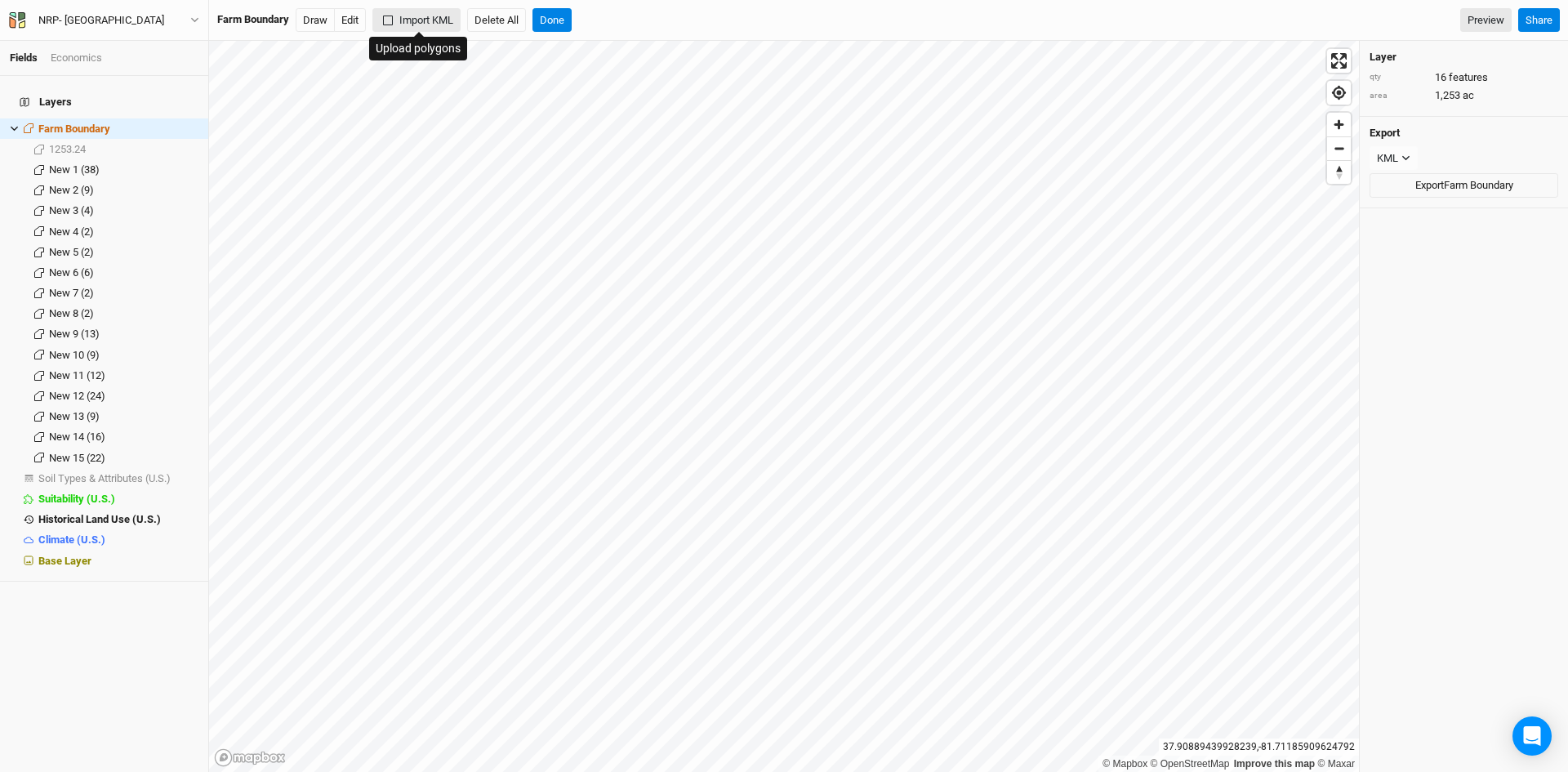
click at [431, 15] on button "Import KML" at bounding box center [416, 21] width 88 height 25
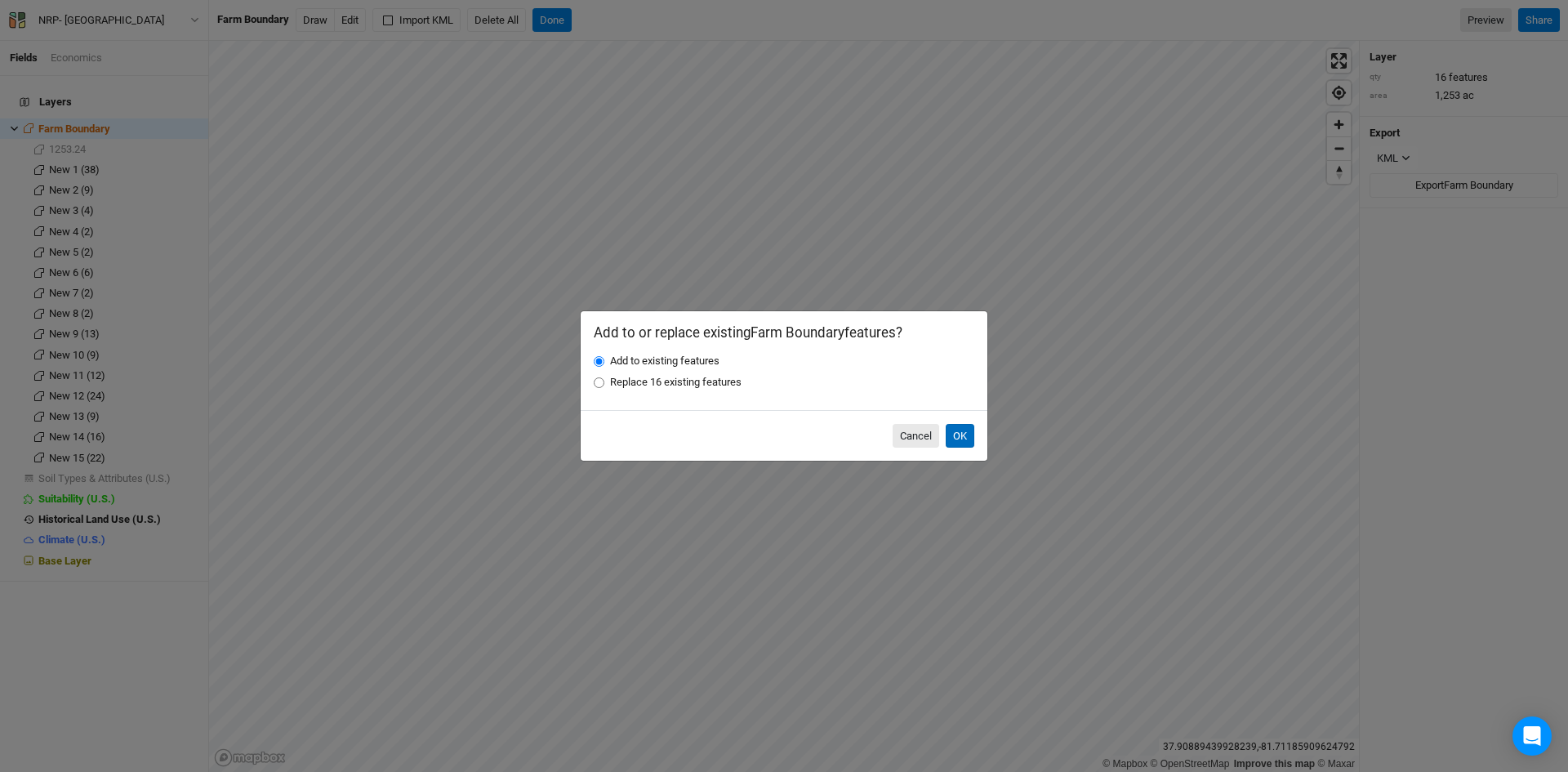
click at [962, 429] on button "OK" at bounding box center [960, 437] width 29 height 25
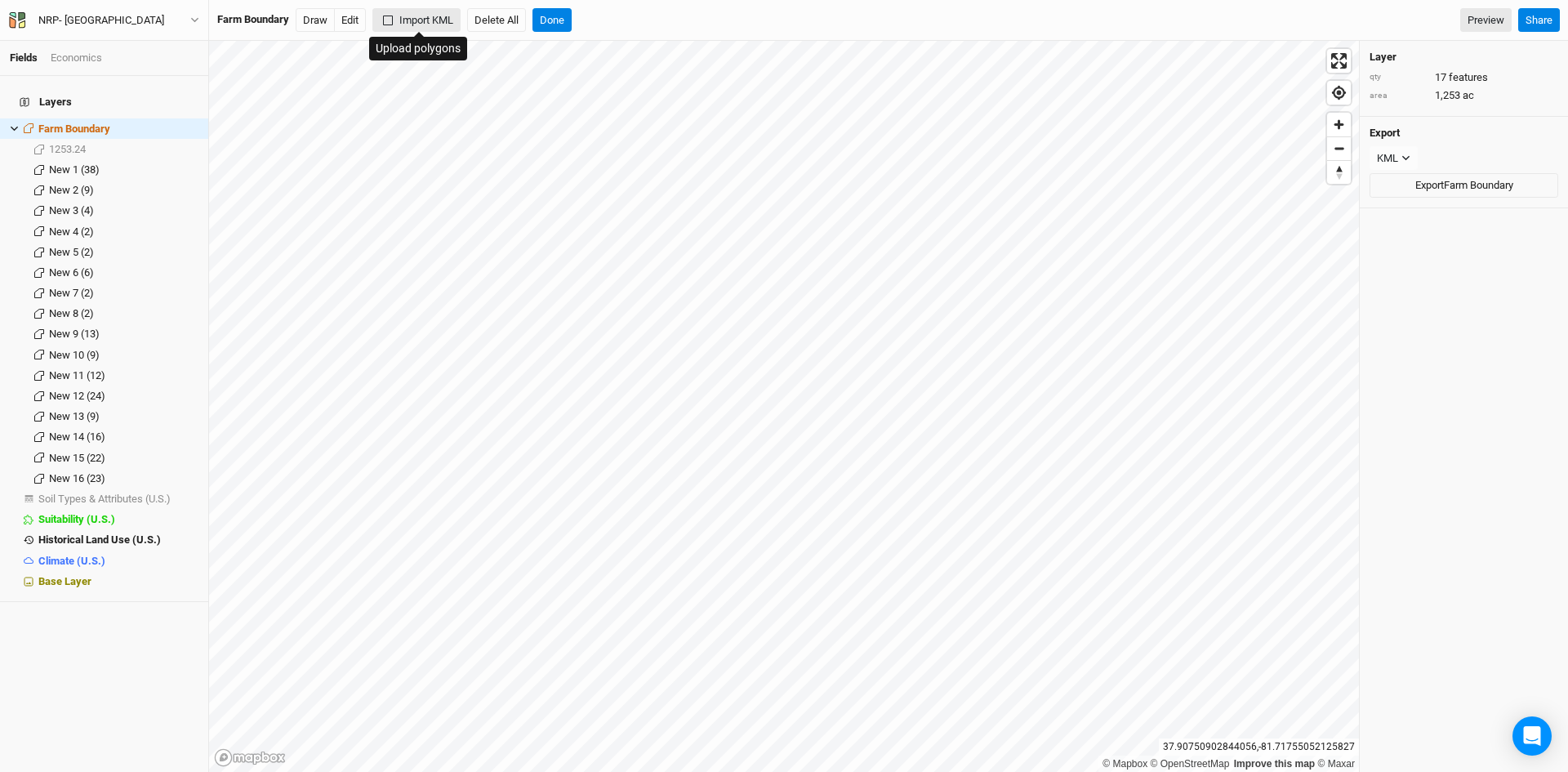
click at [418, 15] on button "Import KML" at bounding box center [416, 21] width 88 height 25
click at [431, 20] on button "Import KML" at bounding box center [416, 21] width 88 height 25
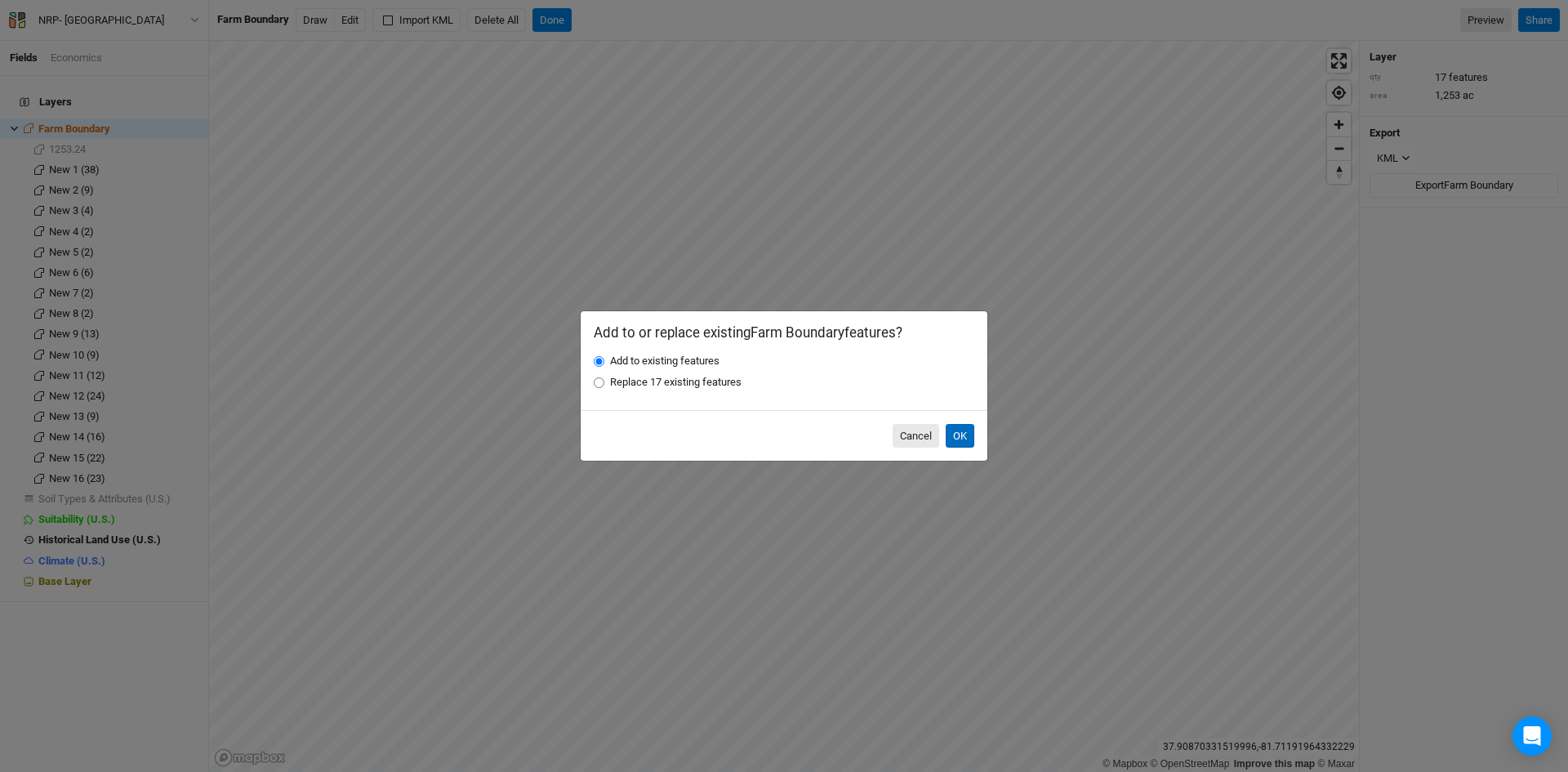
click at [959, 433] on button "OK" at bounding box center [960, 437] width 29 height 25
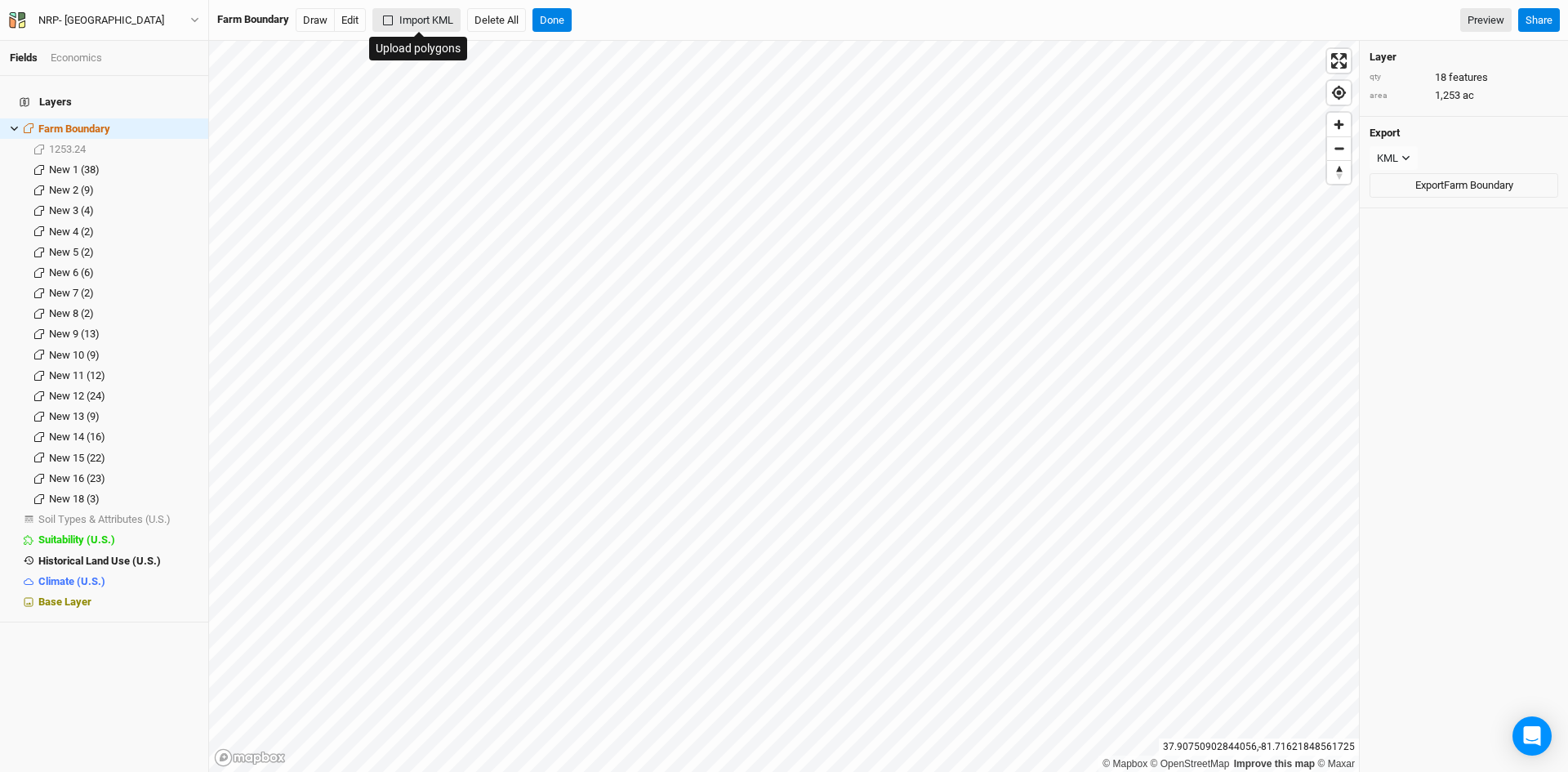
click at [435, 24] on button "Import KML" at bounding box center [416, 21] width 88 height 25
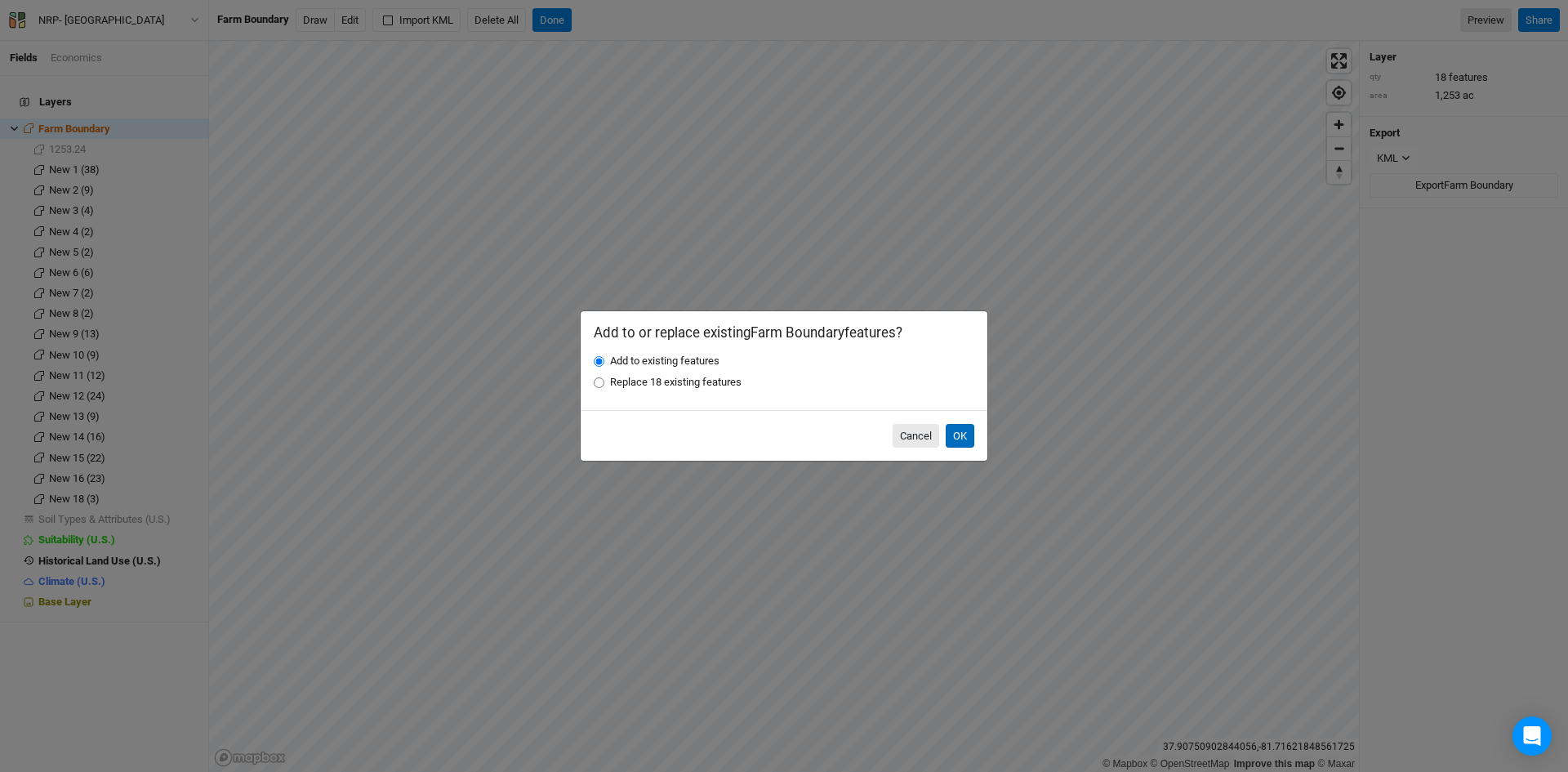
click at [962, 432] on button "OK" at bounding box center [960, 437] width 29 height 25
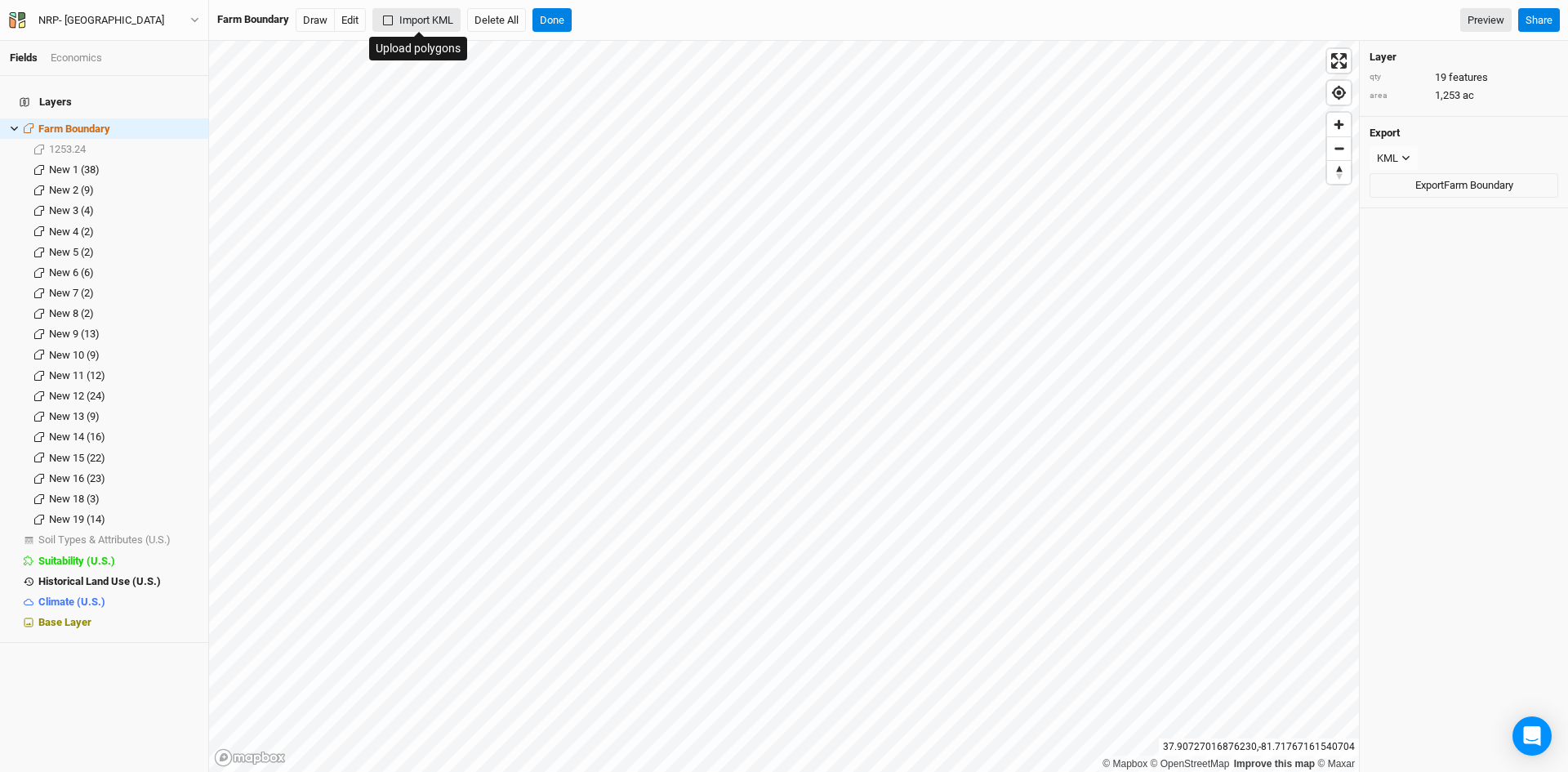
click at [436, 24] on button "Import KML" at bounding box center [416, 21] width 88 height 25
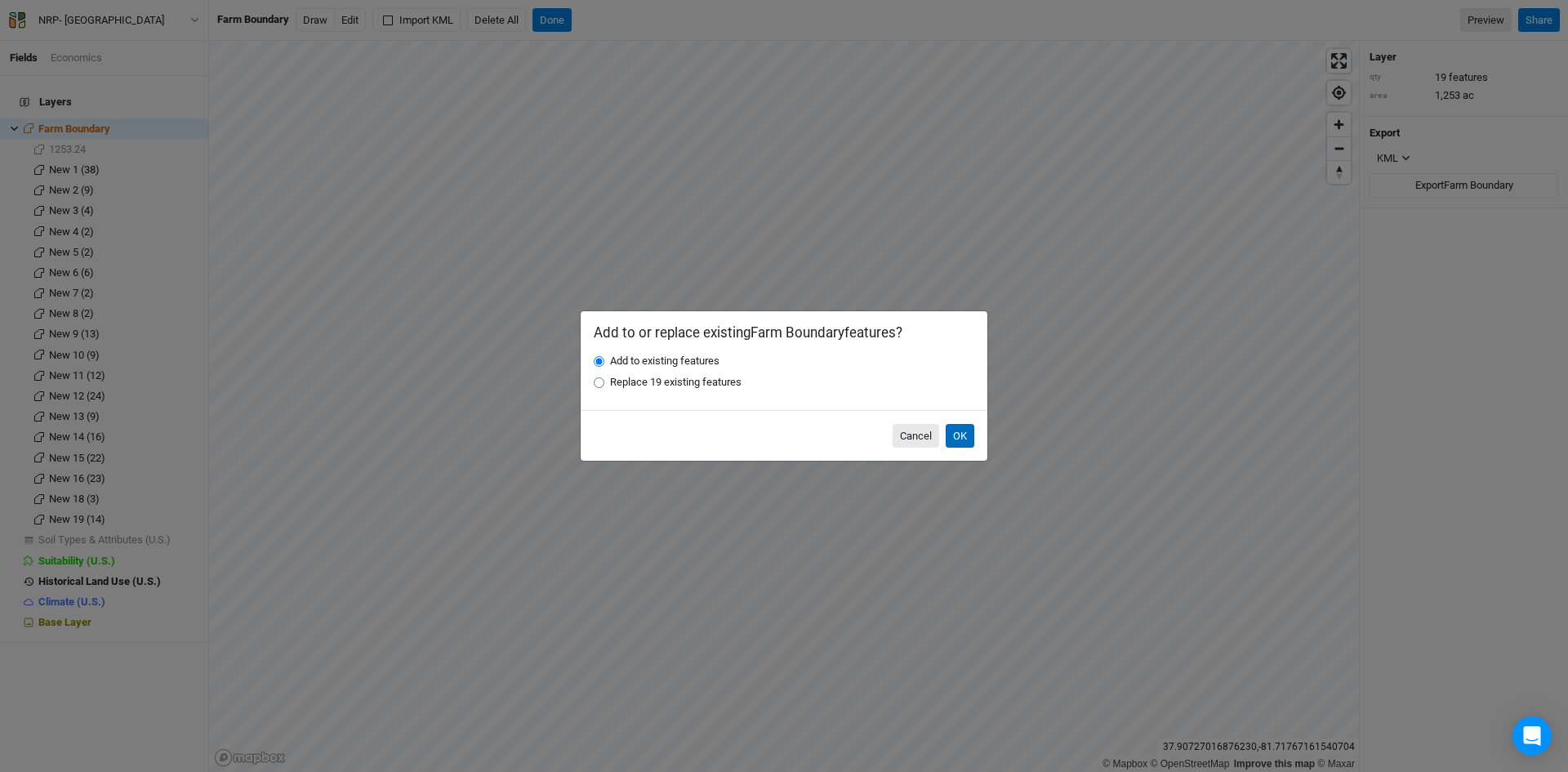
click at [954, 429] on button "OK" at bounding box center [960, 437] width 29 height 25
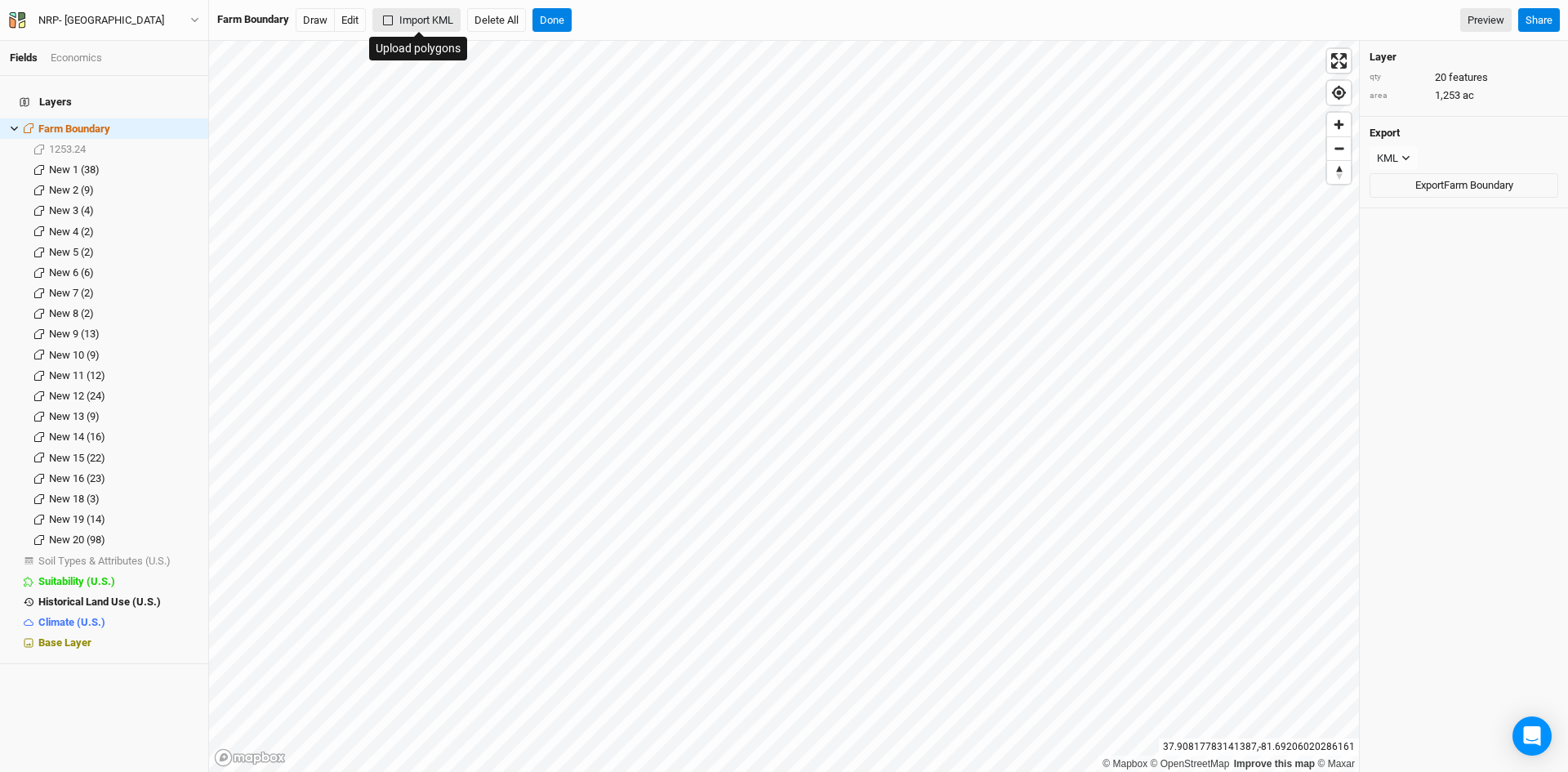
click at [445, 19] on button "Import KML" at bounding box center [416, 21] width 88 height 25
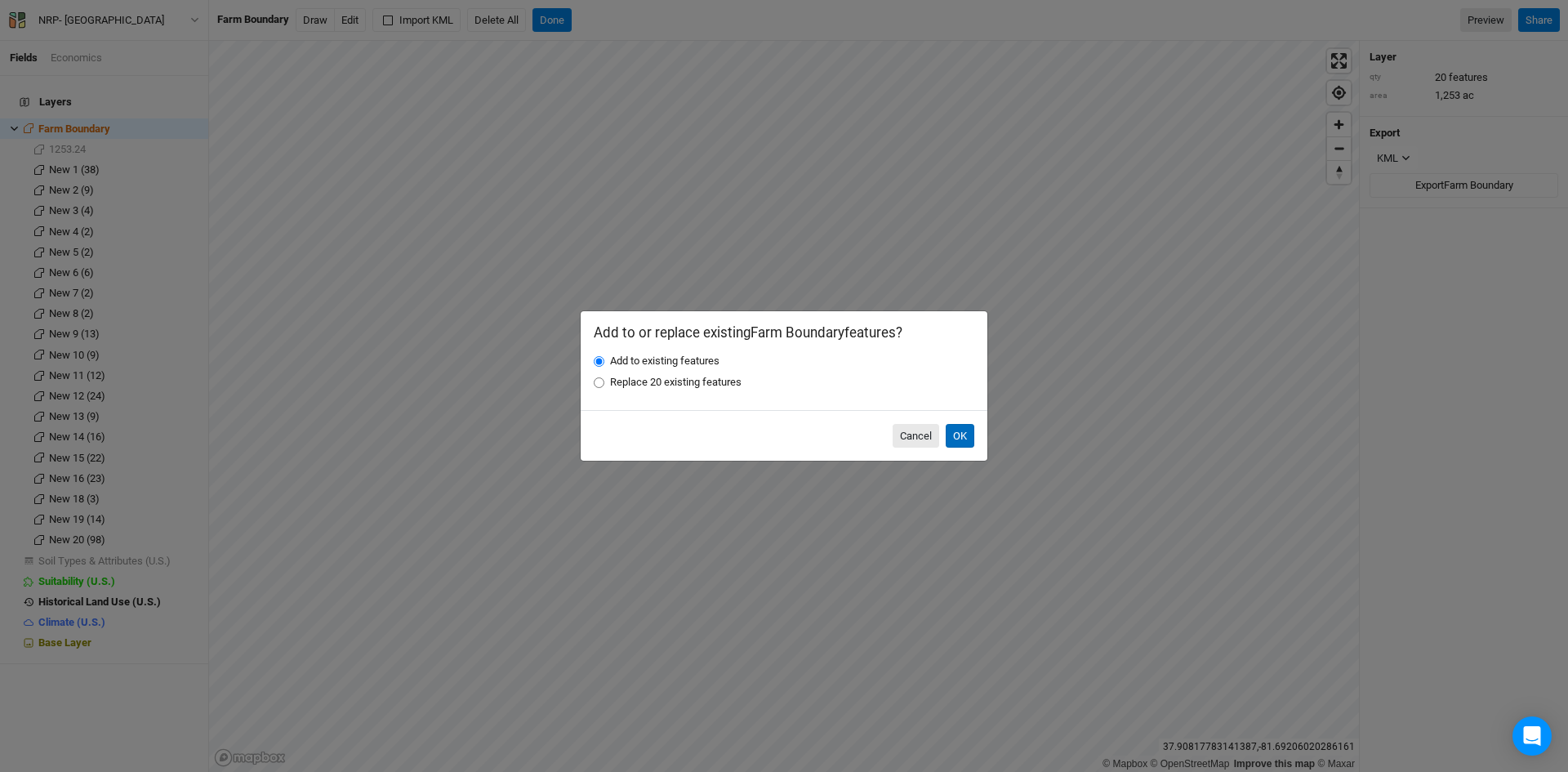
click at [961, 434] on button "OK" at bounding box center [960, 437] width 29 height 25
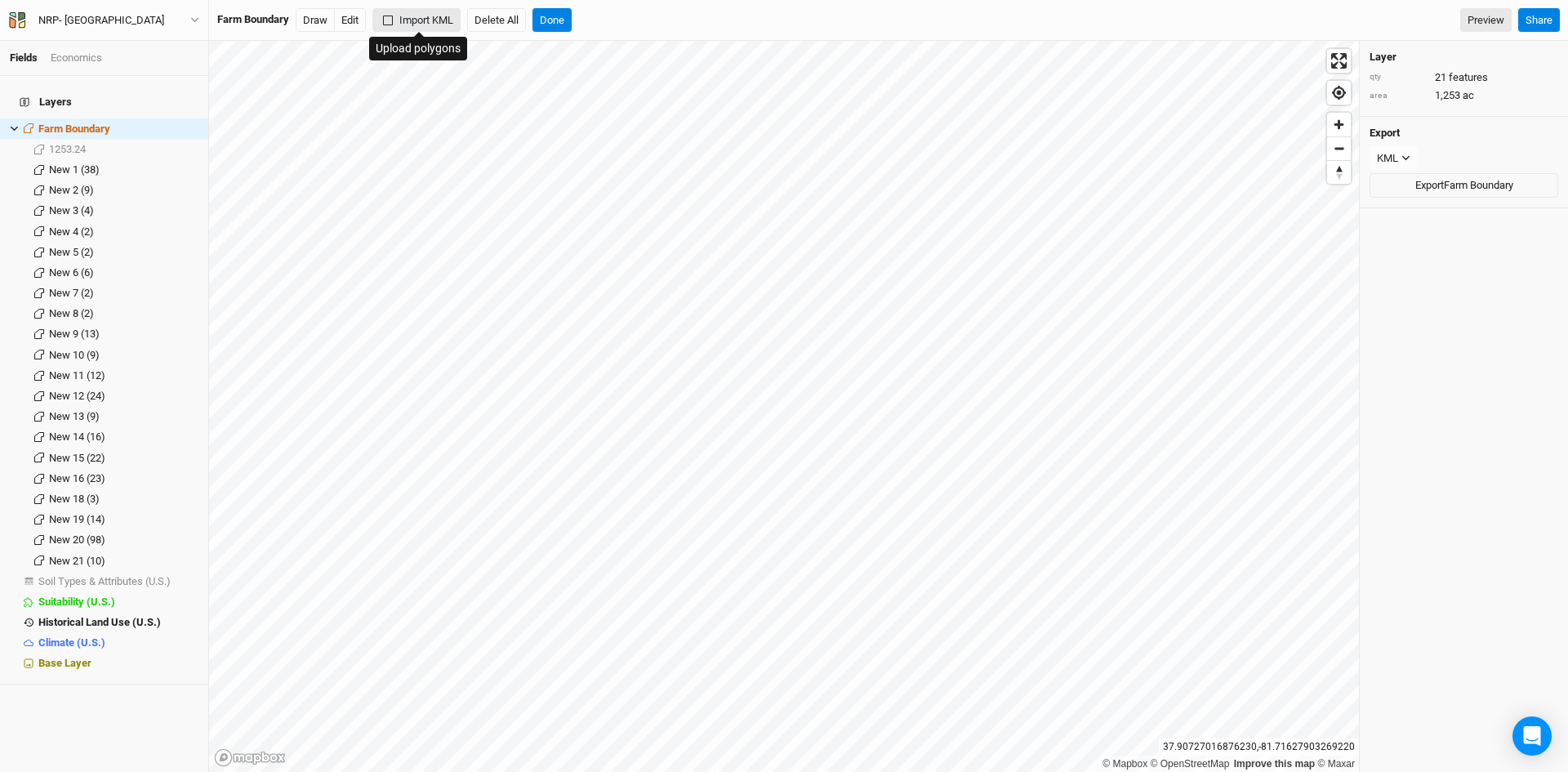
click at [431, 20] on button "Import KML" at bounding box center [416, 21] width 88 height 25
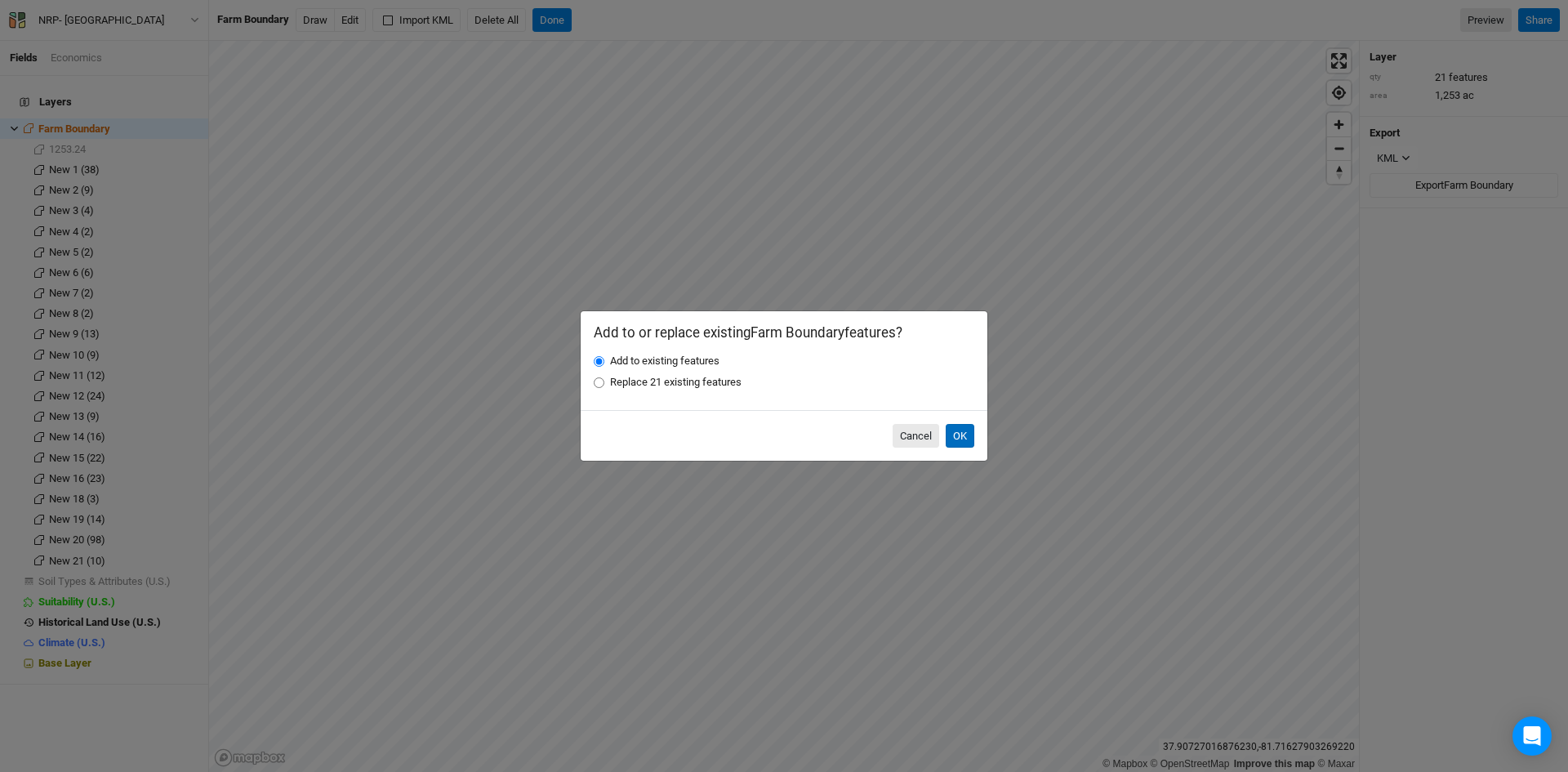
click at [953, 437] on button "OK" at bounding box center [960, 437] width 29 height 25
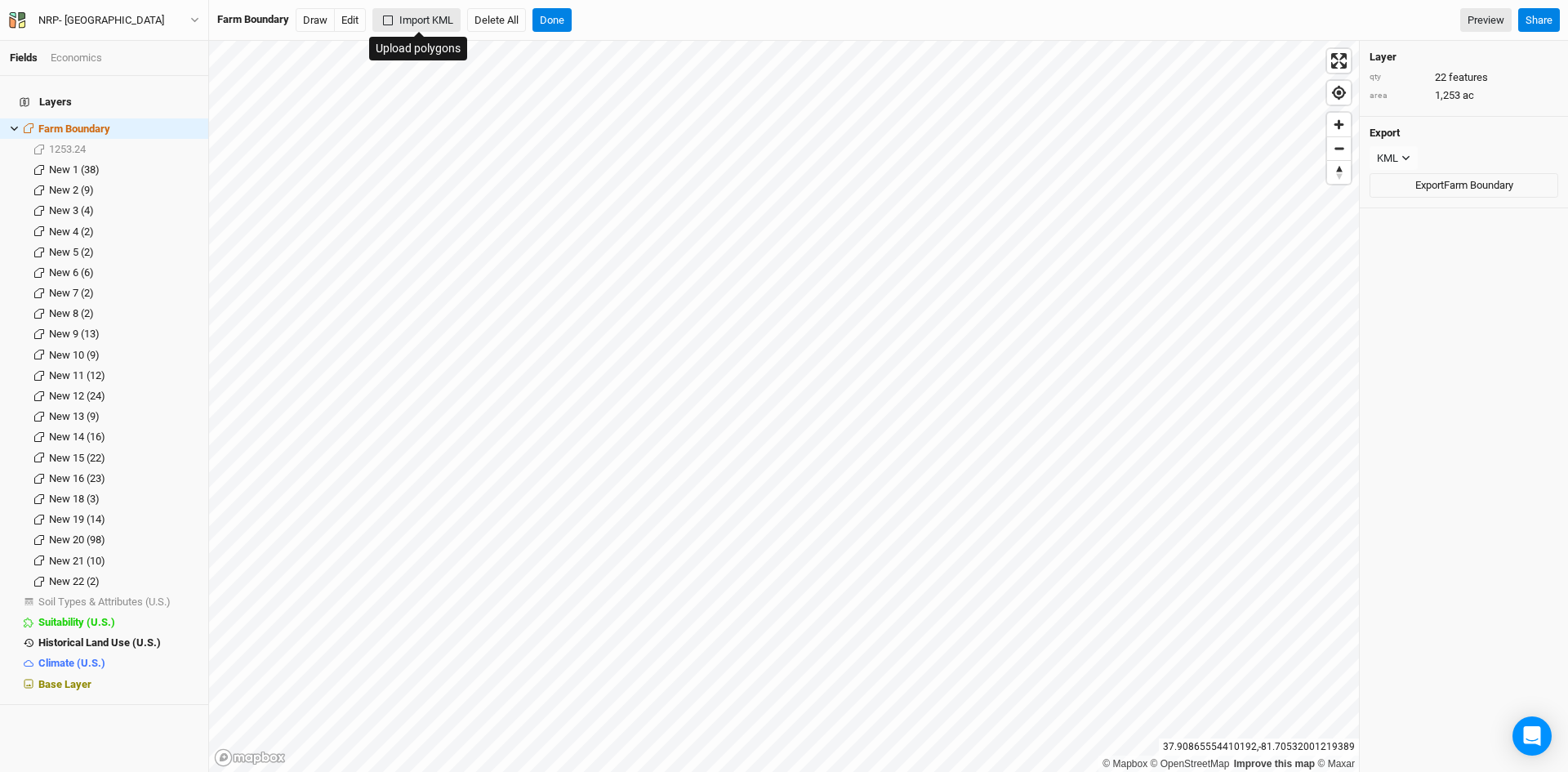
click at [416, 12] on button "Import KML" at bounding box center [416, 21] width 88 height 25
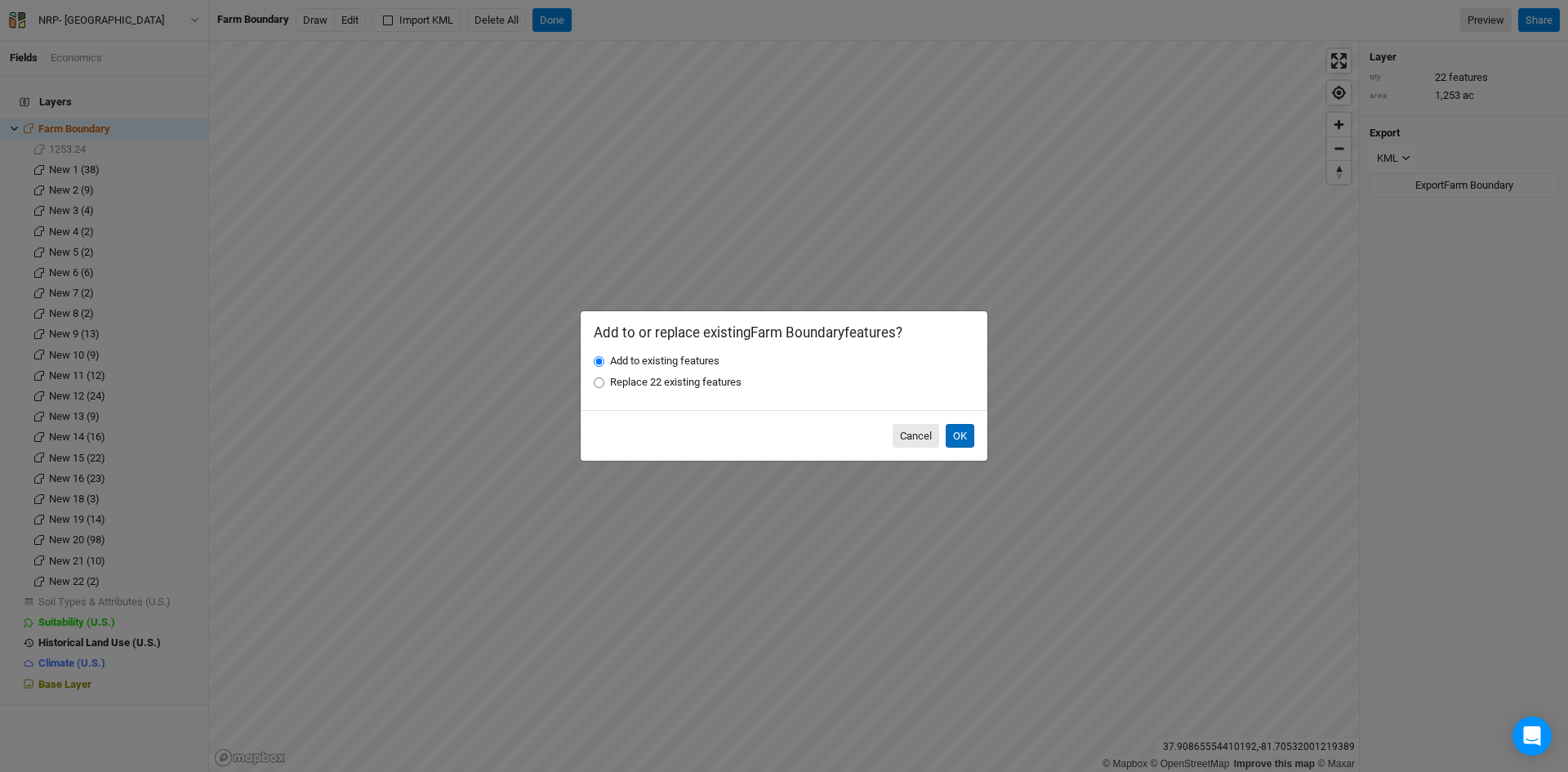
click at [962, 428] on button "OK" at bounding box center [960, 437] width 29 height 25
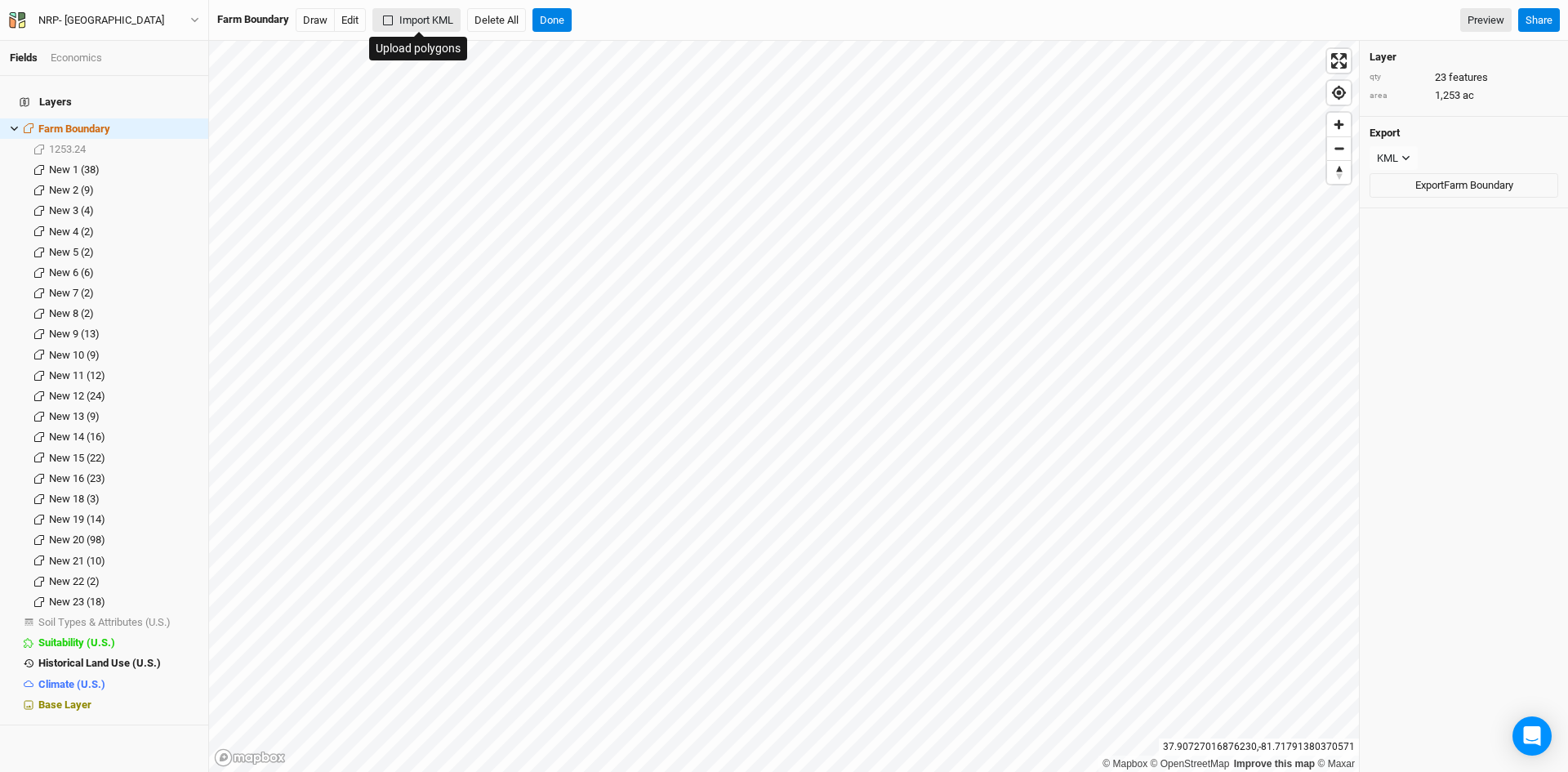
click at [435, 14] on button "Import KML" at bounding box center [416, 21] width 88 height 25
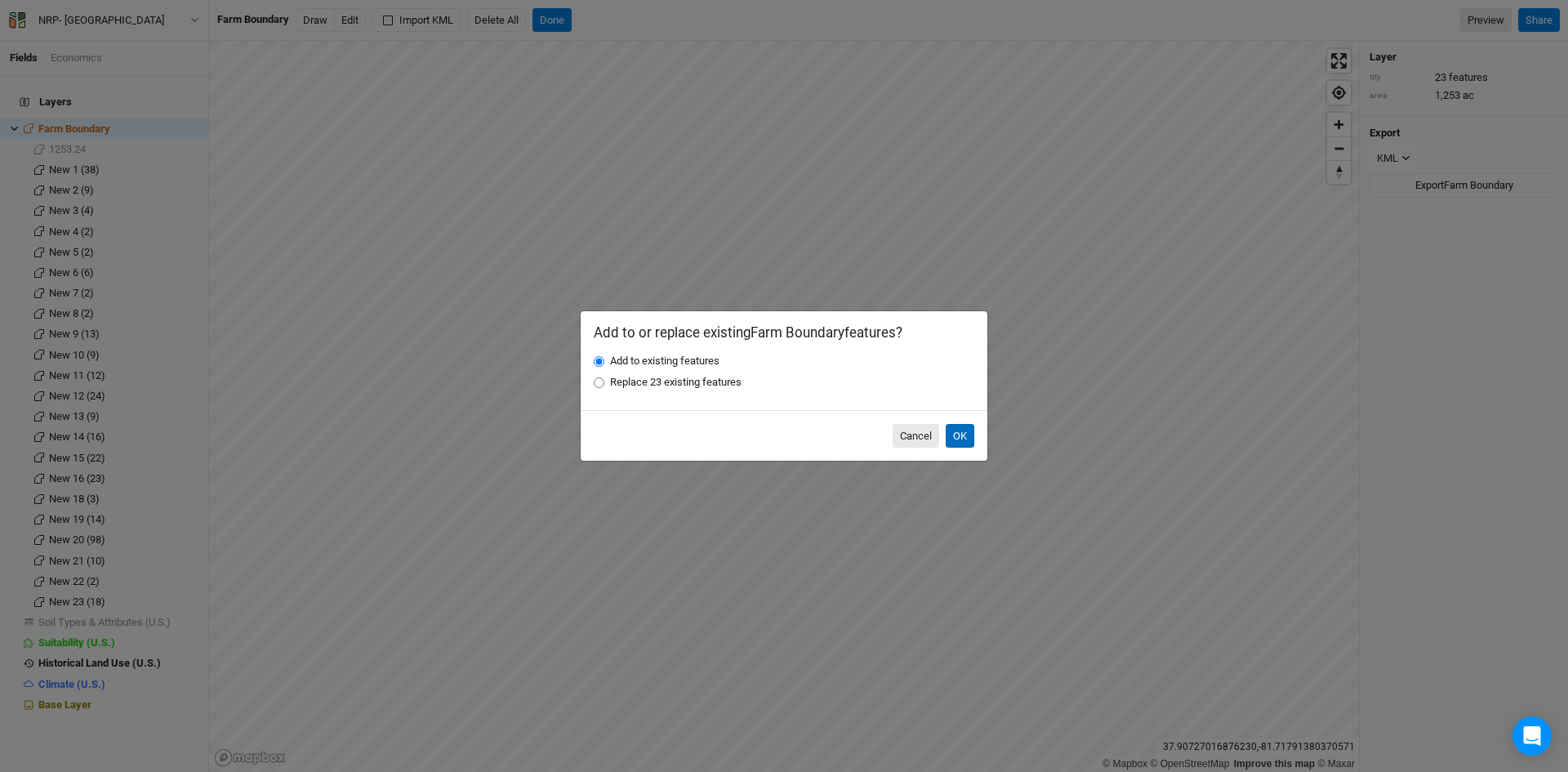
click at [959, 424] on button "OK" at bounding box center [960, 437] width 29 height 25
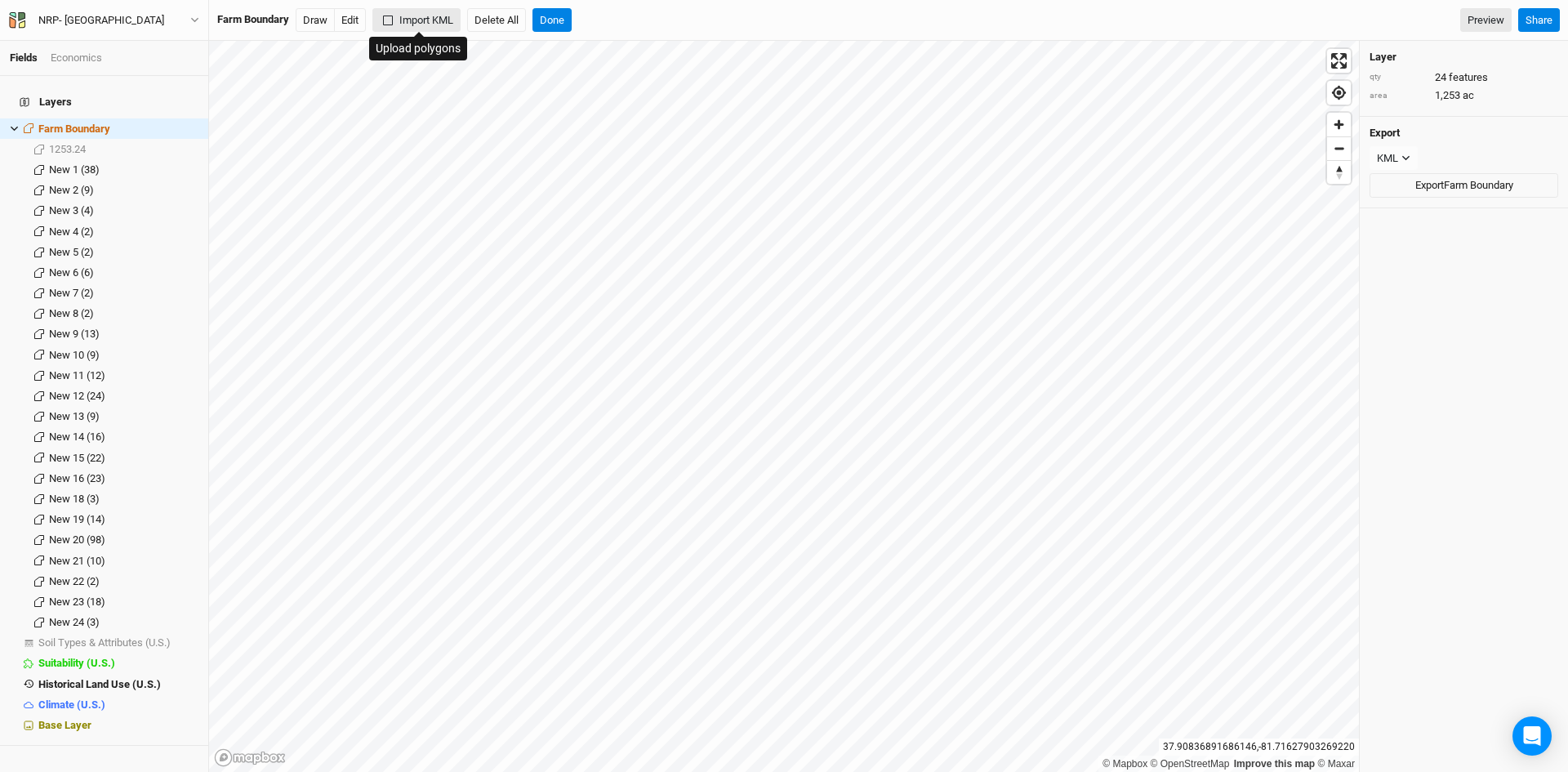
click at [426, 20] on button "Import KML" at bounding box center [416, 21] width 88 height 25
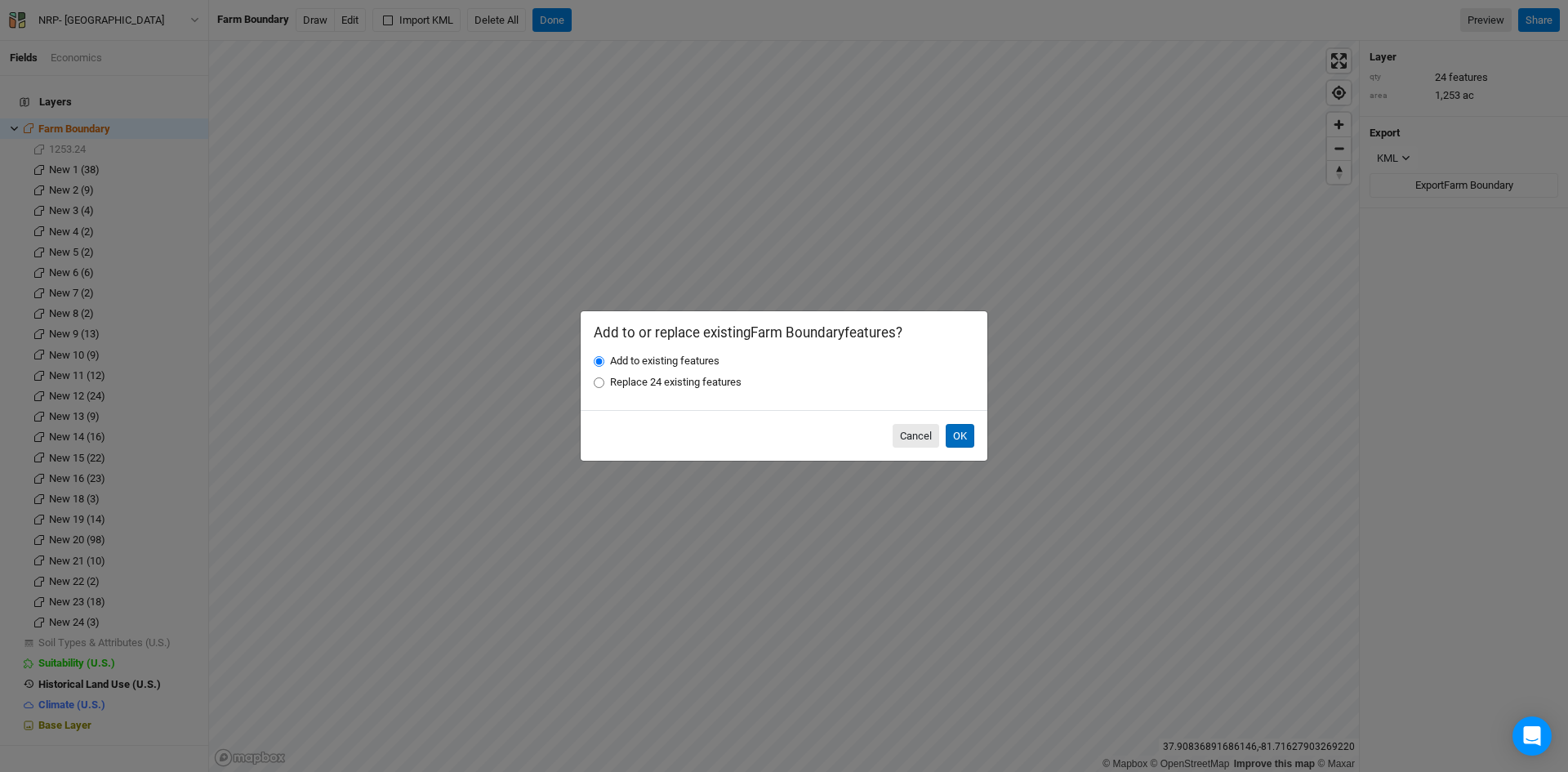
click at [962, 435] on button "OK" at bounding box center [960, 437] width 29 height 25
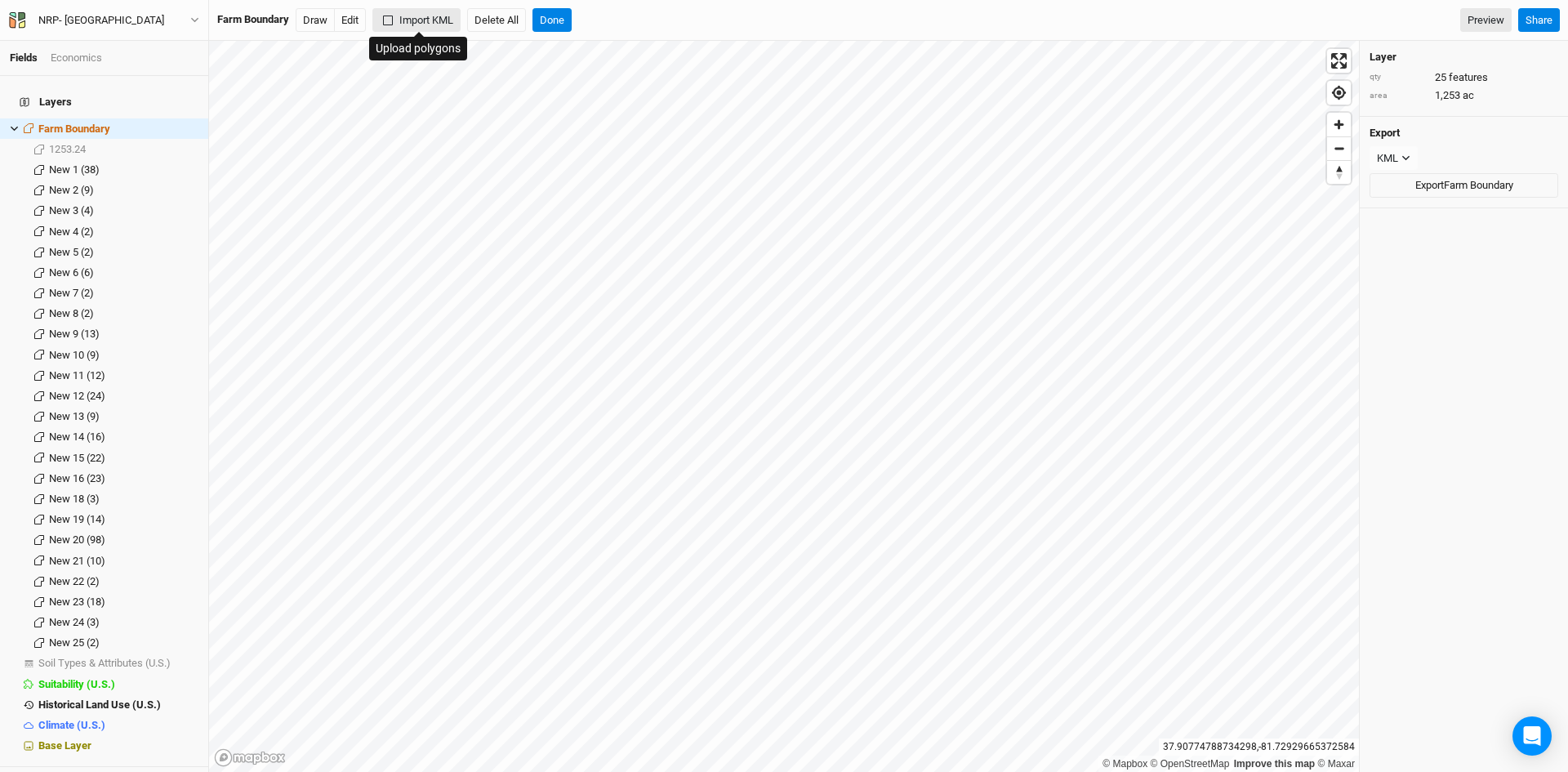
click at [402, 22] on button "Import KML" at bounding box center [416, 21] width 88 height 25
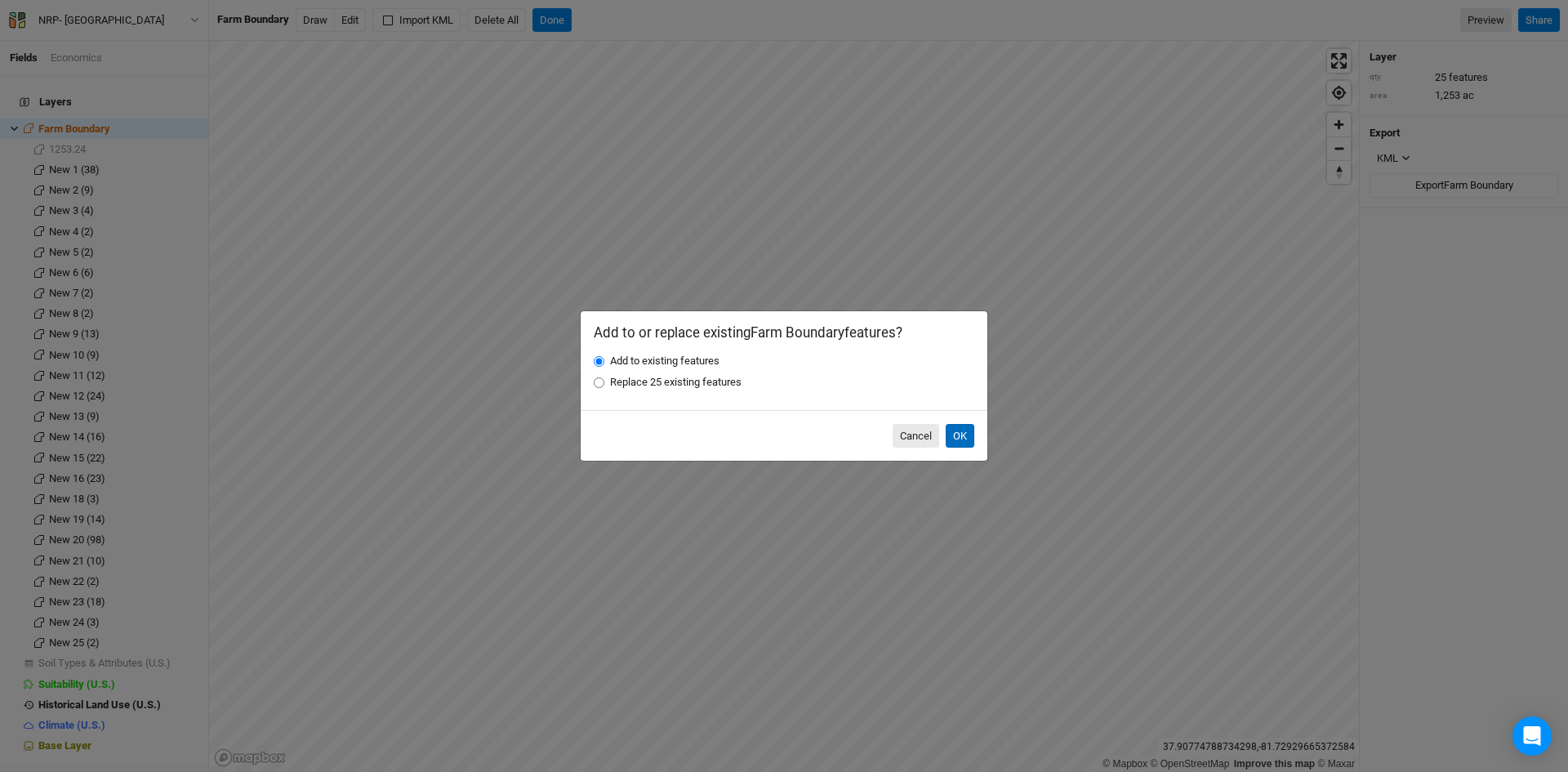
click at [964, 433] on button "OK" at bounding box center [960, 437] width 29 height 25
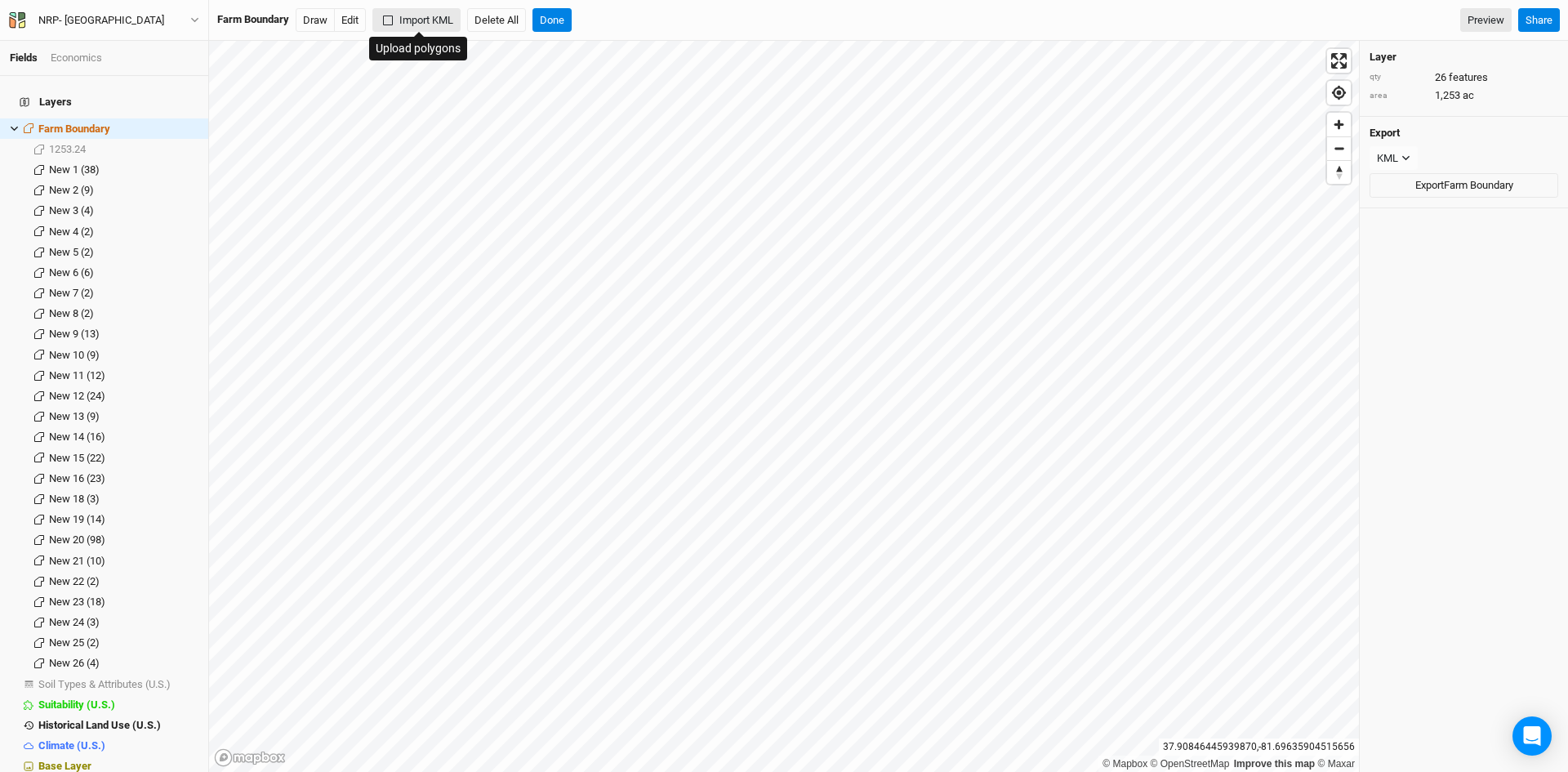
click at [424, 15] on button "Import KML" at bounding box center [416, 21] width 88 height 25
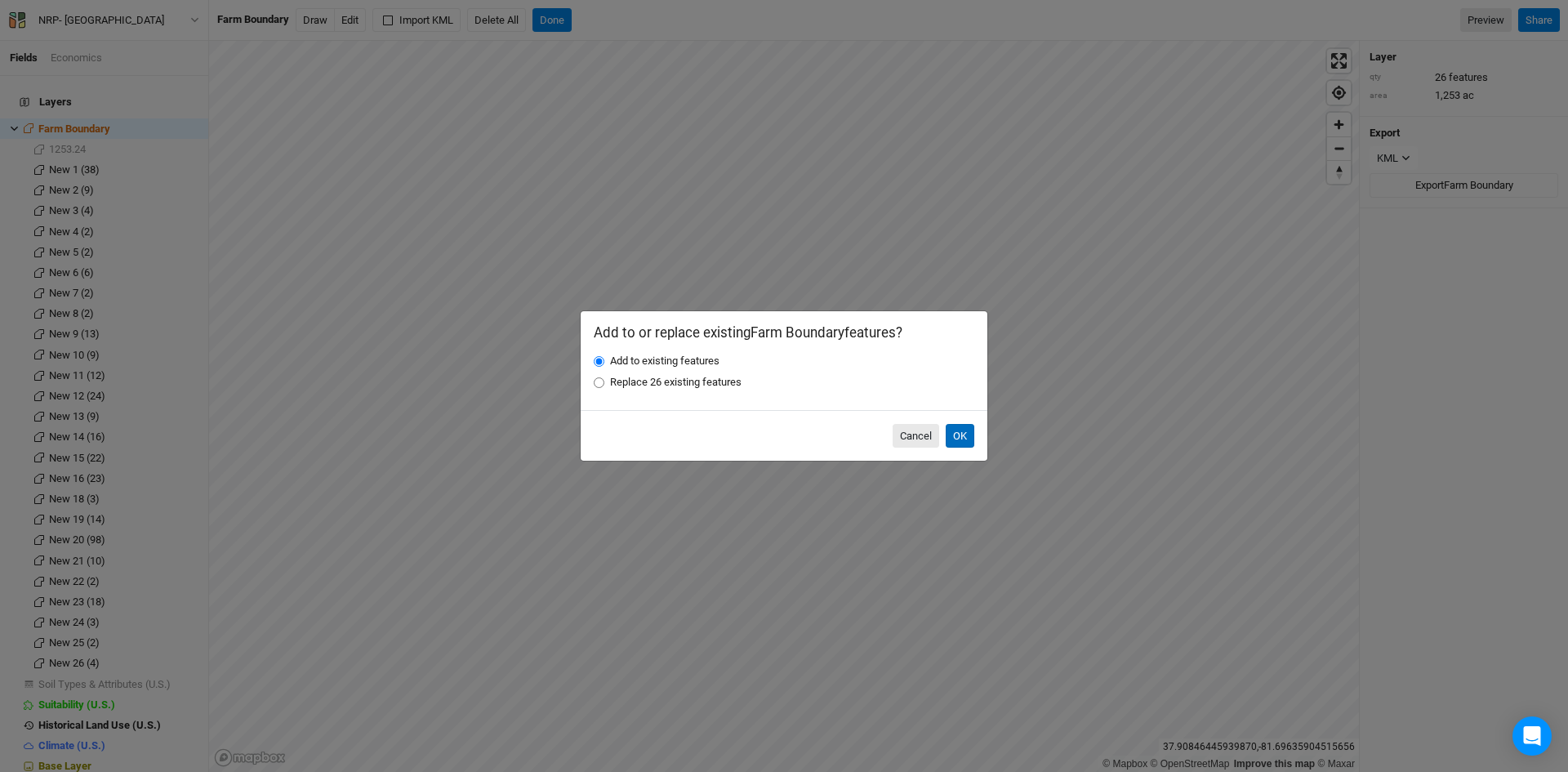
click at [955, 433] on button "OK" at bounding box center [960, 437] width 29 height 25
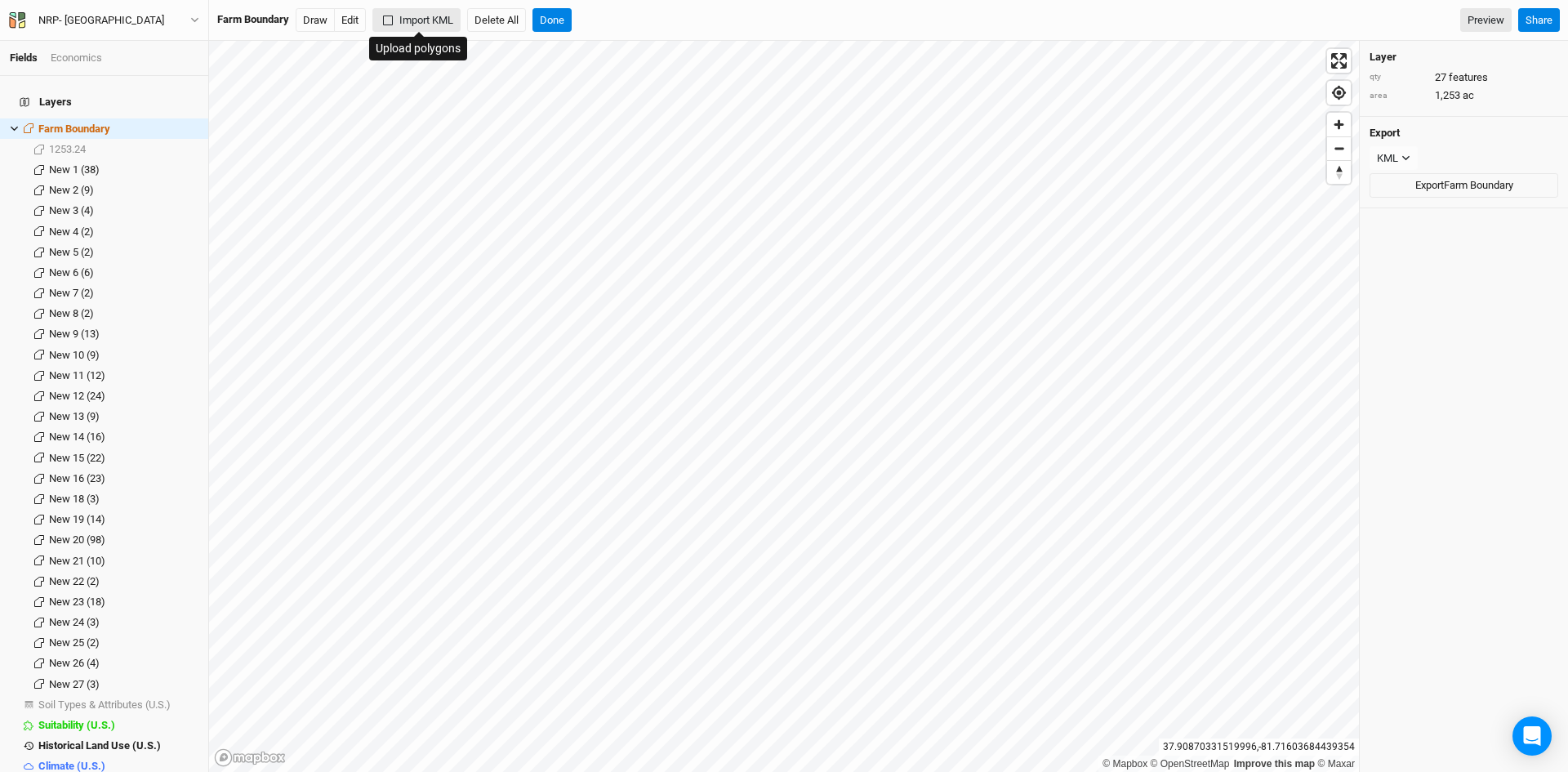
click at [418, 17] on button "Import KML" at bounding box center [416, 21] width 88 height 25
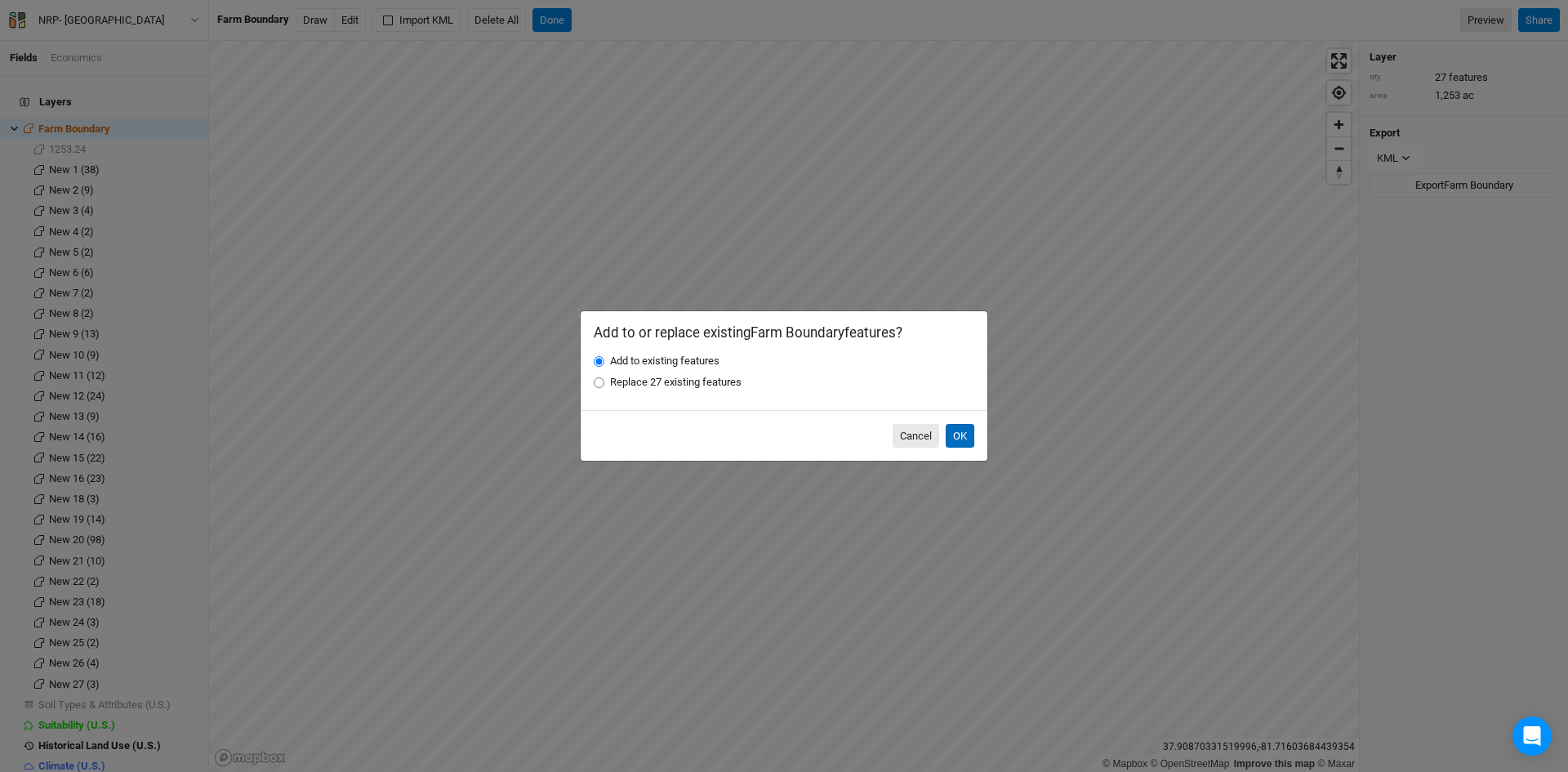
click at [962, 428] on button "OK" at bounding box center [960, 437] width 29 height 25
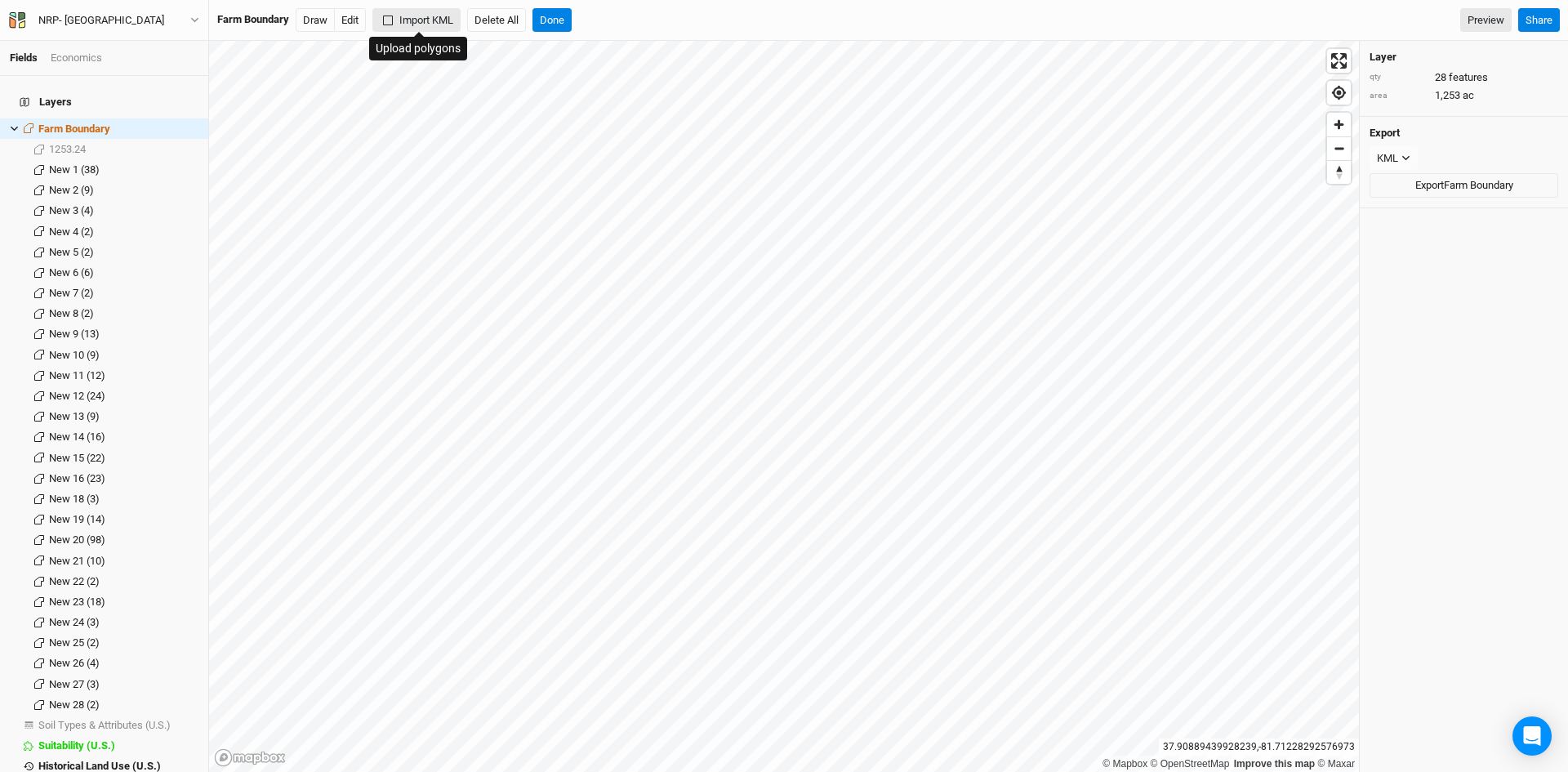
click at [416, 11] on button "Import KML" at bounding box center [416, 21] width 88 height 25
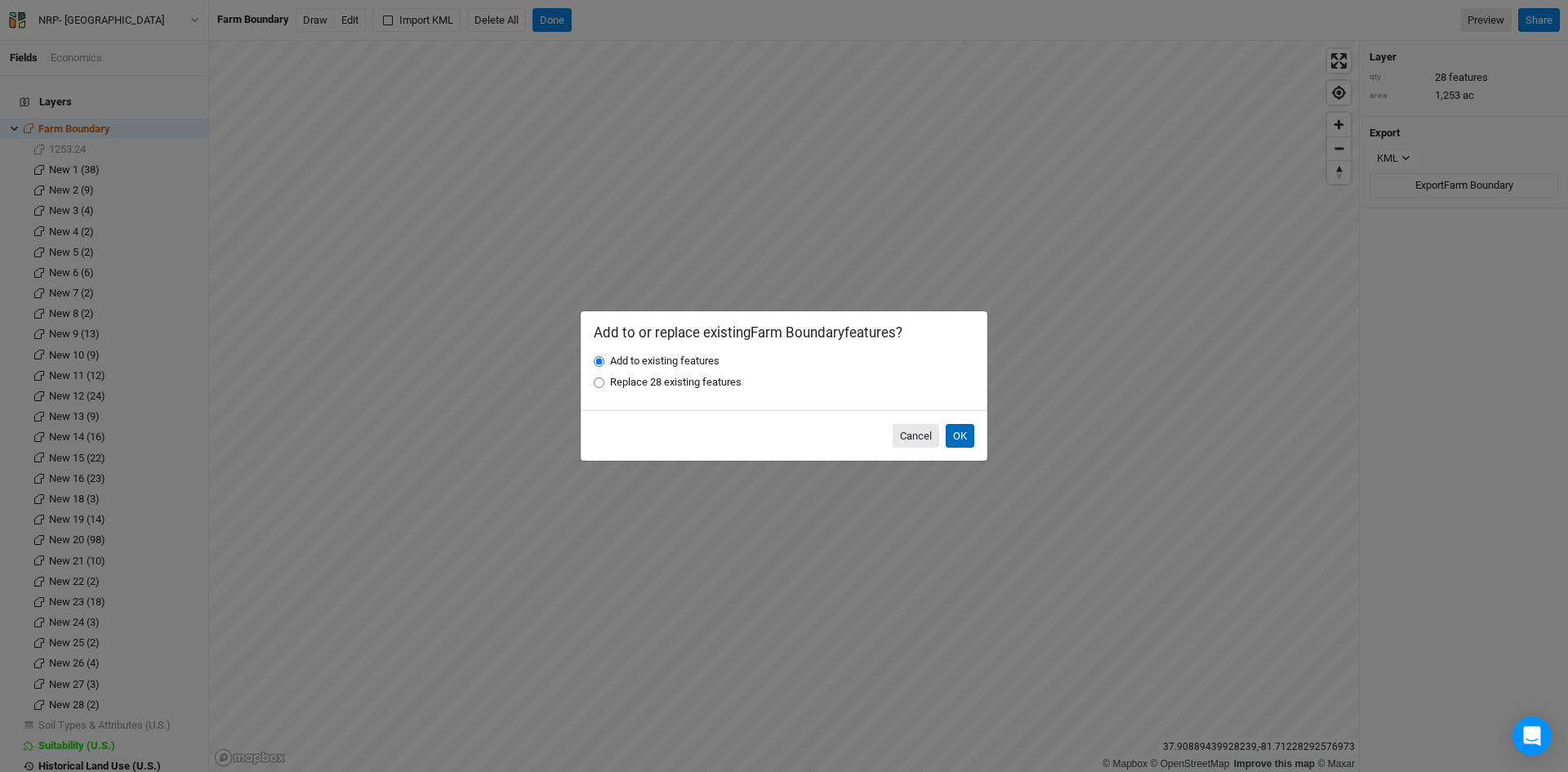
click at [961, 432] on button "OK" at bounding box center [960, 437] width 29 height 25
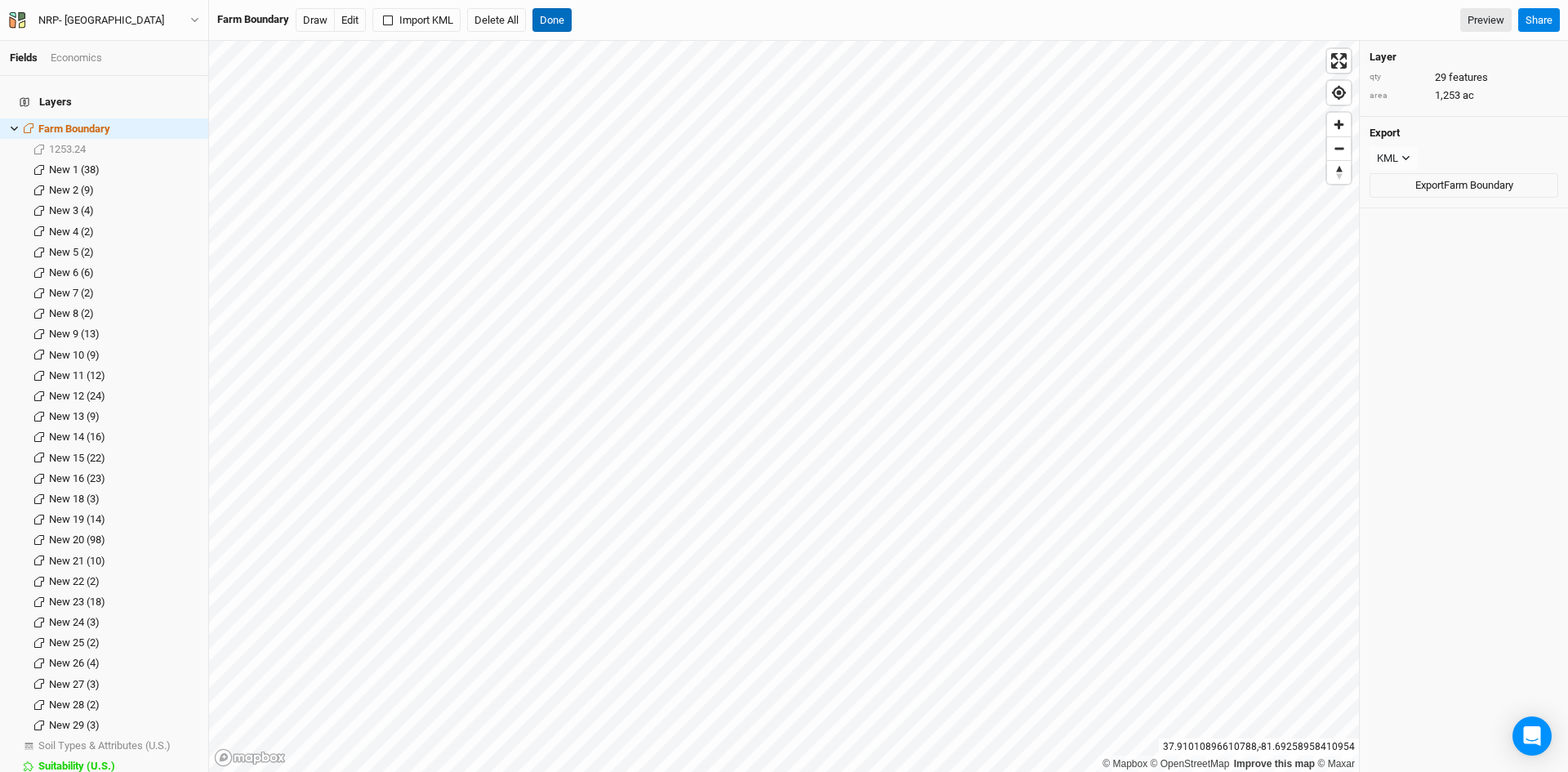
click at [558, 18] on button "Done" at bounding box center [552, 21] width 39 height 25
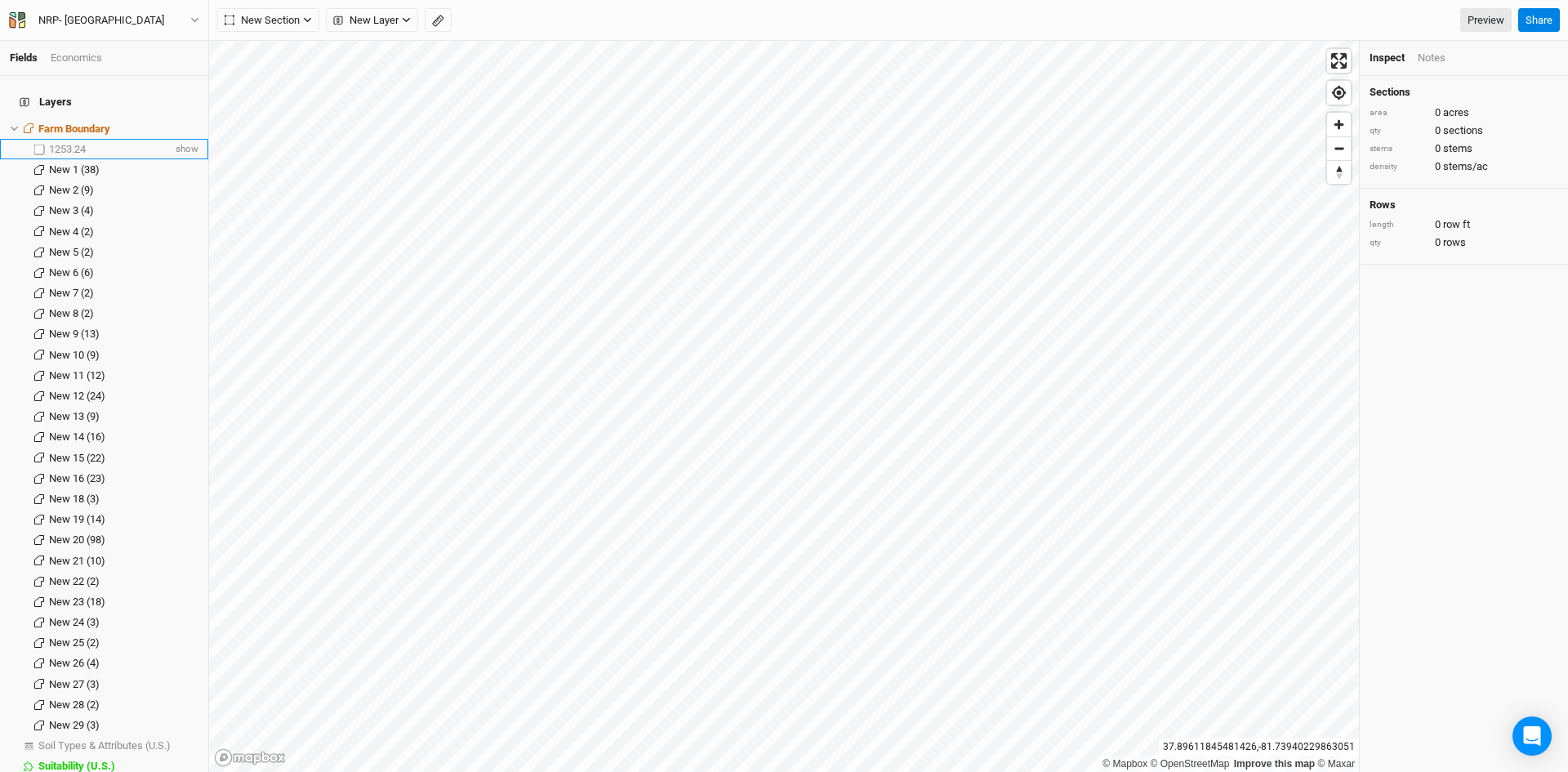
click at [64, 143] on span "1253.24" at bounding box center [67, 149] width 37 height 12
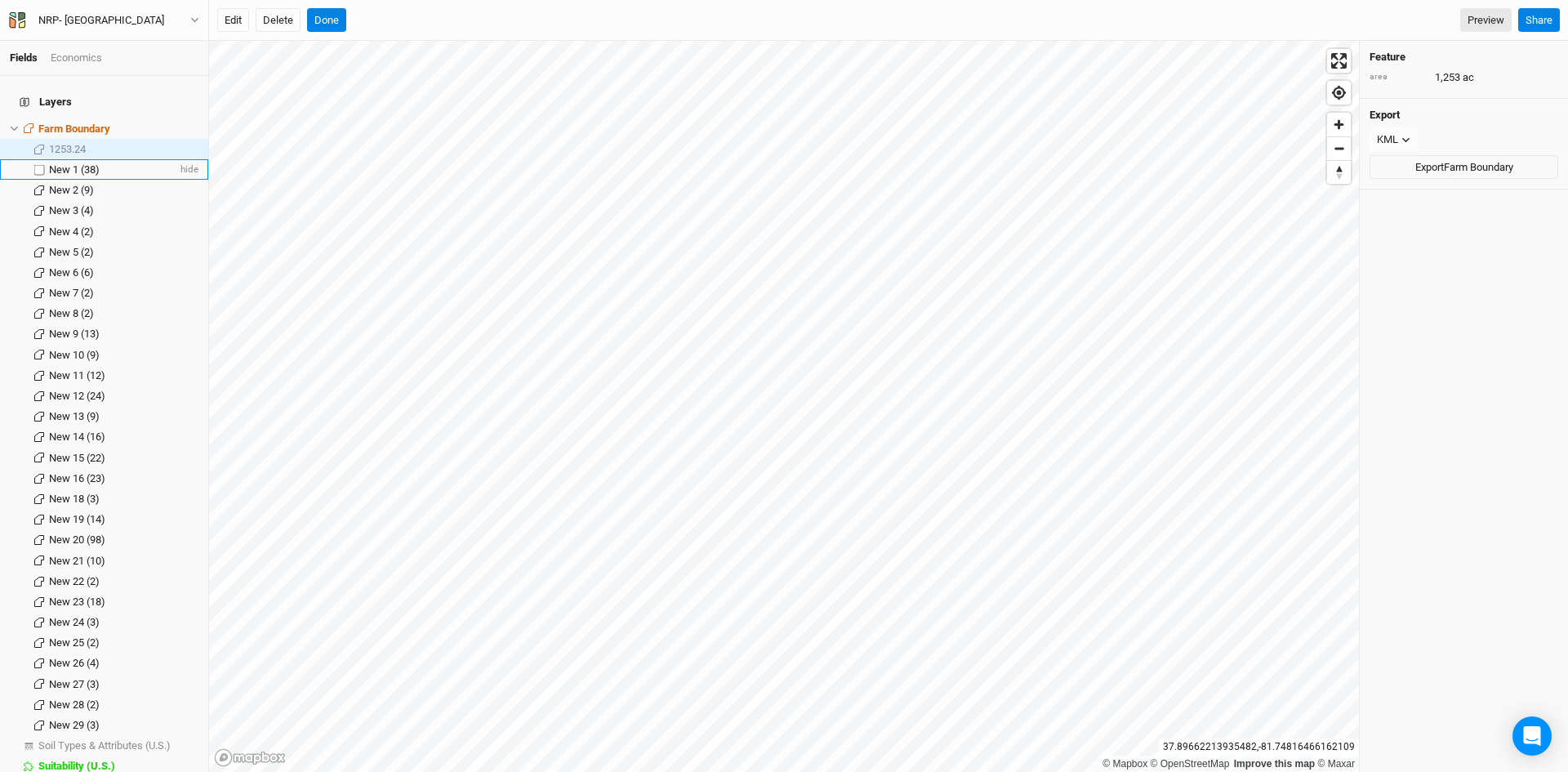
click at [87, 164] on span "New 1 (38)" at bounding box center [75, 169] width 51 height 12
click at [75, 184] on span "New 2 (9)" at bounding box center [71, 190] width 45 height 12
